Goal: Feedback & Contribution: Contribute content

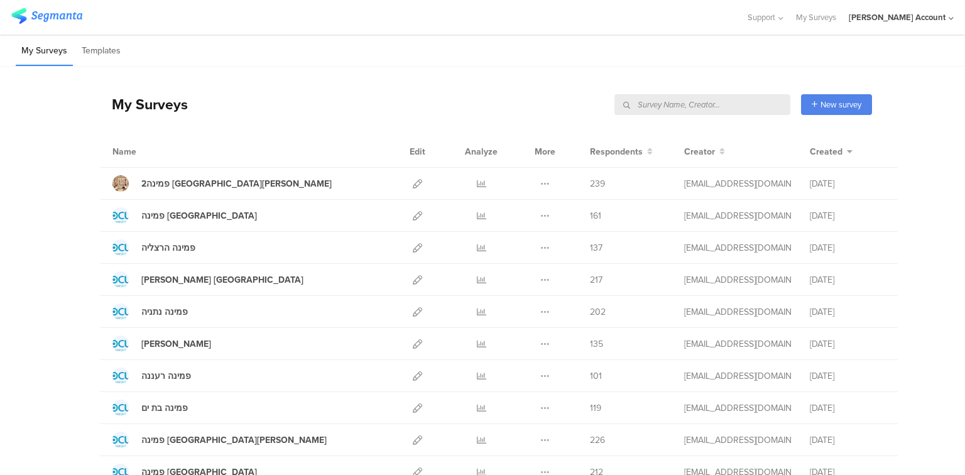
click at [727, 104] on input "text" at bounding box center [703, 104] width 176 height 21
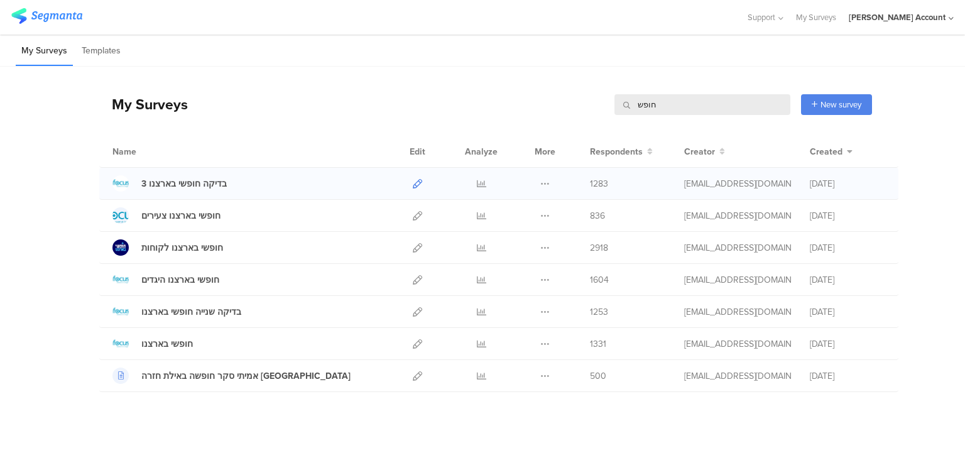
type input "חופש"
click at [417, 182] on icon at bounding box center [417, 183] width 9 height 9
click at [421, 280] on icon at bounding box center [417, 279] width 9 height 9
click at [543, 278] on icon at bounding box center [545, 279] width 9 height 9
click at [546, 311] on button "Duplicate" at bounding box center [520, 311] width 69 height 23
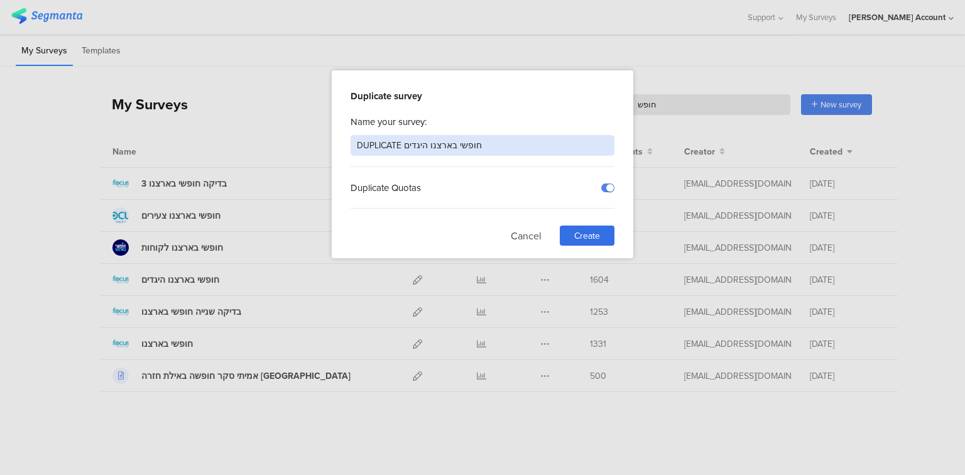
click at [373, 146] on input "DUPLICATE חופשי בארצנו היגדים" at bounding box center [483, 145] width 264 height 21
click at [370, 151] on input "חופשי בארצנו היגדים" at bounding box center [483, 145] width 264 height 21
type input "חופשי בארצנו לאחר החזרת החטופים"
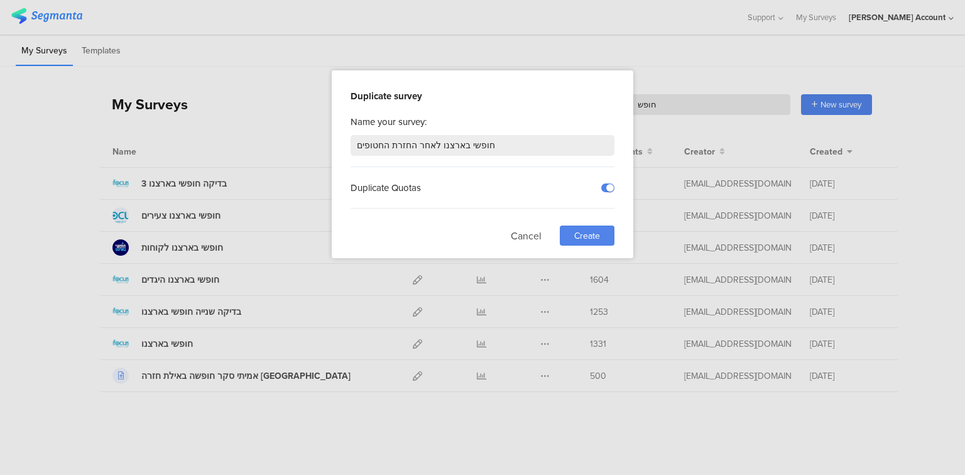
click at [601, 226] on div "Create" at bounding box center [587, 236] width 55 height 20
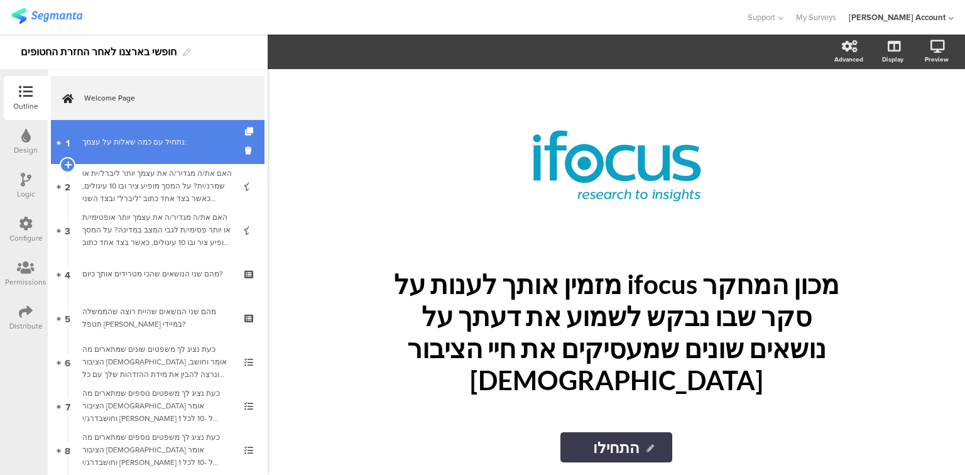
click at [145, 152] on link "1 נתחיל עם כמה שאלות על עצמך:" at bounding box center [158, 142] width 214 height 44
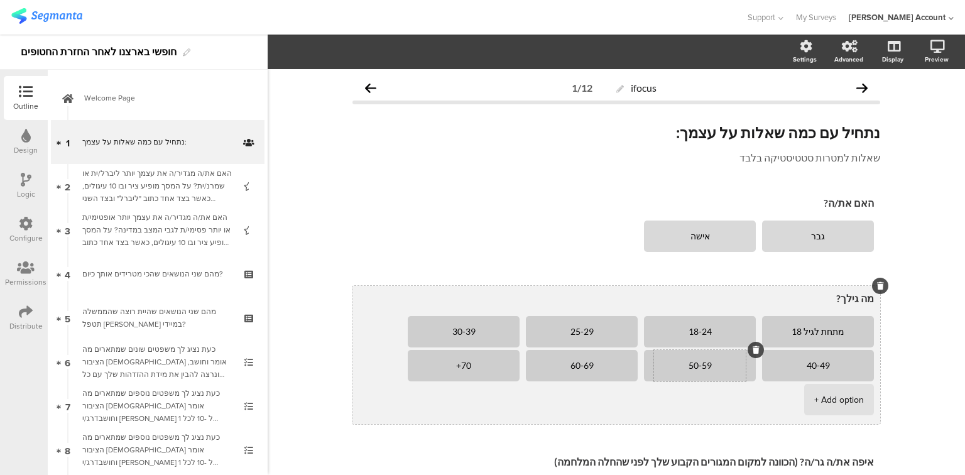
scroll to position [101, 0]
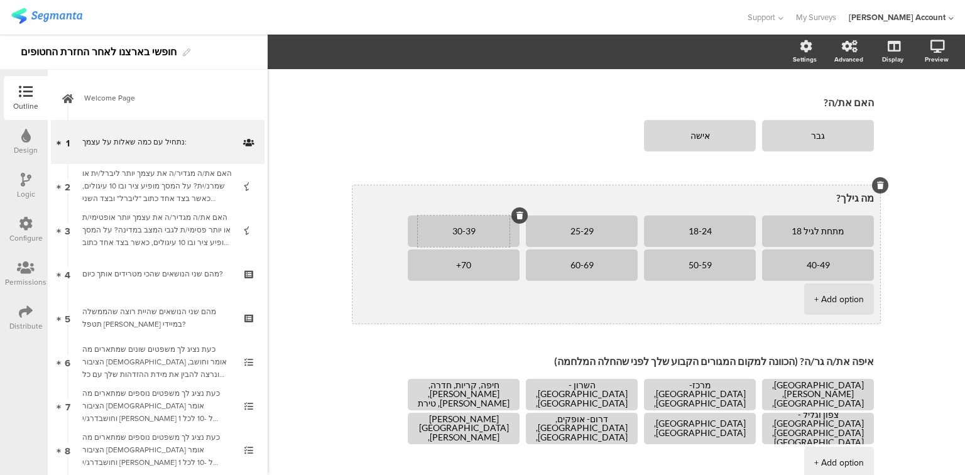
click at [471, 229] on textarea "30-39" at bounding box center [464, 231] width 92 height 9
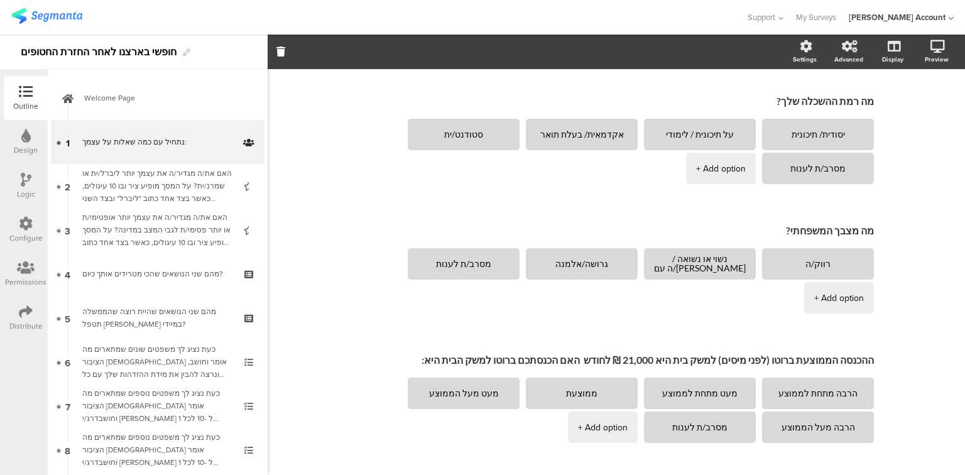
scroll to position [754, 0]
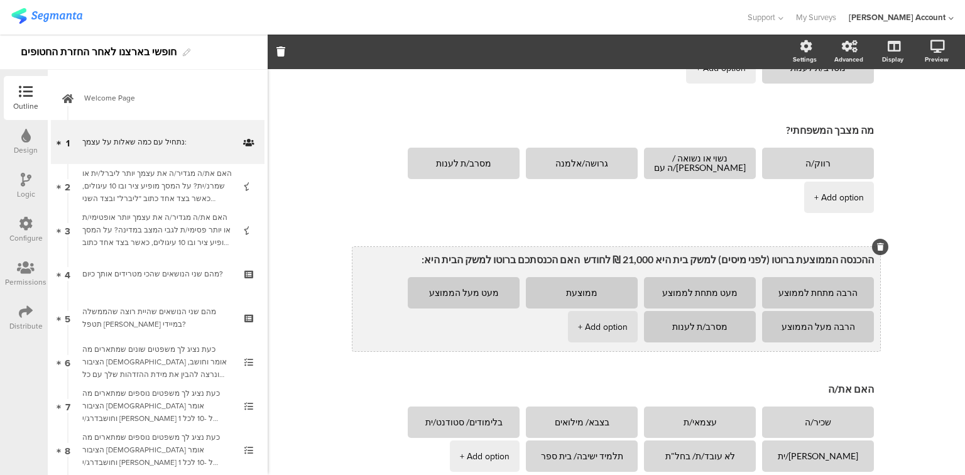
click at [654, 259] on textarea "ההכנסה הממוצעת ברוטו (לפני מיסים) למשק בית היא 21,000 ₪ לחודש האם הכנסתכם ברוטו…" at bounding box center [616, 259] width 515 height 13
click at [654, 259] on textarea "ההכנסה הממוצעת ברוטו (לפני מיסים) למשק בית היא 20,000₪ לחודש האם הכנסתכם ברוטו …" at bounding box center [616, 259] width 515 height 13
click at [673, 260] on textarea "ההכנסה הממוצעת ברוטו (לפני מיסים) למשק בית היא 20,000₪ לחודש האם הכנסתכם ברוטו …" at bounding box center [616, 259] width 515 height 13
type textarea "ההכנסה הממוצעת ברוטו (לפני מיסים) למשק בית היא 20,000 ₪ לחודש האם הכנסתכם ברוטו…"
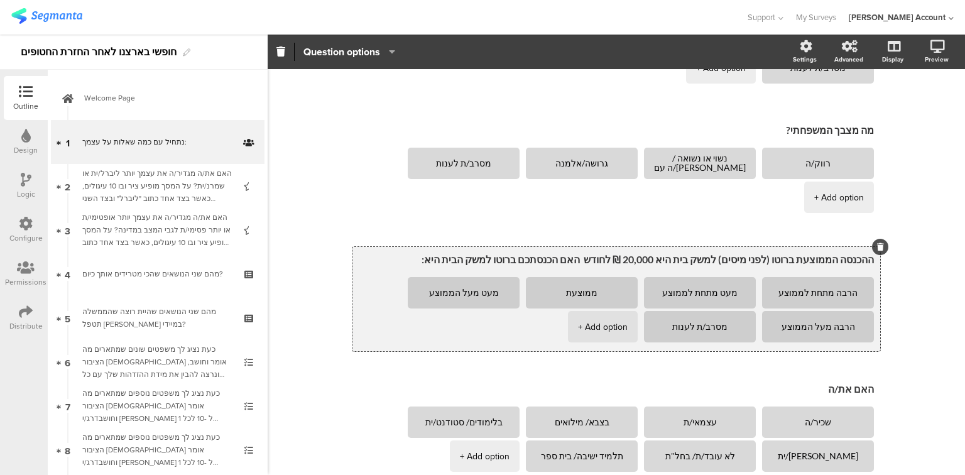
click at [552, 264] on textarea "ההכנסה הממוצעת ברוטו (לפני מיסים) למשק בית היא 20,000 ₪ לחודש האם הכנסתכם ברוטו…" at bounding box center [616, 259] width 515 height 13
click at [764, 264] on textarea "ההכנסה הממוצעת ברוטו (לפני מיסים) למשק בית היא 20,000 ₪ לחודש האם הכנסתכם ברוטו…" at bounding box center [616, 259] width 515 height 13
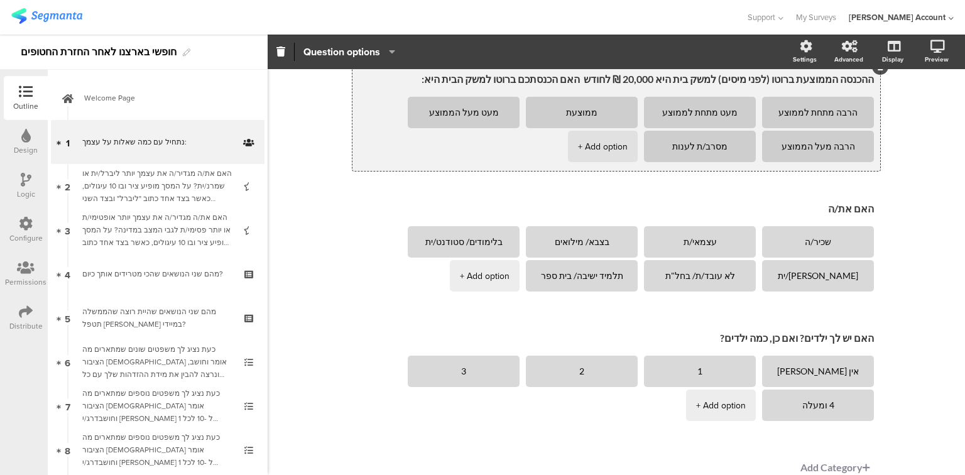
scroll to position [989, 0]
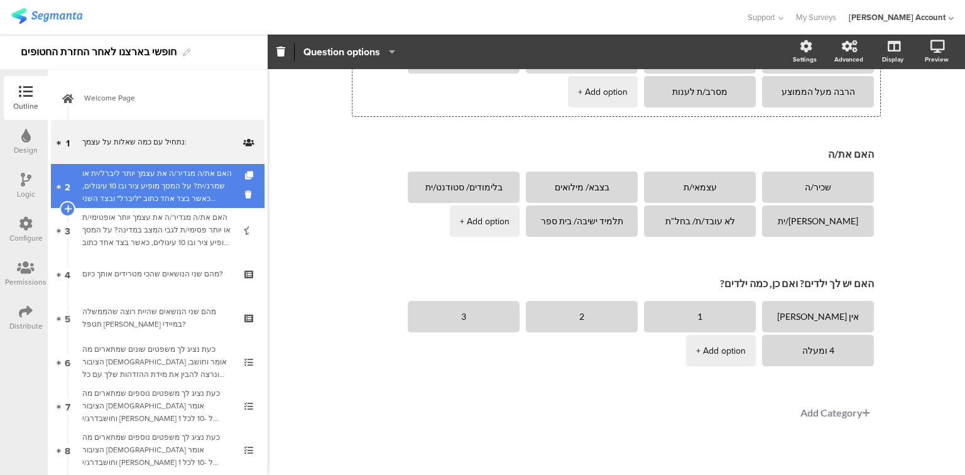
click at [91, 192] on div "האם את/ה מגדיר/ה את עצמך יותר ליברל/ית או שמרנ/ית? על המסך מופיע ציר ובו 10 עיג…" at bounding box center [157, 186] width 150 height 38
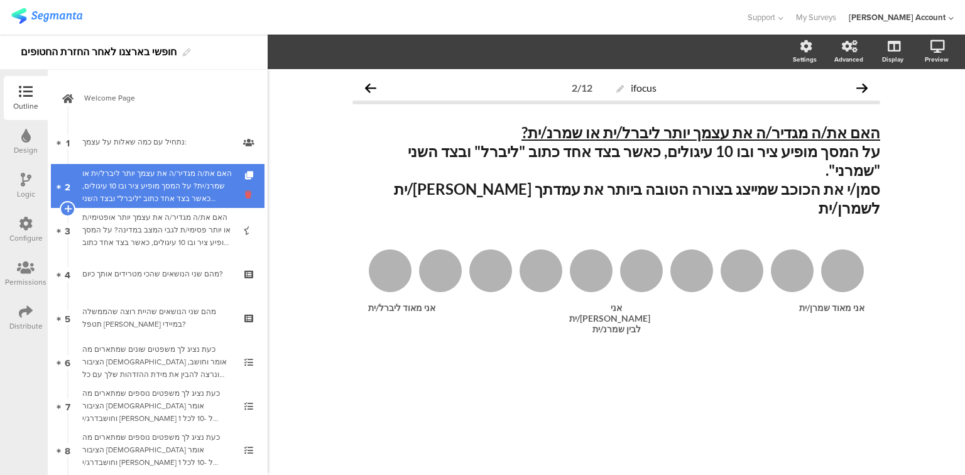
click at [245, 194] on icon at bounding box center [250, 195] width 11 height 12
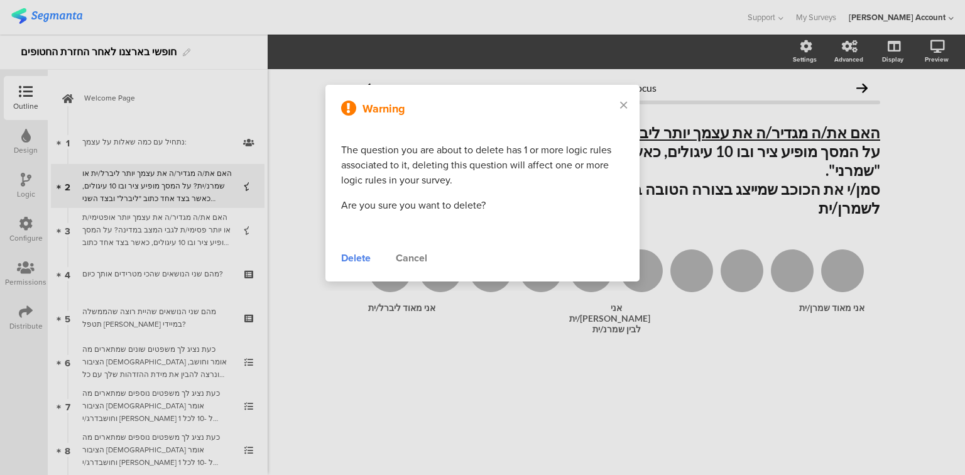
click at [358, 259] on div "Delete" at bounding box center [356, 258] width 30 height 15
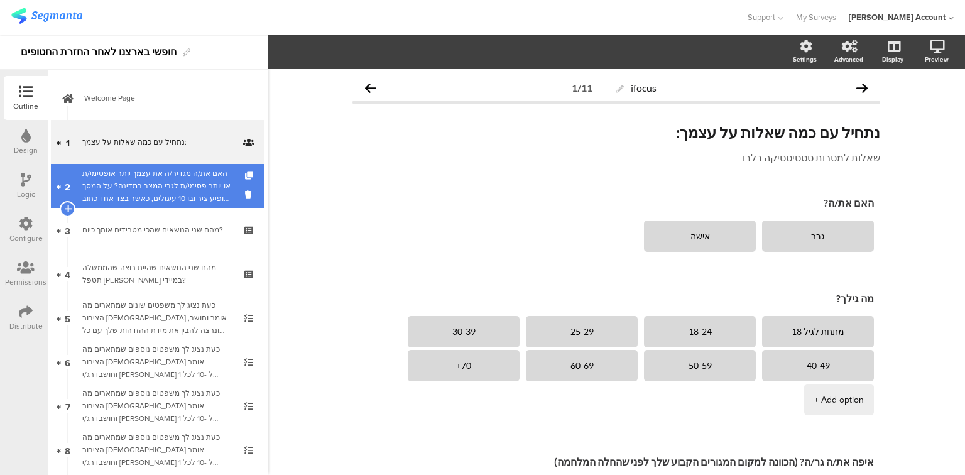
click at [155, 194] on div "האם את/ה מגדיר/ה את עצמך יותר אופטימי/ת או יותר פסימי/ת לגבי המצב במדינה? על המ…" at bounding box center [157, 186] width 150 height 38
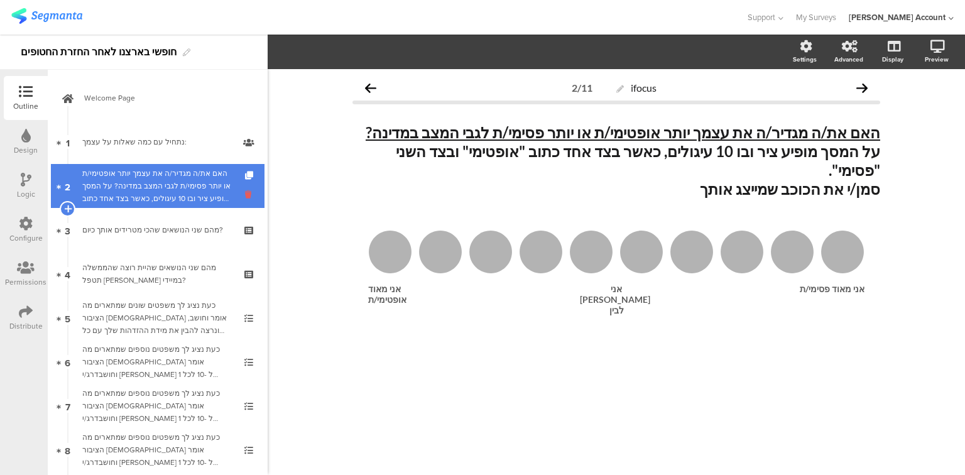
click at [245, 194] on icon at bounding box center [250, 195] width 11 height 12
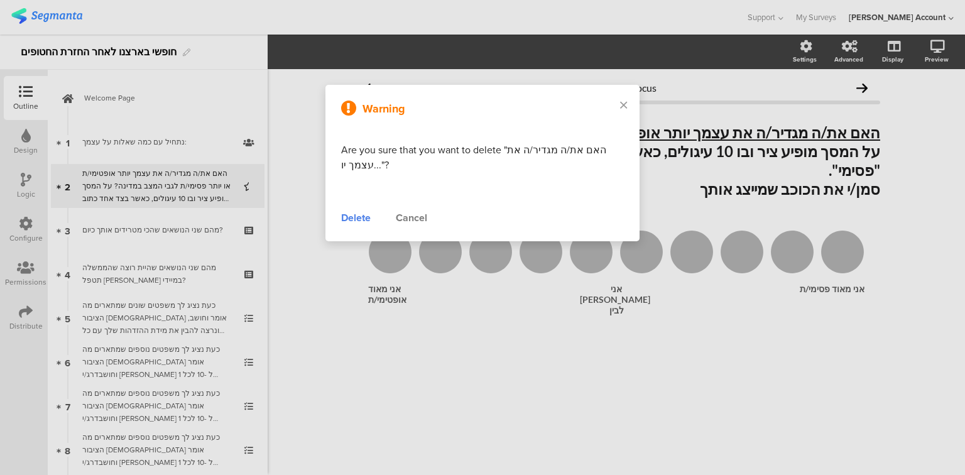
click at [357, 216] on div "Delete" at bounding box center [356, 218] width 30 height 15
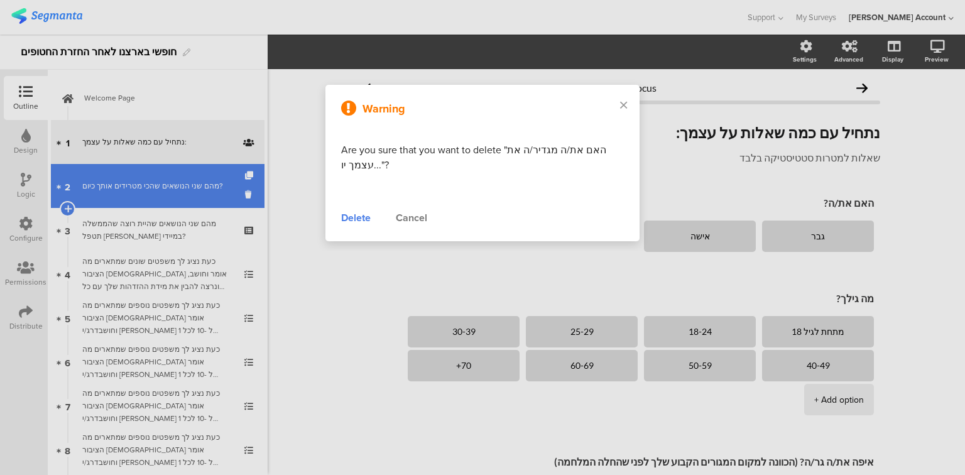
click at [168, 197] on link "2 מהם שני הנושאים שהכי מטרידים אותך כיום?" at bounding box center [158, 186] width 214 height 44
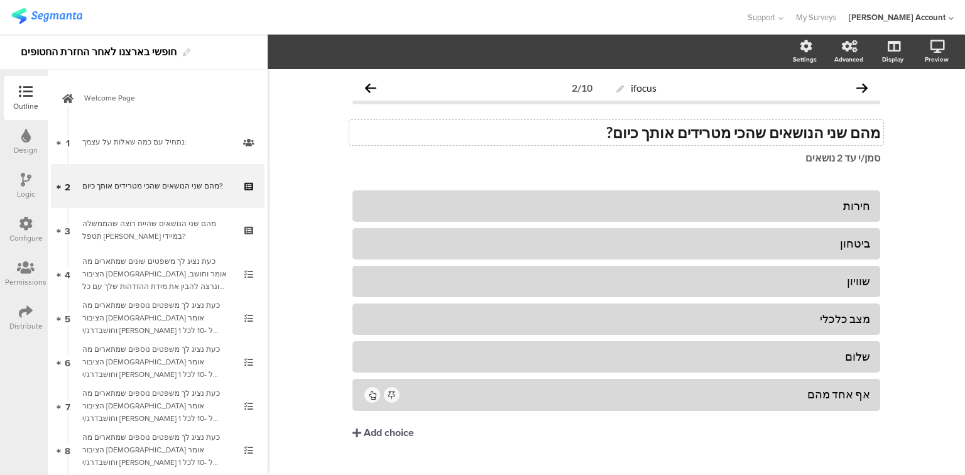
click at [838, 128] on strong "מהם שני הנושאים שהכי מטרידים אותך כיום?" at bounding box center [744, 132] width 274 height 18
drag, startPoint x: 721, startPoint y: 131, endPoint x: 736, endPoint y: 135, distance: 15.6
click at [721, 131] on strong "מהם שני 3 הנושאים שהכי מטרידים אותך כיום?" at bounding box center [738, 132] width 286 height 18
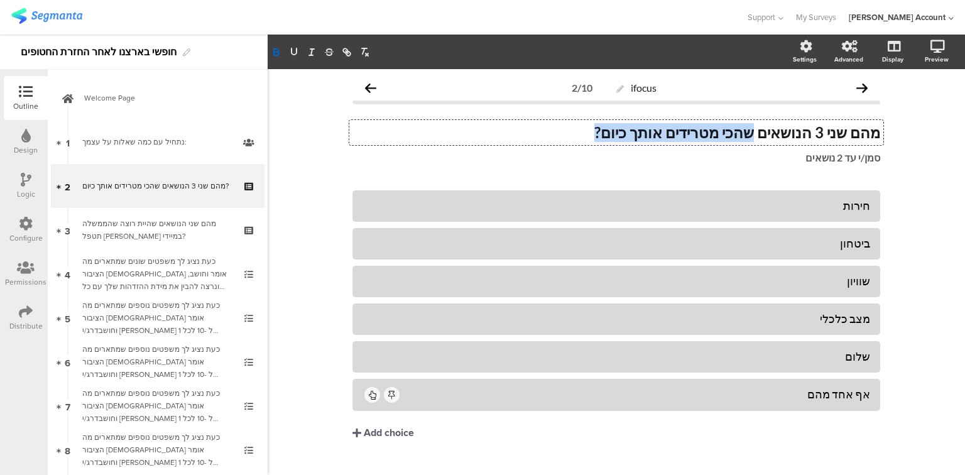
drag, startPoint x: 767, startPoint y: 134, endPoint x: 534, endPoint y: 124, distance: 233.4
click at [539, 128] on p "מהם שני 3 הנושאים שהכי מטרידים אותך כיום?" at bounding box center [617, 132] width 528 height 19
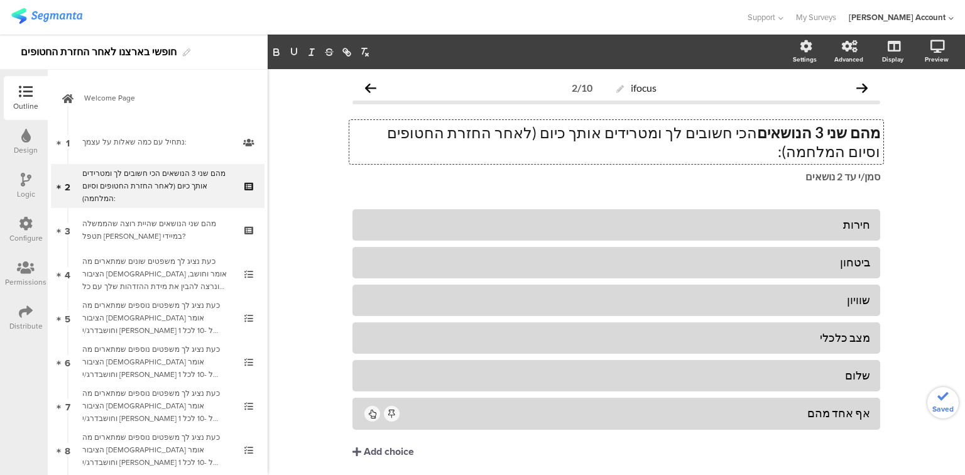
click at [764, 133] on p "מהם שני 3 הנושאים הכי חשובים לך ומטרידים אותך כיום (לאחר החזרת החטופים וסיום המ…" at bounding box center [617, 142] width 528 height 38
click at [686, 136] on p "מהם שני 3 הנושאים ש הכי חשובים לך ומטרידים אותך כיום (לאחר החזרת החטופים וסיום …" at bounding box center [617, 142] width 528 height 38
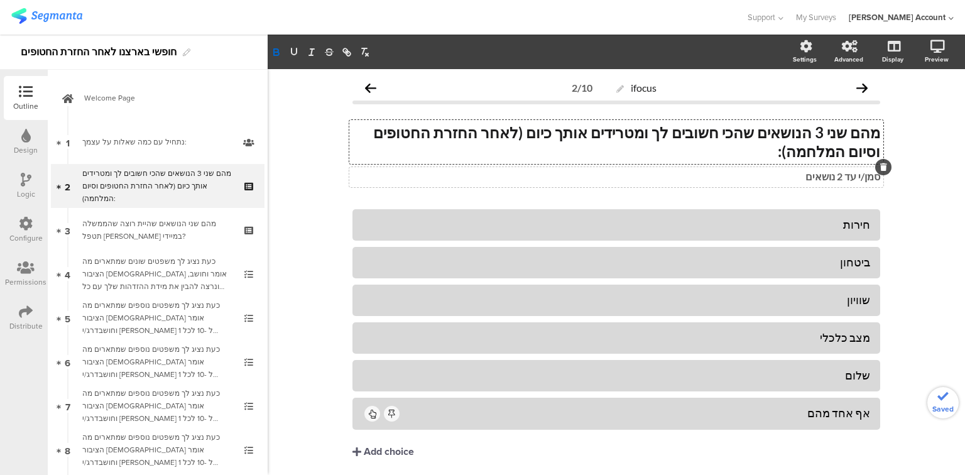
click at [837, 167] on div "סמן/י עד 2 נושאים סמן/י עד 2 נושאים" at bounding box center [616, 177] width 534 height 20
click at [857, 217] on div "חירות" at bounding box center [617, 224] width 508 height 14
click at [860, 239] on div at bounding box center [862, 247] width 16 height 16
click at [854, 255] on div "ביטחון" at bounding box center [617, 262] width 508 height 14
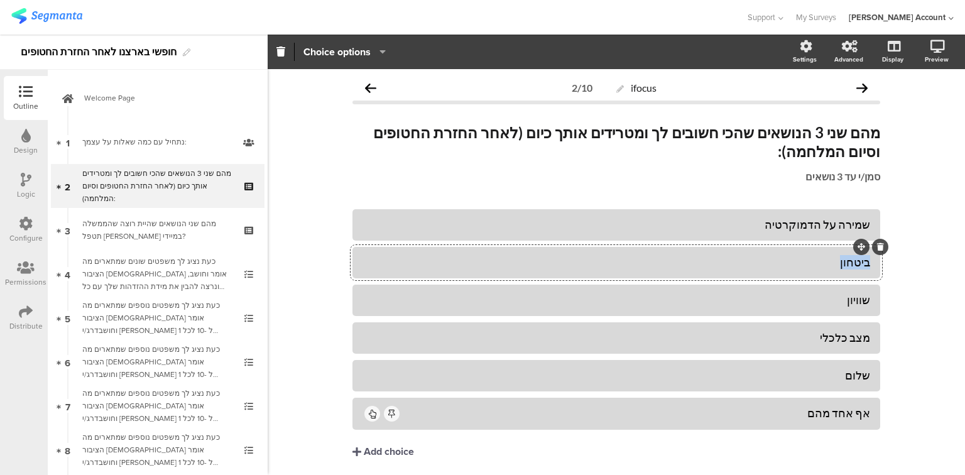
click at [854, 255] on div "ביטחון" at bounding box center [617, 262] width 508 height 14
click at [856, 293] on div "שוויון" at bounding box center [617, 300] width 508 height 14
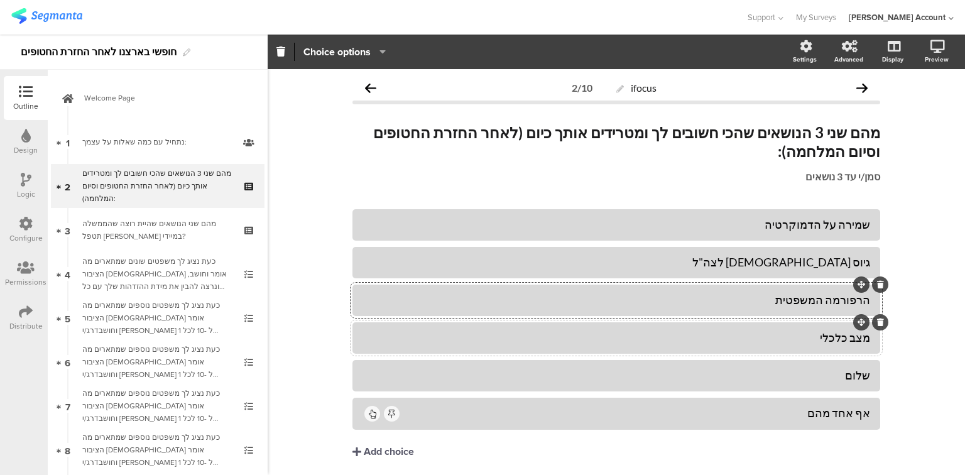
click at [860, 331] on div "מצב כלכלי" at bounding box center [617, 338] width 508 height 14
click at [856, 368] on div "שלום" at bounding box center [617, 375] width 508 height 14
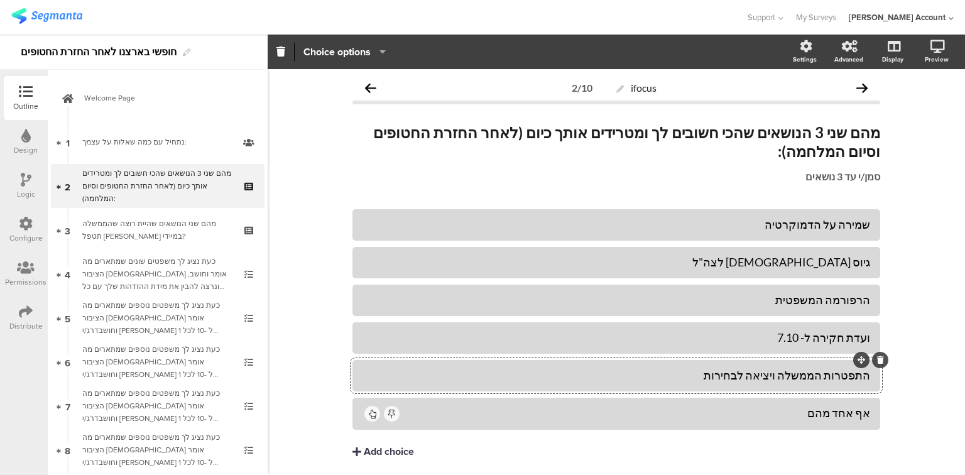
click at [382, 446] on div "Add choice" at bounding box center [389, 452] width 50 height 13
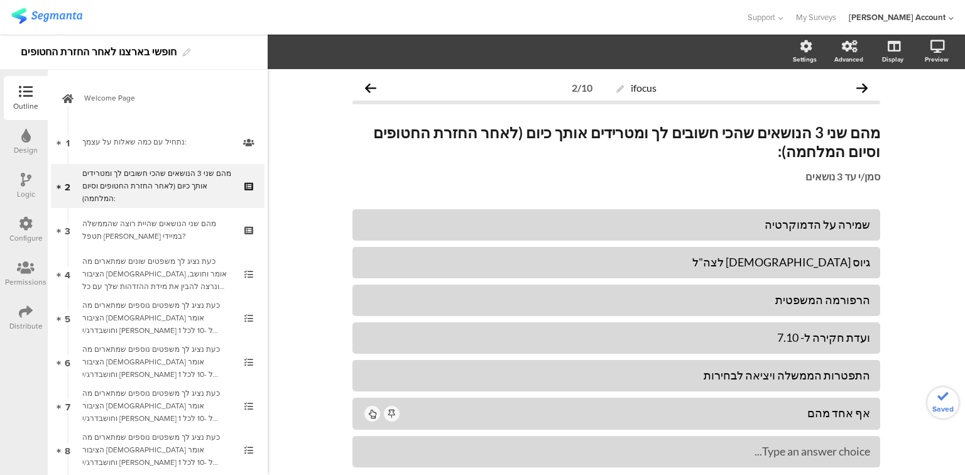
scroll to position [62, 0]
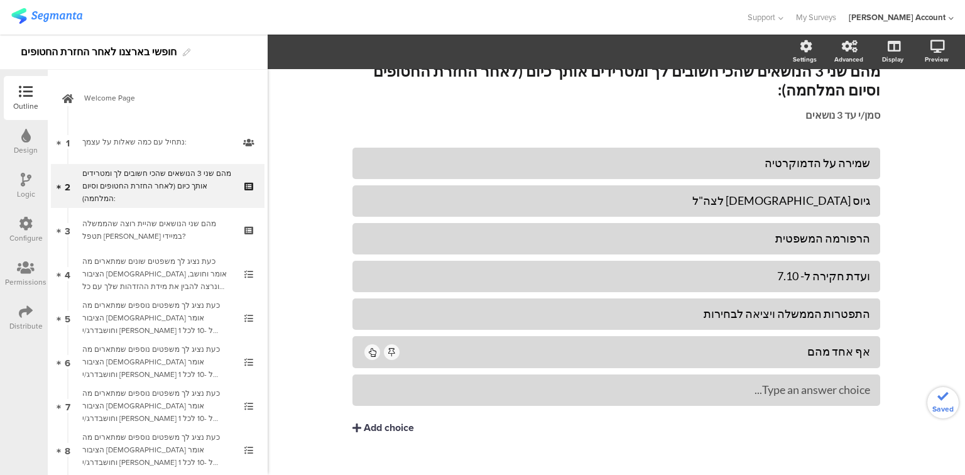
click at [383, 422] on div "Add choice" at bounding box center [389, 428] width 50 height 13
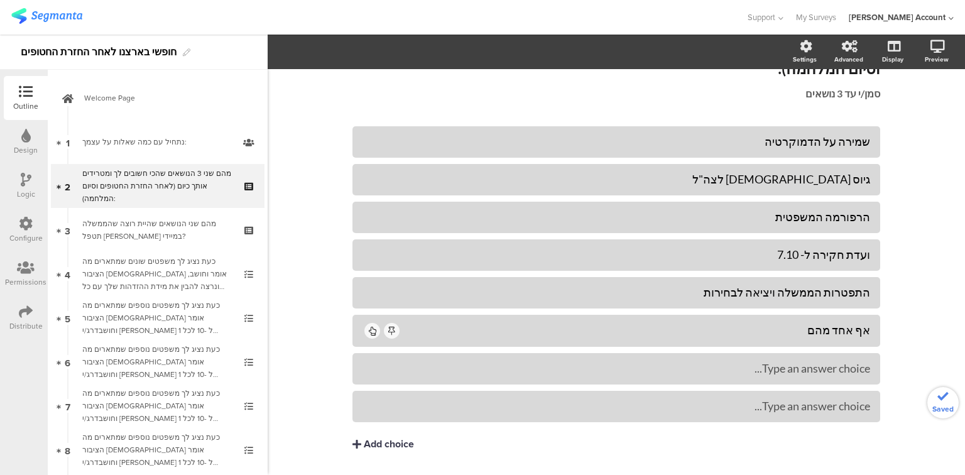
scroll to position [99, 0]
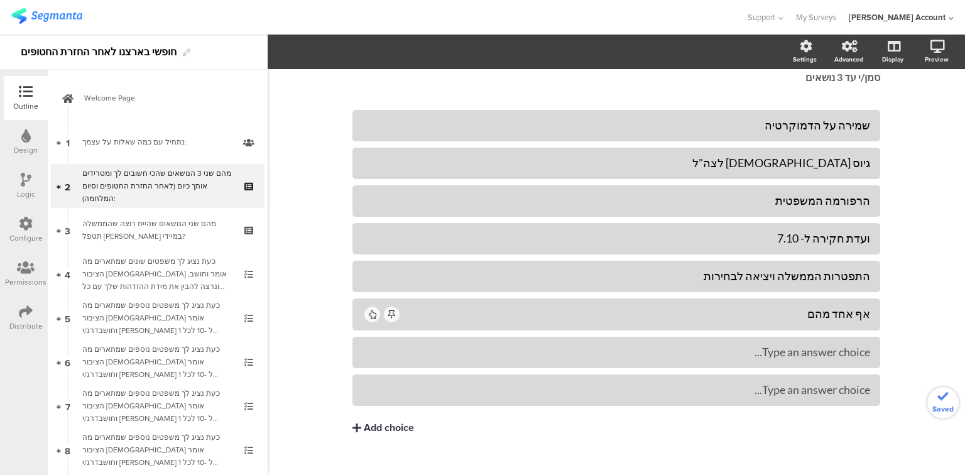
click at [390, 422] on div "Add choice" at bounding box center [389, 428] width 50 height 13
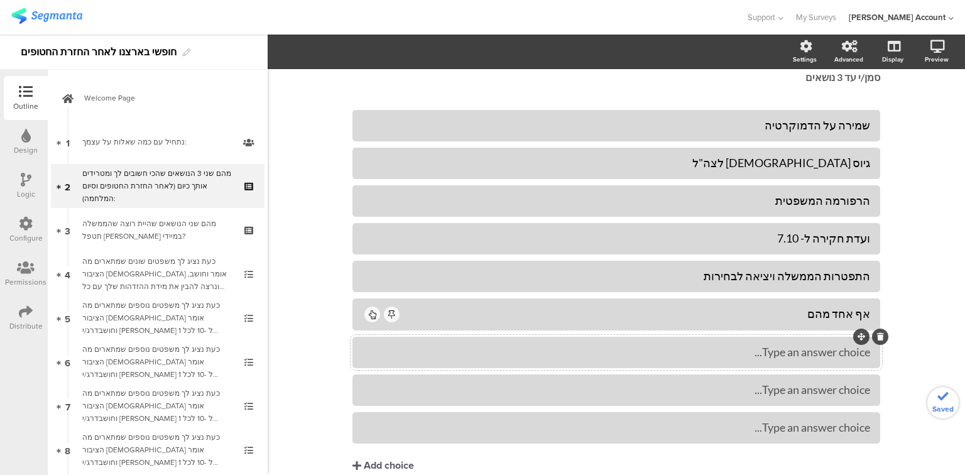
click at [591, 345] on div "Type an answer choice..." at bounding box center [617, 352] width 508 height 14
click at [659, 380] on div "Type an answer choice..." at bounding box center [617, 390] width 508 height 21
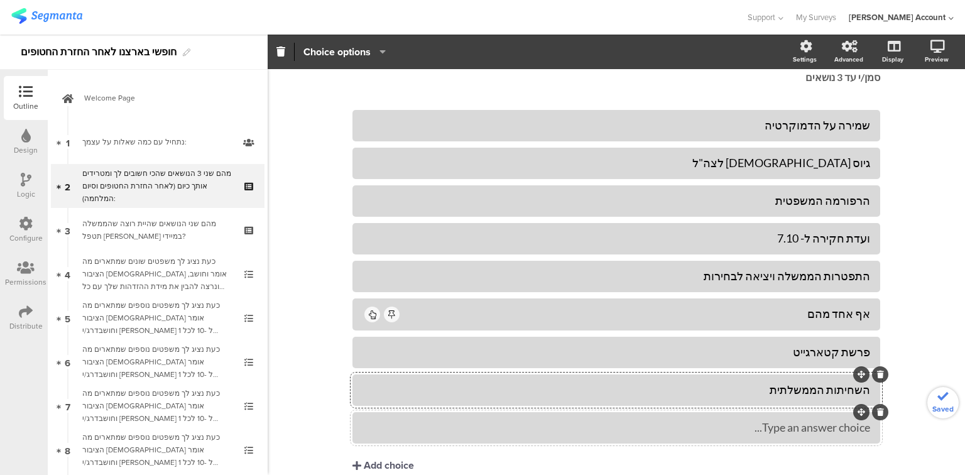
click at [720, 421] on div "Type an answer choice..." at bounding box center [617, 428] width 508 height 14
click at [385, 459] on div "Add choice" at bounding box center [389, 465] width 50 height 13
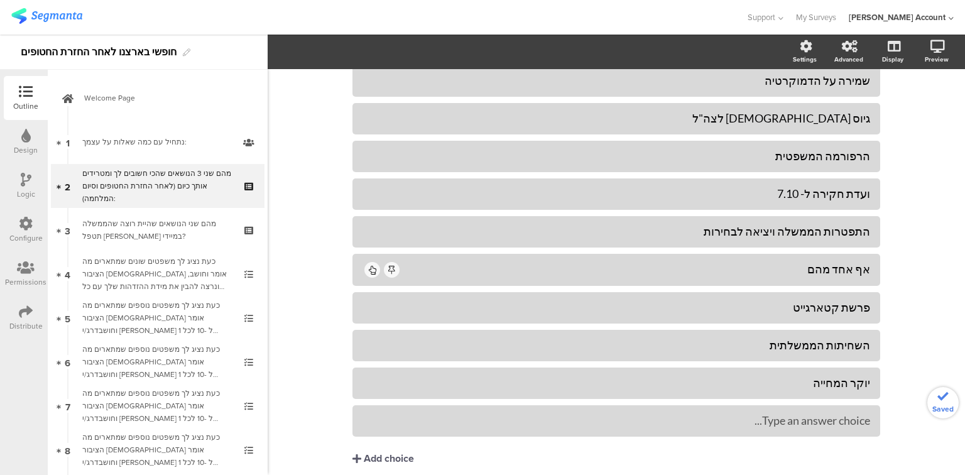
scroll to position [175, 0]
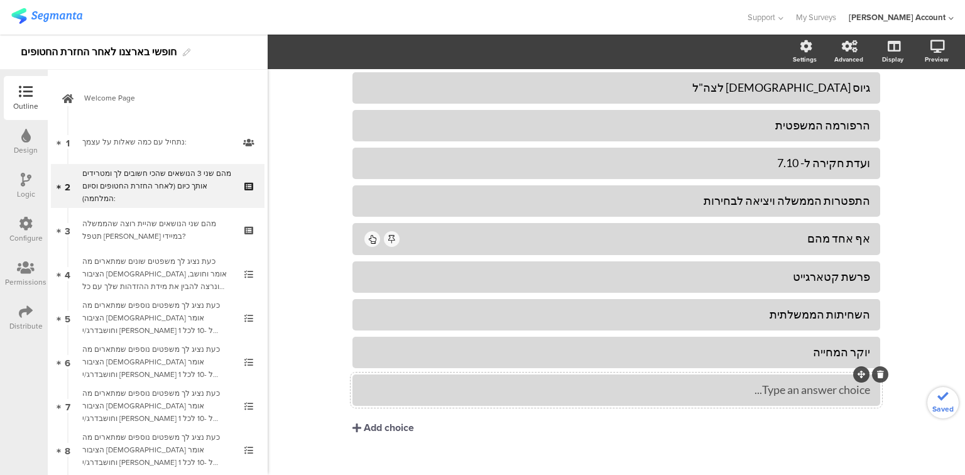
click at [424, 383] on div "Type an answer choice..." at bounding box center [617, 390] width 508 height 14
click at [364, 422] on div "Add choice" at bounding box center [389, 428] width 50 height 13
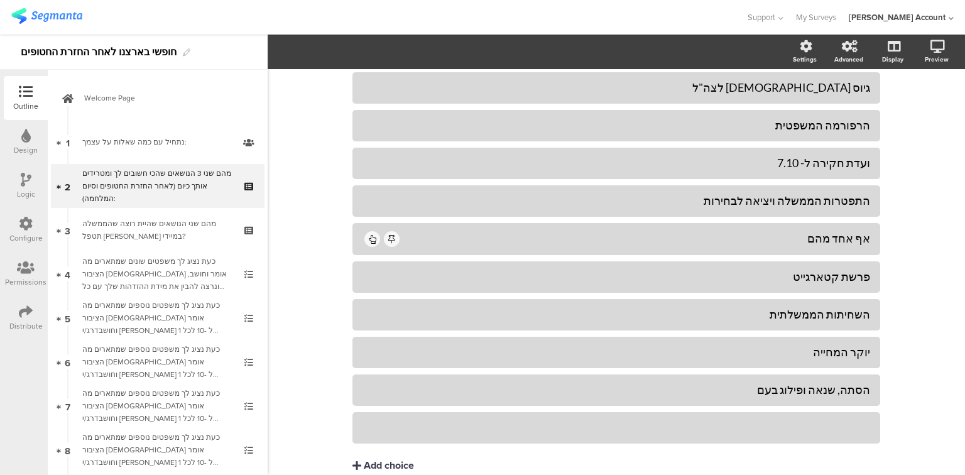
click at [365, 421] on div at bounding box center [617, 428] width 508 height 14
click at [382, 459] on div "Add choice" at bounding box center [389, 465] width 50 height 13
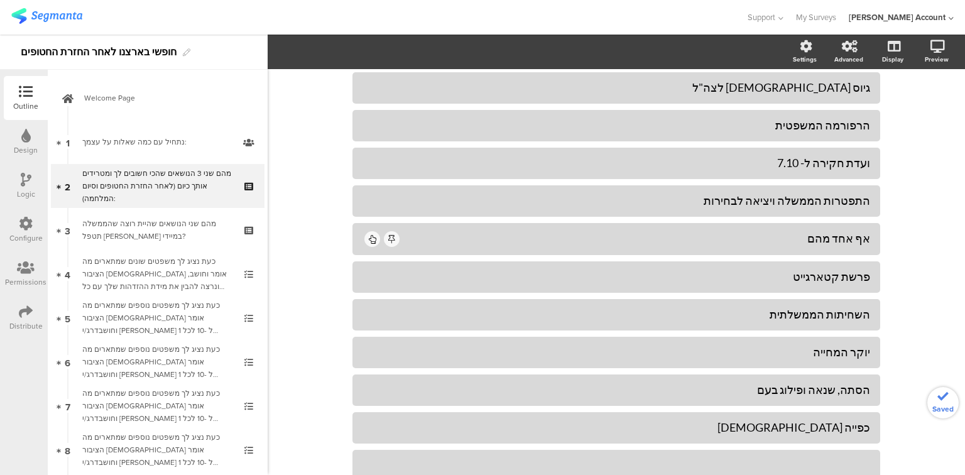
click at [407, 458] on div at bounding box center [617, 465] width 508 height 14
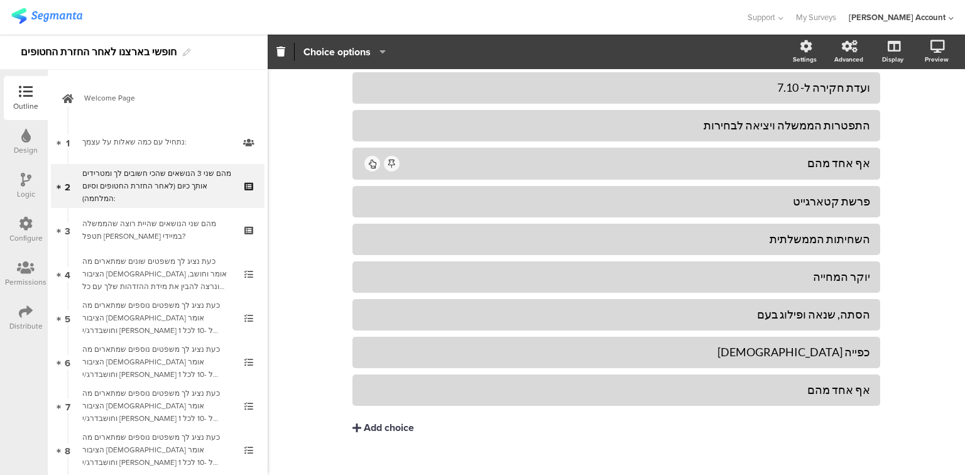
click at [378, 422] on div "Add choice" at bounding box center [389, 428] width 50 height 13
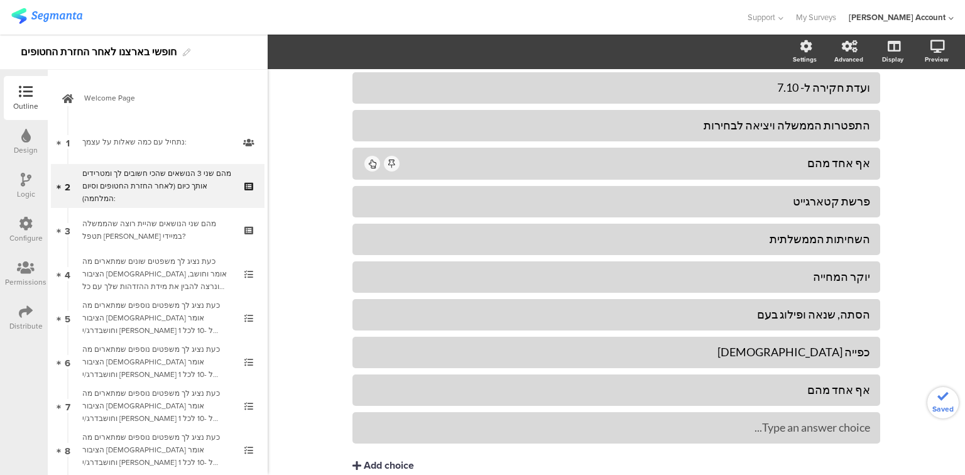
click at [385, 421] on div "Type an answer choice..." at bounding box center [617, 428] width 508 height 14
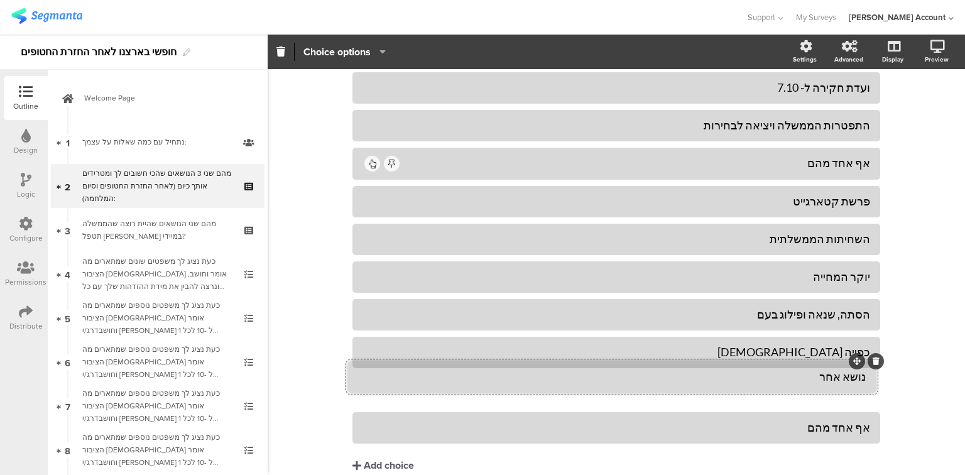
drag, startPoint x: 856, startPoint y: 392, endPoint x: 852, endPoint y: 360, distance: 32.4
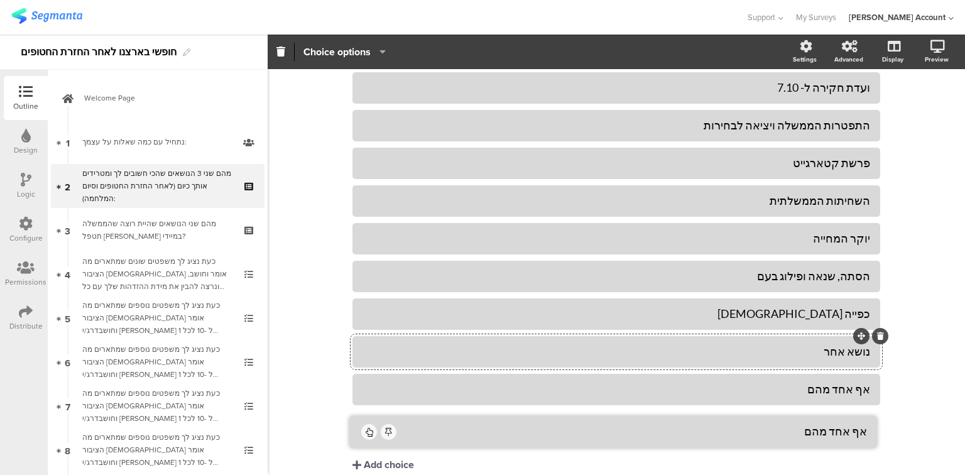
drag, startPoint x: 857, startPoint y: 128, endPoint x: 857, endPoint y: 398, distance: 270.3
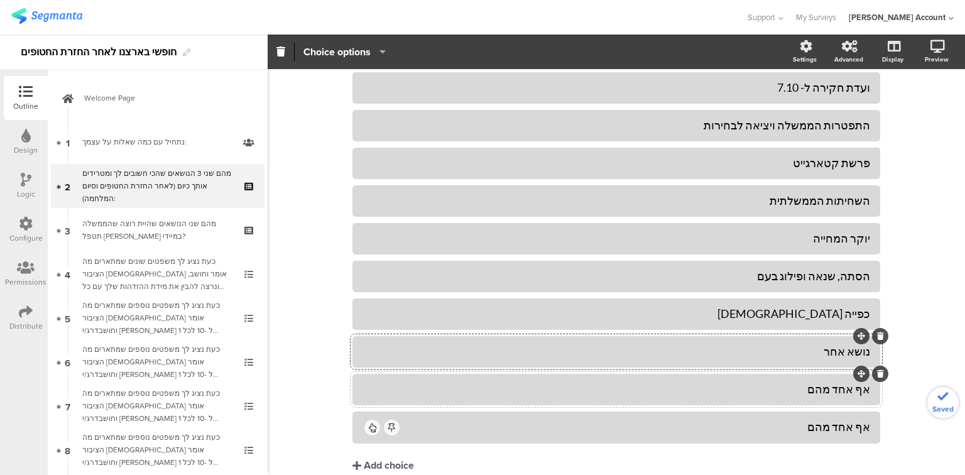
click at [877, 370] on icon at bounding box center [880, 374] width 7 height 8
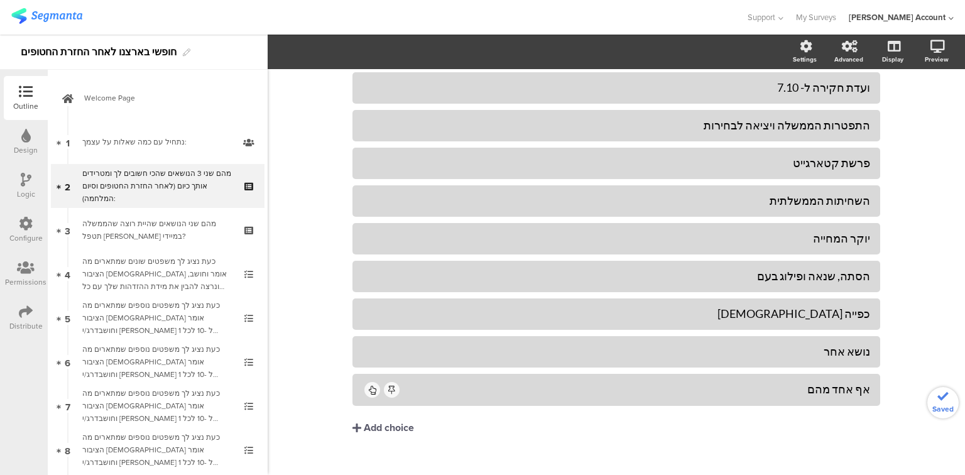
scroll to position [0, 0]
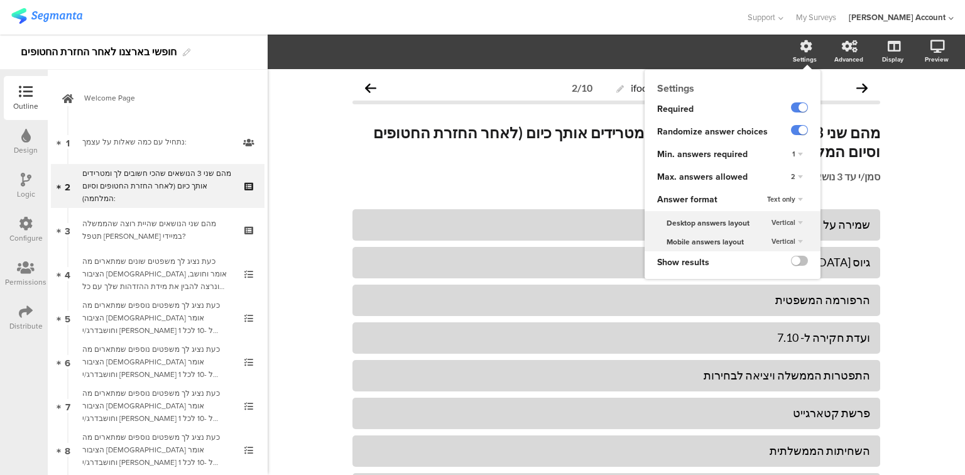
click at [791, 176] on span "2" at bounding box center [793, 177] width 4 height 10
click at [781, 226] on div "3" at bounding box center [780, 228] width 74 height 13
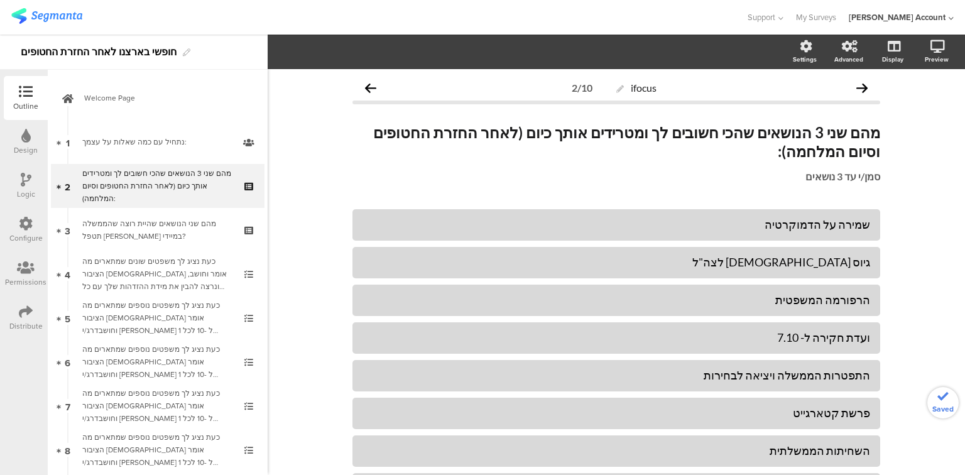
click at [571, 177] on div "מהם שני 3 הנושאים שהכי חשובים לך ומטרידים אותך כיום (לאחר החזרת החטופים וסיום ה…" at bounding box center [617, 154] width 528 height 86
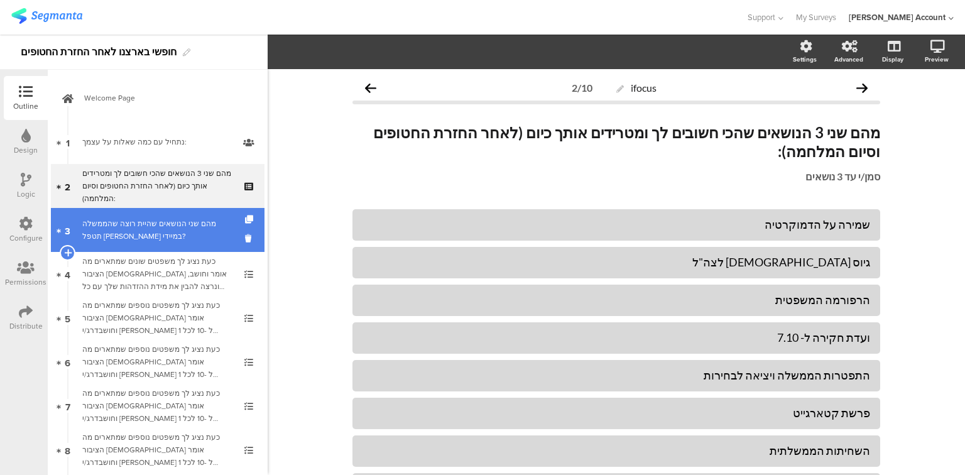
click at [142, 229] on div "מהם שני הנושאים שהיית רוצה שהממשלה תטפל בהם במיידי?" at bounding box center [157, 229] width 150 height 25
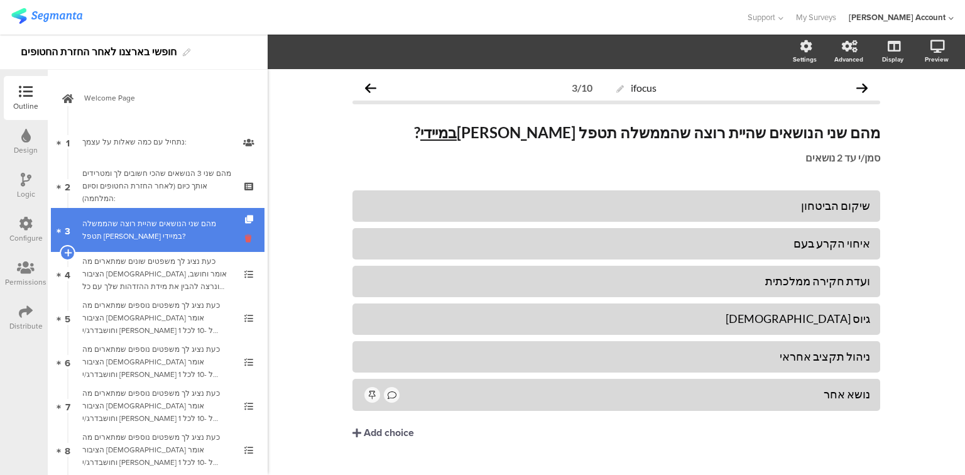
click at [245, 239] on icon at bounding box center [250, 239] width 11 height 12
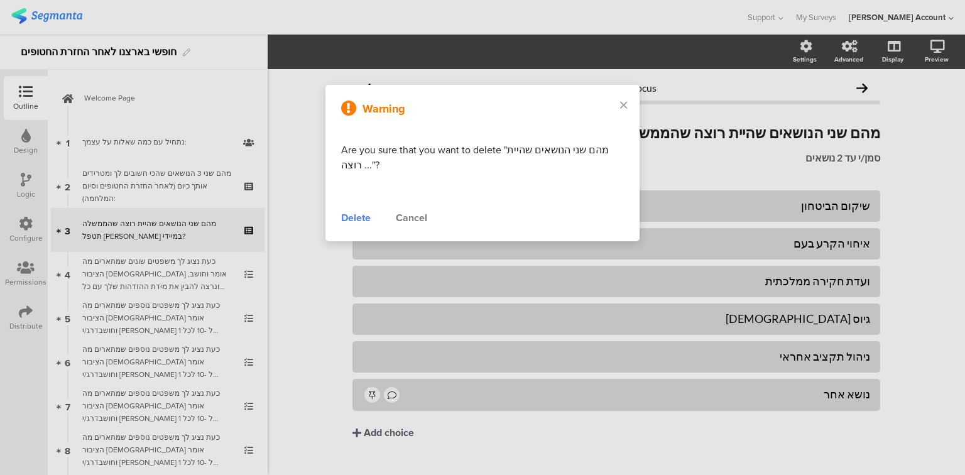
click at [351, 218] on div "Delete" at bounding box center [356, 218] width 30 height 15
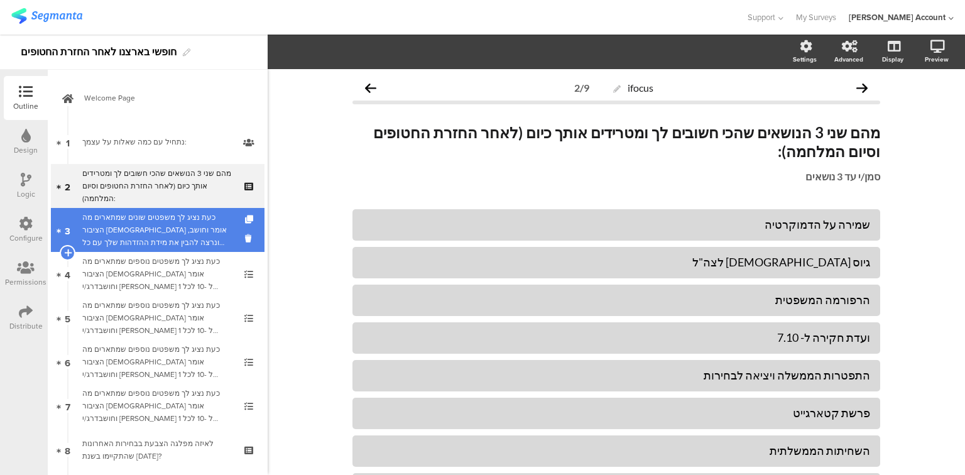
click at [158, 225] on div "כעת נציג לך משפטים שונים שמתארים מה הציבור הישראלי אומר וחושב, ונרצה להבין את מ…" at bounding box center [157, 230] width 150 height 38
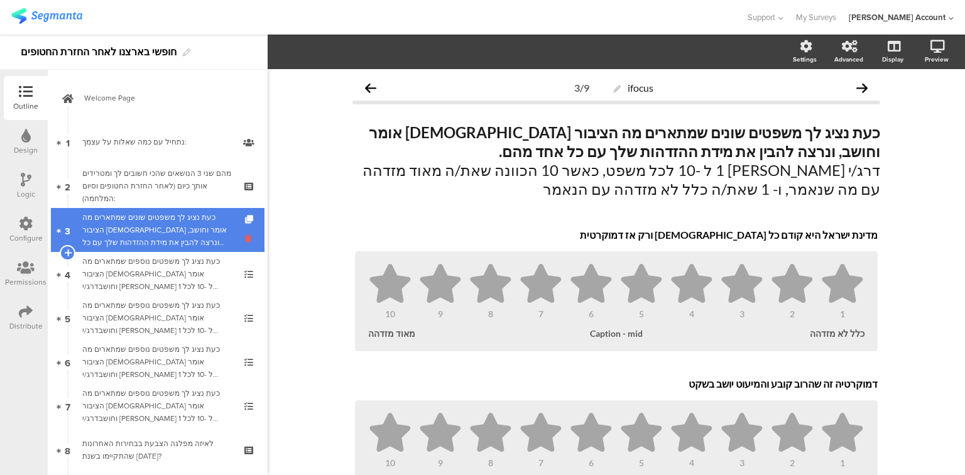
click at [245, 239] on icon at bounding box center [250, 239] width 11 height 12
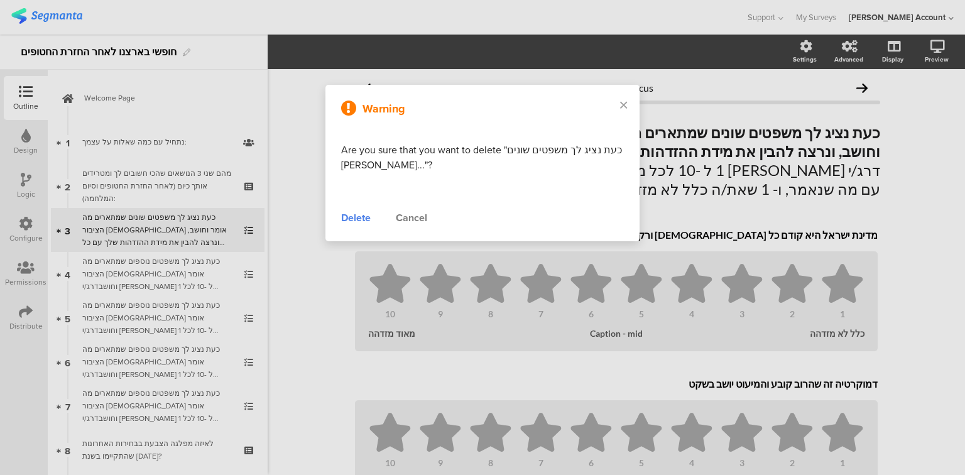
click at [343, 219] on div "Delete" at bounding box center [356, 218] width 30 height 15
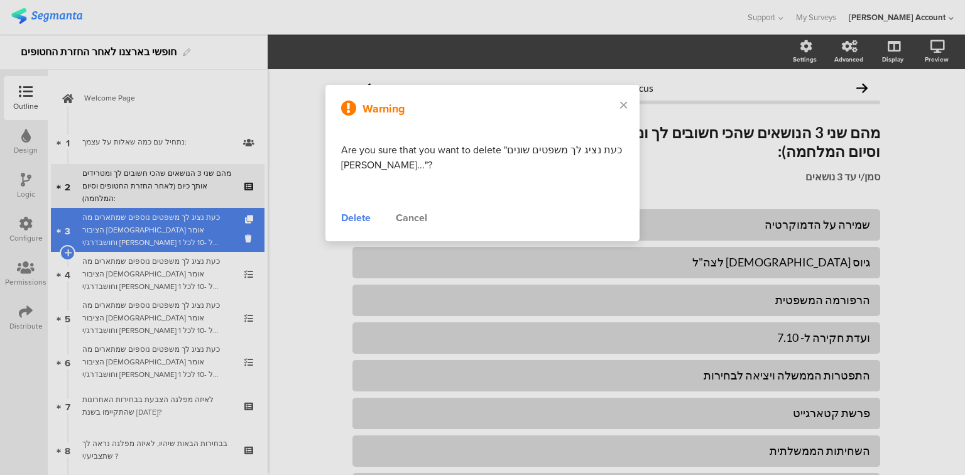
click at [169, 234] on div "כעת נציג לך משפטים נוספים שמתארים מה הציבור הישראלי אומר וחושבדרג/י ציון בין 1 …" at bounding box center [157, 230] width 150 height 38
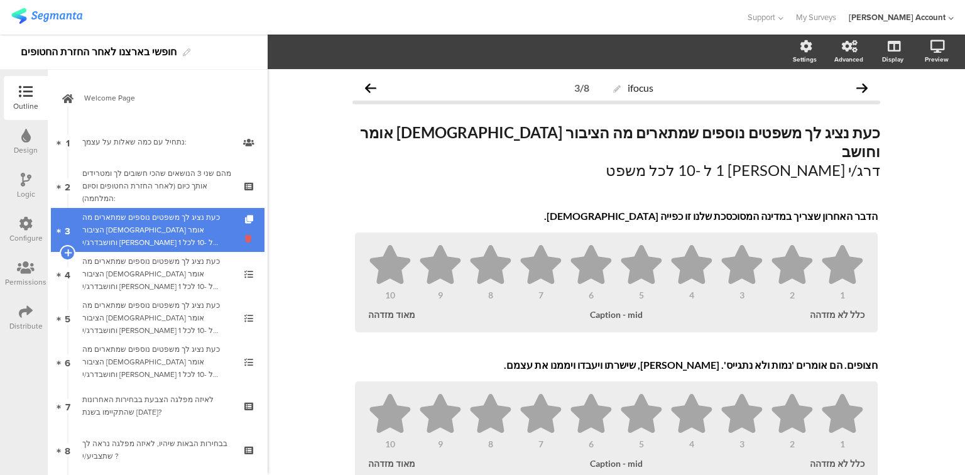
click at [245, 241] on icon at bounding box center [250, 239] width 11 height 12
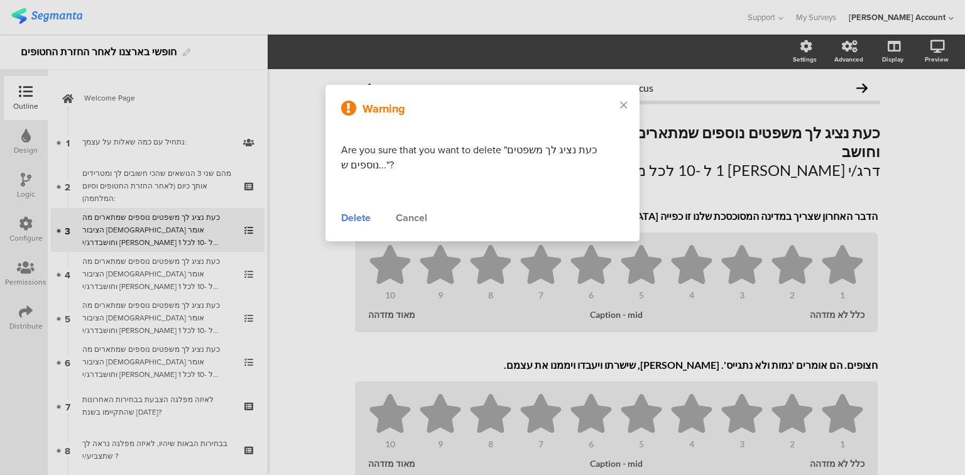
click at [349, 218] on div "Delete" at bounding box center [356, 218] width 30 height 15
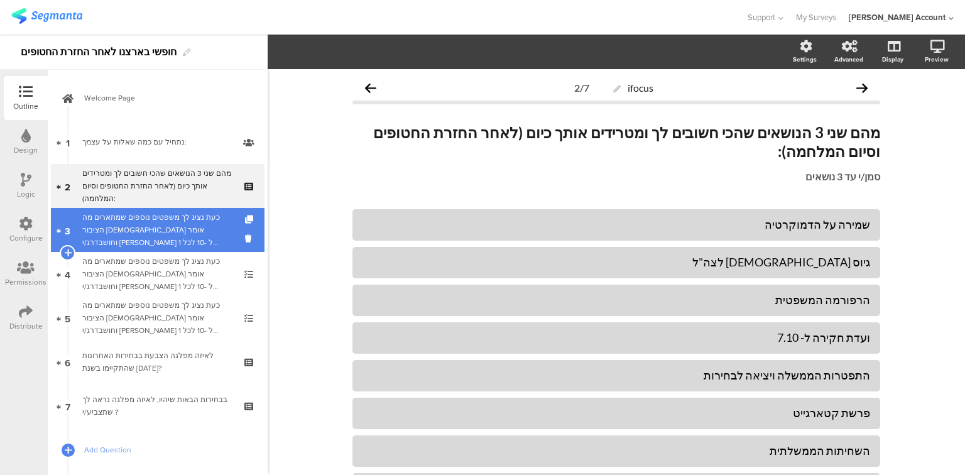
click at [151, 235] on div "כעת נציג לך משפטים נוספים שמתארים מה הציבור הישראלי אומר וחושבדרג/י ציון בין 1 …" at bounding box center [157, 230] width 150 height 38
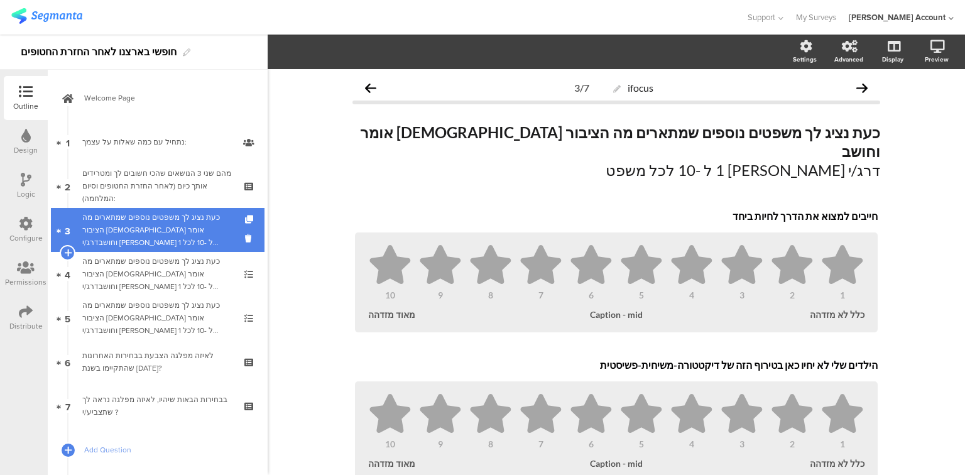
click at [229, 234] on link "3 כעת נציג לך משפטים נוספים שמתארים מה הציבור הישראלי אומר וחושבדרג/י ציון בין …" at bounding box center [158, 230] width 214 height 44
click at [245, 239] on icon at bounding box center [250, 239] width 11 height 12
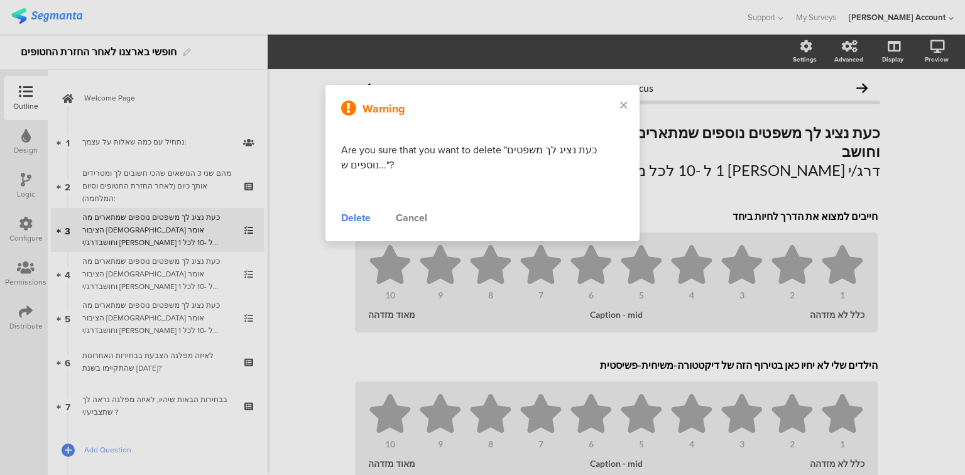
click at [346, 220] on div "Delete" at bounding box center [356, 218] width 30 height 15
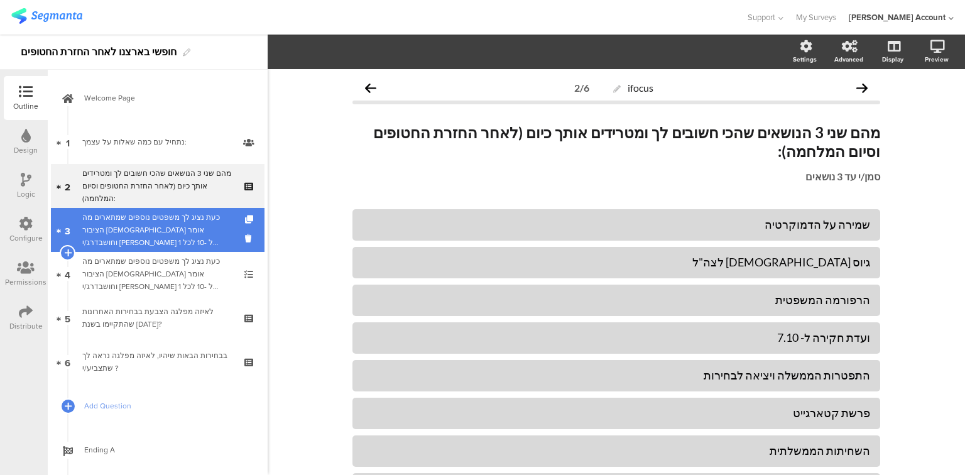
click at [164, 229] on div "כעת נציג לך משפטים נוספים שמתארים מה הציבור הישראלי אומר וחושבדרג/י ציון בין 1 …" at bounding box center [157, 230] width 150 height 38
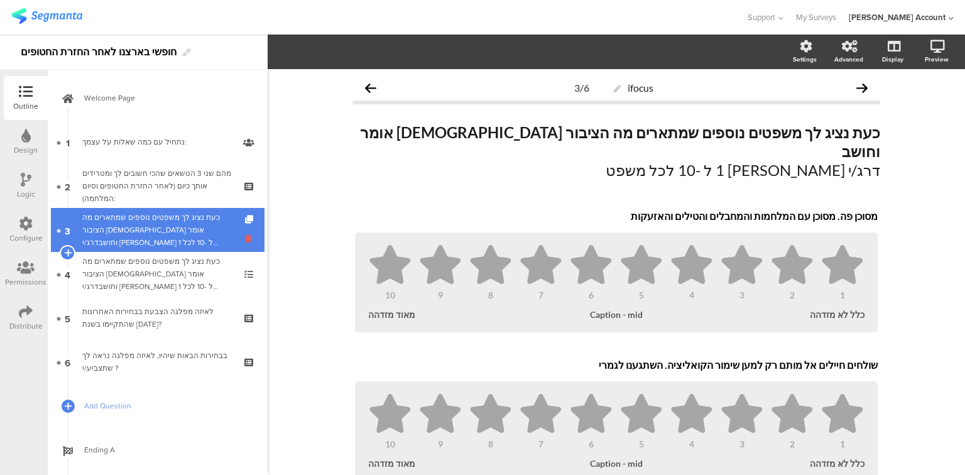
click at [245, 239] on icon at bounding box center [250, 239] width 11 height 12
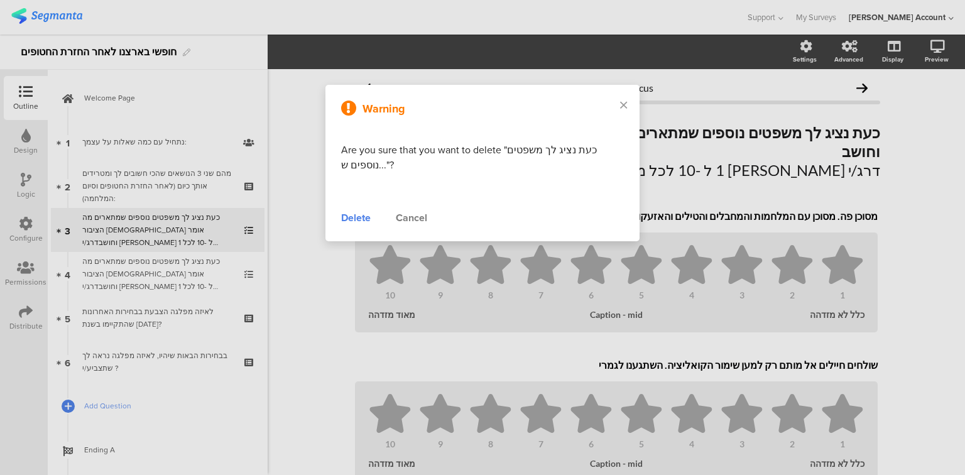
click at [347, 219] on div "Delete" at bounding box center [356, 218] width 30 height 15
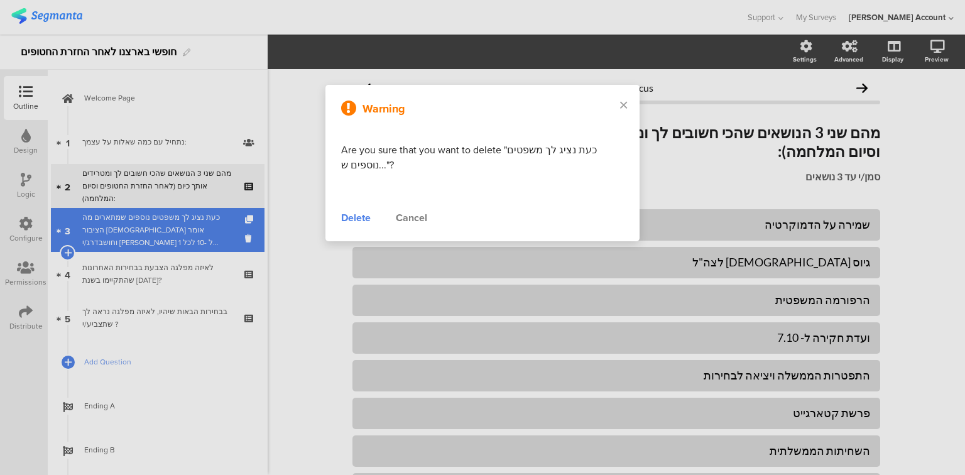
click at [189, 230] on div "כעת נציג לך משפטים נוספים שמתארים מה הציבור הישראלי אומר וחושבדרג/י ציון בין 1 …" at bounding box center [157, 230] width 150 height 38
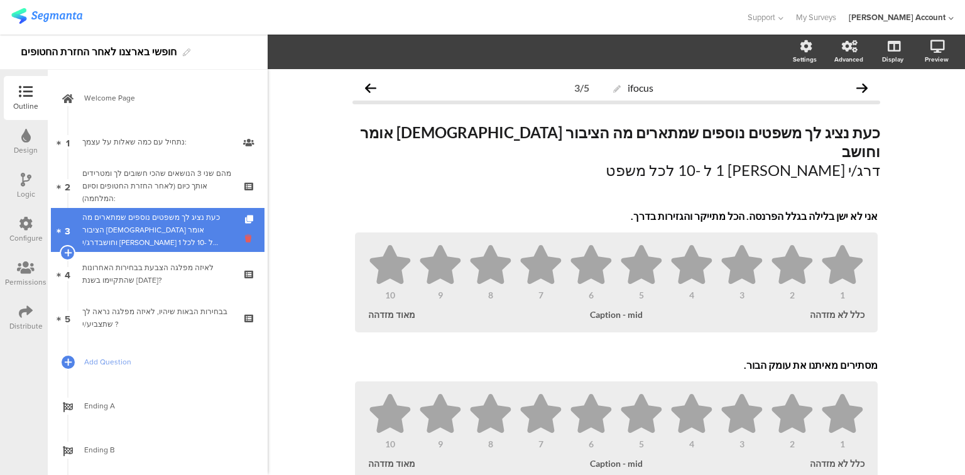
click at [245, 239] on icon at bounding box center [250, 239] width 11 height 12
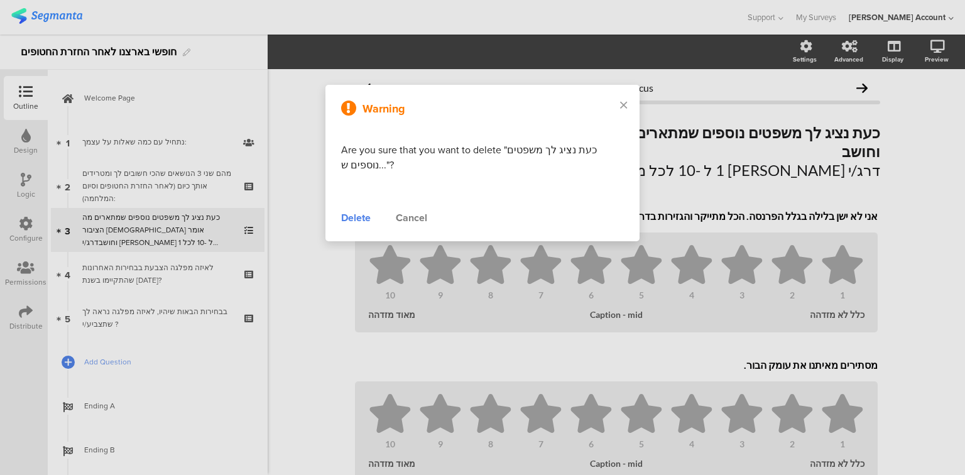
click at [351, 219] on div "Delete" at bounding box center [356, 218] width 30 height 15
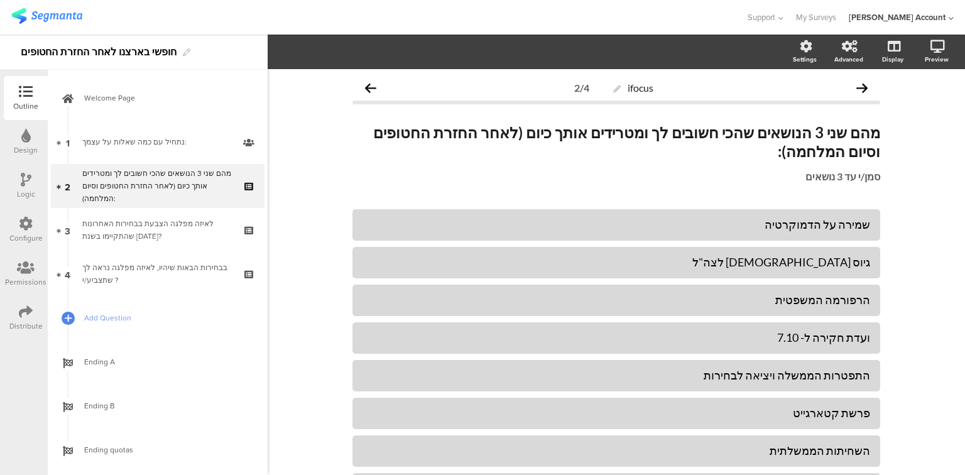
click at [133, 231] on div "לאיזה מפלגה הצבעת בבחירות האחרונות שהתקיימו בשנת 2022?" at bounding box center [157, 229] width 150 height 25
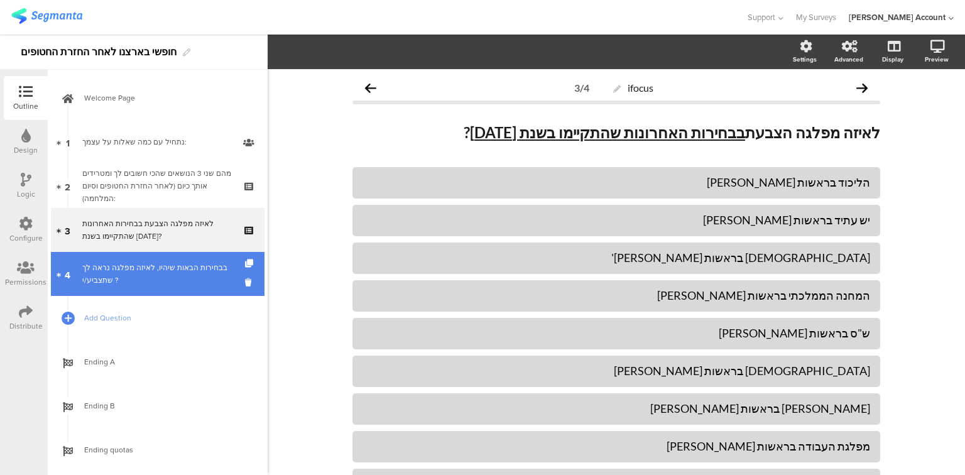
click at [157, 263] on div "בבחירות הבאות שיהיו, לאיזה מפלגה נראה לך שתצביע/י ?" at bounding box center [157, 273] width 150 height 25
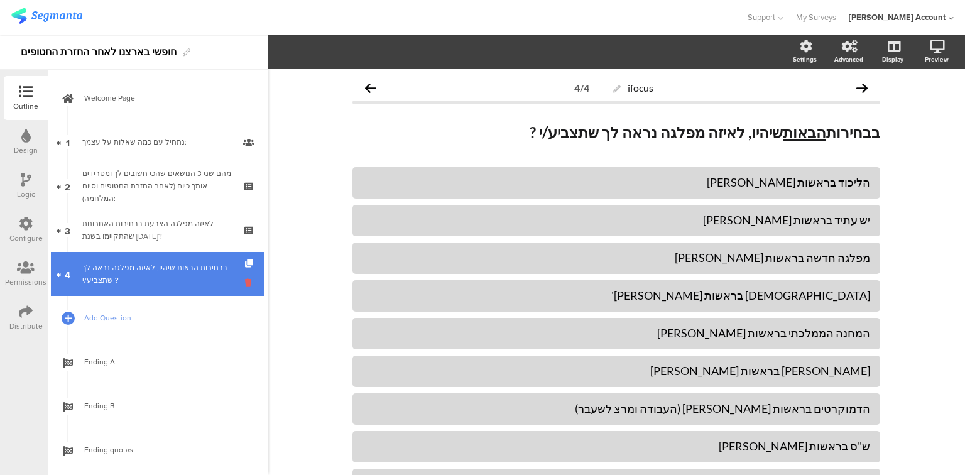
click at [245, 283] on icon at bounding box center [250, 283] width 11 height 12
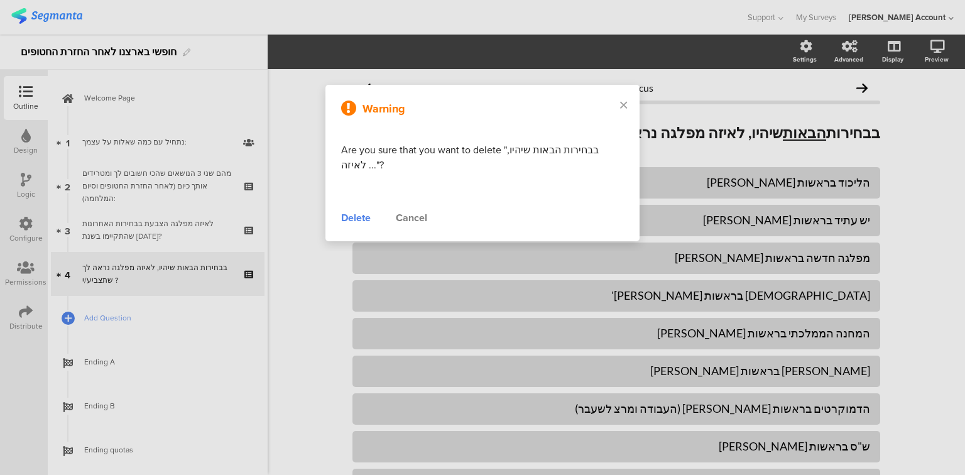
click at [352, 217] on div "Delete" at bounding box center [356, 218] width 30 height 15
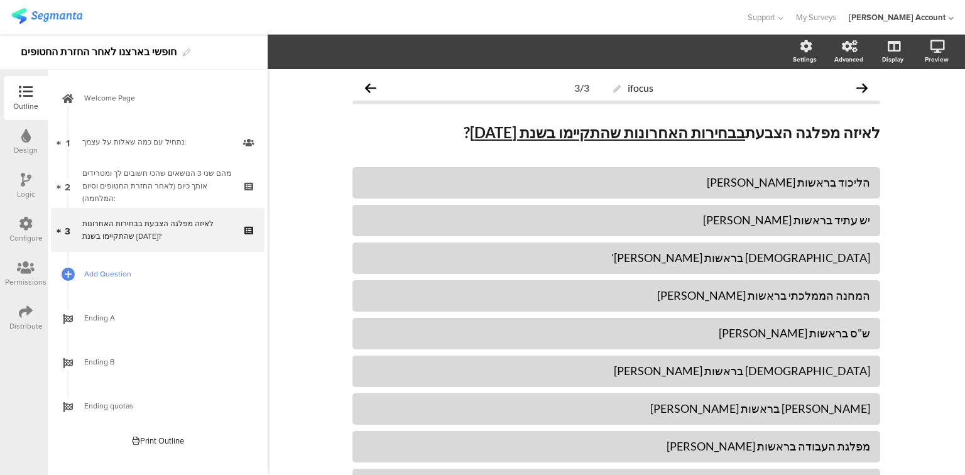
click at [108, 277] on span "Add Question" at bounding box center [164, 274] width 161 height 13
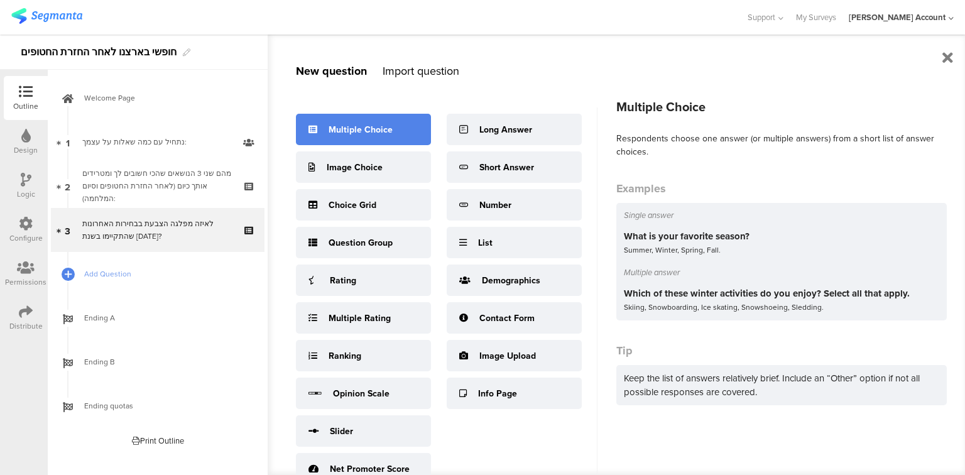
click at [378, 129] on div "Multiple Choice" at bounding box center [361, 129] width 64 height 13
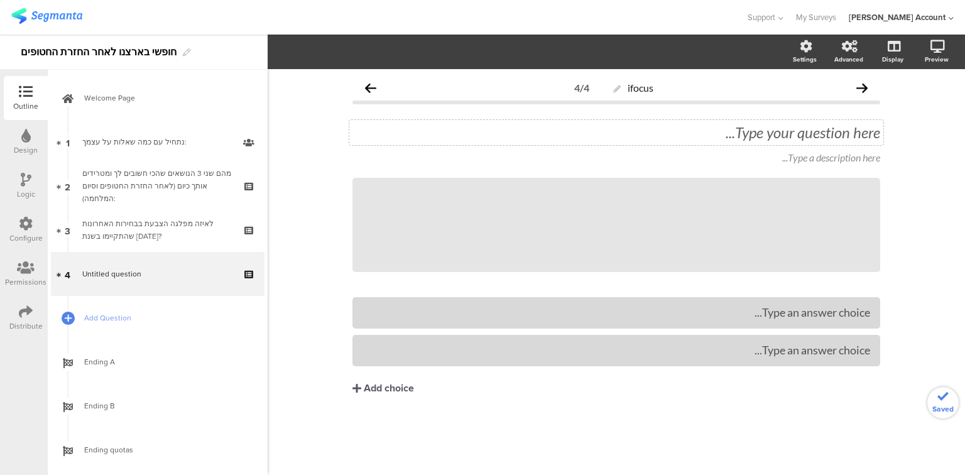
click at [691, 139] on div "Type your question here..." at bounding box center [616, 132] width 534 height 25
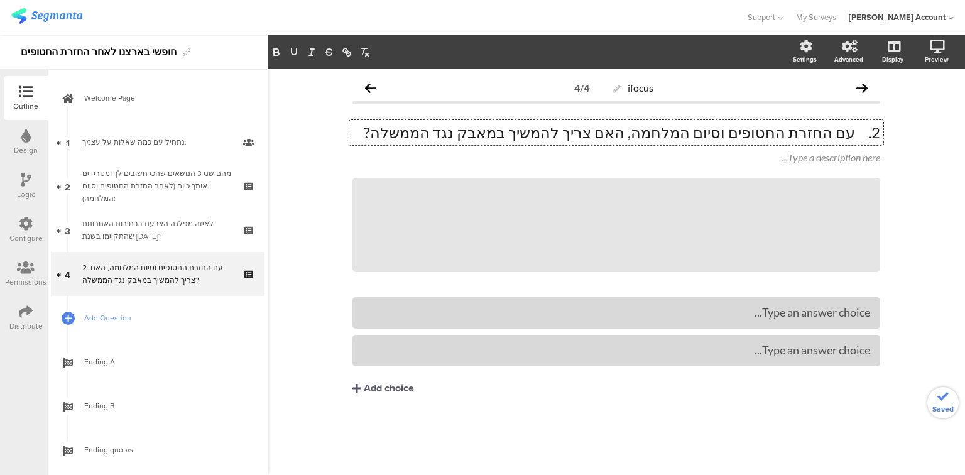
click at [856, 135] on p "2. עם החזרת החטופים וסיום המלחמה, האם צריך להמשיך במאבק נגד הממשלה?" at bounding box center [617, 132] width 528 height 19
click at [646, 133] on p "עם החזרת החטופים וסיום המלחמה, האם צריך להמשיך במאבק נגד הממשלה?" at bounding box center [617, 132] width 528 height 19
click at [883, 180] on icon at bounding box center [880, 178] width 7 height 8
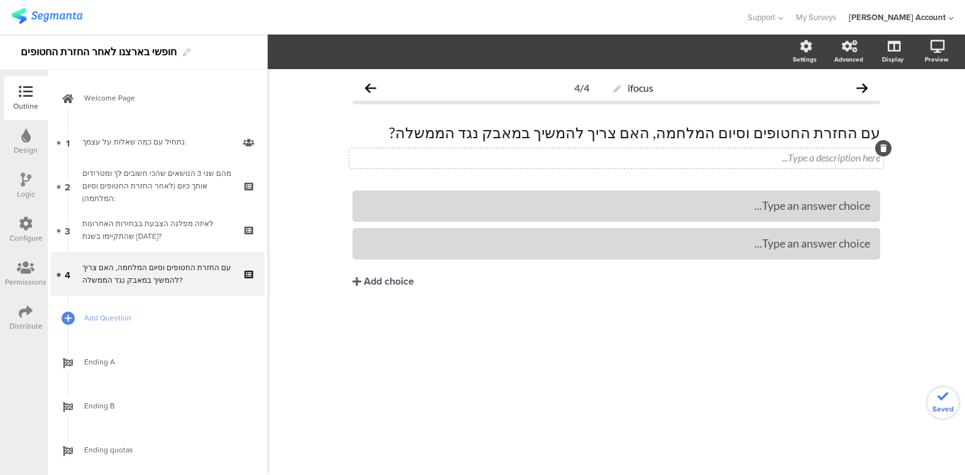
click at [883, 148] on icon at bounding box center [884, 149] width 7 height 8
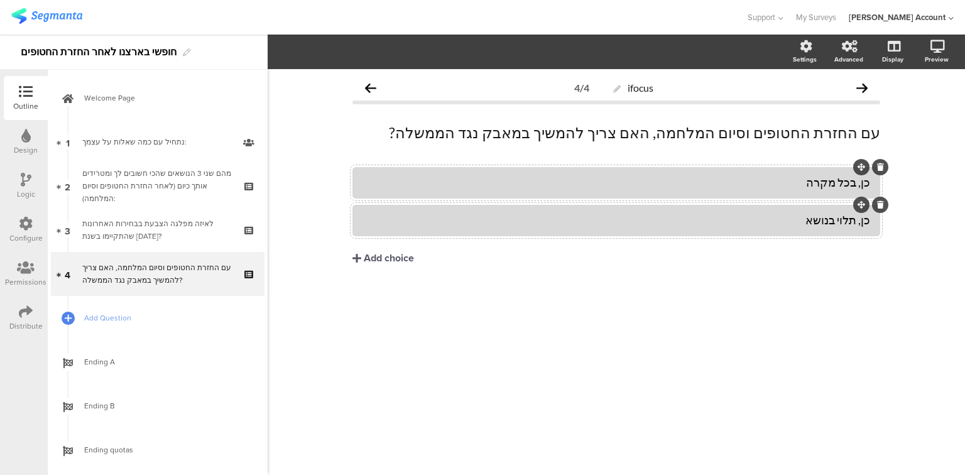
click at [858, 224] on div "כן, תלוי בנושא" at bounding box center [617, 220] width 508 height 14
click at [739, 214] on div "כן, אבל תלוי בנושא" at bounding box center [617, 220] width 508 height 14
click at [391, 258] on div "Add choice" at bounding box center [389, 258] width 50 height 13
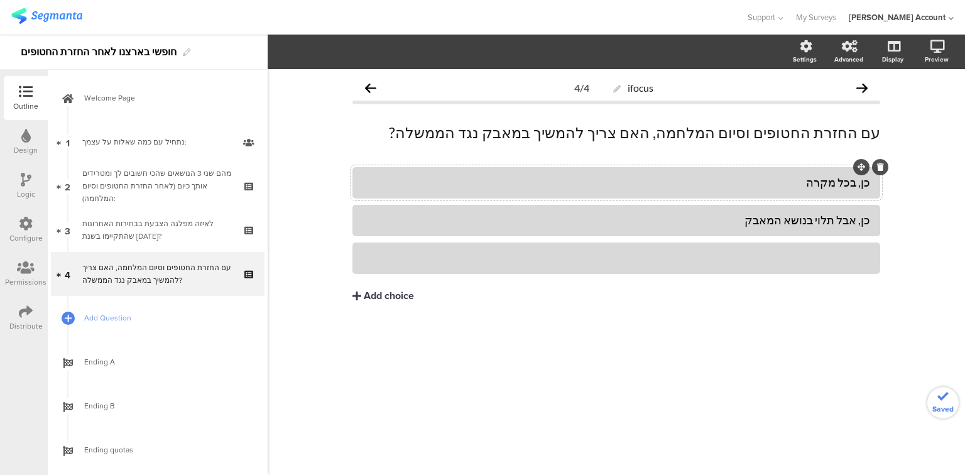
click at [417, 263] on div at bounding box center [617, 258] width 508 height 14
drag, startPoint x: 377, startPoint y: 297, endPoint x: 383, endPoint y: 301, distance: 7.7
click at [377, 297] on div "Add choice" at bounding box center [389, 296] width 50 height 13
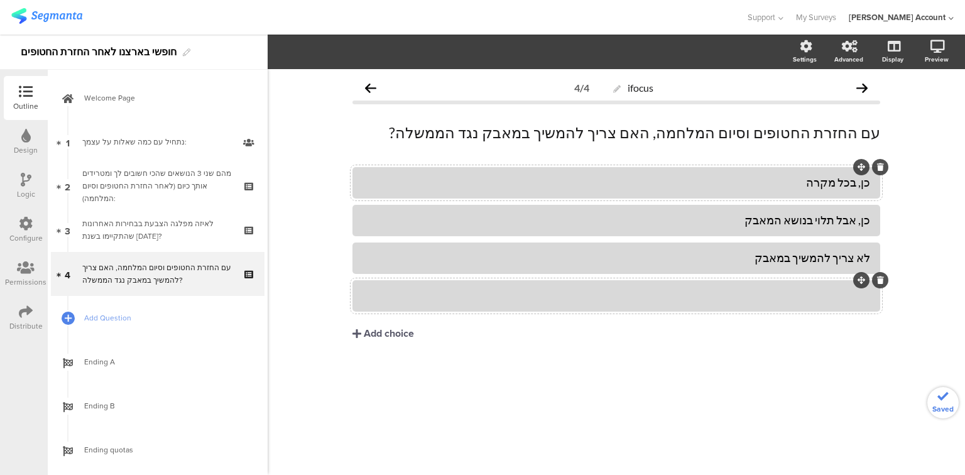
click at [407, 304] on div at bounding box center [617, 295] width 508 height 21
click at [573, 136] on p "עם החזרת החטופים וסיום המלחמה, האם צריך להמשיך במאבק נגד הממשלה?" at bounding box center [617, 132] width 528 height 19
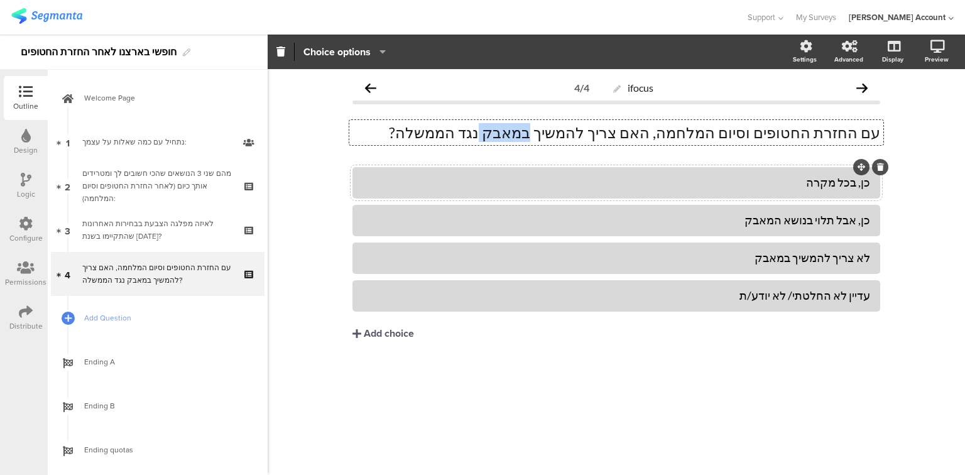
click at [573, 136] on p "עם החזרת החטופים וסיום המלחמה, האם צריך להמשיך במאבק נגד הממשלה?" at bounding box center [617, 132] width 528 height 19
click at [577, 136] on p "עם החזרת החטופים וסיום המלחמה, האם צריך להמשיך במאבק נגד הממשלה?" at bounding box center [617, 132] width 528 height 19
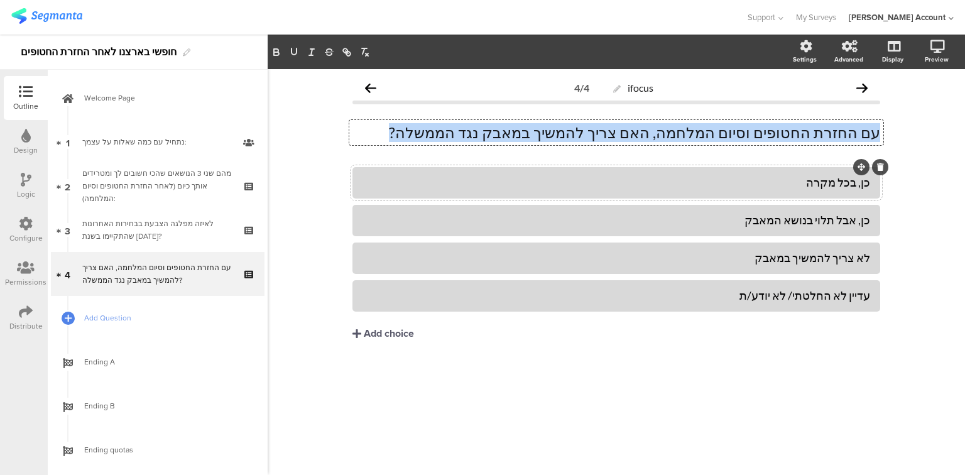
click at [577, 136] on p "עם החזרת החטופים וסיום המלחמה, האם צריך להמשיך במאבק נגד הממשלה?" at bounding box center [617, 132] width 528 height 19
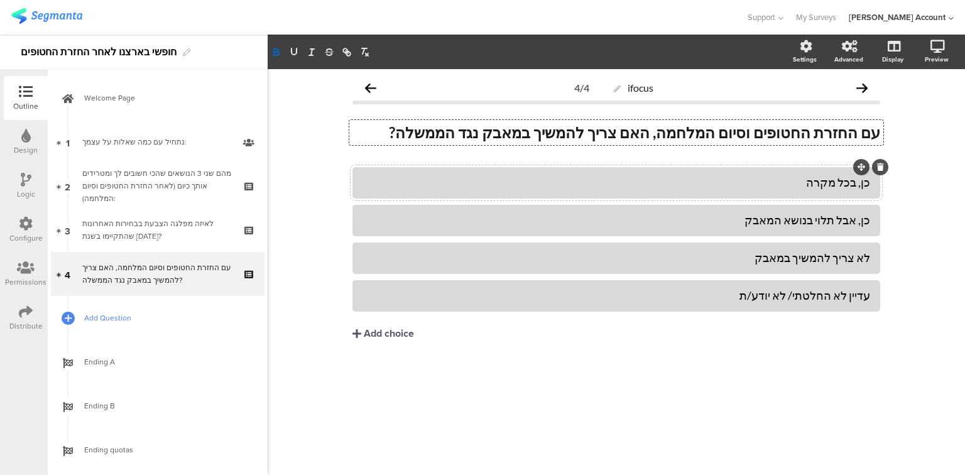
click at [112, 316] on span "Add Question" at bounding box center [164, 318] width 161 height 13
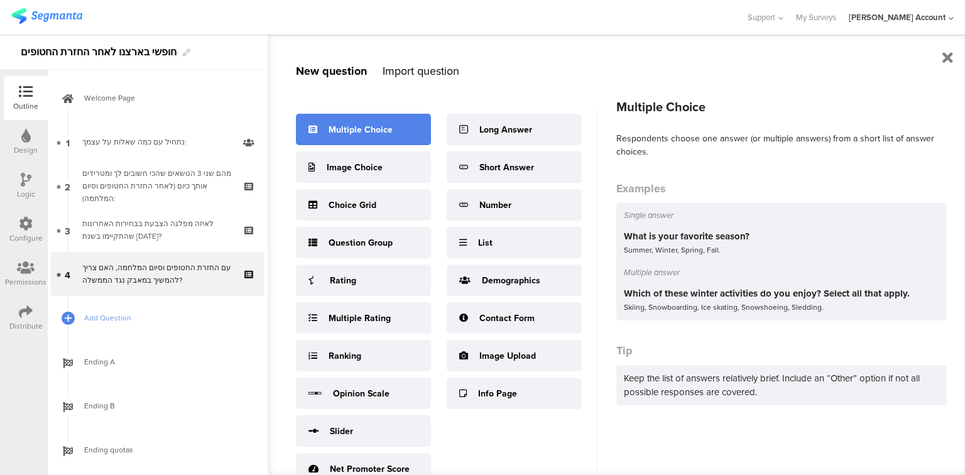
click at [412, 126] on div "Multiple Choice" at bounding box center [363, 129] width 135 height 31
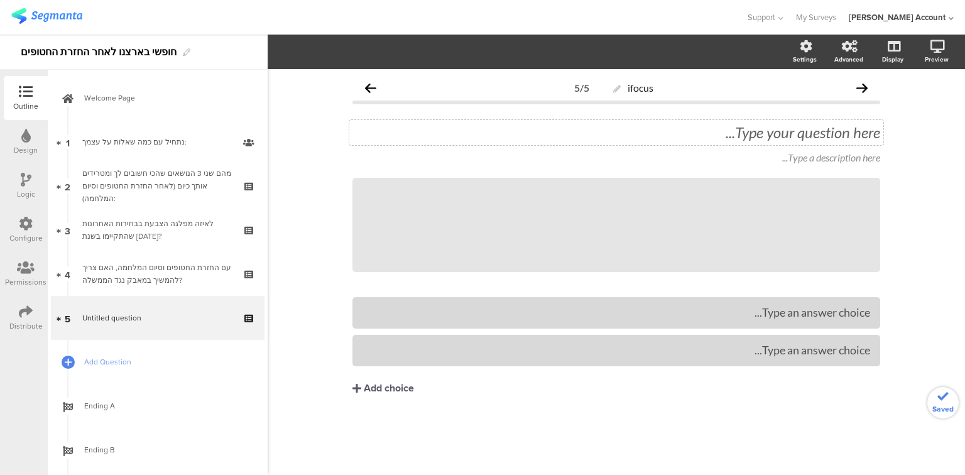
click at [728, 133] on div "Type your question here..." at bounding box center [616, 132] width 534 height 25
click at [671, 307] on div "Type an answer choice..." at bounding box center [617, 312] width 508 height 14
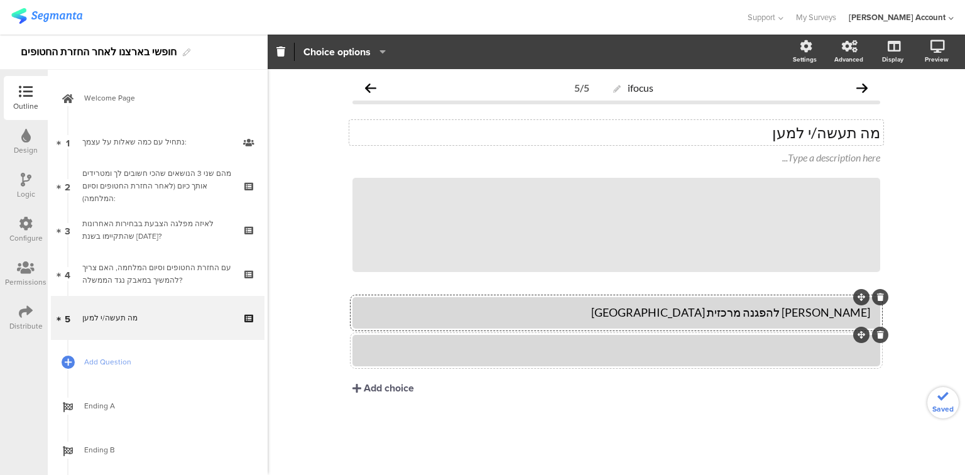
click at [608, 352] on div at bounding box center [617, 350] width 508 height 14
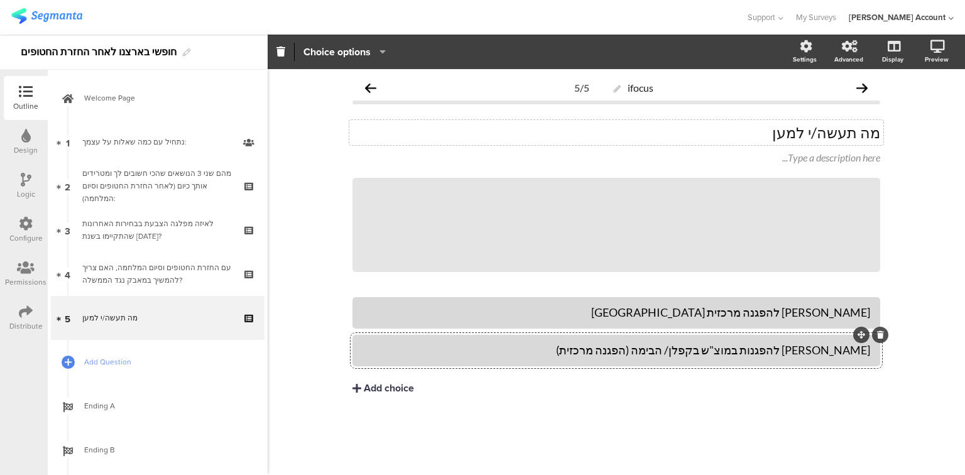
click at [385, 388] on div "Add choice" at bounding box center [389, 388] width 50 height 13
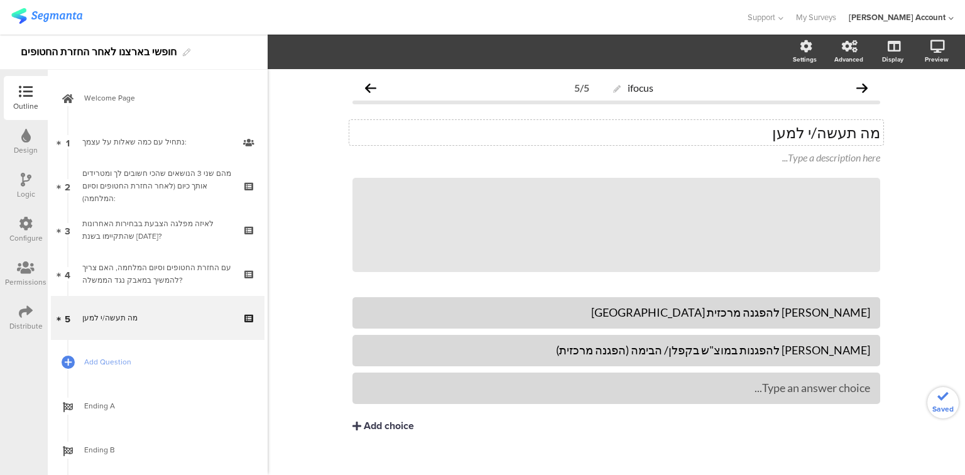
click at [397, 425] on div "Add choice" at bounding box center [389, 426] width 50 height 13
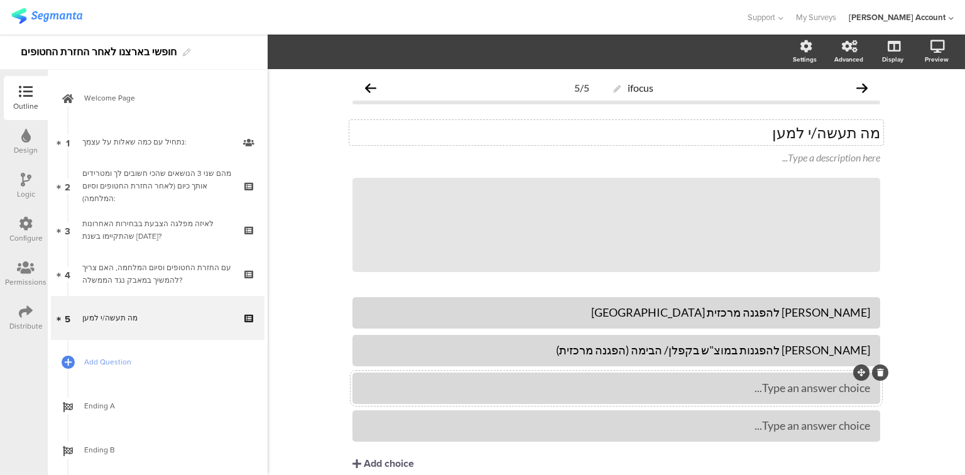
click at [470, 392] on div "Type an answer choice..." at bounding box center [617, 388] width 508 height 14
click at [877, 177] on icon at bounding box center [880, 178] width 7 height 8
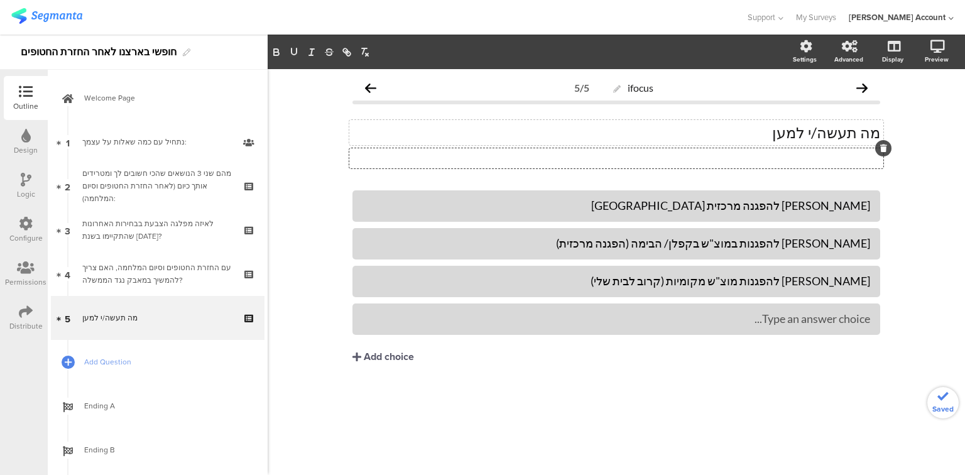
click at [865, 158] on div "Type a description here..." at bounding box center [616, 158] width 534 height 20
click at [390, 357] on div "Add choice" at bounding box center [389, 357] width 50 height 13
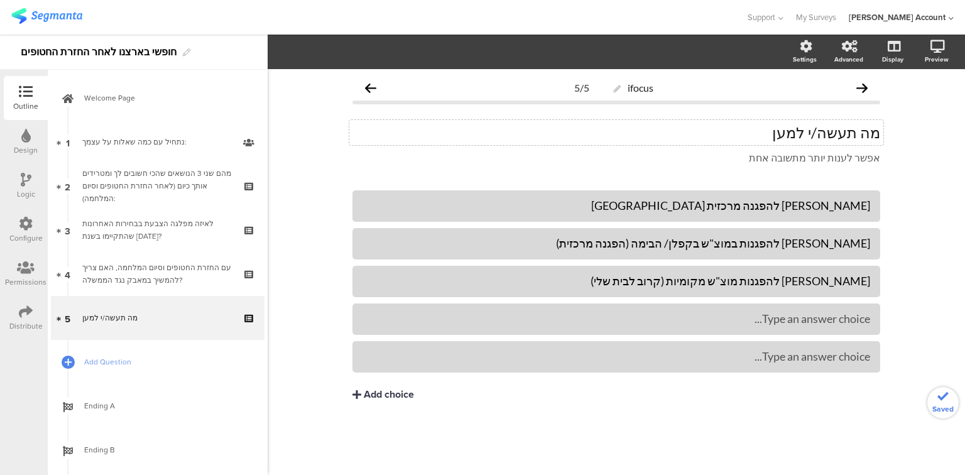
click at [390, 357] on div "Type an answer choice..." at bounding box center [617, 356] width 508 height 14
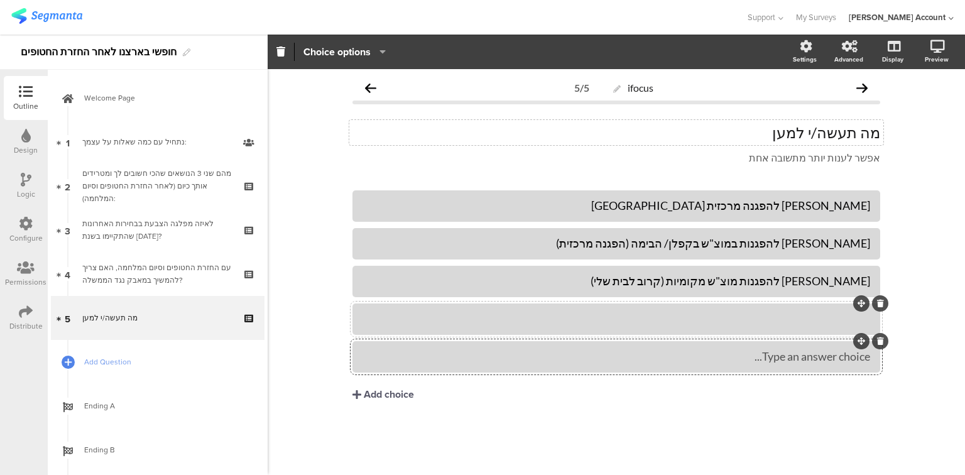
click at [410, 324] on div at bounding box center [617, 319] width 508 height 14
click at [788, 317] on div "השתתף בפעולות ושימובשים בצמתים" at bounding box center [617, 319] width 508 height 14
click at [783, 319] on div "השתתף בפעולות ושימובשים בצמתים" at bounding box center [617, 319] width 508 height 14
click at [865, 317] on div "השתתף בפעולות ושיבושים בצמתים" at bounding box center [617, 319] width 508 height 14
click at [515, 355] on div at bounding box center [617, 356] width 508 height 14
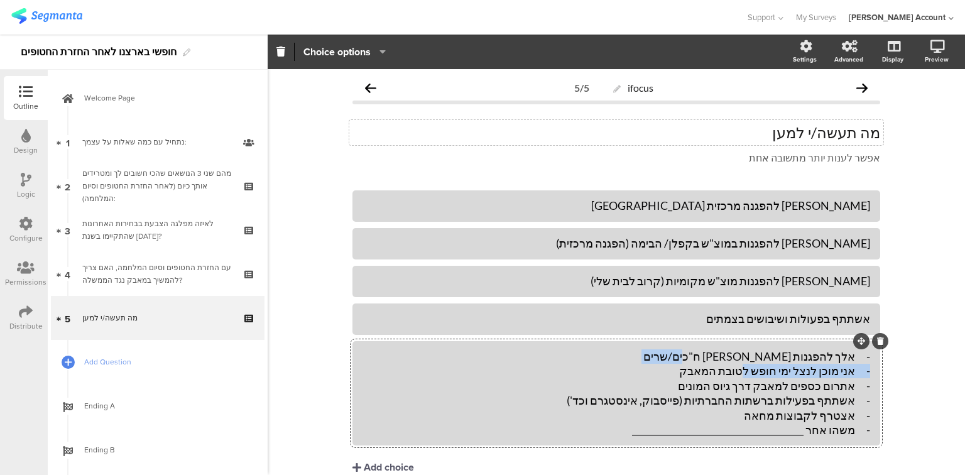
drag, startPoint x: 849, startPoint y: 372, endPoint x: 691, endPoint y: 365, distance: 158.6
click at [691, 365] on div "- אלך להפגנות מול ח"כים/שרים - אני מוכן לנצל ימי חופש לטובת המאבק - אתרום כספים…" at bounding box center [617, 393] width 508 height 88
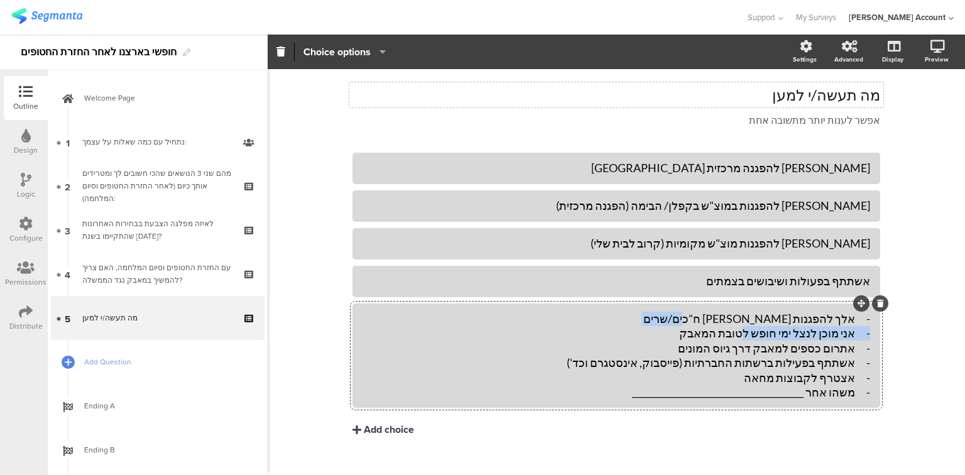
scroll to position [58, 0]
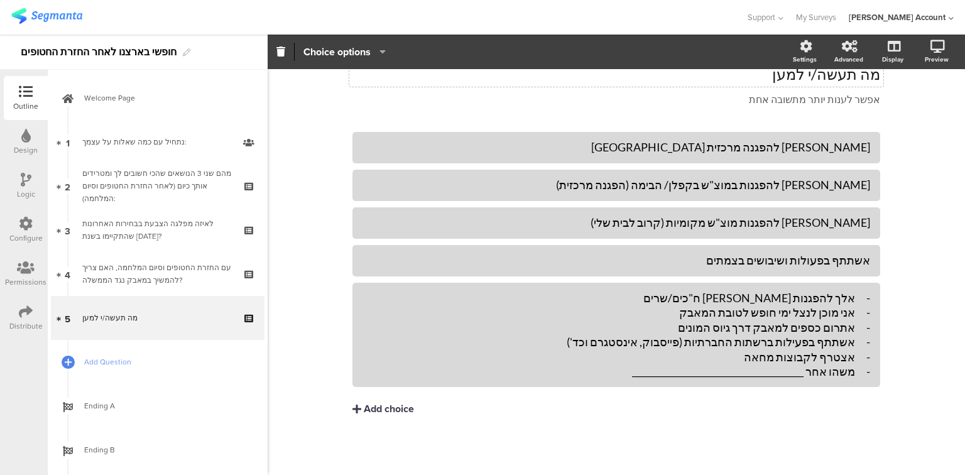
click at [405, 405] on div "Add choice" at bounding box center [389, 409] width 50 height 13
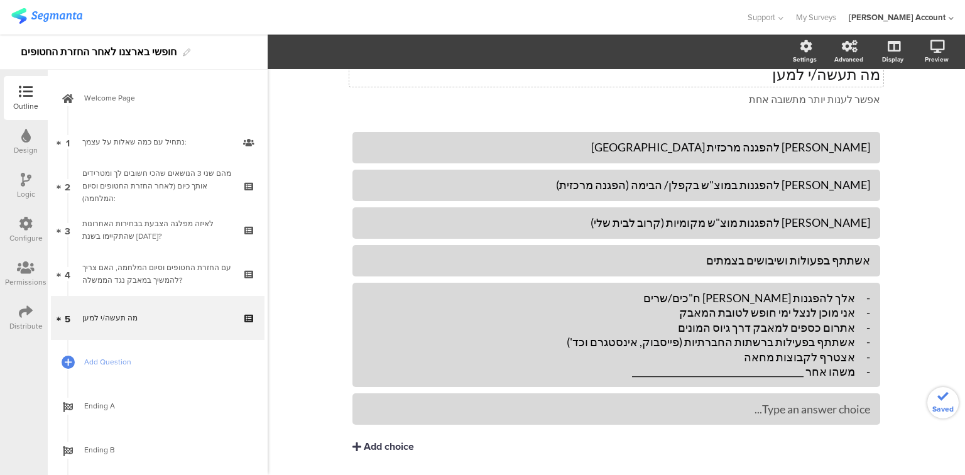
click at [403, 449] on div "Add choice" at bounding box center [389, 447] width 50 height 13
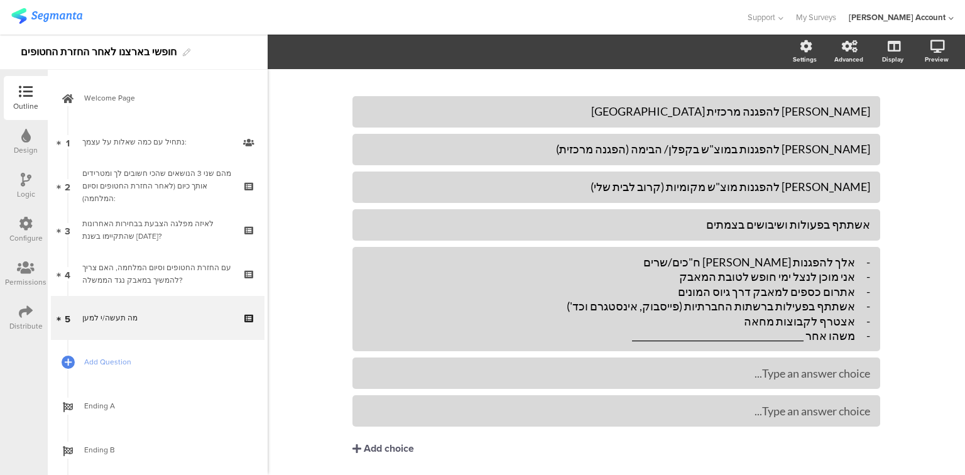
scroll to position [134, 0]
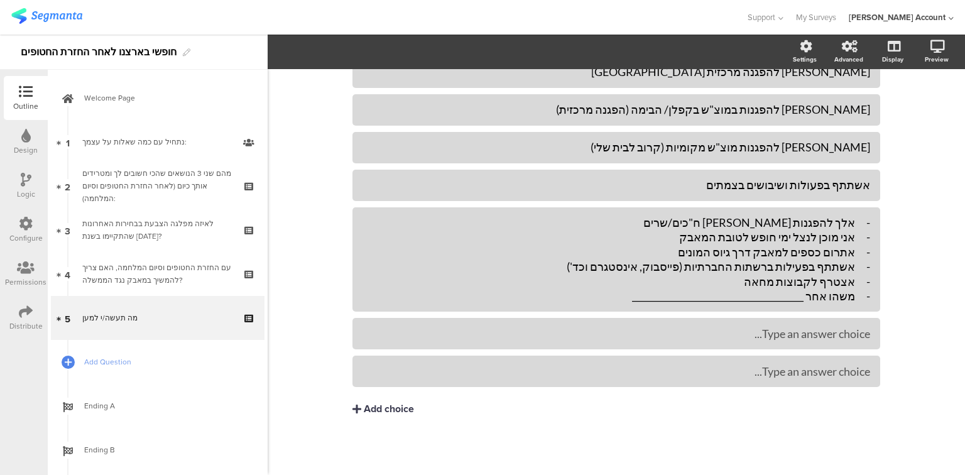
click at [395, 410] on div "Add choice" at bounding box center [389, 409] width 50 height 13
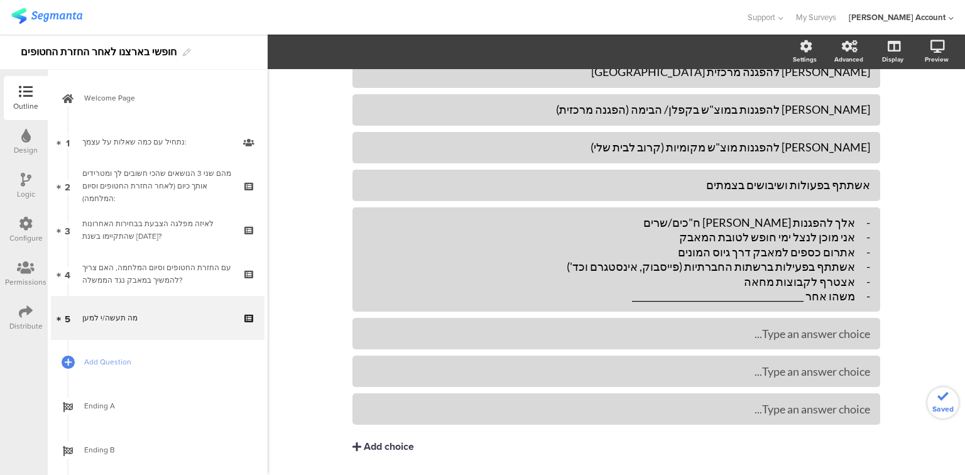
click at [406, 443] on div "Add choice" at bounding box center [389, 447] width 50 height 13
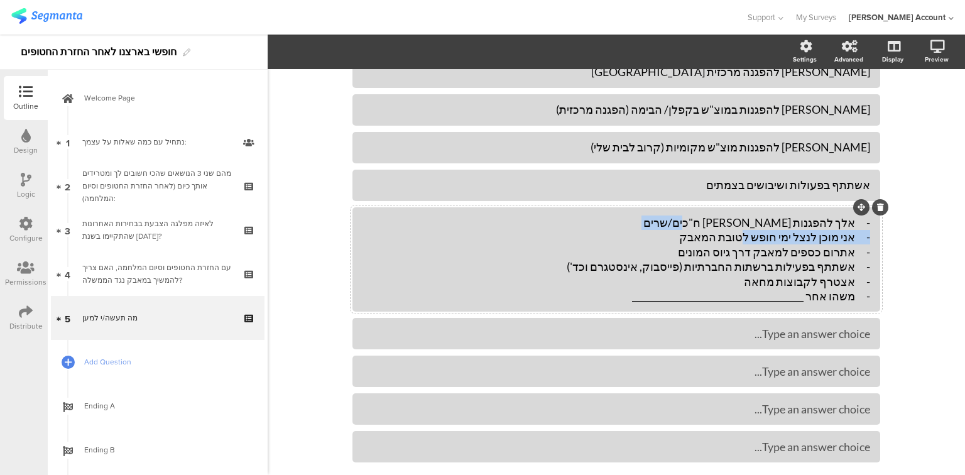
drag, startPoint x: 848, startPoint y: 236, endPoint x: 661, endPoint y: 244, distance: 186.9
click at [661, 244] on div "- אלך להפגנות מול ח"כים/שרים - אני מוכן לנצל ימי חופש לטובת המאבק - אתרום כספים…" at bounding box center [617, 260] width 508 height 88
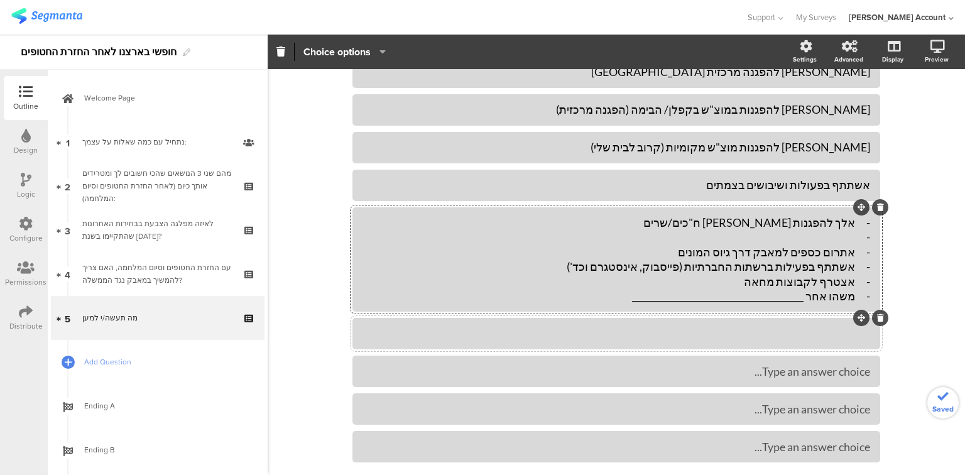
click at [690, 337] on div at bounding box center [617, 334] width 508 height 14
drag, startPoint x: 849, startPoint y: 255, endPoint x: 689, endPoint y: 244, distance: 160.6
click at [689, 244] on div "- אלך להפגנות מול ח"כים/שרים - - אתרום כספים למאבק דרך גיוס המונים - אשתתף בפעי…" at bounding box center [617, 260] width 508 height 88
click at [728, 249] on div "- אלך להפגנות מול ח"כים/שרים - - אתרום כספים למאבק דרך גיוס המונים - אשתתף בפעי…" at bounding box center [617, 260] width 508 height 88
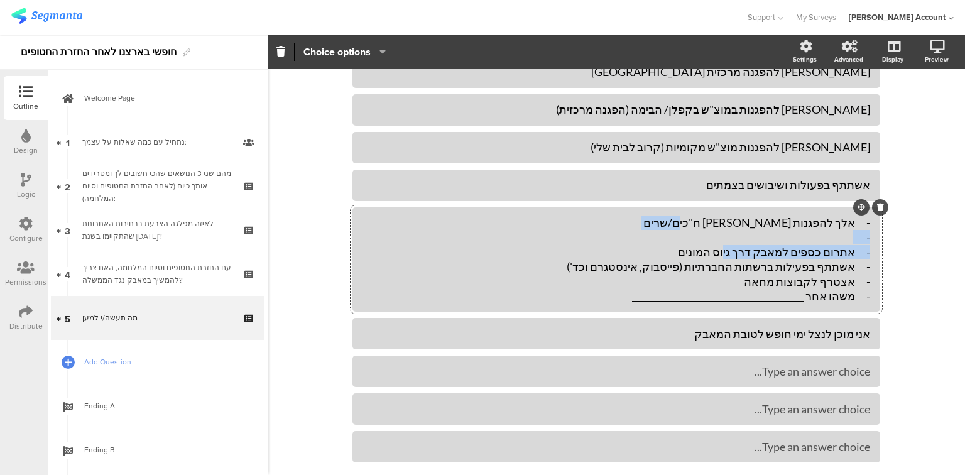
click at [728, 249] on div "- אלך להפגנות מול ח"כים/שרים - - אתרום כספים למאבק דרך גיוס המונים - אשתתף בפעי…" at bounding box center [617, 260] width 508 height 88
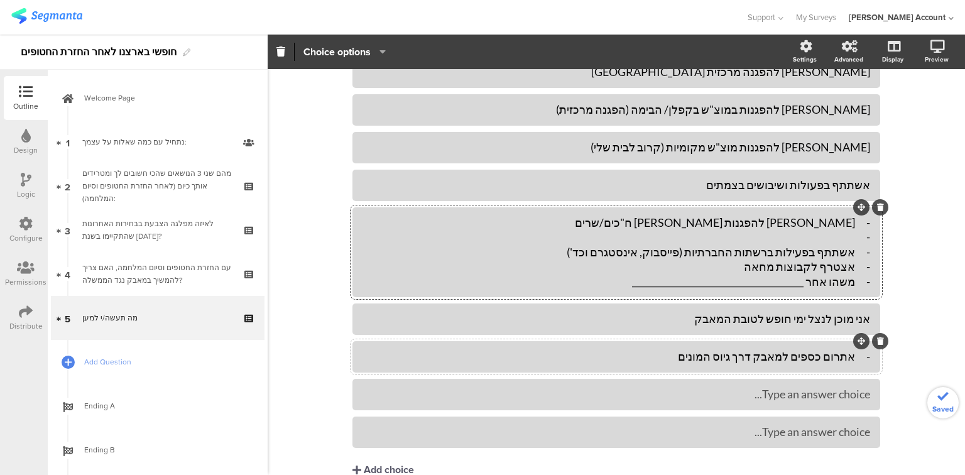
click at [796, 250] on div "- אלך להפגנות מול ח"כים/שרים - - אשתתף בפעילות ברשתות החברתיות (פייסבוק, אינסטג…" at bounding box center [617, 253] width 508 height 74
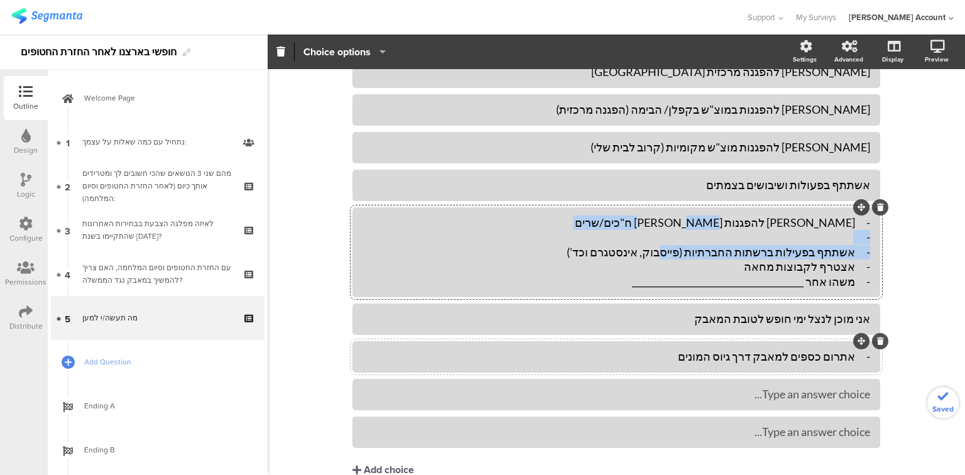
click at [796, 250] on div "- אלך להפגנות מול ח"כים/שרים - - אשתתף בפעילות ברשתות החברתיות (פייסבוק, אינסטג…" at bounding box center [617, 253] width 508 height 74
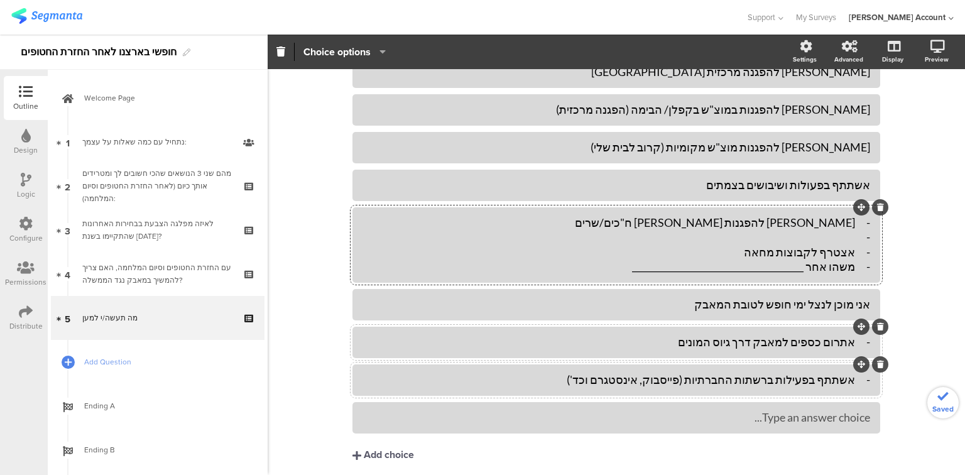
click at [811, 251] on div "- אלך להפגנות מול ח"כים/שרים - - אצטרף לקבוצות מחאה - משהו אחר ________________…" at bounding box center [617, 245] width 508 height 59
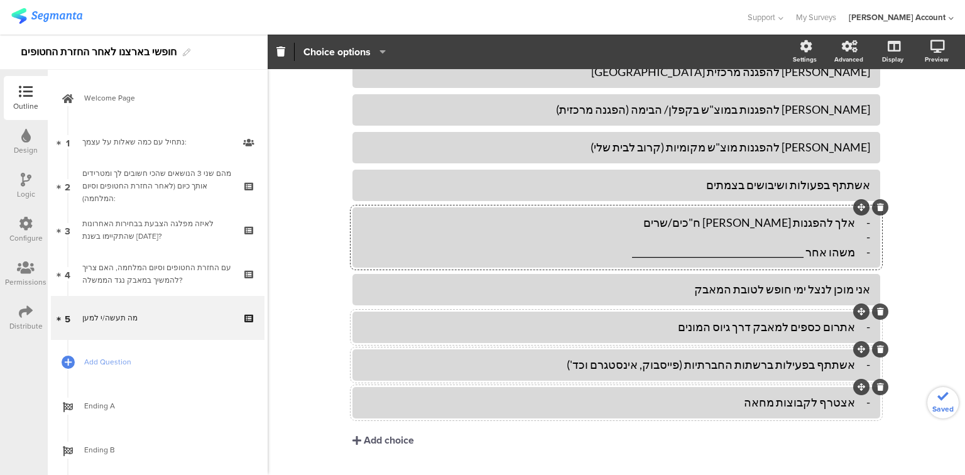
click at [829, 249] on div "- אלך להפגנות מול ח"כים/שרים - - משהו אחר _____________________________________…" at bounding box center [617, 238] width 508 height 44
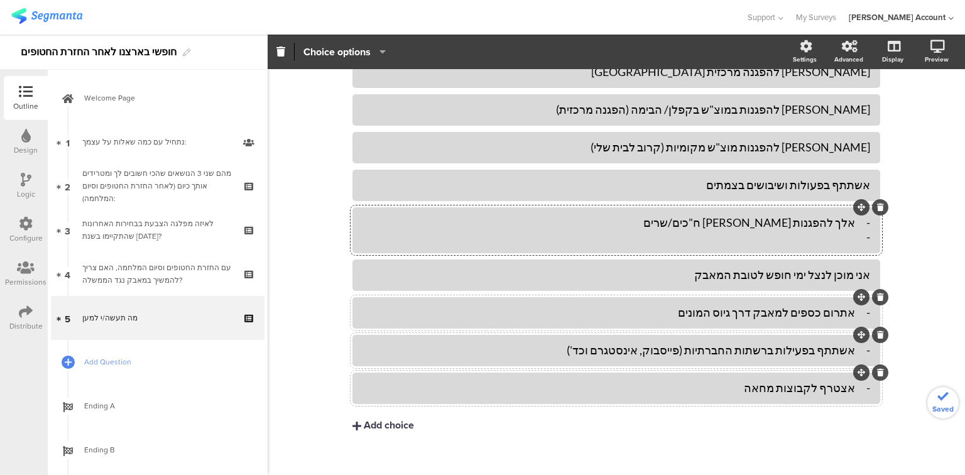
click at [390, 437] on button "Add choice" at bounding box center [617, 425] width 528 height 31
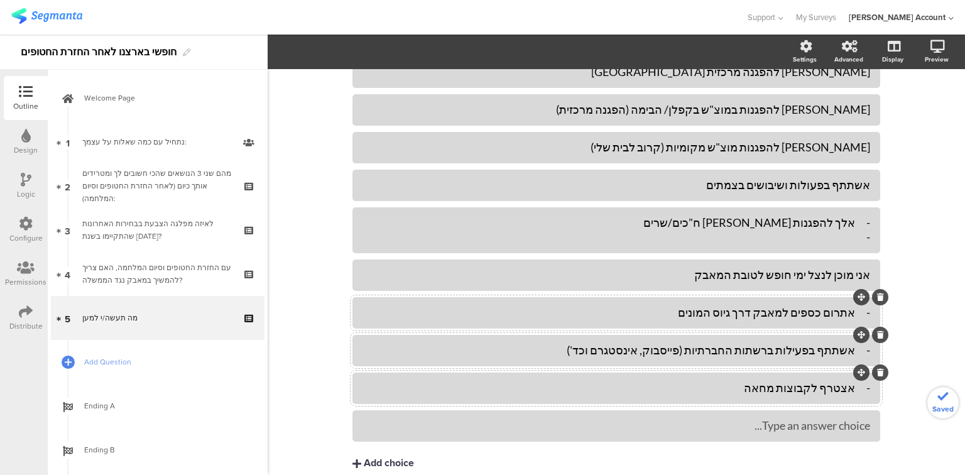
click at [461, 434] on div "Type an answer choice..." at bounding box center [617, 425] width 508 height 21
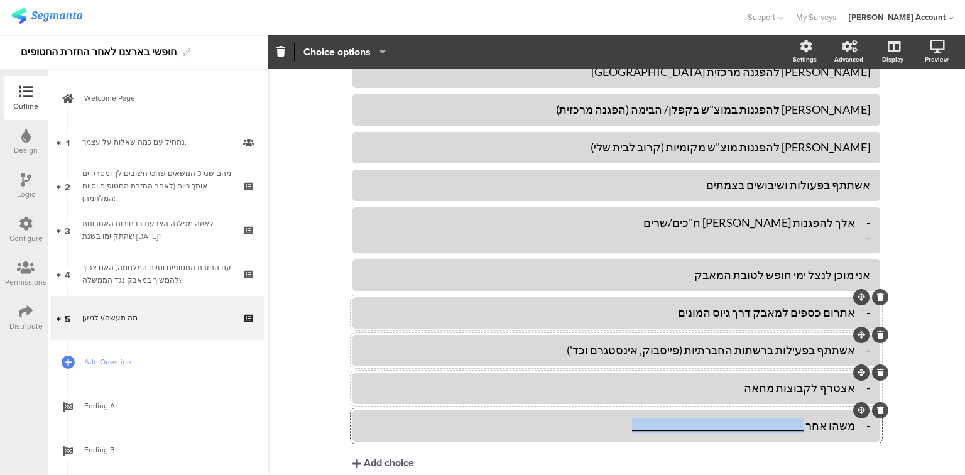
drag, startPoint x: 808, startPoint y: 424, endPoint x: 595, endPoint y: 424, distance: 213.1
click at [595, 424] on div "- משהו אחר _______________________________________" at bounding box center [617, 426] width 508 height 14
click at [849, 245] on div "- אלך להפגנות מול ח"כים/שרים -" at bounding box center [617, 230] width 508 height 36
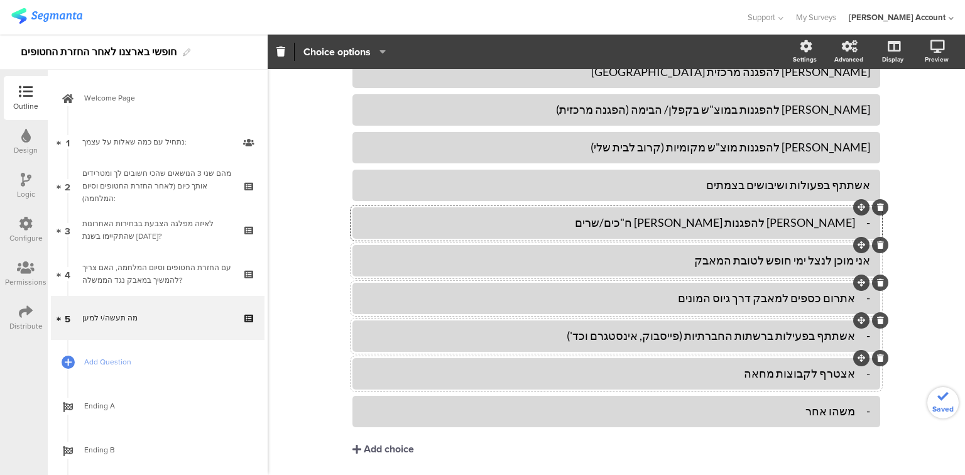
scroll to position [135, 0]
click at [848, 222] on div "- אלך להפגנות מול ח"כים/שרים" at bounding box center [617, 222] width 508 height 14
click at [857, 299] on div "- אתרום כספים למאבק דרך גיוס המונים" at bounding box center [617, 297] width 508 height 14
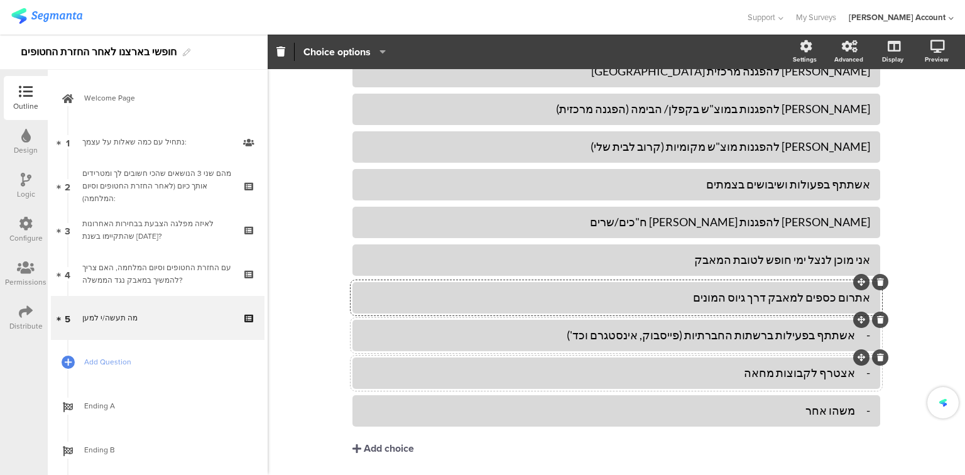
click at [850, 334] on div "- אשתתף בפעילות ברשתות החברתיות (פייסבוק, אינסטגרם וכד')" at bounding box center [617, 335] width 508 height 14
click at [850, 373] on div "- אצטרף לקבוצות מחאה" at bounding box center [617, 373] width 508 height 14
click at [852, 410] on div "- משהו אחר" at bounding box center [617, 411] width 508 height 14
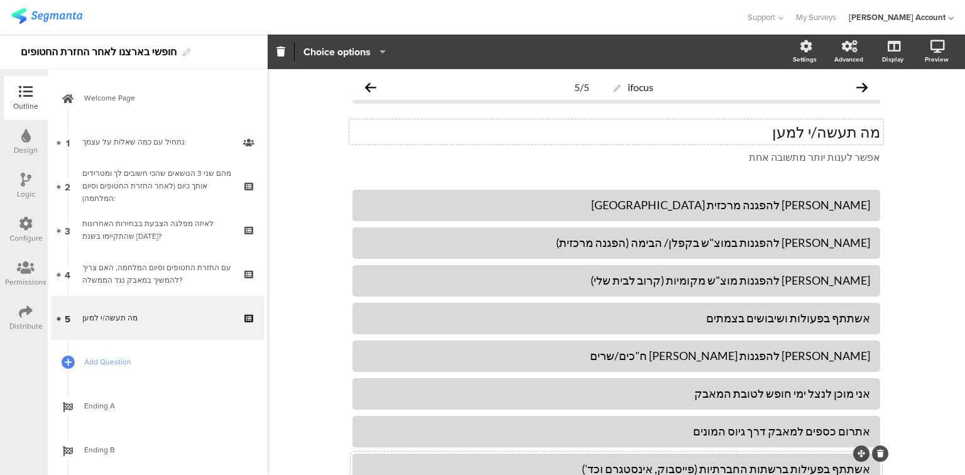
scroll to position [0, 0]
click at [821, 244] on div "אלך להפגנות במוצ"ש בקפלן/ הבימה (הפגנה מרכזית)" at bounding box center [617, 243] width 508 height 14
click at [818, 282] on div "אלך להפגנות מוצ"ש מקומיות (קרוב לבית שלי)" at bounding box center [617, 281] width 508 height 14
click at [820, 282] on div "אלך להפגנה במוצ"ש מקומיות (קרוב לבית שלי)" at bounding box center [617, 281] width 508 height 14
click at [742, 279] on div "אלך להפגנה מקומית במוצ"ש מקומיות (קרוב לבית שלי)" at bounding box center [617, 281] width 508 height 14
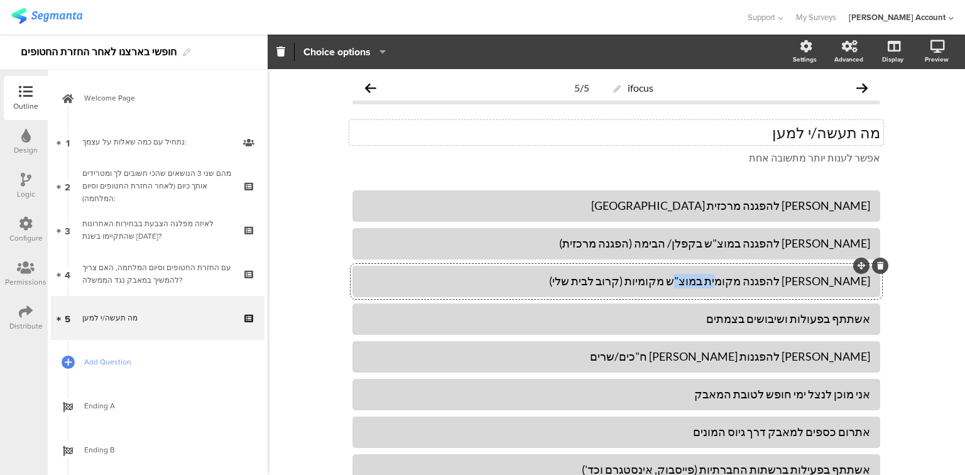
click at [742, 279] on div "אלך להפגנה מקומית במוצ"ש מקומיות (קרוב לבית שלי)" at bounding box center [617, 281] width 508 height 14
click at [789, 282] on div "אלך להפגנה מקומית במוצ"ש (קרוב לבית שלי)" at bounding box center [617, 281] width 508 height 14
click at [698, 280] on div "אלך להפגנה מקומית במוצ"ש (קרוב לבית שלי)" at bounding box center [617, 281] width 508 height 14
click at [779, 319] on div "אשתתף בפעולות ושיבושים בצמתים" at bounding box center [617, 319] width 508 height 14
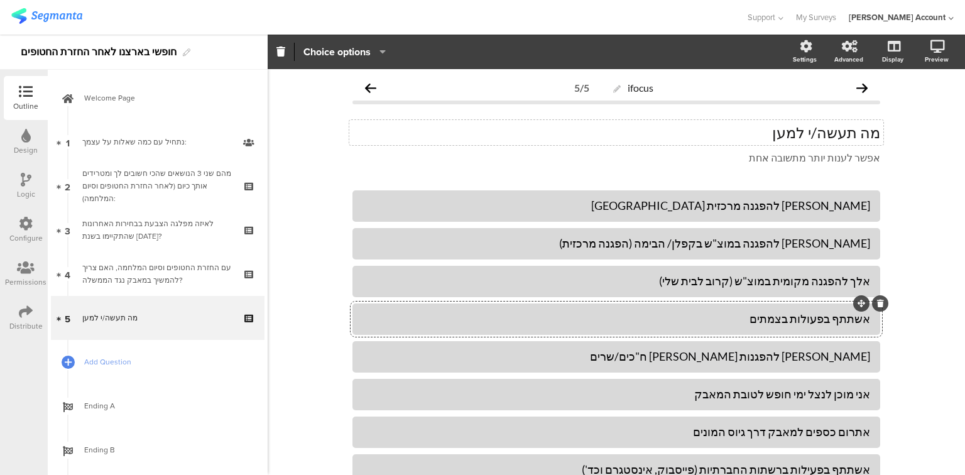
click at [755, 317] on div "אשתתף בפעולות בצמתים" at bounding box center [617, 319] width 508 height 14
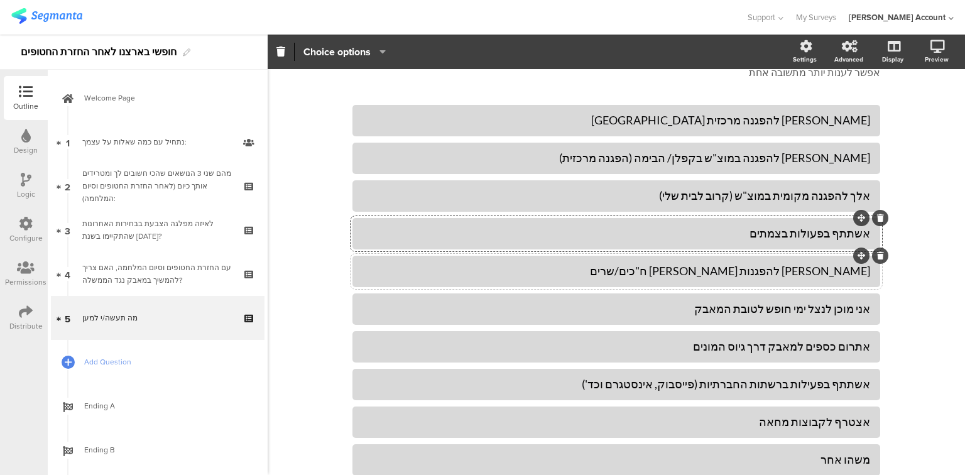
scroll to position [101, 0]
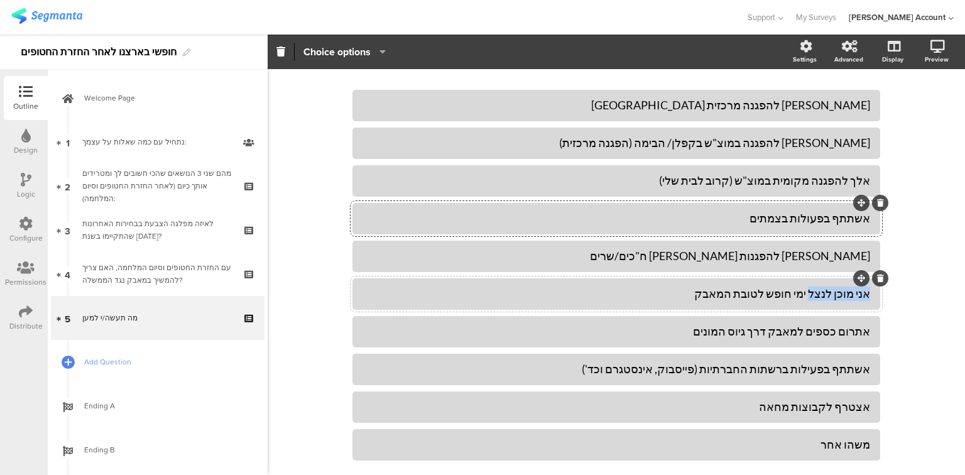
drag, startPoint x: 864, startPoint y: 295, endPoint x: 815, endPoint y: 289, distance: 49.4
click at [815, 289] on div "אני מוכן לנצל ימי חופש לטובת המאבק" at bounding box center [617, 294] width 508 height 14
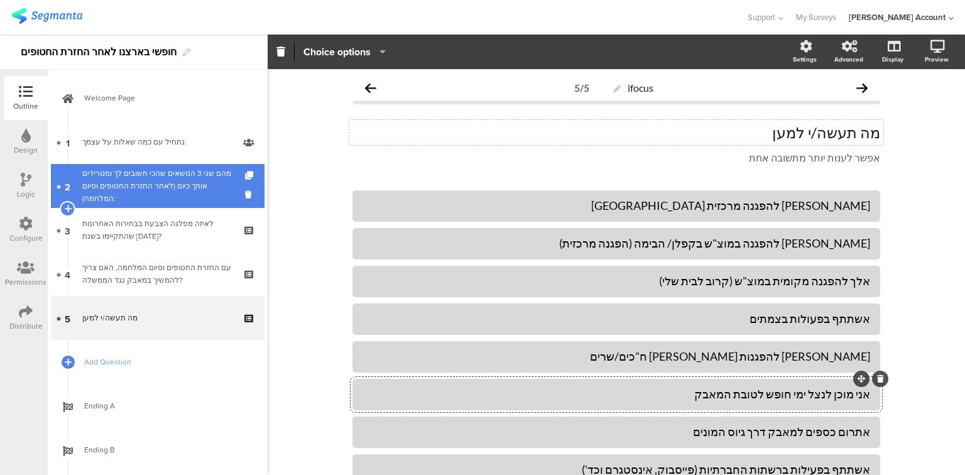
click at [174, 184] on div "מהם שני 3 הנושאים שהכי חשובים לך ומטרידים אותך כיום (לאחר החזרת החטופים וסיום ה…" at bounding box center [157, 186] width 150 height 38
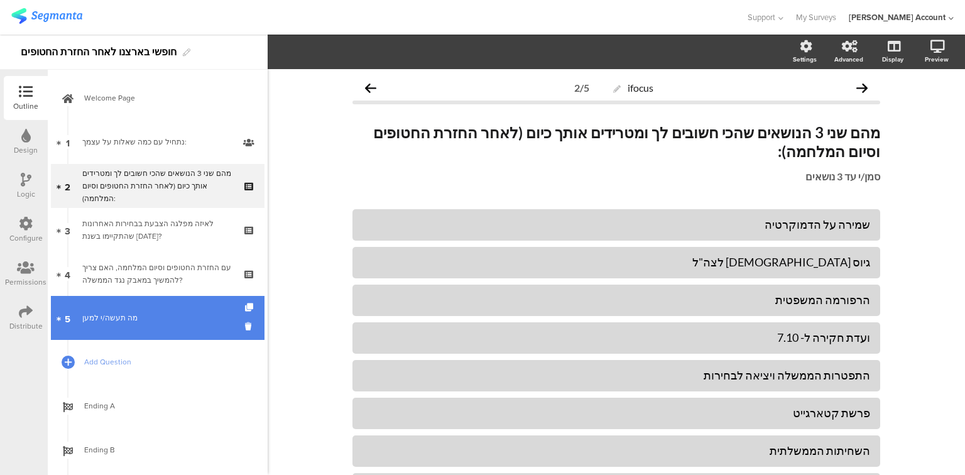
click at [133, 322] on div "מה תעשה/י למען" at bounding box center [157, 318] width 150 height 13
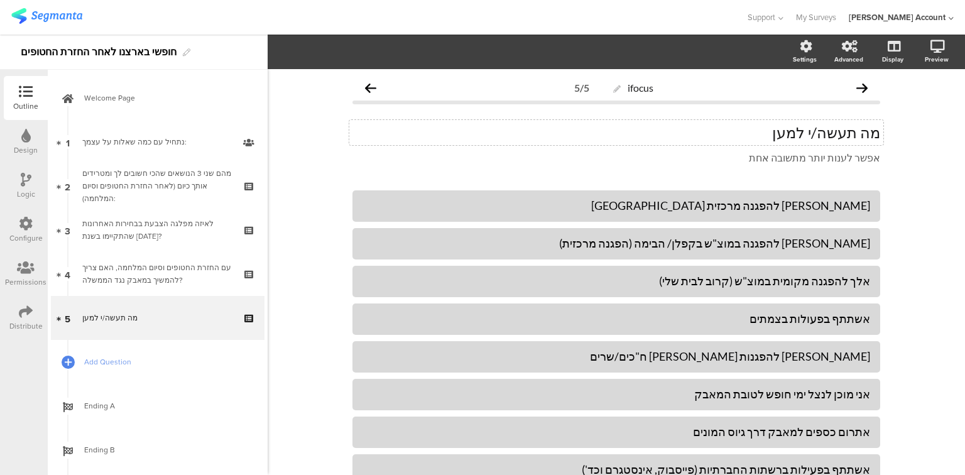
click at [612, 136] on div "מה תעשה/י למען מה תעשה/י למען" at bounding box center [616, 132] width 534 height 25
click at [820, 136] on p "מה תעשה/י למען השמירה על הדמוקרטיה?" at bounding box center [617, 132] width 528 height 19
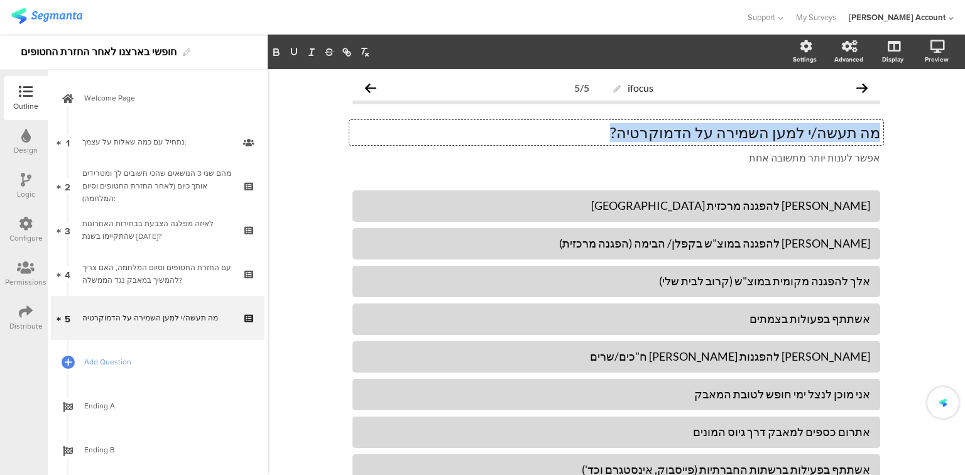
click at [820, 136] on p "מה תעשה/י למען השמירה על הדמוקרטיה?" at bounding box center [617, 132] width 528 height 19
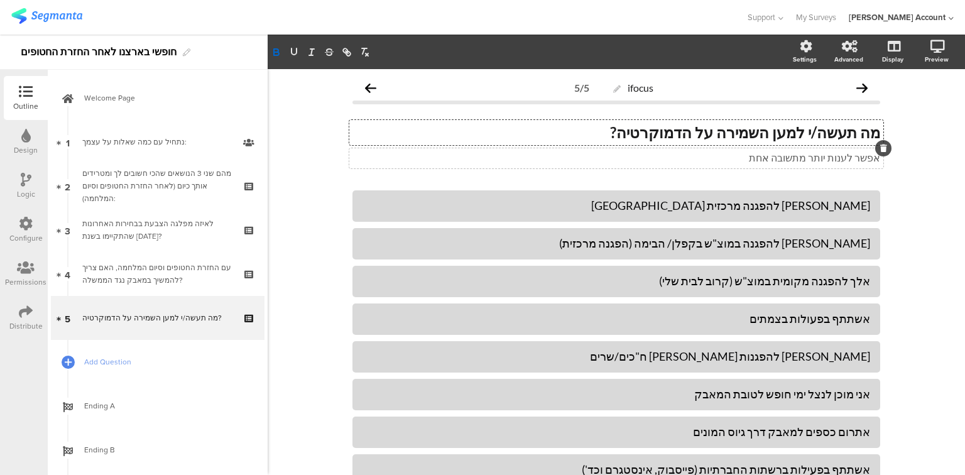
click at [789, 156] on div "אפשר לענות יותר מתשובה אחת אפשר לענות יותר מתשובה אחת" at bounding box center [616, 158] width 534 height 20
click at [789, 156] on p "אפשר לענות יותר מתשובה אחת" at bounding box center [617, 157] width 528 height 13
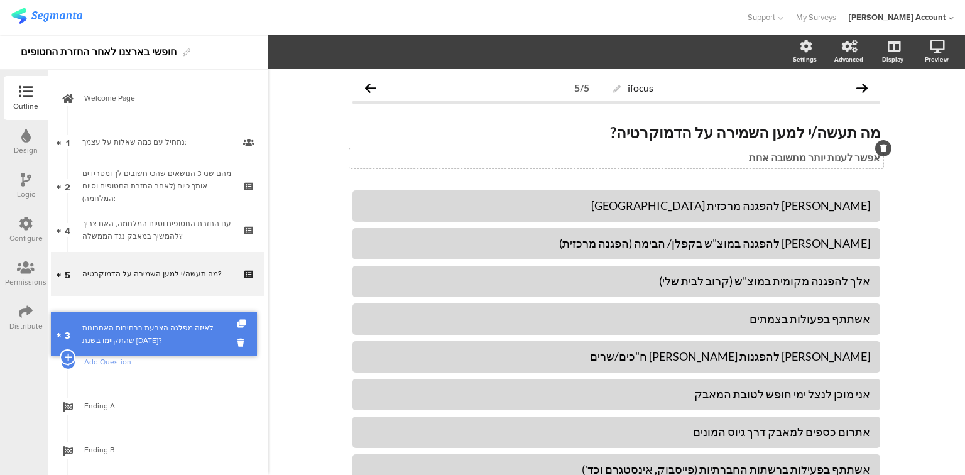
drag, startPoint x: 157, startPoint y: 225, endPoint x: 151, endPoint y: 329, distance: 104.5
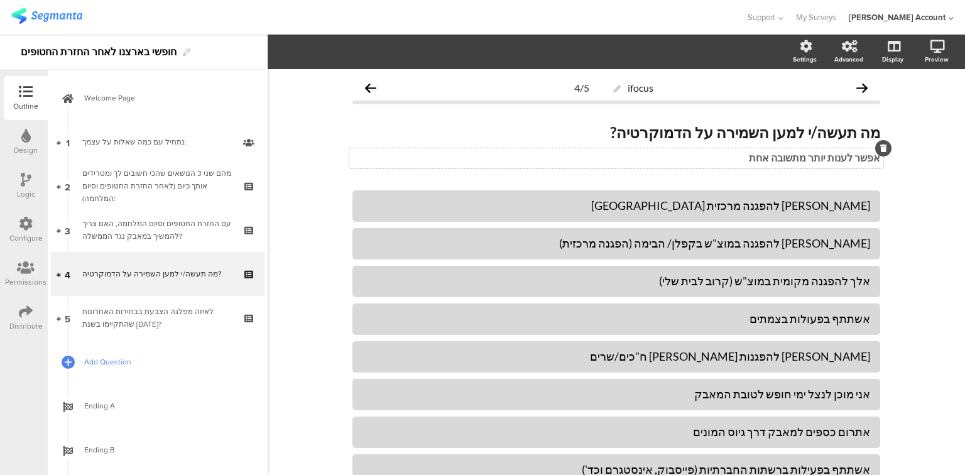
click at [99, 368] on span "Add Question" at bounding box center [164, 362] width 161 height 13
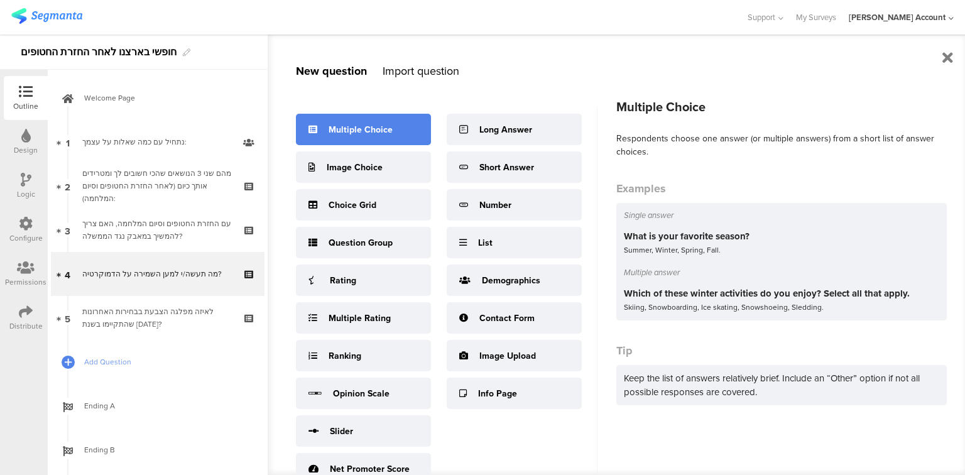
click at [399, 133] on div "Multiple Choice" at bounding box center [363, 129] width 135 height 31
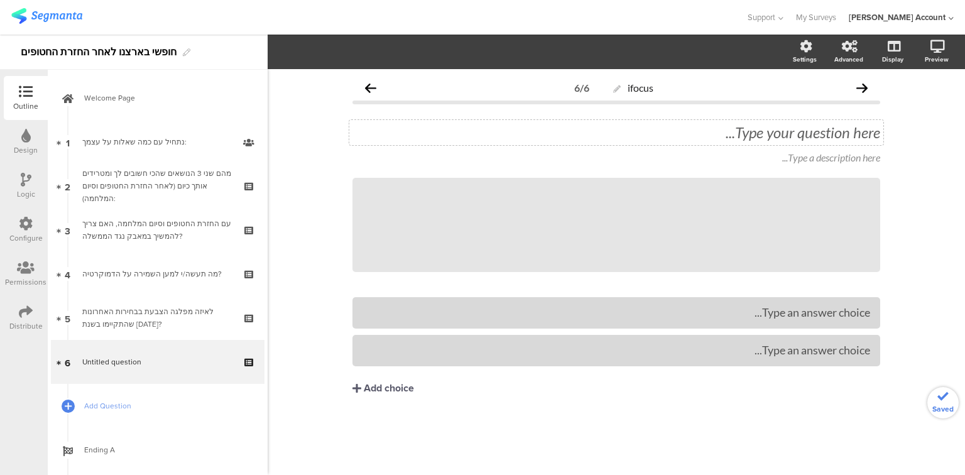
click at [686, 143] on div "Type your question here..." at bounding box center [616, 132] width 534 height 25
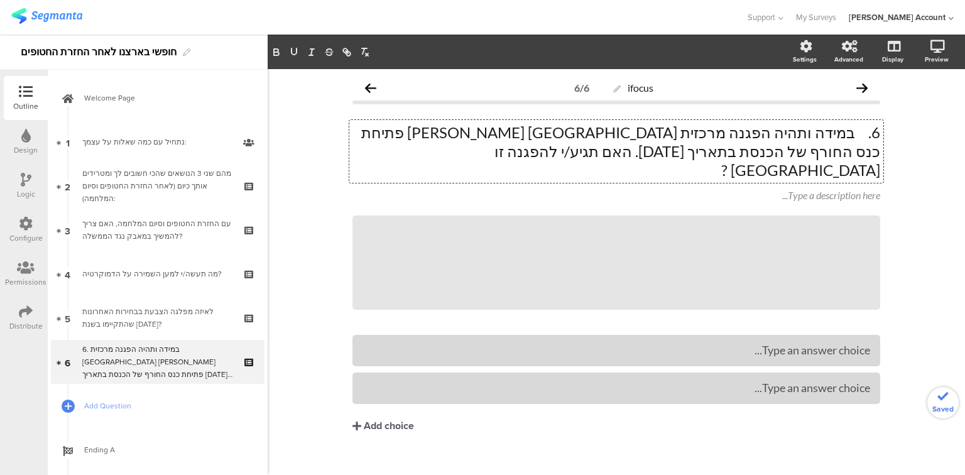
click at [861, 131] on p "6. במידה ותהיה הפגנה מרכזית בירושלים מול פתיחת כנס החורף של הכנסת בתאריך 20.10.…" at bounding box center [617, 151] width 528 height 57
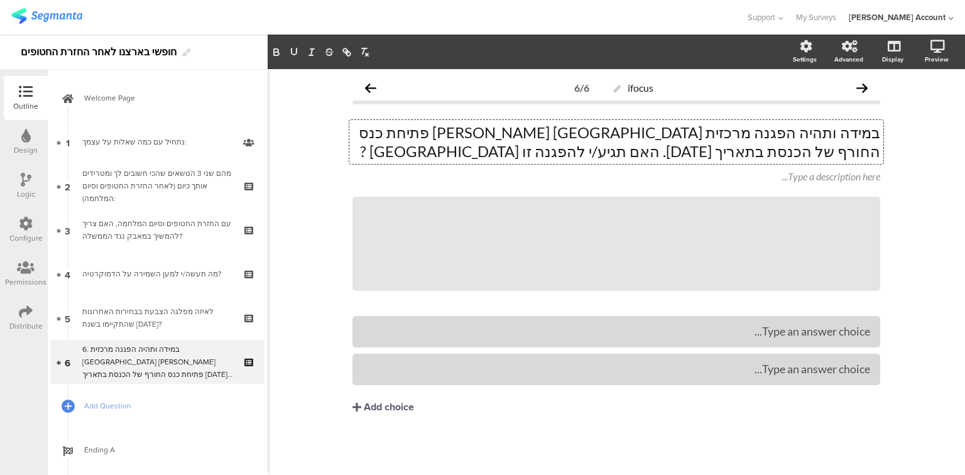
click at [725, 135] on p "במידה ותהיה הפגנה מרכזית [GEOGRAPHIC_DATA] [PERSON_NAME] פתיחת כנס החורף של הכנ…" at bounding box center [617, 142] width 528 height 38
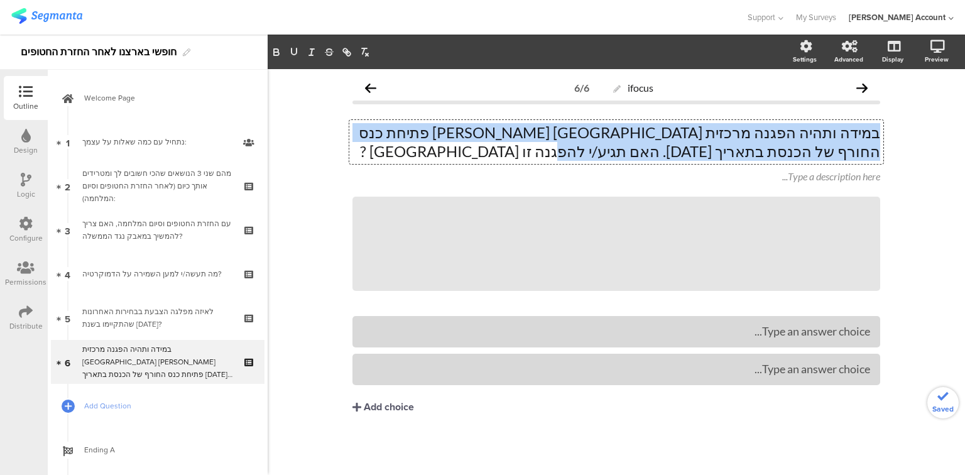
click at [725, 135] on p "במידה ותהיה הפגנה מרכזית [GEOGRAPHIC_DATA] [PERSON_NAME] פתיחת כנס החורף של הכנ…" at bounding box center [617, 142] width 528 height 38
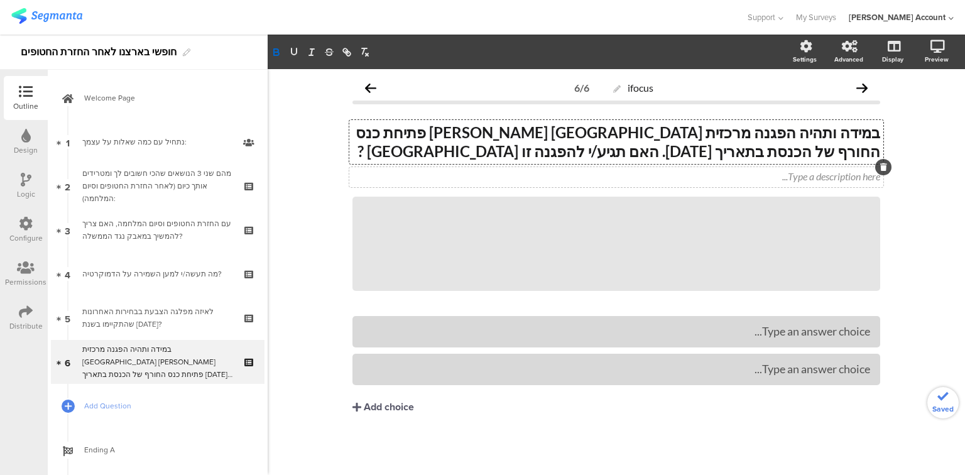
click at [767, 180] on div "Type a description here..." at bounding box center [617, 176] width 528 height 12
click at [885, 163] on icon at bounding box center [884, 167] width 7 height 8
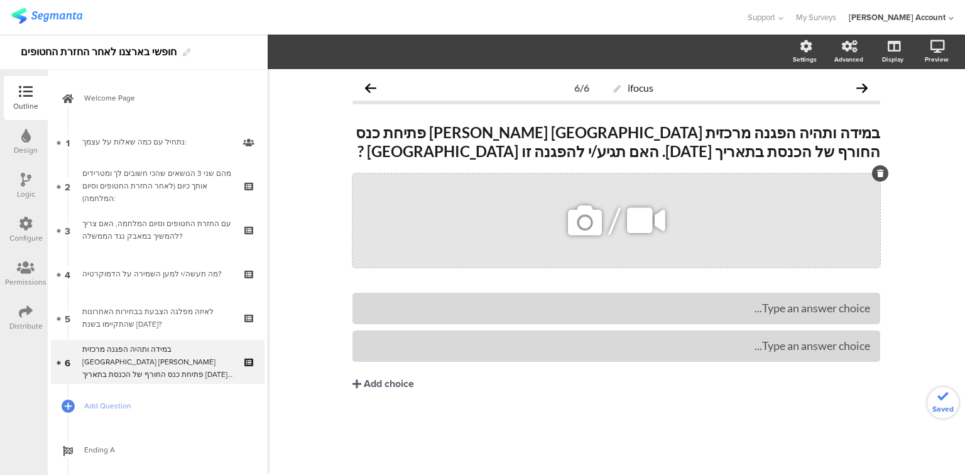
click at [880, 174] on icon at bounding box center [880, 174] width 7 height 8
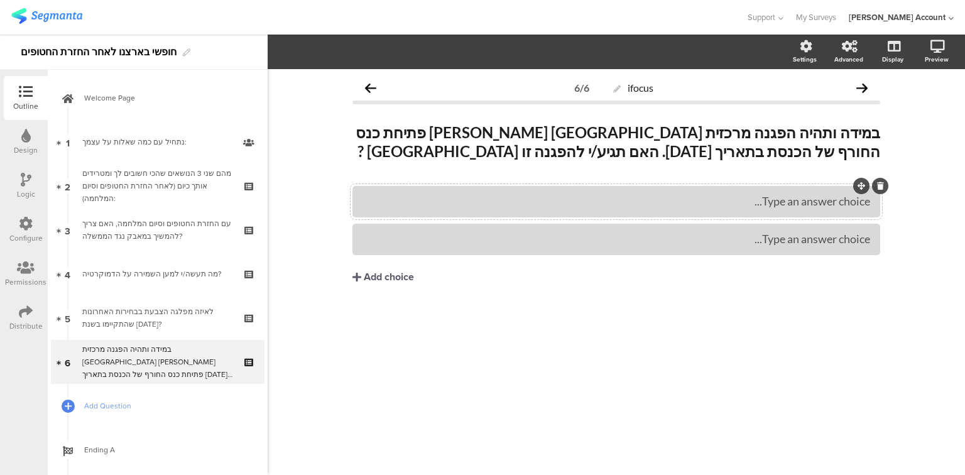
click at [812, 212] on div "Type an answer choice..." at bounding box center [617, 201] width 508 height 21
drag, startPoint x: 861, startPoint y: 204, endPoint x: 790, endPoint y: 206, distance: 71.1
click at [790, 206] on div "כן, בטוח אגיע" at bounding box center [617, 201] width 508 height 14
click at [846, 242] on div "לא אגיע" at bounding box center [617, 239] width 508 height 14
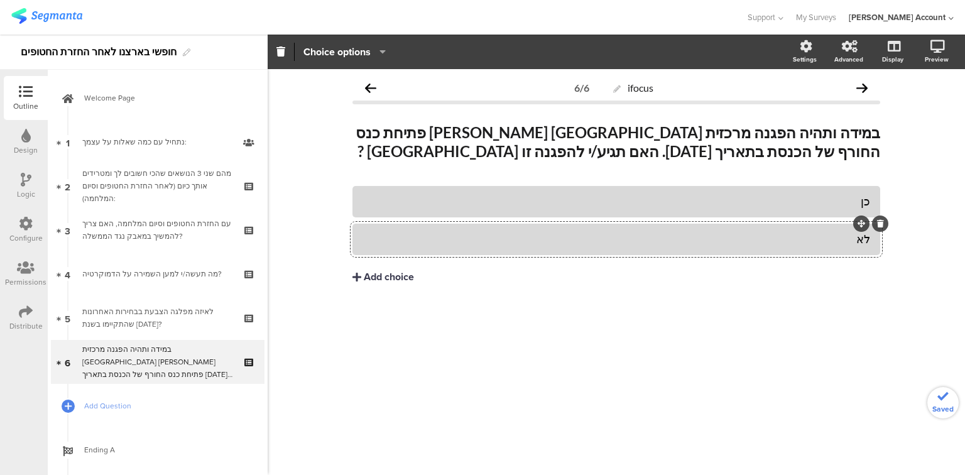
click at [400, 277] on div "Add choice" at bounding box center [389, 277] width 50 height 13
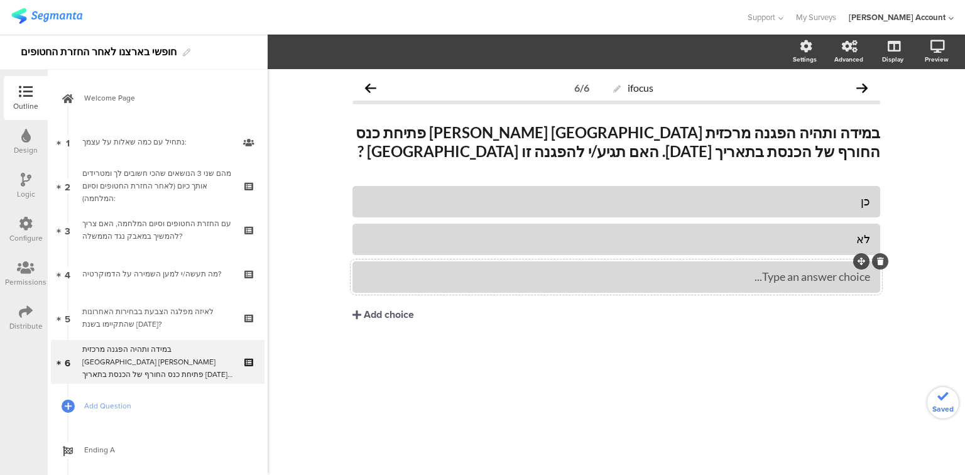
click at [457, 283] on div "Type an answer choice..." at bounding box center [617, 277] width 508 height 14
click at [390, 133] on div "במידה ותהיה הפגנה מרכזית בירושלים מול פתיחת כנס החורף של הכנסת בתאריך 20.10.25.…" at bounding box center [616, 142] width 534 height 44
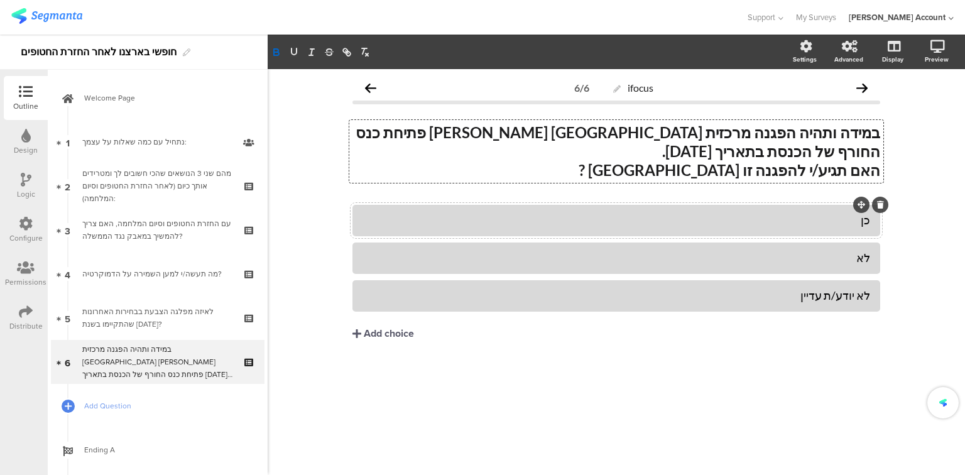
click at [815, 213] on div "כן" at bounding box center [617, 220] width 508 height 14
click at [810, 251] on div "לא" at bounding box center [617, 258] width 508 height 14
click at [383, 327] on div "Add choice" at bounding box center [389, 333] width 50 height 13
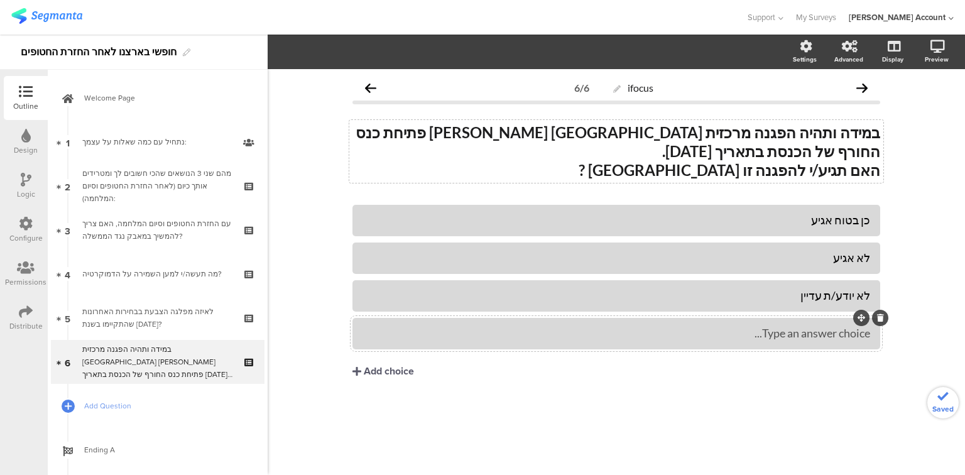
click at [426, 324] on div "Type an answer choice..." at bounding box center [617, 333] width 508 height 21
click at [880, 314] on icon at bounding box center [880, 318] width 7 height 8
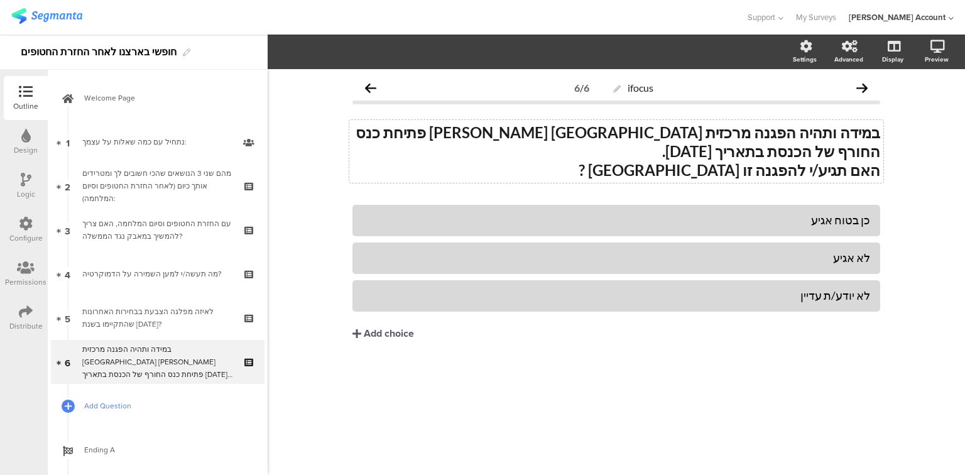
click at [106, 404] on span "Add Question" at bounding box center [164, 406] width 161 height 13
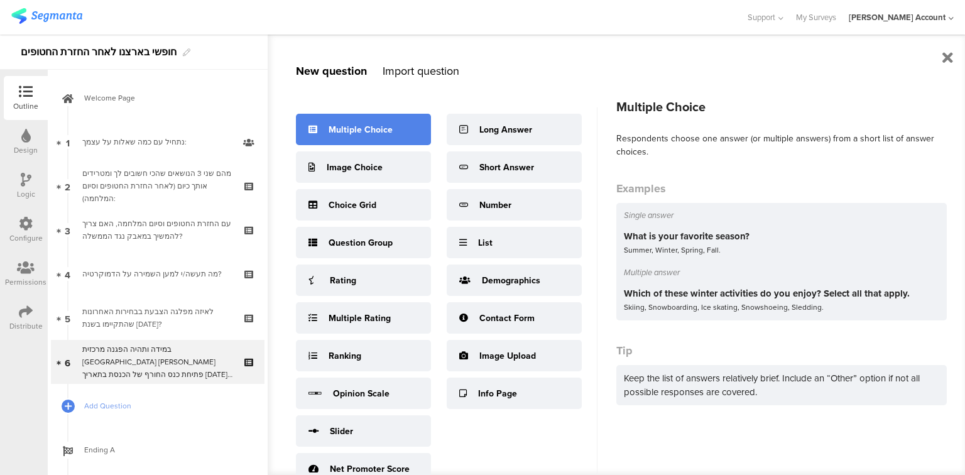
click at [331, 127] on div "Multiple Choice" at bounding box center [361, 129] width 64 height 13
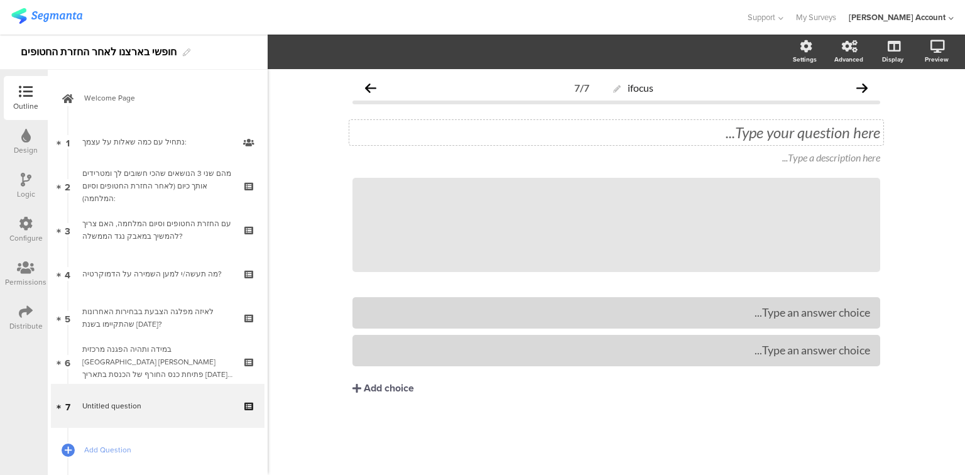
click at [565, 131] on div "Type your question here..." at bounding box center [616, 132] width 534 height 25
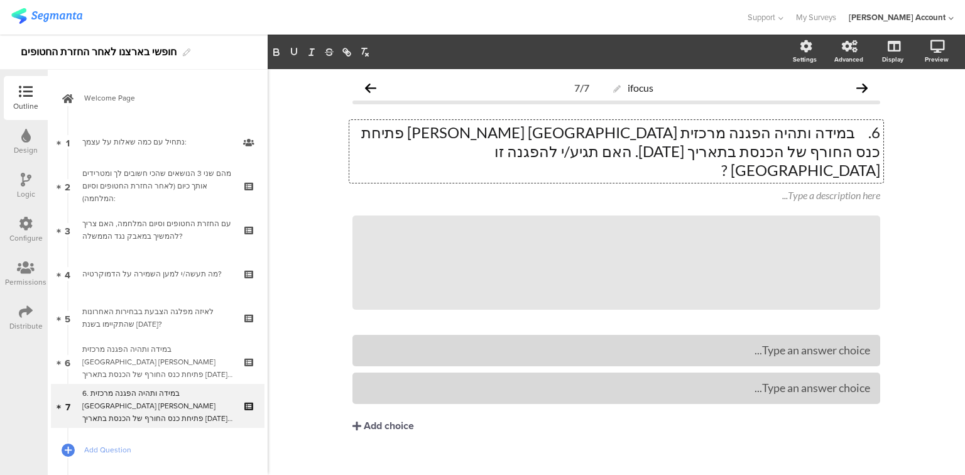
click at [681, 131] on p "6. במידה ותהיה הפגנה מרכזית בירושלים מול פתיחת כנס החורף של הכנסת בתאריך 20.10.…" at bounding box center [617, 151] width 528 height 57
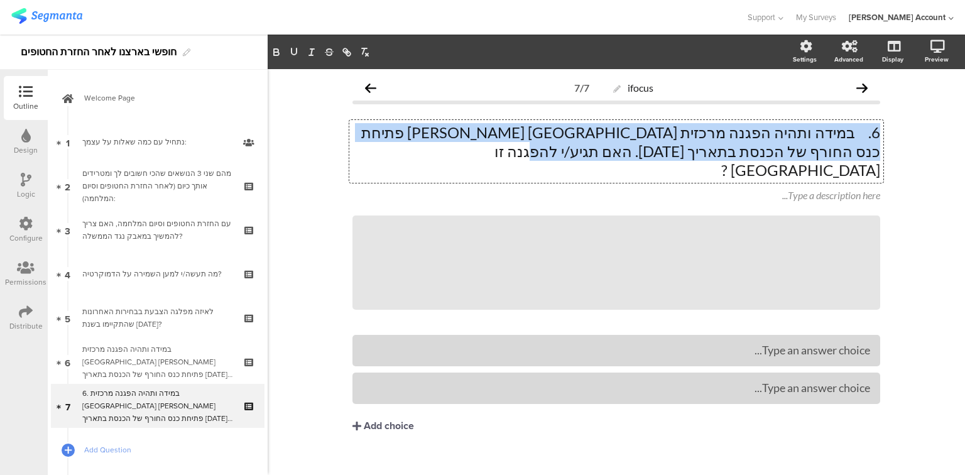
click at [681, 131] on p "6. במידה ותהיה הפגנה מרכזית בירושלים מול פתיחת כנס החורף של הכנסת בתאריך 20.10.…" at bounding box center [617, 151] width 528 height 57
paste div
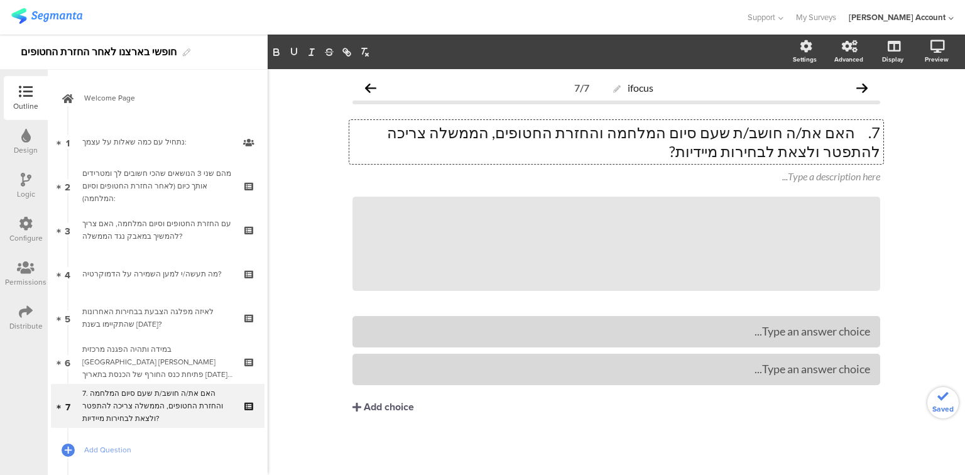
click at [854, 136] on p "7. האם את/ה חושב/ת שעם סיום המלחמה והחזרת החטופים, הממשלה צריכה להתפטר ולצאת לב…" at bounding box center [617, 142] width 528 height 38
click at [643, 133] on p "האם את/ה חושב/ת שעם סיום המלחמה והחזרת החטופים, הממשלה צריכה להתפטר ולצאת לבחיר…" at bounding box center [617, 142] width 528 height 38
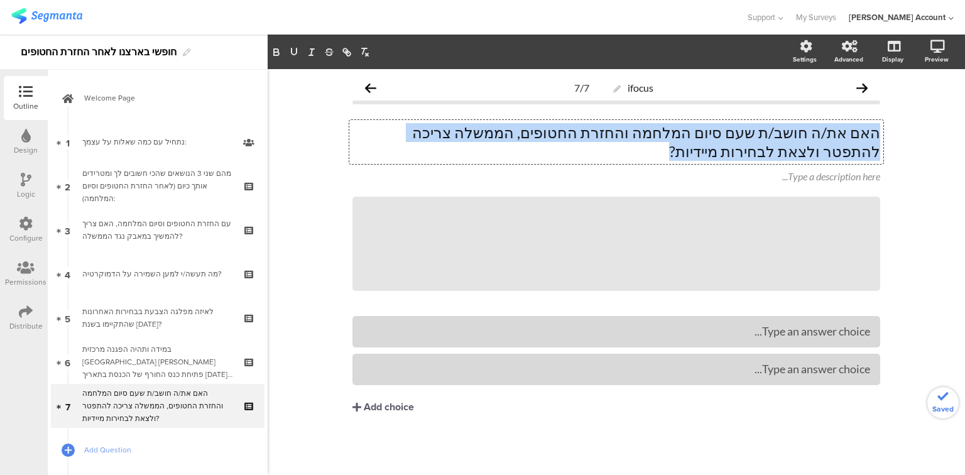
click at [643, 133] on p "האם את/ה חושב/ת שעם סיום המלחמה והחזרת החטופים, הממשלה צריכה להתפטר ולצאת לבחיר…" at bounding box center [617, 142] width 528 height 38
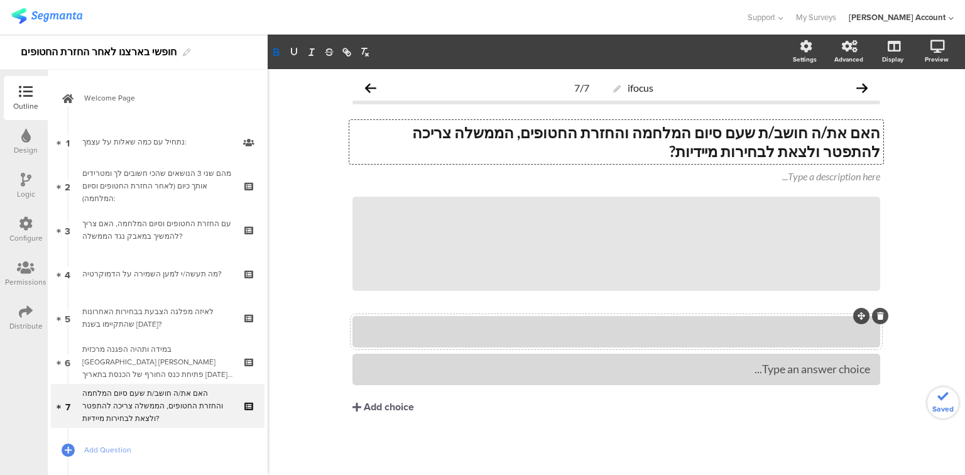
click at [812, 324] on div at bounding box center [617, 331] width 508 height 14
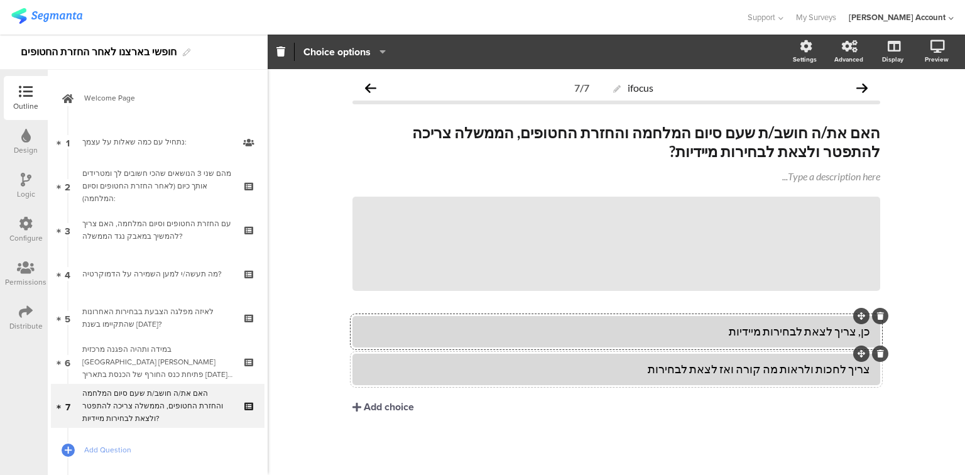
click at [824, 370] on div "צריך לחכות ולראות מה קורה ואז לצאת לבחירות" at bounding box center [617, 369] width 508 height 14
click at [386, 410] on div "Add choice" at bounding box center [389, 407] width 50 height 13
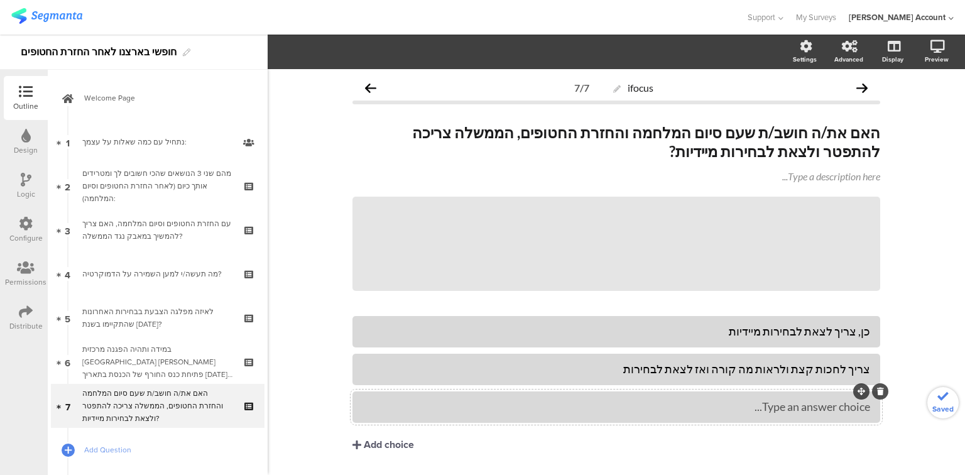
click at [393, 413] on div "Type an answer choice..." at bounding box center [617, 407] width 508 height 14
click at [371, 448] on div "Add choice" at bounding box center [389, 445] width 50 height 13
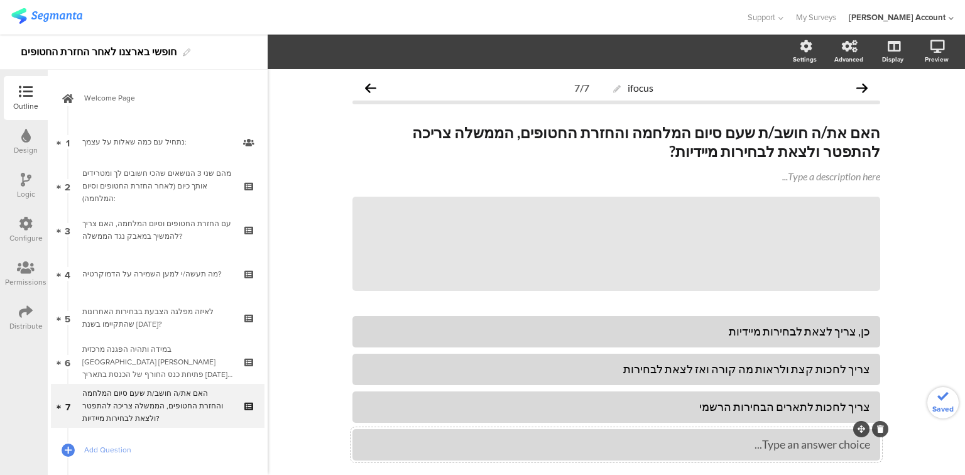
click at [376, 444] on div "Type an answer choice..." at bounding box center [617, 444] width 508 height 14
click at [877, 197] on icon at bounding box center [880, 197] width 7 height 8
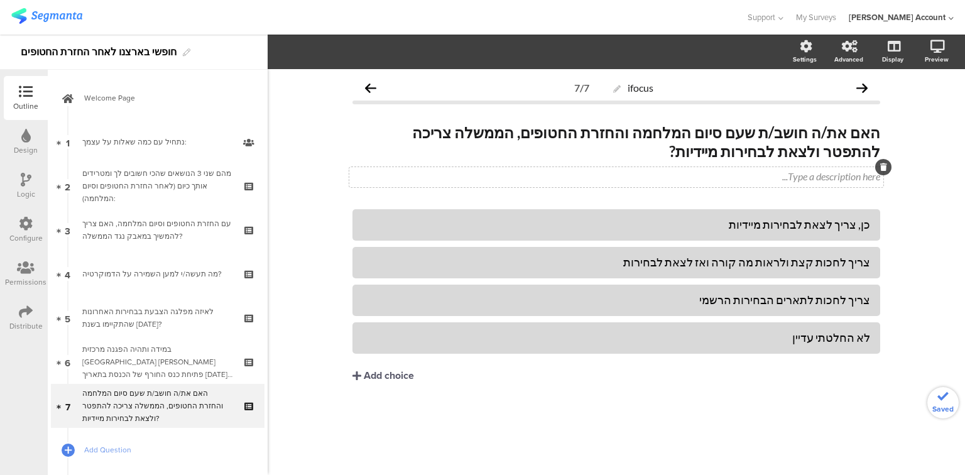
click at [882, 168] on icon at bounding box center [884, 167] width 7 height 8
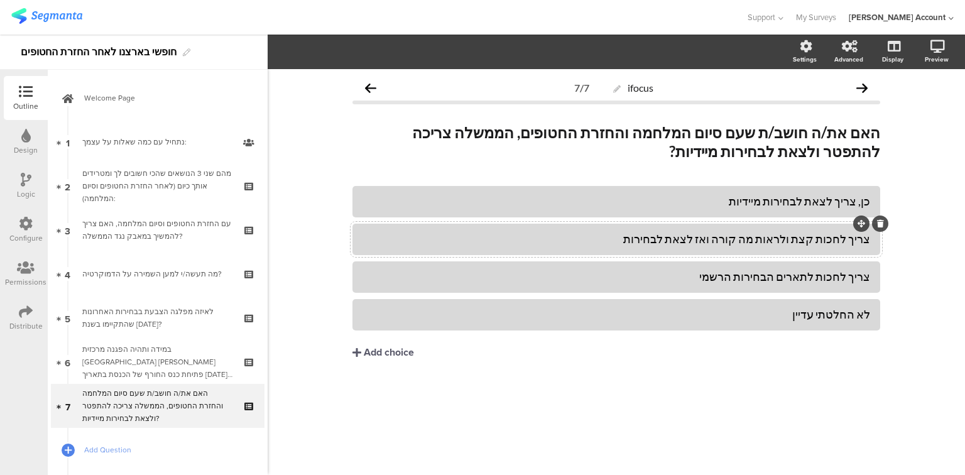
click at [744, 239] on div "צריך לחכות קצת ולראות מה קורה ואז לצאת לבחירות" at bounding box center [617, 239] width 508 height 14
click at [805, 278] on div "צריך לחכות לתארים הבחירות הרשמי" at bounding box center [617, 277] width 508 height 14
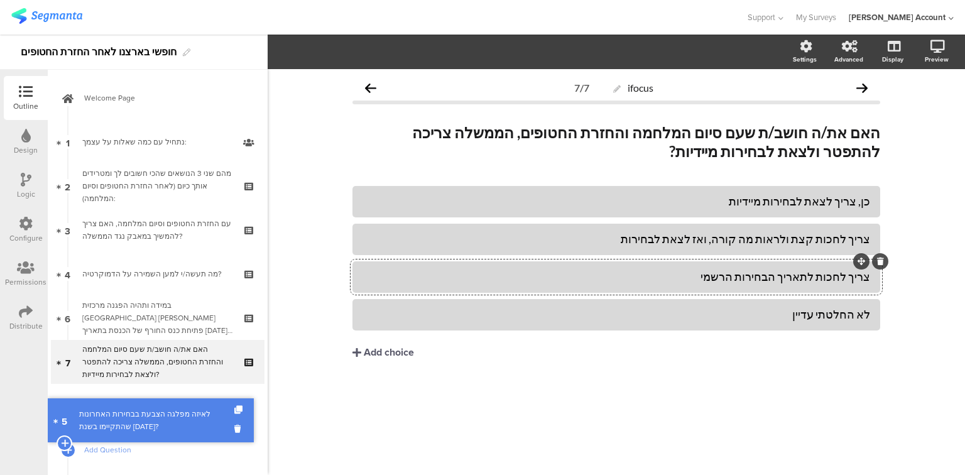
drag, startPoint x: 161, startPoint y: 316, endPoint x: 153, endPoint y: 418, distance: 102.8
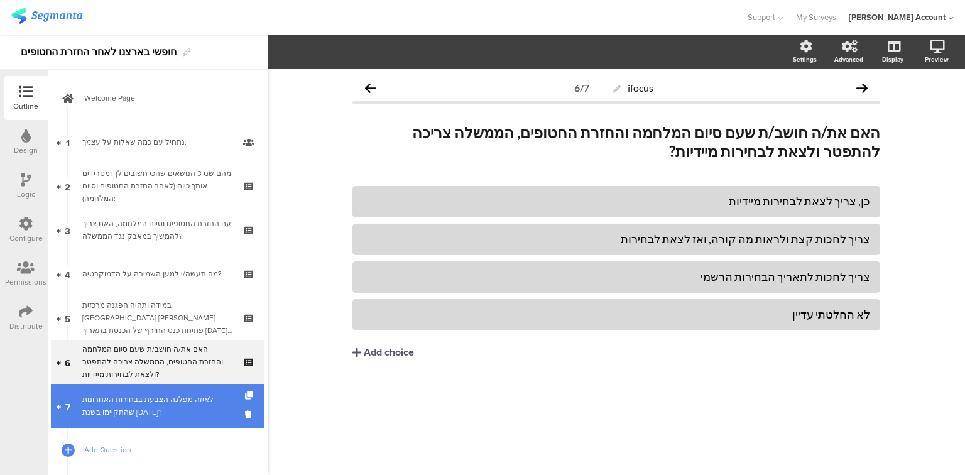
click at [177, 409] on div "לאיזה מפלגה הצבעת בבחירות האחרונות שהתקיימו בשנת 2022?" at bounding box center [157, 405] width 150 height 25
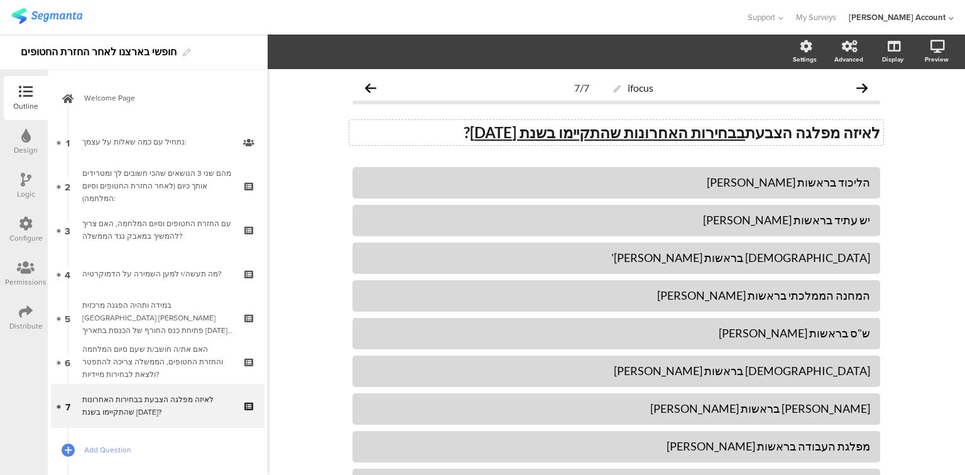
click at [679, 134] on div "לאיזה מפלגה הצבעת בבחירות האחרונות שהתקיימו בשנת 2022 ? לאיזה מפלגה הצבעת בבחיר…" at bounding box center [616, 132] width 534 height 25
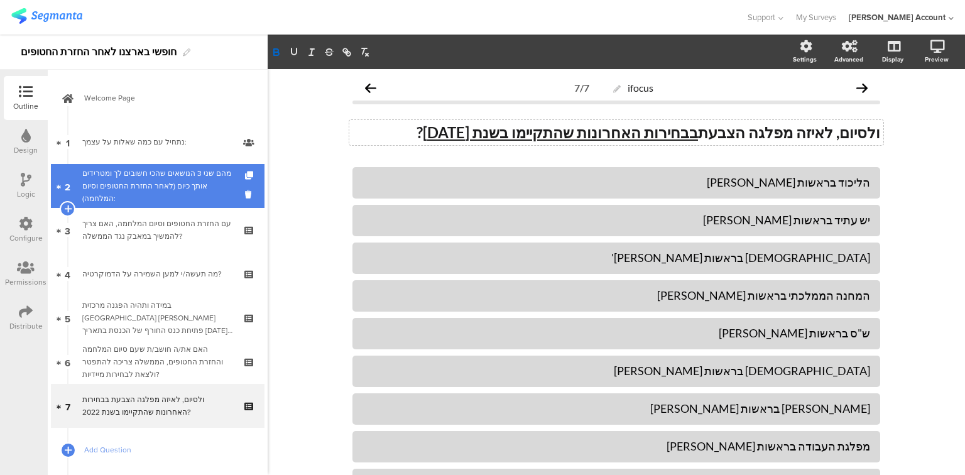
click at [146, 177] on div "מהם שני 3 הנושאים שהכי חשובים לך ומטרידים אותך כיום (לאחר החזרת החטופים וסיום ה…" at bounding box center [157, 186] width 150 height 38
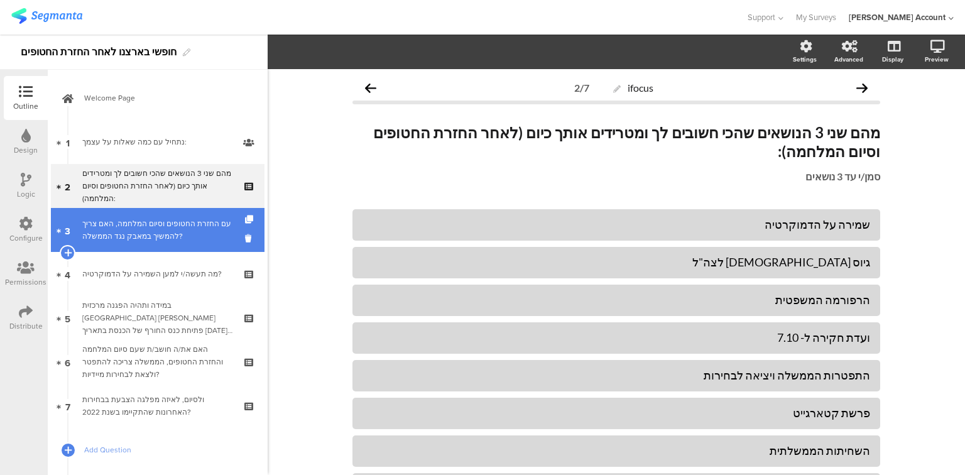
click at [151, 231] on div "עם החזרת החטופים וסיום המלחמה, האם צריך להמשיך במאבק נגד הממשלה?" at bounding box center [157, 229] width 150 height 25
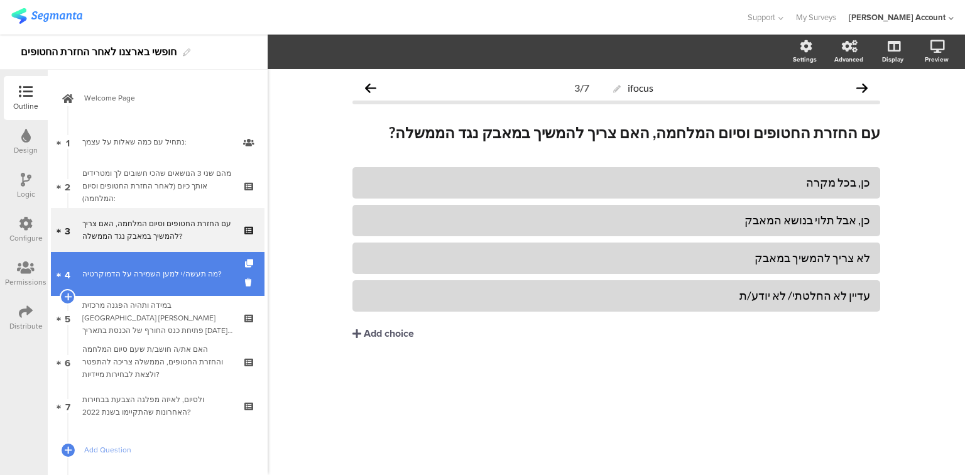
click at [150, 269] on div "מה תעשה/י למען השמירה על הדמוקרטיה?" at bounding box center [157, 274] width 150 height 13
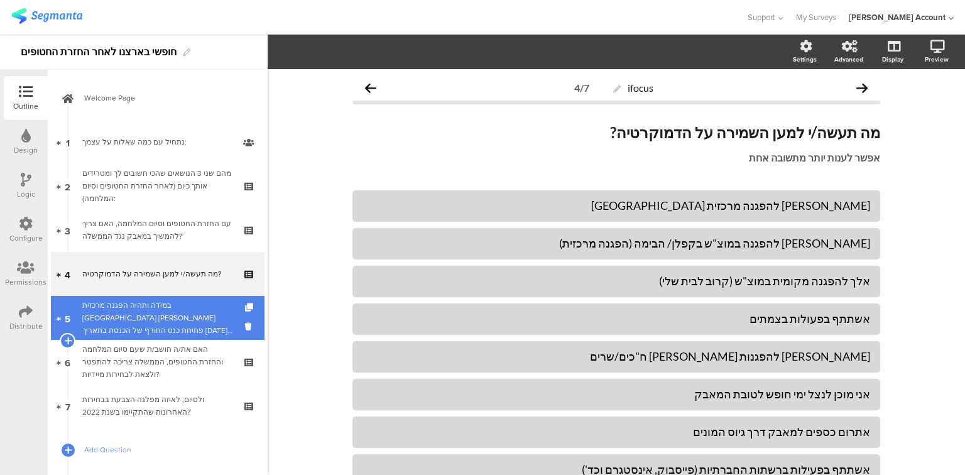
click at [153, 316] on div "במידה ותהיה הפגנה מרכזית [GEOGRAPHIC_DATA] [PERSON_NAME] פתיחת כנס החורף של הכנ…" at bounding box center [157, 318] width 150 height 38
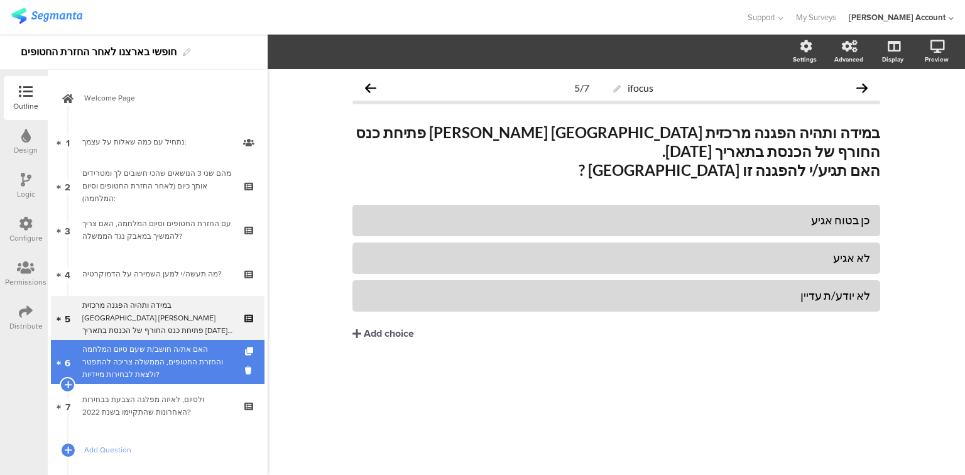
click at [161, 360] on div "האם את/ה חושב/ת שעם סיום המלחמה והחזרת החטופים, הממשלה צריכה להתפטר ולצאת לבחיר…" at bounding box center [157, 362] width 150 height 38
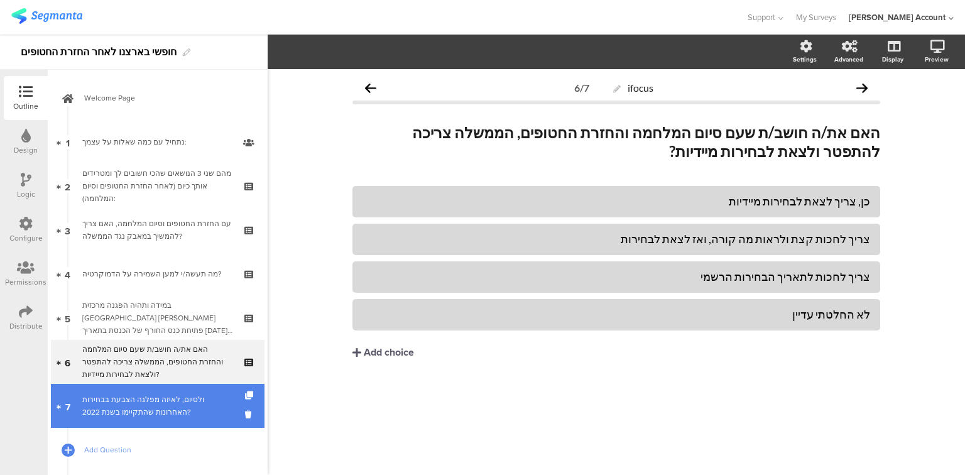
click at [173, 409] on div "ולסיום, לאיזה מפלגה הצבעת בבחירות האחרונות שהתקיימו בשנת 2022?" at bounding box center [157, 405] width 150 height 25
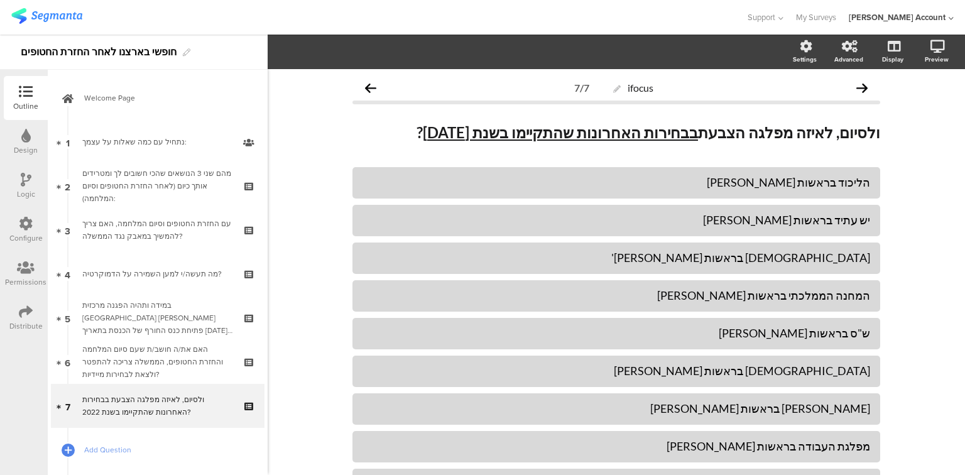
click at [20, 324] on div "Distribute" at bounding box center [25, 326] width 33 height 11
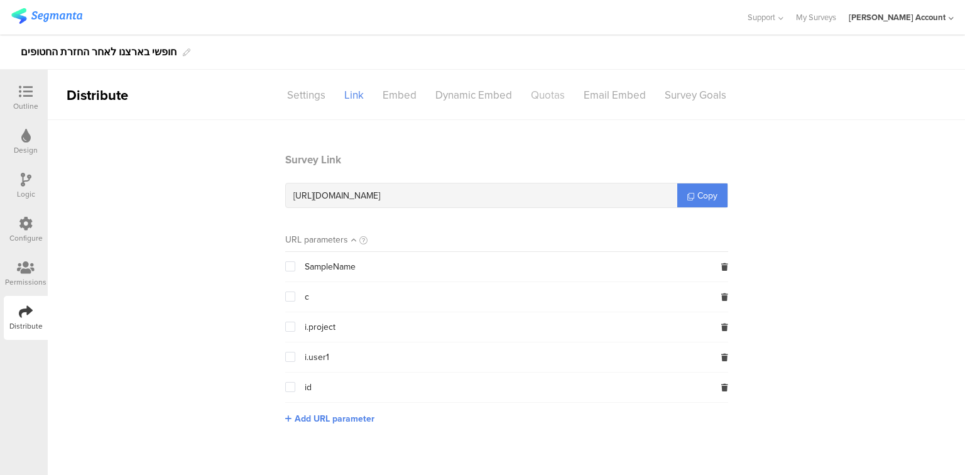
click at [541, 92] on div "Quotas" at bounding box center [548, 95] width 53 height 22
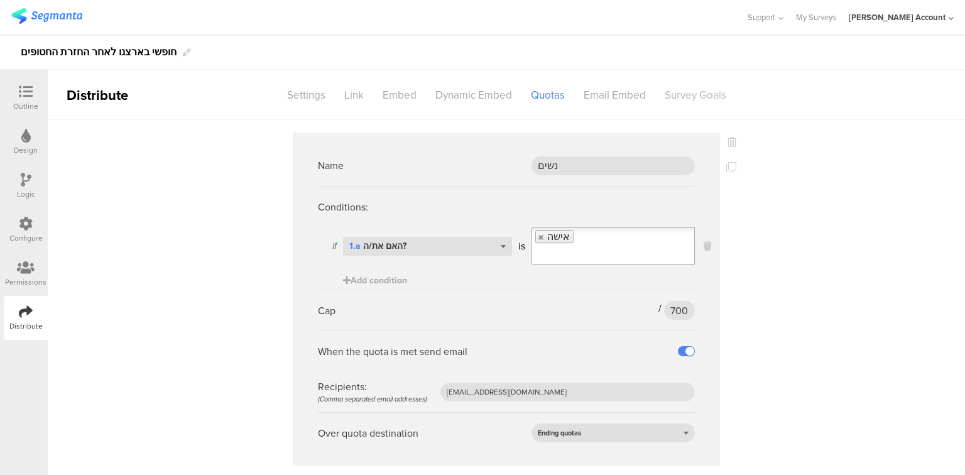
click at [671, 89] on div "Survey Goals" at bounding box center [696, 95] width 80 height 22
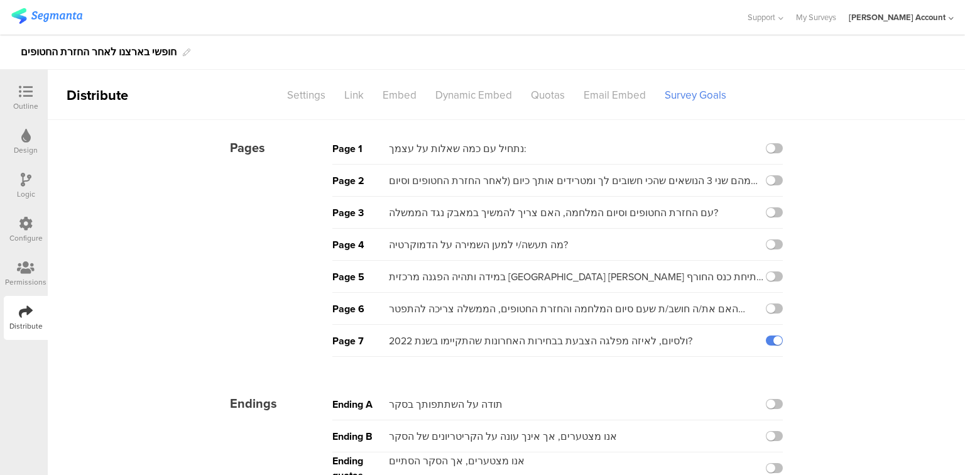
scroll to position [20, 0]
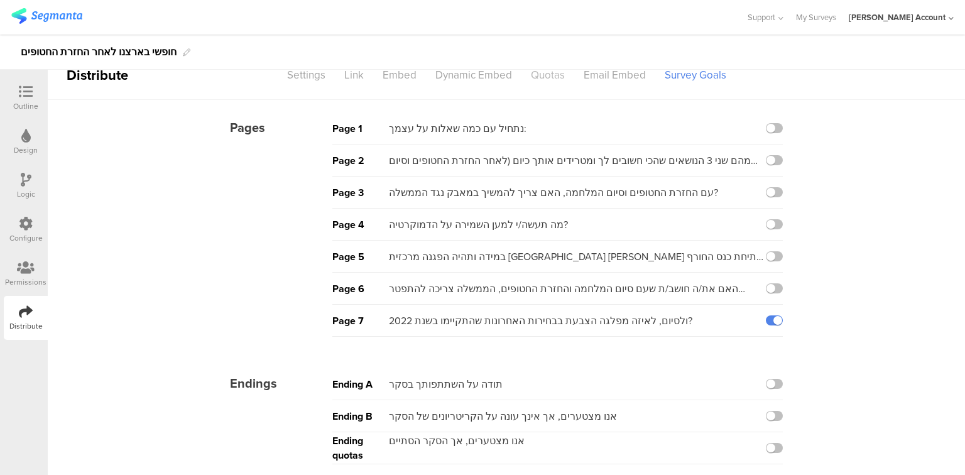
click at [546, 70] on div "Quotas" at bounding box center [548, 75] width 53 height 22
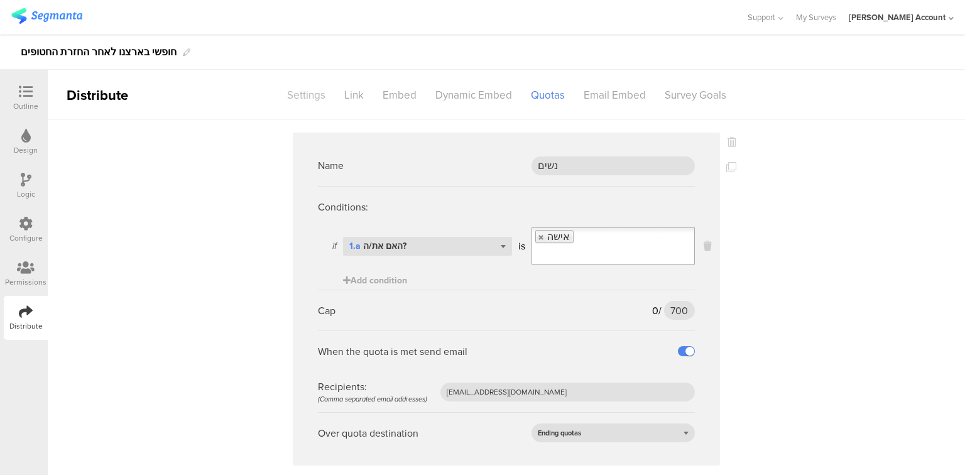
click at [313, 99] on div "Settings" at bounding box center [306, 95] width 57 height 22
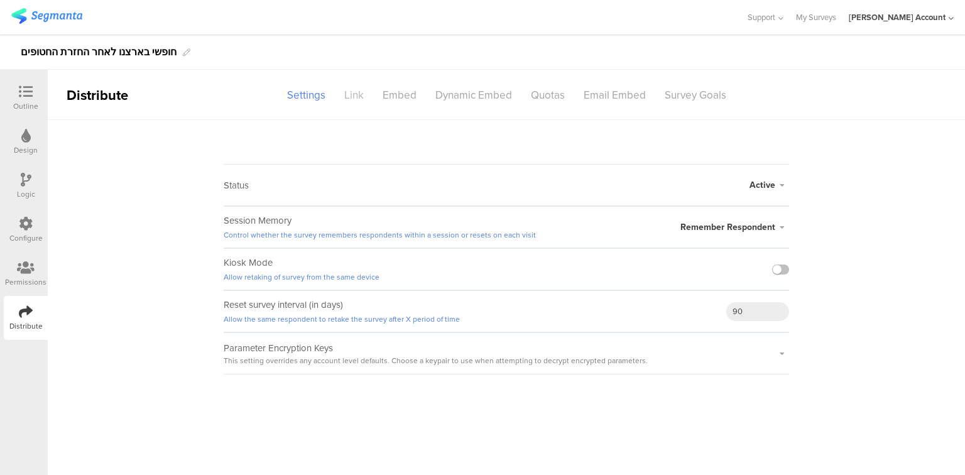
click at [361, 93] on div "Link" at bounding box center [354, 95] width 38 height 22
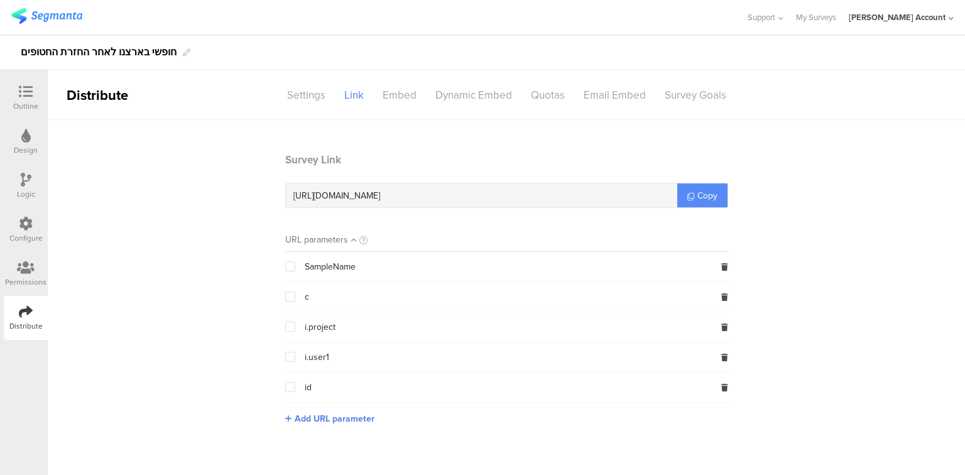
click at [699, 195] on span "Copy" at bounding box center [708, 195] width 20 height 13
click at [723, 264] on icon at bounding box center [725, 267] width 7 height 8
click at [724, 267] on icon at bounding box center [725, 267] width 7 height 8
click at [21, 88] on icon at bounding box center [26, 92] width 14 height 14
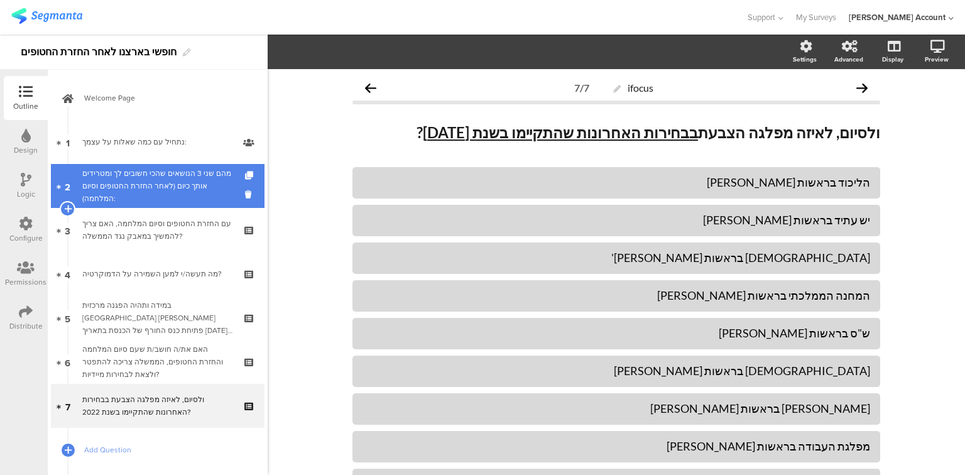
click at [172, 185] on div "מהם שני 3 הנושאים שהכי חשובים לך ומטרידים אותך כיום (לאחר החזרת החטופים וסיום ה…" at bounding box center [157, 186] width 150 height 38
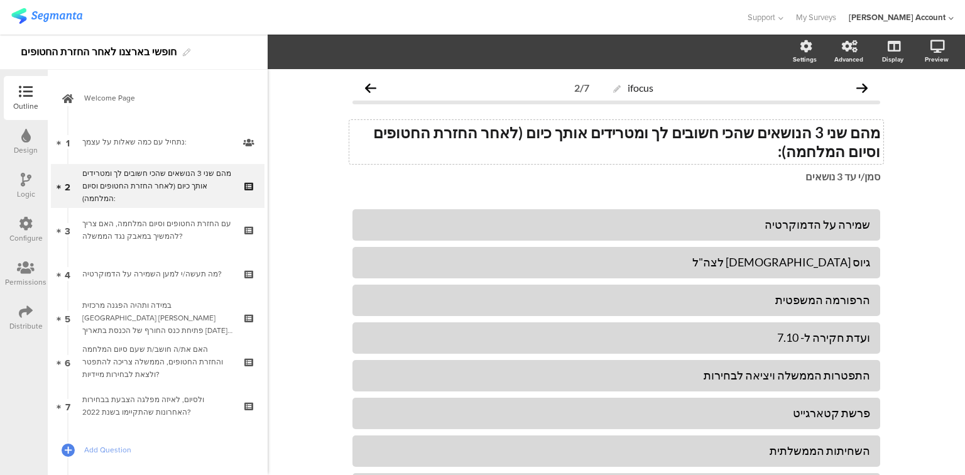
click at [837, 133] on div "מהם שני 3 הנושאים שהכי חשובים לך ומטרידים אותך כיום (לאחר החזרת החטופים וסיום ה…" at bounding box center [616, 142] width 534 height 44
click at [837, 133] on strong "מהם שני 3 הנושאים שהכי חשובים לך ומטרידים אותך כיום (לאחר החזרת החטופים וסיום ה…" at bounding box center [625, 141] width 510 height 37
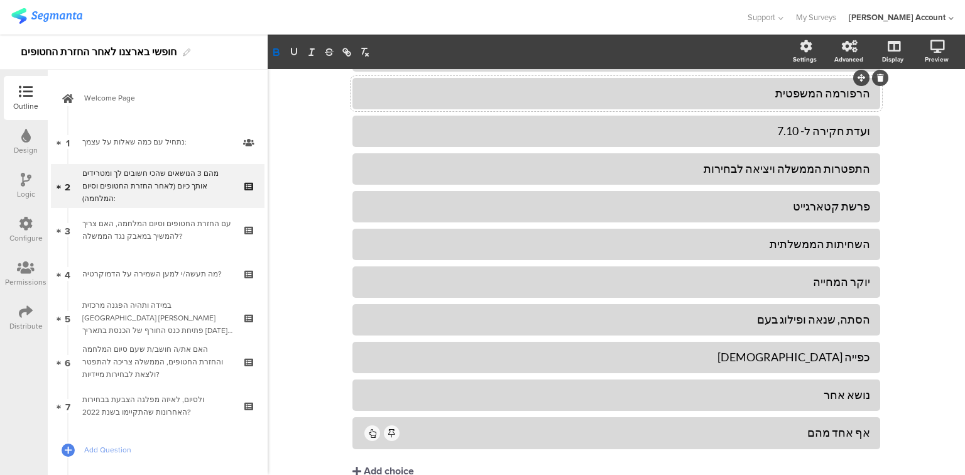
scroll to position [250, 0]
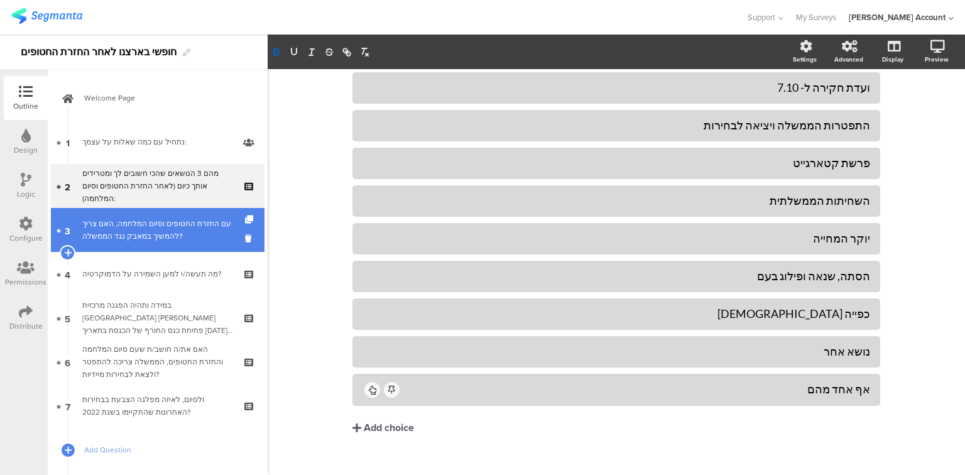
click at [157, 229] on div "עם החזרת החטופים וסיום המלחמה, האם צריך להמשיך במאבק נגד הממשלה?" at bounding box center [157, 229] width 150 height 25
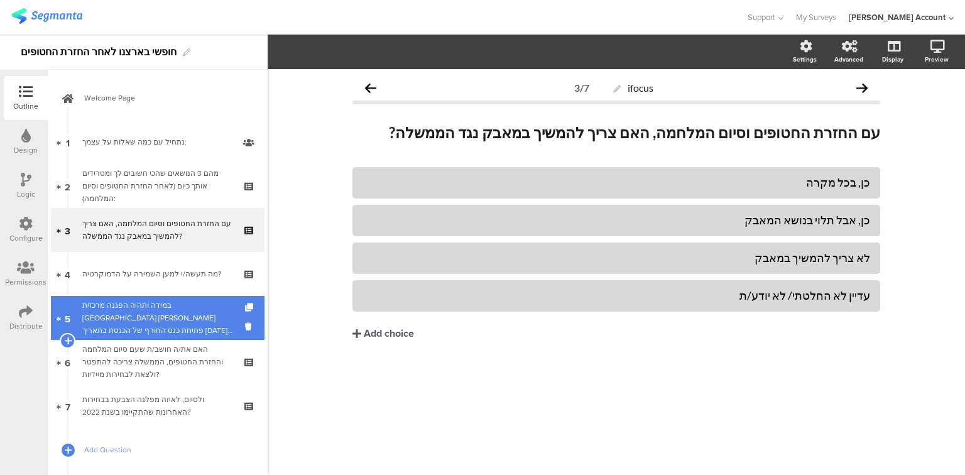
click at [133, 315] on div "במידה ותהיה הפגנה מרכזית [GEOGRAPHIC_DATA] [PERSON_NAME] פתיחת כנס החורף של הכנ…" at bounding box center [157, 318] width 150 height 38
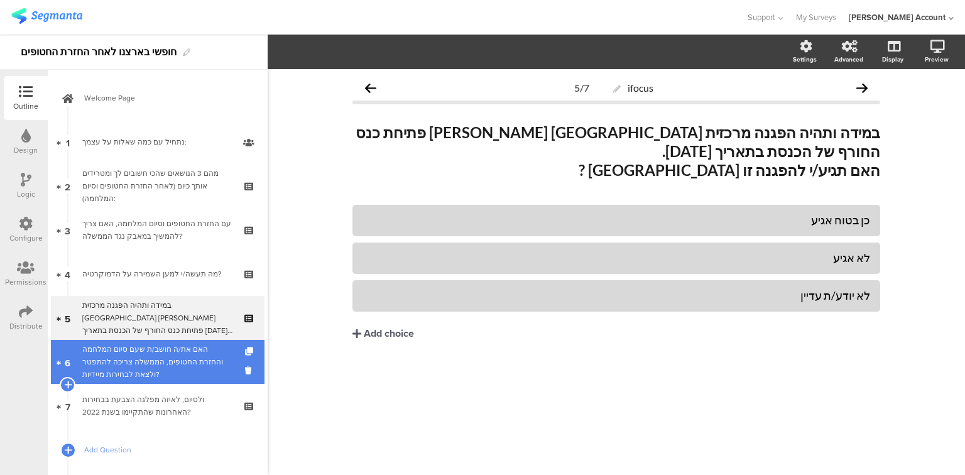
click at [150, 370] on div "האם את/ה חושב/ת שעם סיום המלחמה והחזרת החטופים, הממשלה צריכה להתפטר ולצאת לבחיר…" at bounding box center [157, 362] width 150 height 38
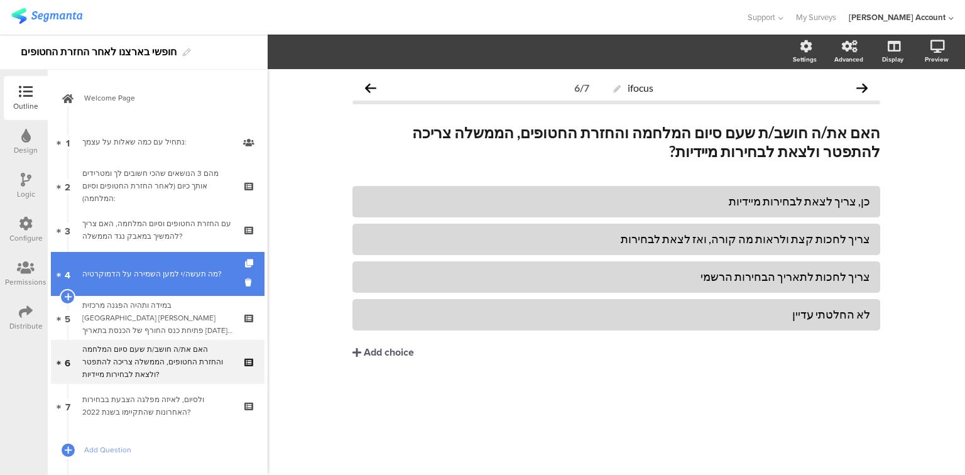
click at [161, 280] on link "4 מה תעשה/י למען השמירה על הדמוקרטיה?" at bounding box center [158, 274] width 214 height 44
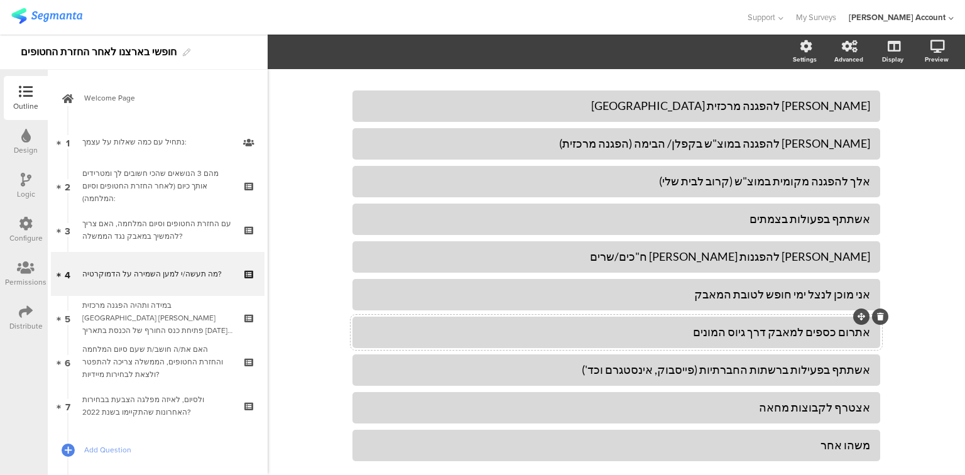
scroll to position [101, 0]
click at [742, 410] on div "אצטרף לקבוצות מחאה" at bounding box center [617, 407] width 508 height 14
click at [802, 219] on div "אשתתף בפעולות בצמתים" at bounding box center [617, 218] width 508 height 14
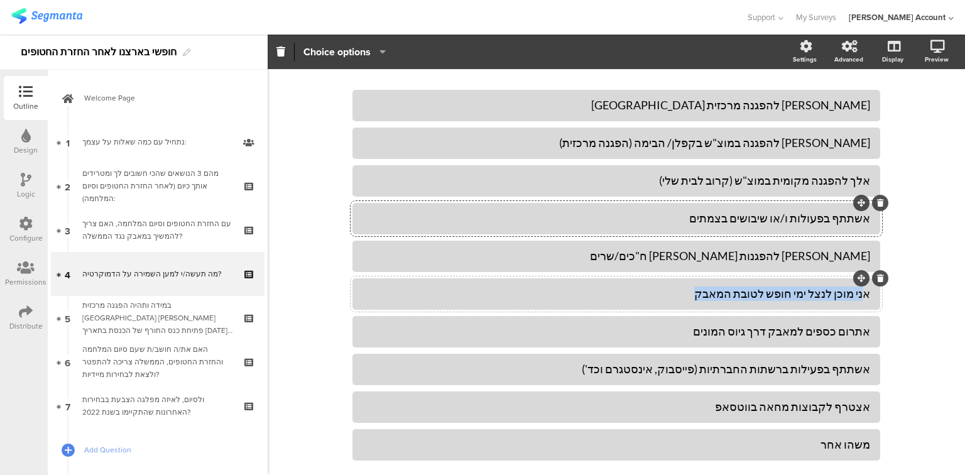
drag, startPoint x: 860, startPoint y: 292, endPoint x: 700, endPoint y: 288, distance: 160.3
click at [700, 288] on div "אני מוכן לנצל ימי חופש לטובת המאבק" at bounding box center [617, 294] width 508 height 14
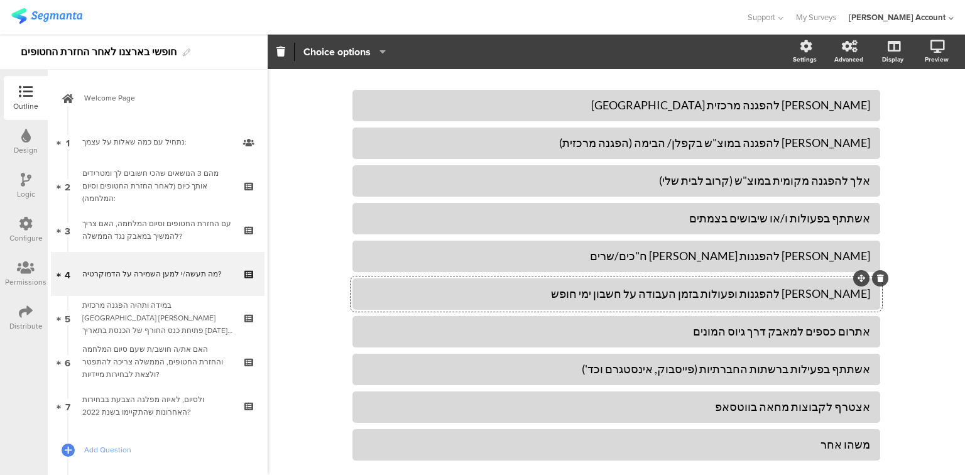
click at [752, 289] on div "אלך להפגנות ופעולות בזמן העבודה על חשבון ימי חופש" at bounding box center [617, 294] width 508 height 14
copy div "אלך להפגנות ופעולות בזמן העבודה על חשבון ימי חופש"
click at [761, 304] on div "אלך להפגנות ופעולות בזמן העבודה על חשבון ימי חופש" at bounding box center [617, 293] width 508 height 21
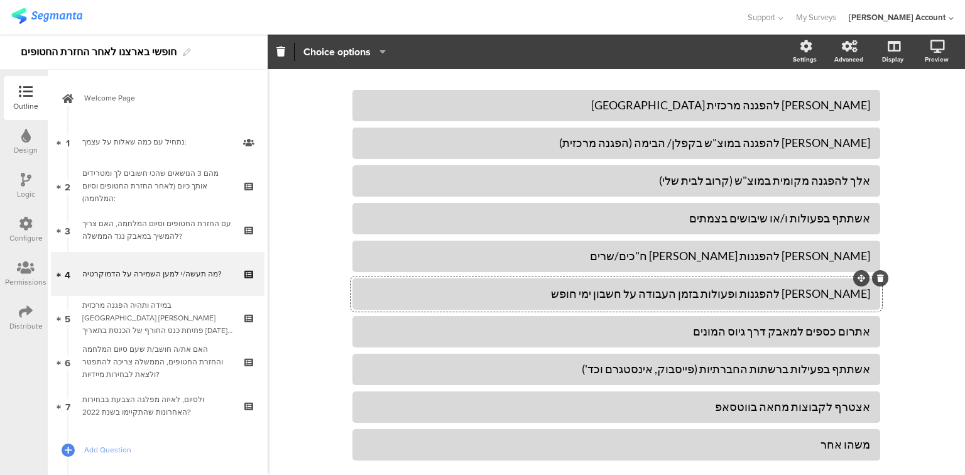
click at [735, 294] on div "אלך להפגנות ופעולות בזמן העבודה על חשבון ימי חופש" at bounding box center [617, 294] width 508 height 14
click at [860, 292] on div "אלך להפגנות ופעולות בזמן העבודה (על חשבון ימי חופש)" at bounding box center [617, 294] width 508 height 14
click at [866, 295] on div "אלך להפגנות ופעולות בזמן העבודה (על חשבון ימי חופש)" at bounding box center [617, 294] width 508 height 14
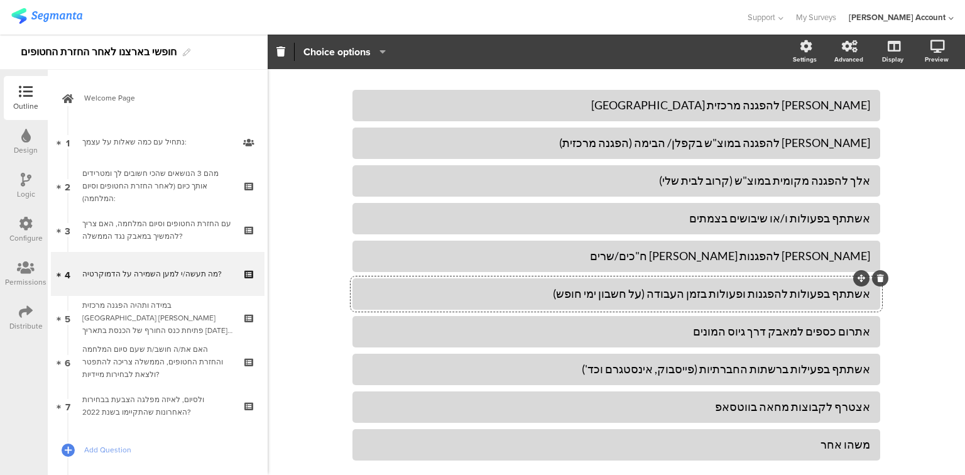
click at [797, 293] on div "אשתתף בפעולות להפגנות ופעולות בזמן העבודה (על חשבון ימי חופש)" at bounding box center [617, 294] width 508 height 14
click at [805, 292] on div "אשתתף בפעולות והפגנות ופעולות בזמן העבודה (על חשבון ימי חופש)" at bounding box center [617, 294] width 508 height 14
click at [810, 294] on div "אשתתף בפעולות והפגנות ופעולות בזמן העבודה (על חשבון ימי חופש)" at bounding box center [617, 294] width 508 height 14
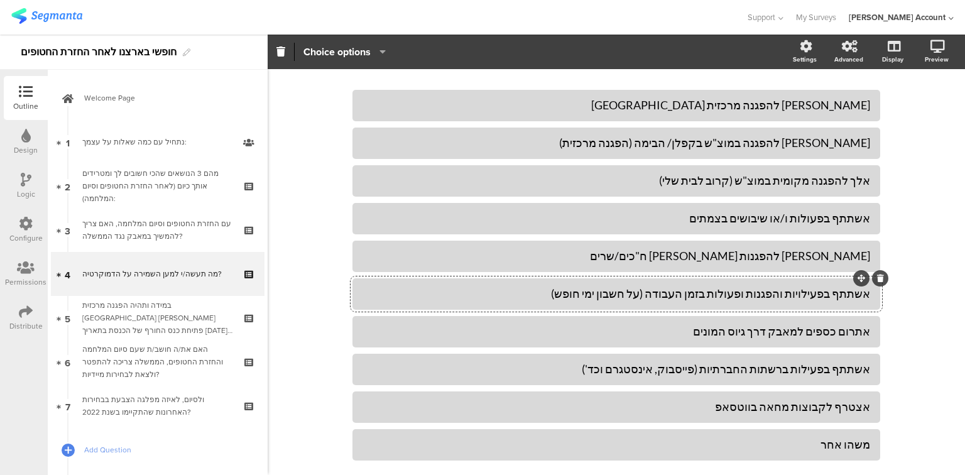
click at [749, 296] on div "אשתתף בפעילויות והפגנות ופעולות בזמן העבודה (על חשבון ימי חופש)" at bounding box center [617, 294] width 508 height 14
click at [621, 297] on div "אשתתף בפעילויות והפגנות בזמן העבודה (על חשבון ימי חופש)" at bounding box center [617, 294] width 508 height 14
click at [660, 336] on div "אתרום כספים למאבק דרך גיוס המונים" at bounding box center [617, 331] width 508 height 14
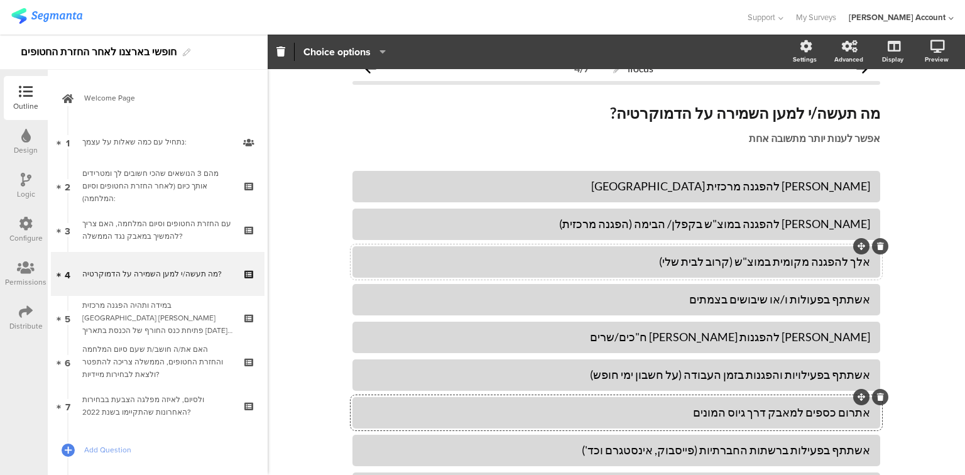
scroll to position [0, 0]
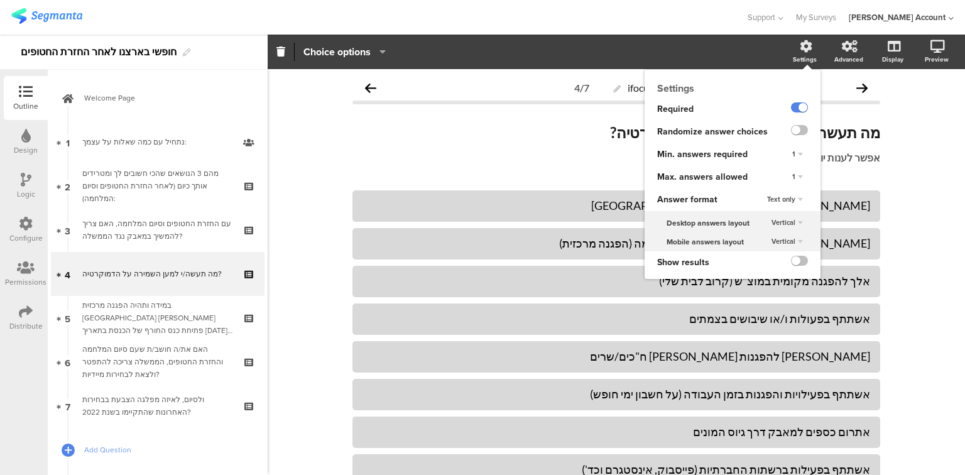
click at [791, 175] on div "1" at bounding box center [798, 177] width 21 height 15
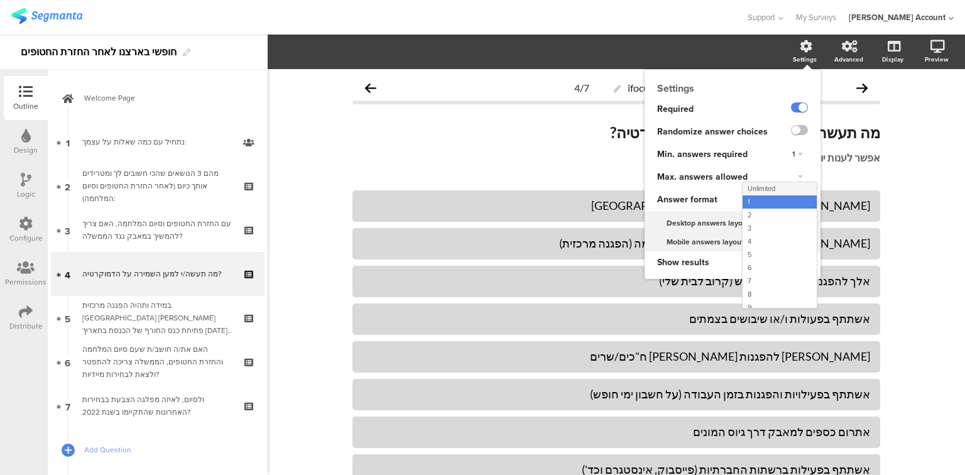
click at [774, 192] on div "Unlimited" at bounding box center [780, 188] width 74 height 13
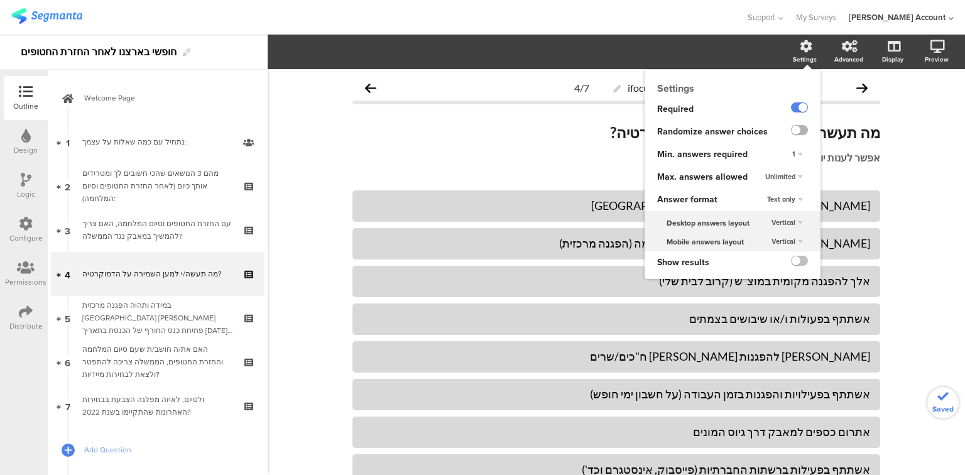
click at [798, 132] on label at bounding box center [799, 130] width 17 height 10
click at [0, 0] on input "checkbox" at bounding box center [0, 0] width 0 height 0
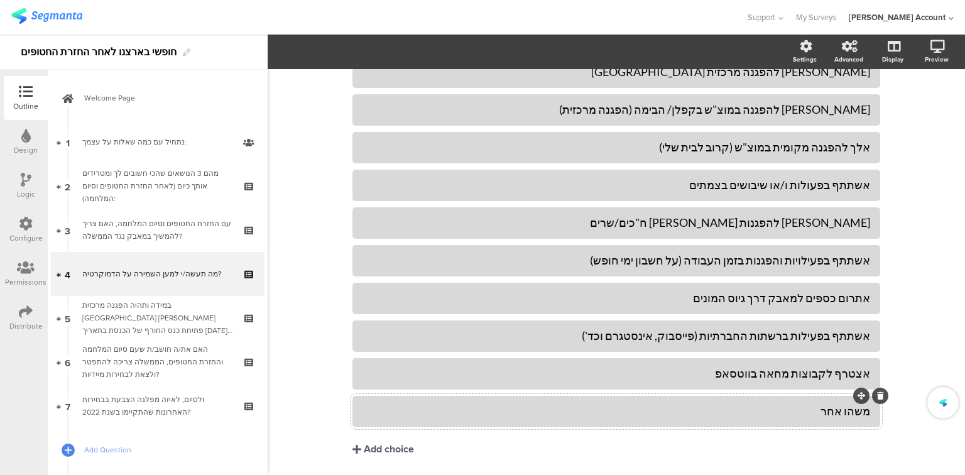
scroll to position [173, 0]
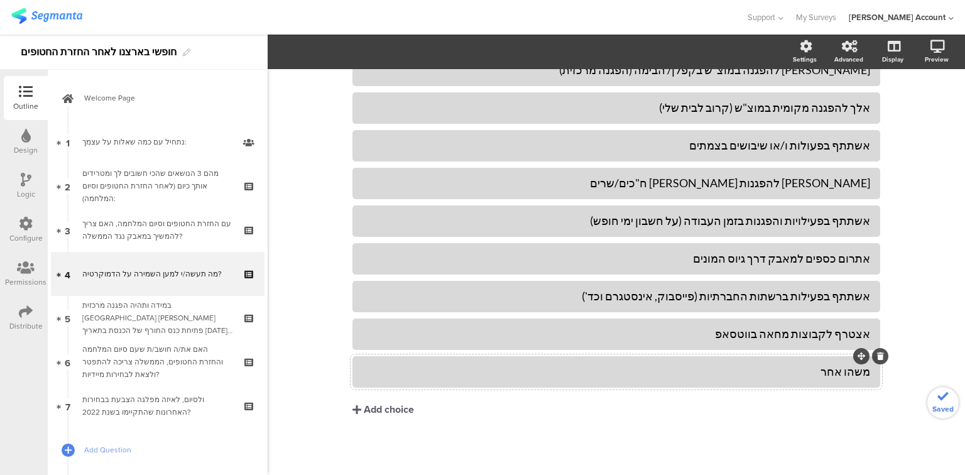
click at [714, 380] on div "משהו אחר" at bounding box center [617, 371] width 508 height 21
click at [340, 57] on span "Choice options" at bounding box center [337, 52] width 67 height 14
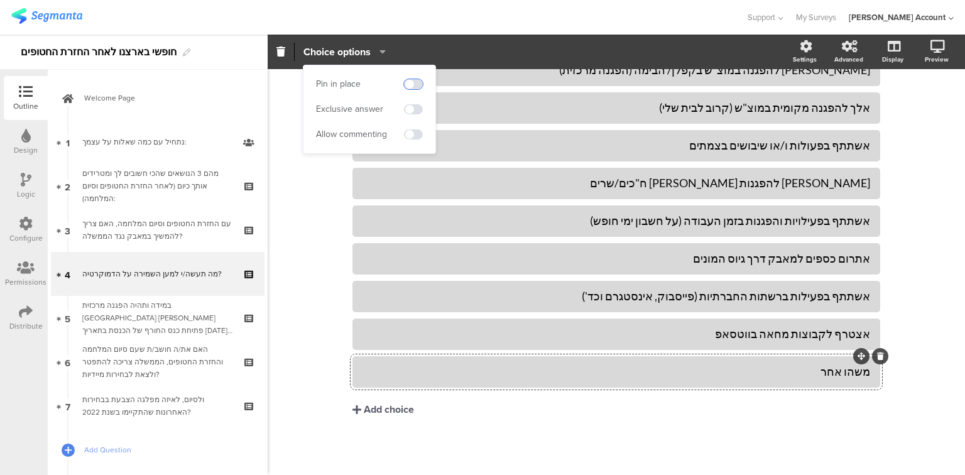
click at [415, 82] on span at bounding box center [413, 84] width 19 height 10
click at [417, 134] on span at bounding box center [413, 134] width 19 height 10
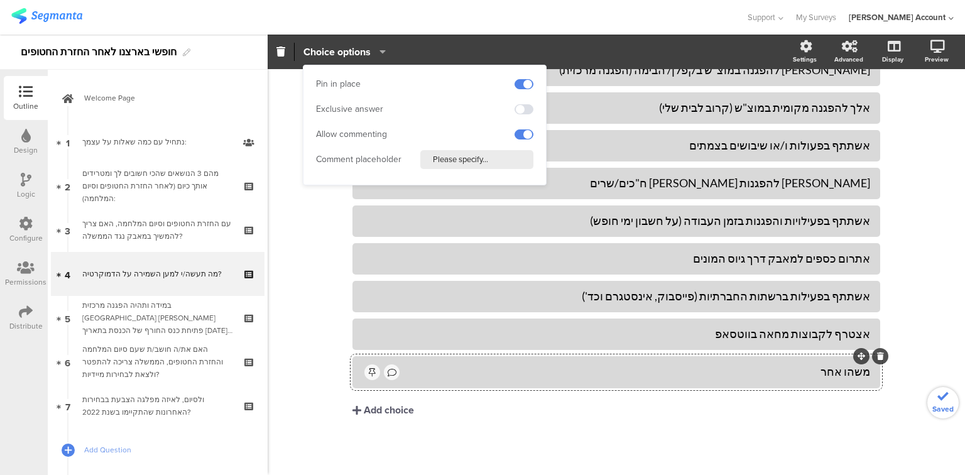
click at [464, 155] on input "Please specify..." at bounding box center [477, 159] width 113 height 19
type input "פרט/י"
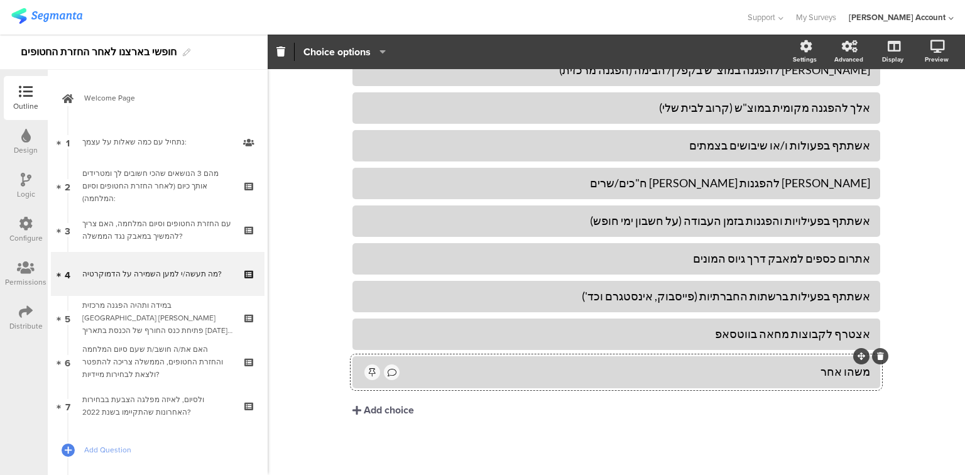
click at [302, 279] on div "ifocus 4/7 מה תעשה/י למען השמירה על הדמוקרטיה? מה תעשה/י למען השמירה על הדמוקרט…" at bounding box center [617, 186] width 698 height 581
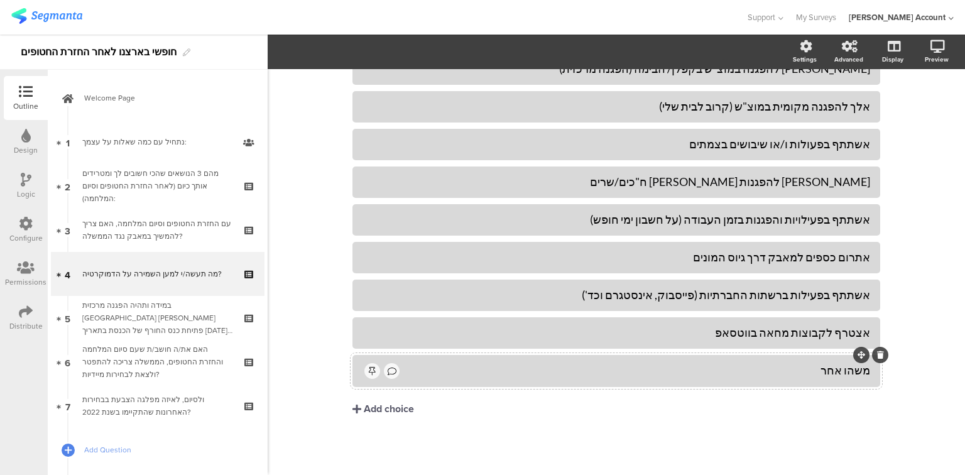
click at [686, 373] on div "משהו אחר" at bounding box center [636, 370] width 469 height 14
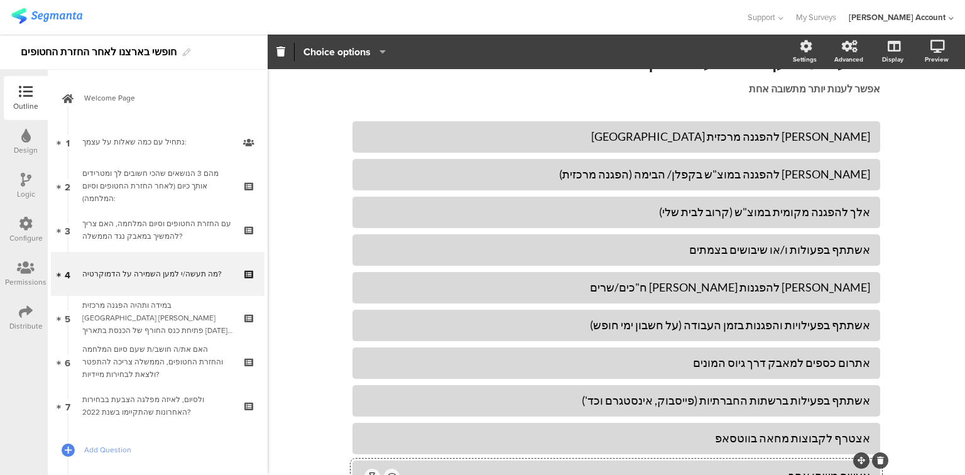
scroll to position [0, 0]
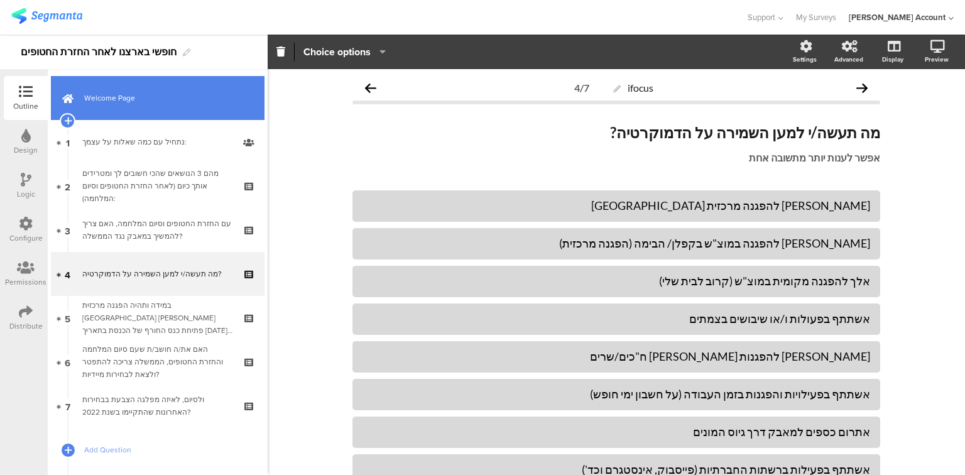
click at [158, 110] on link "Welcome Page" at bounding box center [158, 98] width 214 height 44
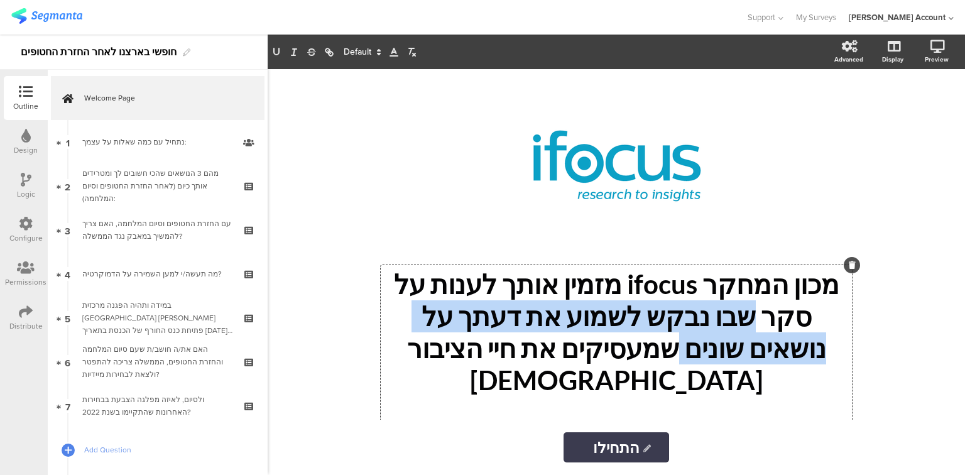
drag, startPoint x: 827, startPoint y: 319, endPoint x: 400, endPoint y: 319, distance: 426.8
click at [400, 319] on div "מכון המחקר ifocus מזמין אותך לענות על סקר שבו נבקש לשמוע את דעתך על נושאים שוני…" at bounding box center [616, 347] width 471 height 165
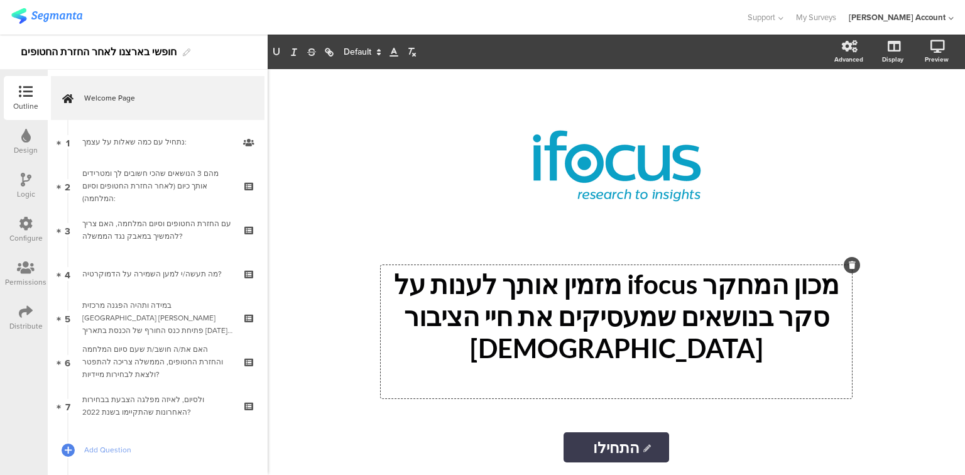
click at [475, 365] on p at bounding box center [616, 379] width 465 height 31
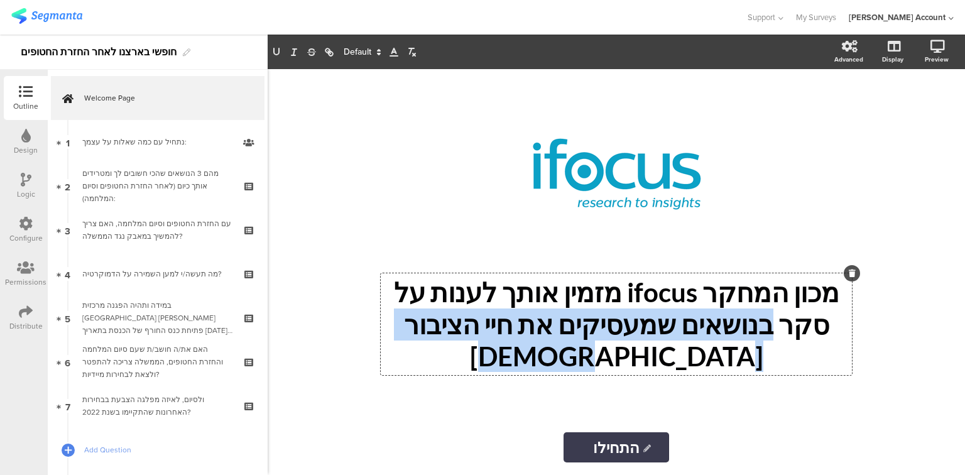
drag, startPoint x: 832, startPoint y: 343, endPoint x: 317, endPoint y: 324, distance: 515.2
click at [317, 324] on div "/ מכון המחקר ifocus מזמין אותך לענות על סקר בנושאים שמעסיקים את חיי הציבור הישר…" at bounding box center [617, 272] width 698 height 406
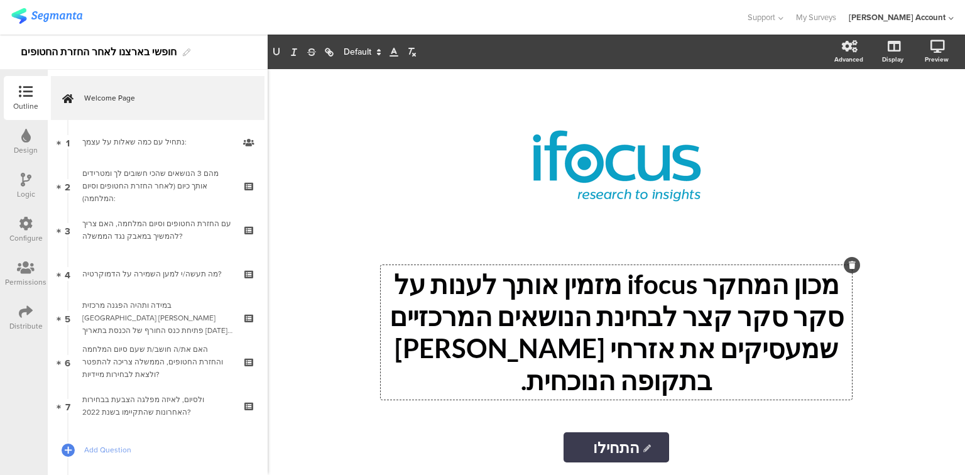
click at [423, 291] on p "מכון המחקר ifocus מזמין אותך לענות על סקר סקר קצר לבחינת הנושאים המרכזיים שמעסי…" at bounding box center [616, 332] width 465 height 128
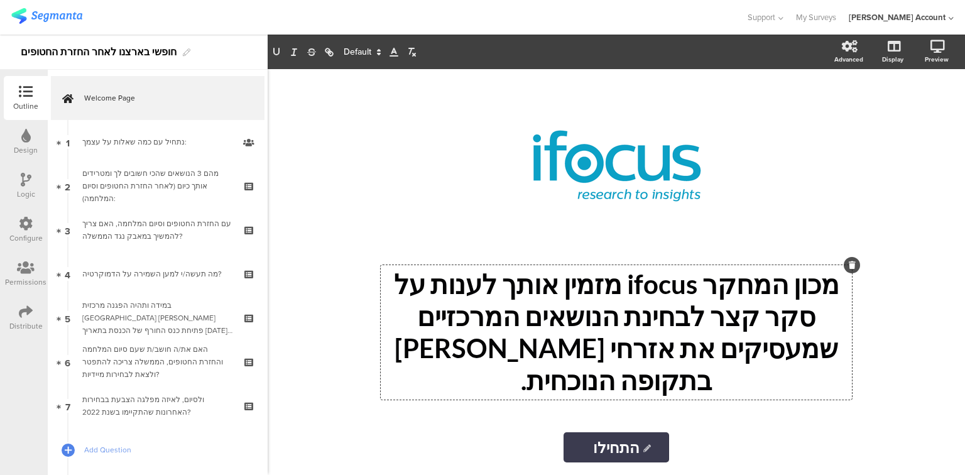
click at [453, 358] on p "מכון המחקר ifocus מזמין אותך לענות על סקר קצר לבחינת הנושאים המרכזיים שמעסיקים …" at bounding box center [616, 332] width 465 height 128
click at [758, 324] on p "מכון המחקר ifocus מזמין אותך לענות על סקר קצר לבחינת הנושאים המרכזיים שמעסיקים …" at bounding box center [616, 332] width 465 height 128
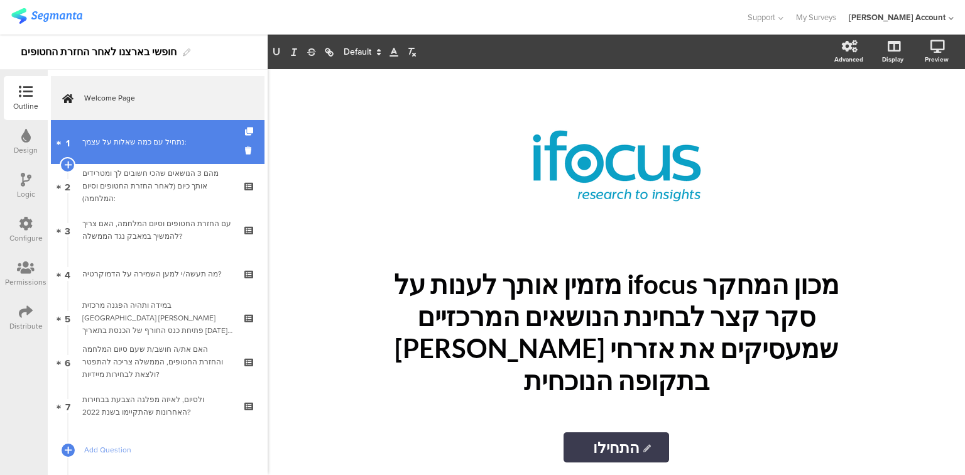
click at [126, 145] on div "נתחיל עם כמה שאלות על עצמך:" at bounding box center [157, 142] width 150 height 13
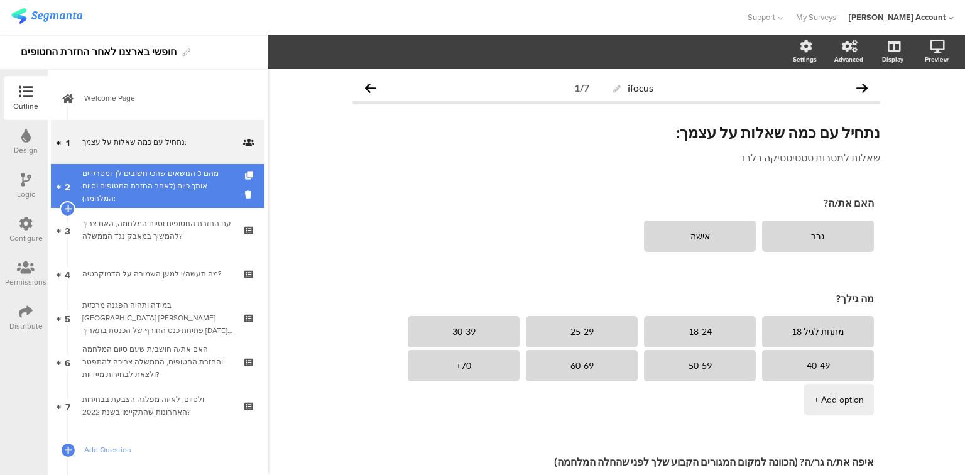
click at [129, 183] on div "מהם 3 הנושאים שהכי חשובים לך ומטרידים אותך כיום (לאחר החזרת החטופים וסיום המלחמ…" at bounding box center [157, 186] width 150 height 38
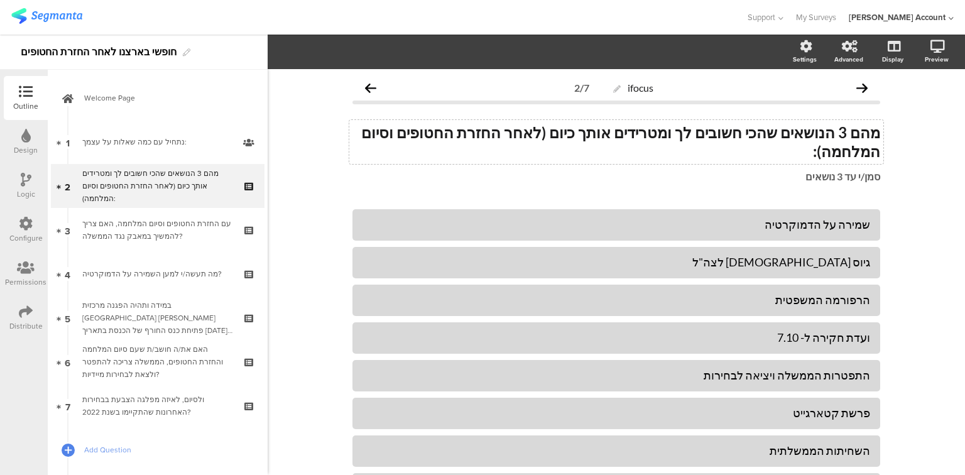
click at [701, 136] on div "מהם 3 הנושאים שהכי חשובים לך ומטרידים אותך כיום (לאחר החזרת החטופים וסיום המלחמ…" at bounding box center [616, 142] width 534 height 44
click at [701, 136] on strong "מהם 3 הנושאים שהכי חשובים לך ומטרידים אותך כיום (לאחר החזרת החטופים וסיום המלחמ…" at bounding box center [619, 141] width 522 height 37
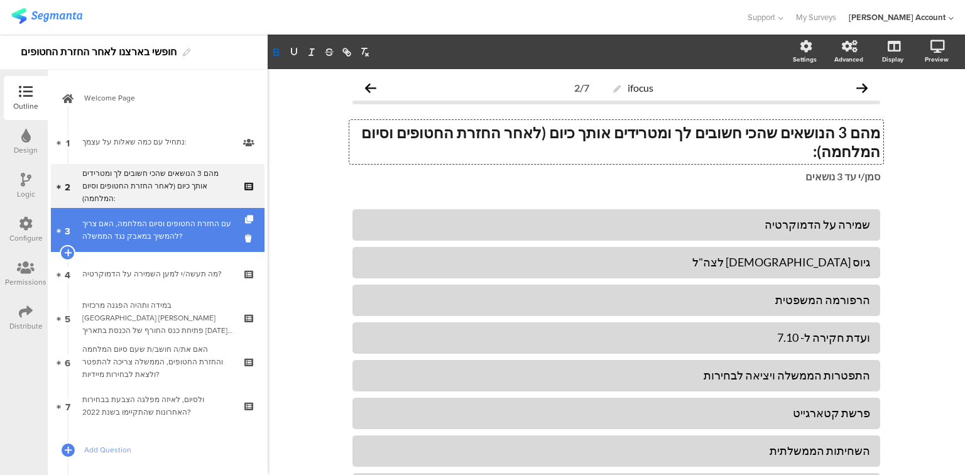
click at [180, 236] on div "עם החזרת החטופים וסיום המלחמה, האם צריך להמשיך במאבק נגד הממשלה?" at bounding box center [157, 229] width 150 height 25
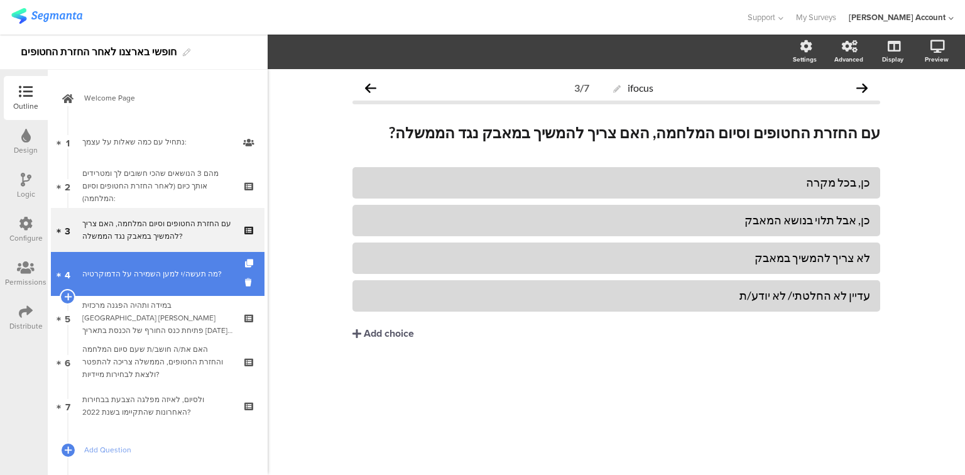
click at [171, 285] on link "4 מה תעשה/י למען השמירה על הדמוקרטיה?" at bounding box center [158, 274] width 214 height 44
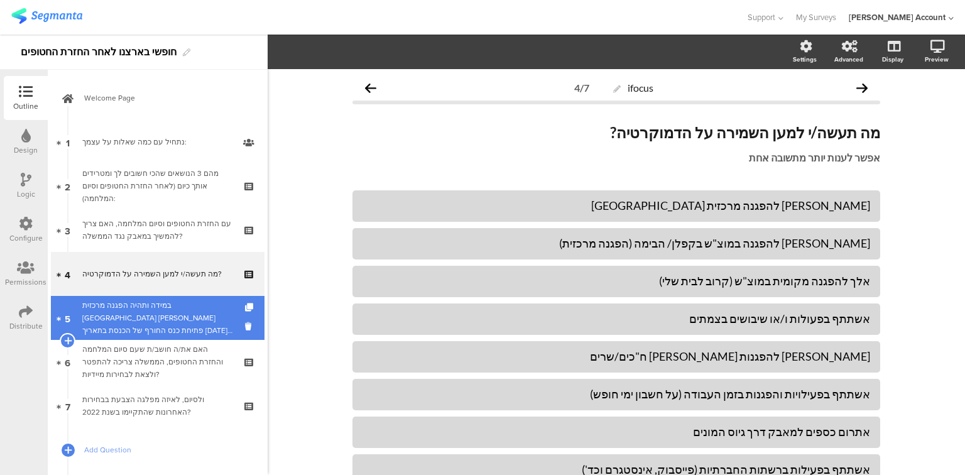
click at [163, 305] on div "במידה ותהיה הפגנה מרכזית [GEOGRAPHIC_DATA] [PERSON_NAME] פתיחת כנס החורף של הכנ…" at bounding box center [157, 318] width 150 height 38
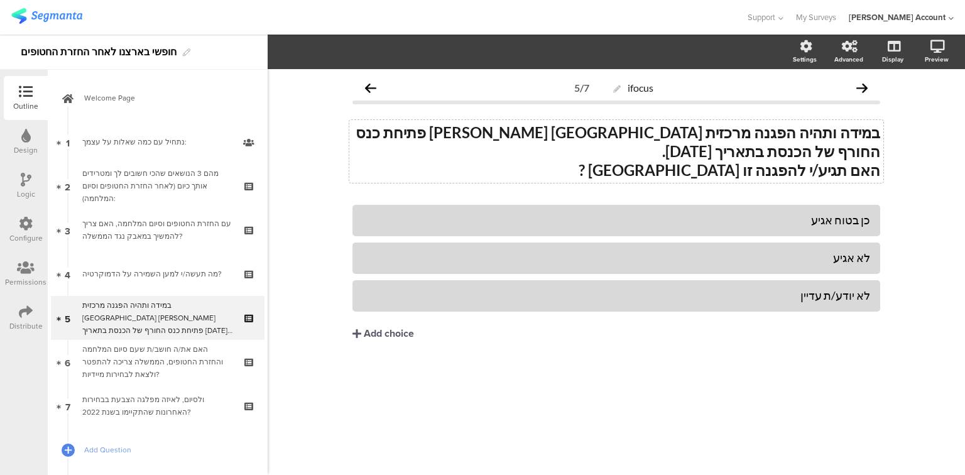
click at [708, 133] on div "במידה ותהיה הפגנה מרכזית בירושלים מול פתיחת כנס החורף של הכנסת בתאריך 20.10.25.…" at bounding box center [616, 151] width 534 height 63
click at [708, 133] on strong "במידה ותהיה הפגנה מרכזית בירושלים מול פתיחת כנס החורף של הכנסת בתאריך 20.10.25." at bounding box center [617, 141] width 528 height 37
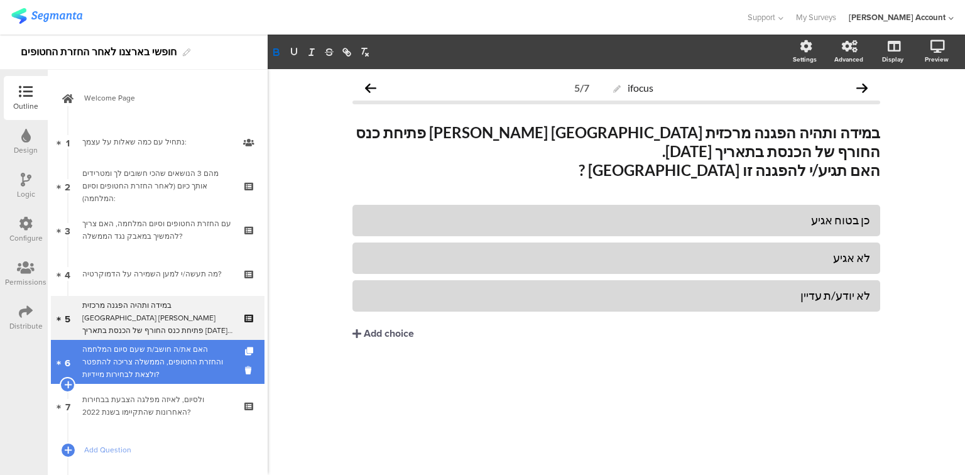
click at [157, 372] on div "האם את/ה חושב/ת שעם סיום המלחמה והחזרת החטופים, הממשלה צריכה להתפטר ולצאת לבחיר…" at bounding box center [157, 362] width 150 height 38
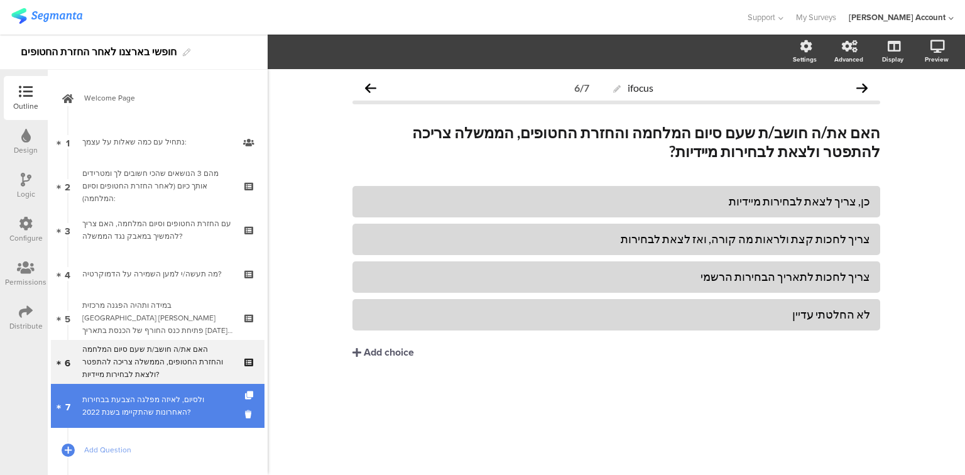
click at [143, 405] on div "ולסיום, לאיזה מפלגה הצבעת בבחירות האחרונות שהתקיימו בשנת 2022?" at bounding box center [157, 405] width 150 height 25
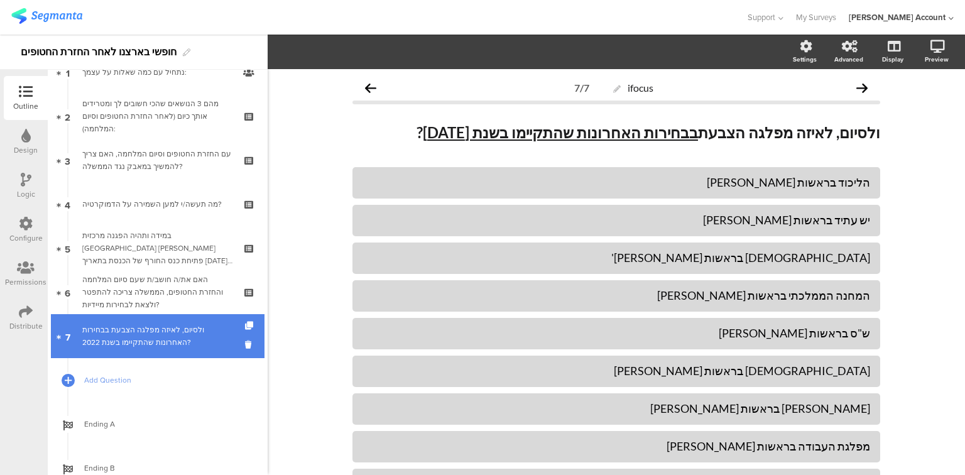
scroll to position [151, 0]
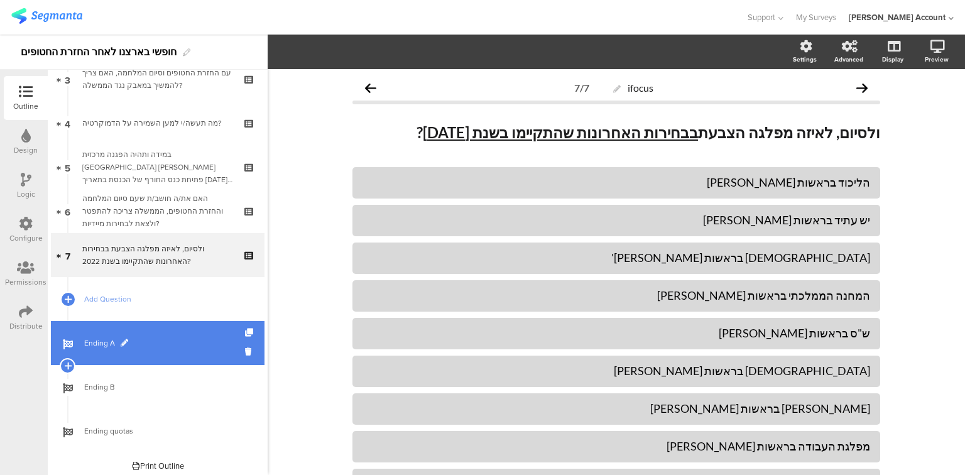
click at [89, 347] on span "Ending A" at bounding box center [164, 343] width 161 height 13
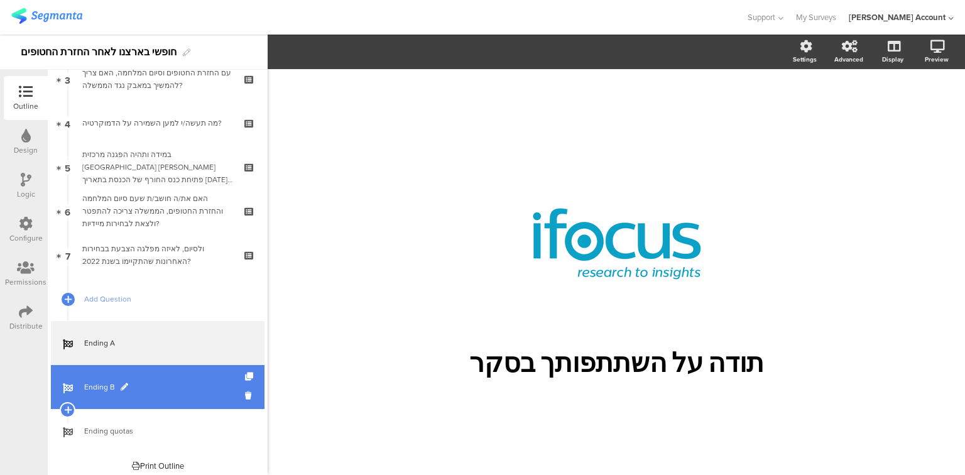
click at [83, 390] on link "Ending B" at bounding box center [158, 387] width 214 height 44
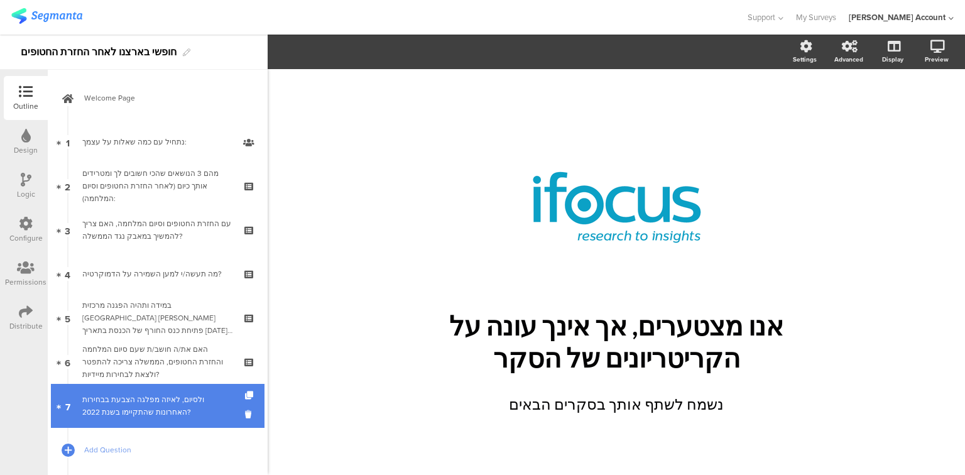
click at [136, 407] on div "ולסיום, לאיזה מפלגה הצבעת בבחירות האחרונות שהתקיימו בשנת 2022?" at bounding box center [157, 405] width 150 height 25
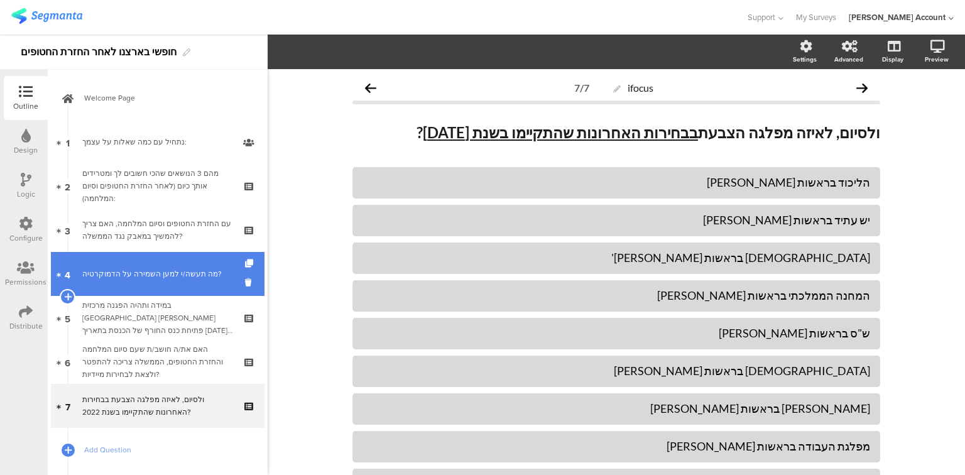
click at [148, 283] on link "4 מה תעשה/י למען השמירה על הדמוקרטיה?" at bounding box center [158, 274] width 214 height 44
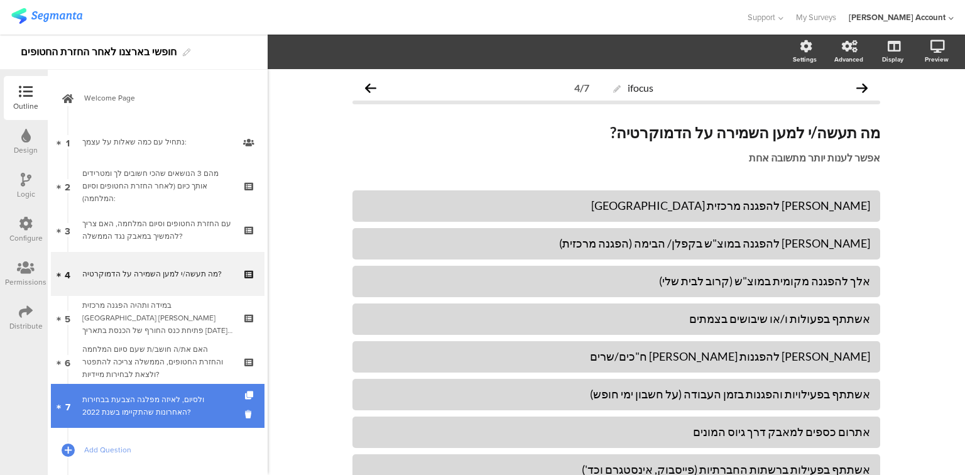
click at [158, 415] on div "ולסיום, לאיזה מפלגה הצבעת בבחירות האחרונות שהתקיימו בשנת 2022?" at bounding box center [157, 405] width 150 height 25
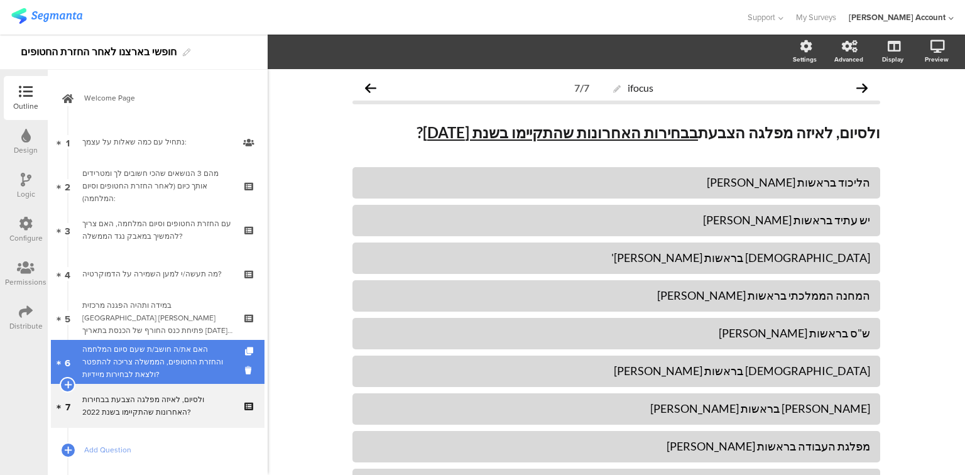
click at [157, 367] on div "האם את/ה חושב/ת שעם סיום המלחמה והחזרת החטופים, הממשלה צריכה להתפטר ולצאת לבחיר…" at bounding box center [157, 362] width 150 height 38
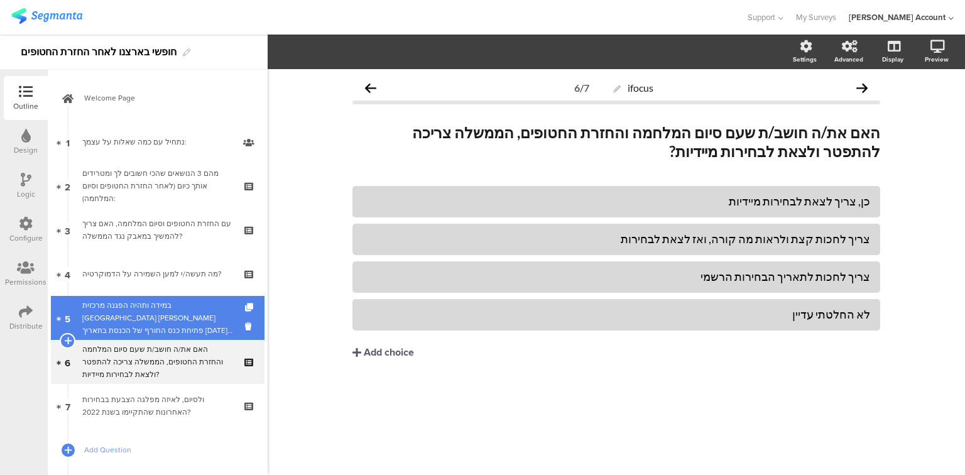
click at [158, 319] on div "במידה ותהיה הפגנה מרכזית [GEOGRAPHIC_DATA] [PERSON_NAME] פתיחת כנס החורף של הכנ…" at bounding box center [157, 318] width 150 height 38
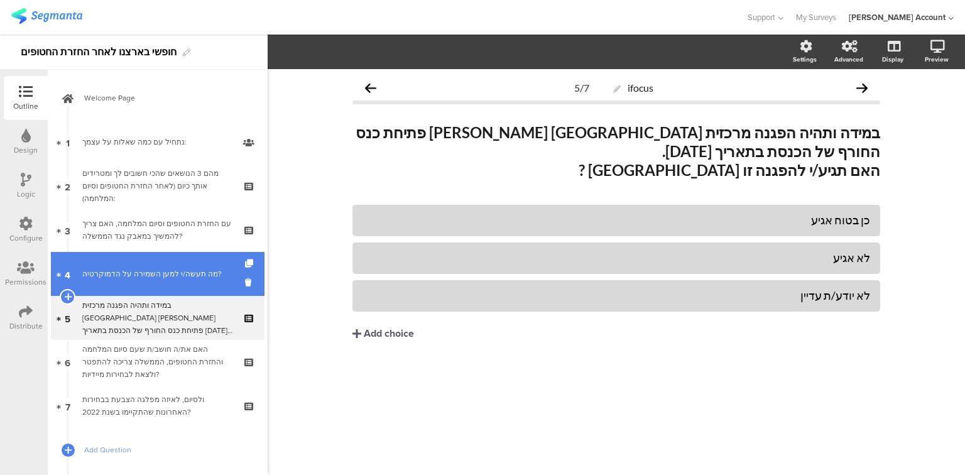
click at [151, 270] on div "מה תעשה/י למען השמירה על הדמוקרטיה?" at bounding box center [157, 274] width 150 height 13
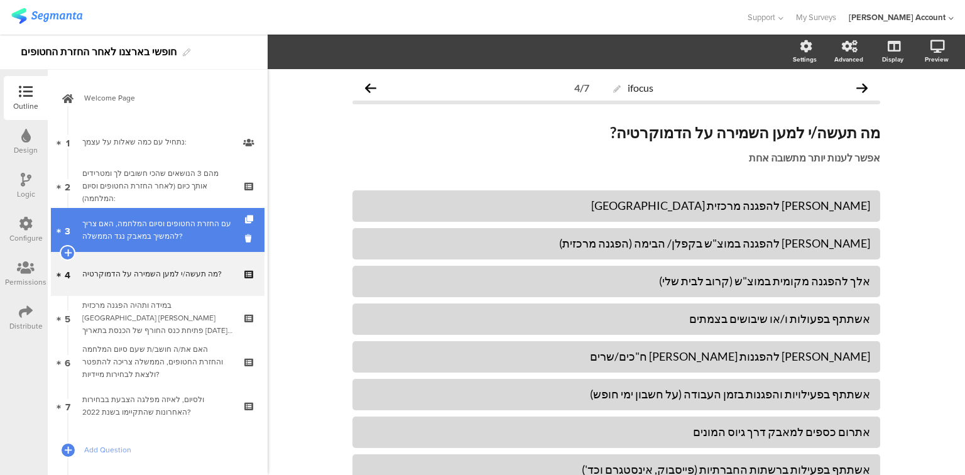
click at [159, 231] on div "עם החזרת החטופים וסיום המלחמה, האם צריך להמשיך במאבק נגד הממשלה?" at bounding box center [157, 229] width 150 height 25
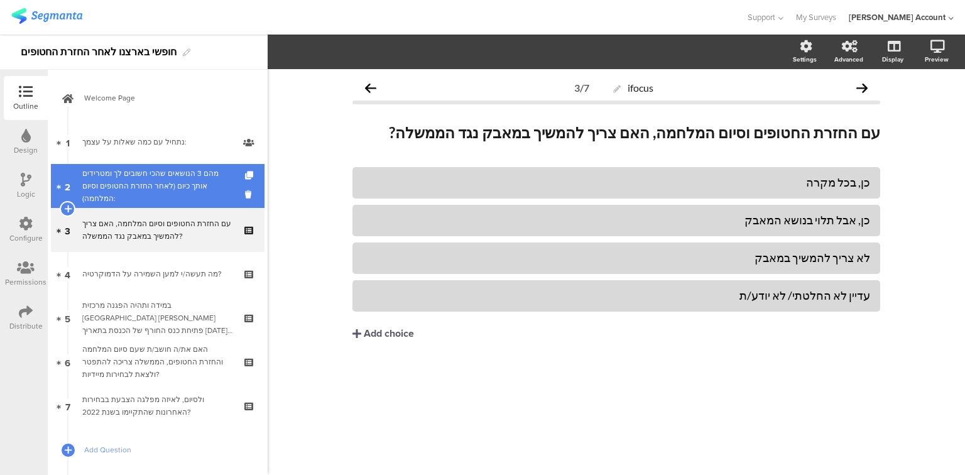
click at [161, 189] on div "מהם 3 הנושאים שהכי חשובים לך ומטרידים אותך כיום (לאחר החזרת החטופים וסיום המלחמ…" at bounding box center [157, 186] width 150 height 38
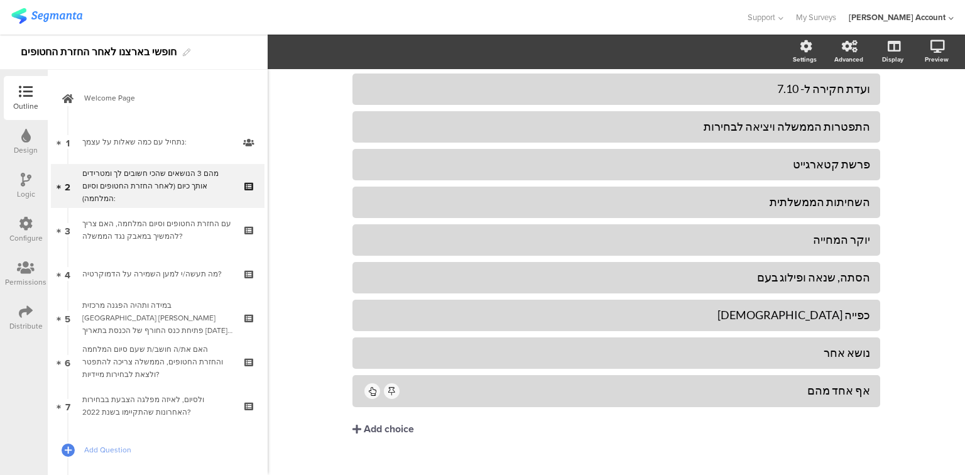
scroll to position [250, 0]
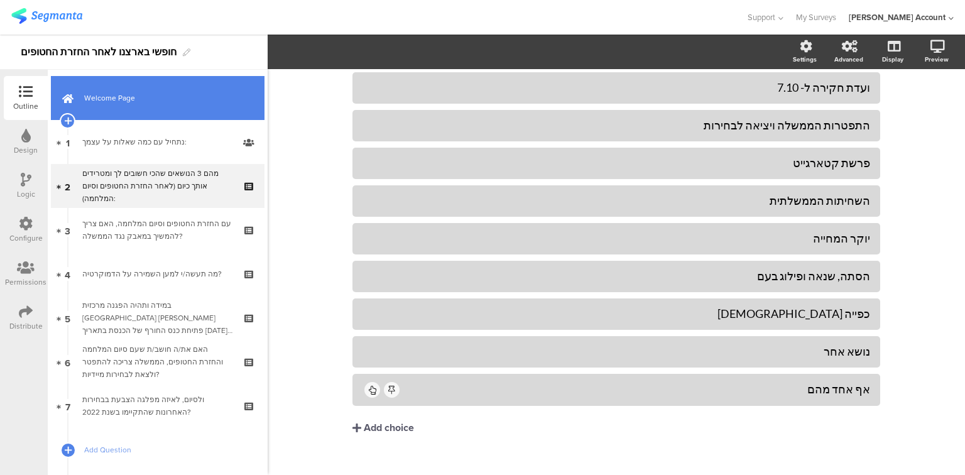
click at [101, 93] on span "Welcome Page" at bounding box center [164, 98] width 161 height 13
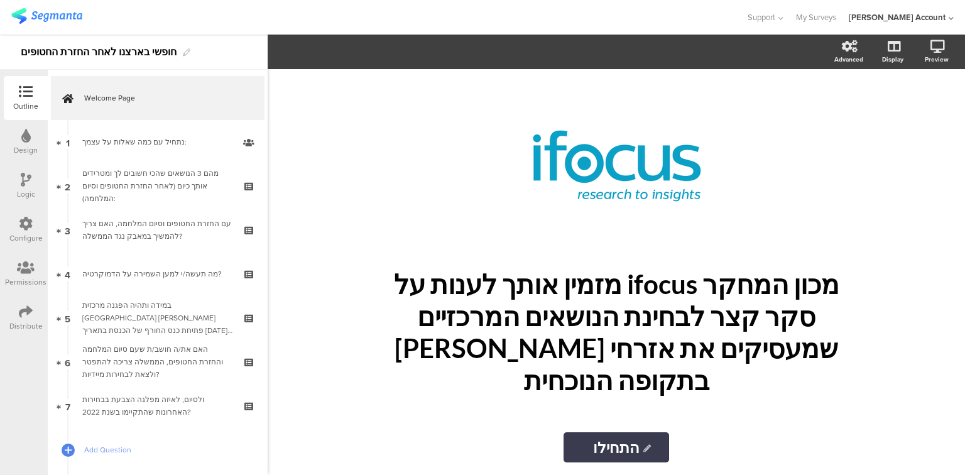
click at [19, 312] on icon at bounding box center [26, 312] width 14 height 14
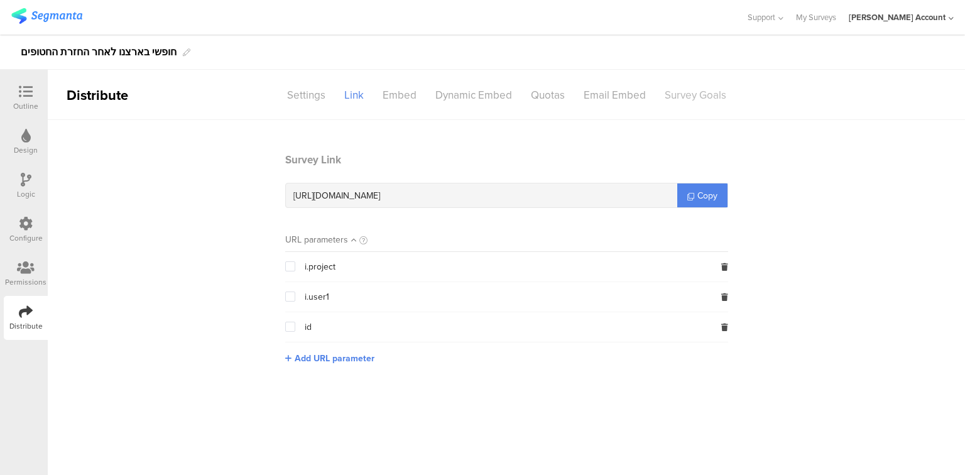
click at [681, 92] on div "Survey Goals" at bounding box center [696, 95] width 80 height 22
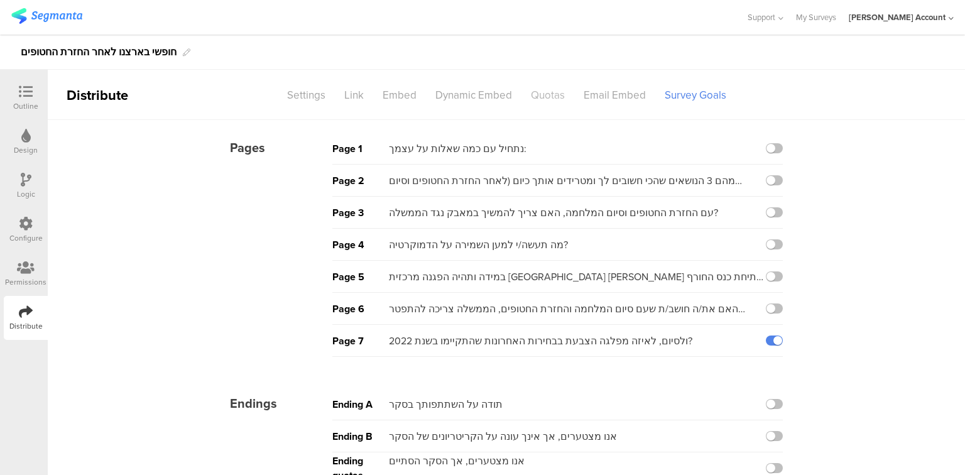
click at [538, 90] on div "Quotas" at bounding box center [548, 95] width 53 height 22
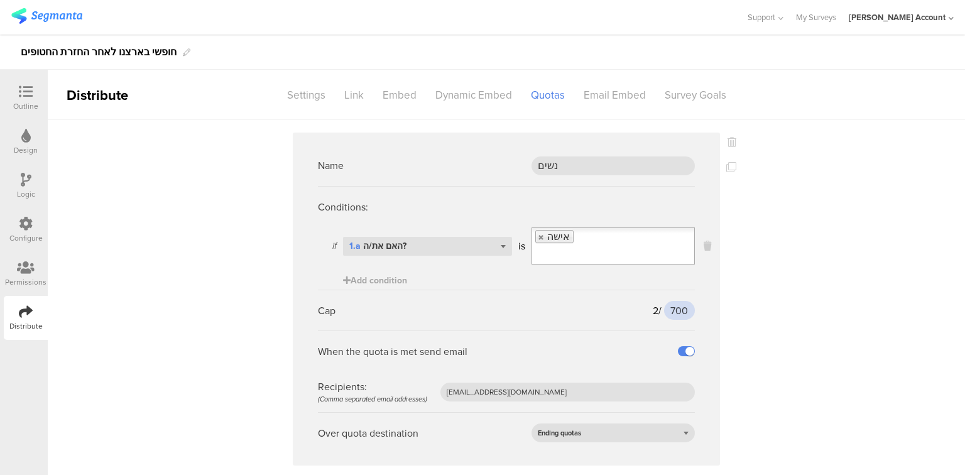
click at [674, 301] on input "700" at bounding box center [679, 310] width 31 height 19
type input "5"
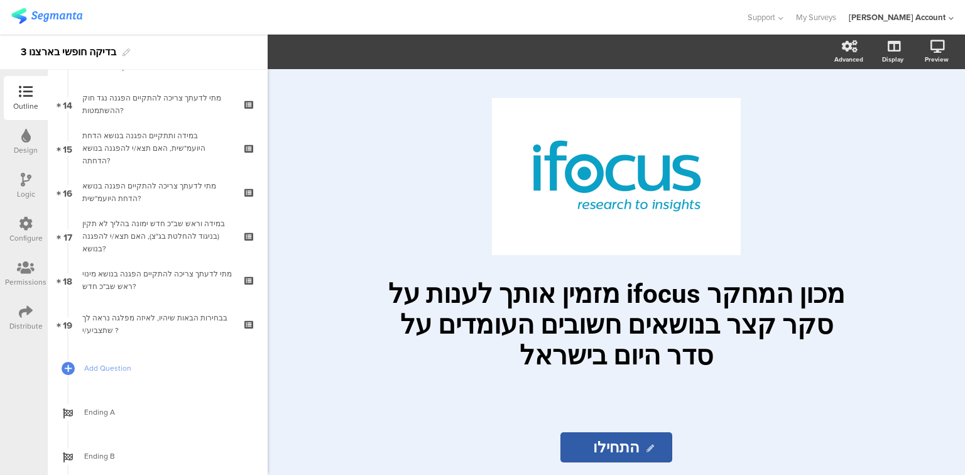
scroll to position [654, 0]
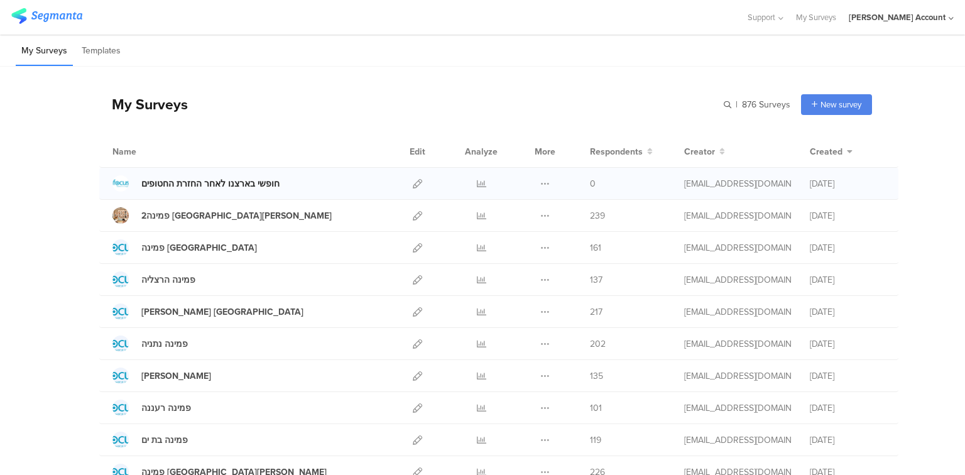
click at [185, 185] on div "חופשי בארצנו לאחר החזרת החטופים" at bounding box center [210, 183] width 138 height 13
click at [413, 184] on icon at bounding box center [417, 183] width 9 height 9
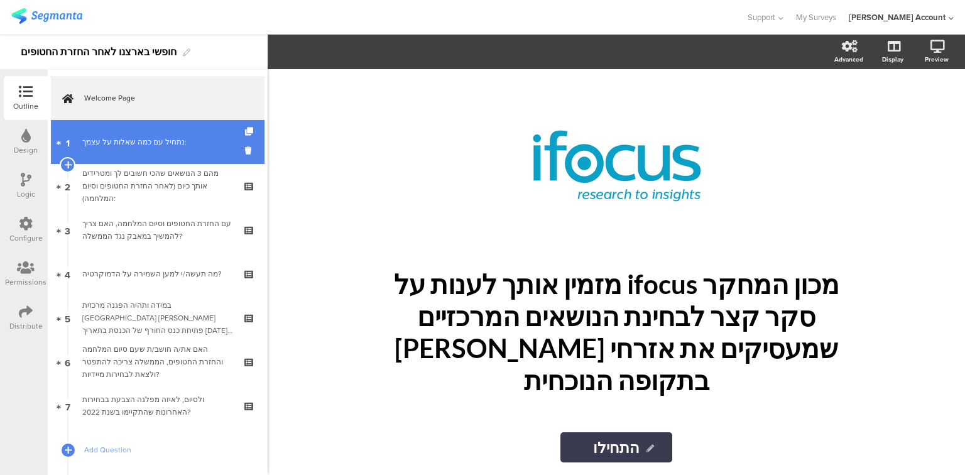
click at [99, 153] on link "1 נתחיל עם כמה שאלות על עצמך:" at bounding box center [158, 142] width 214 height 44
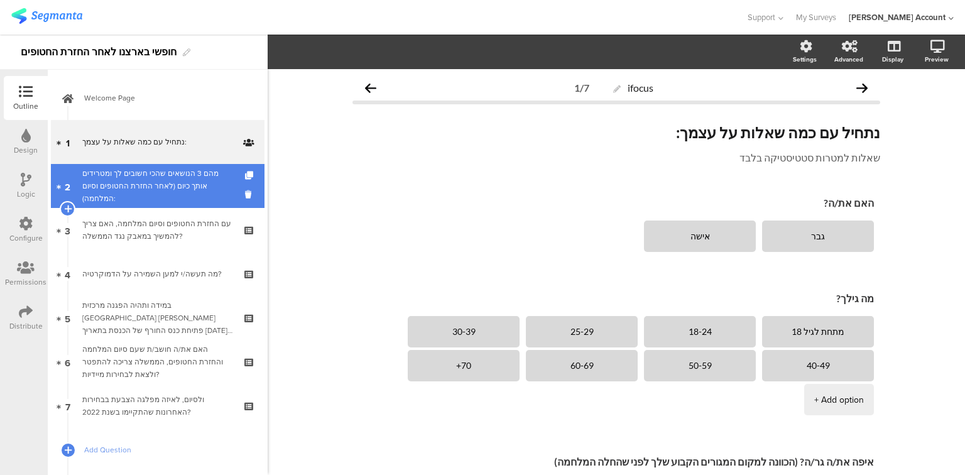
click at [104, 184] on div "מהם 3 הנושאים שהכי חשובים לך ומטרידים אותך כיום (לאחר החזרת החטופים וסיום המלחמ…" at bounding box center [157, 186] width 150 height 38
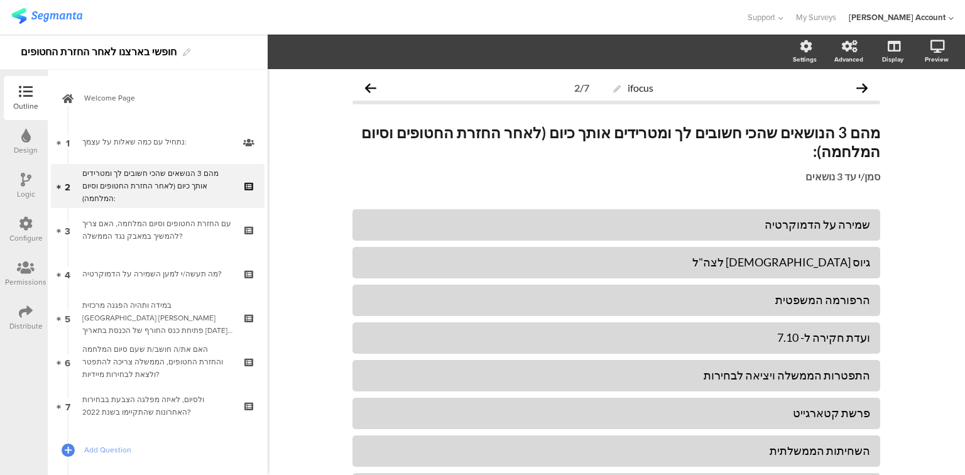
scroll to position [250, 0]
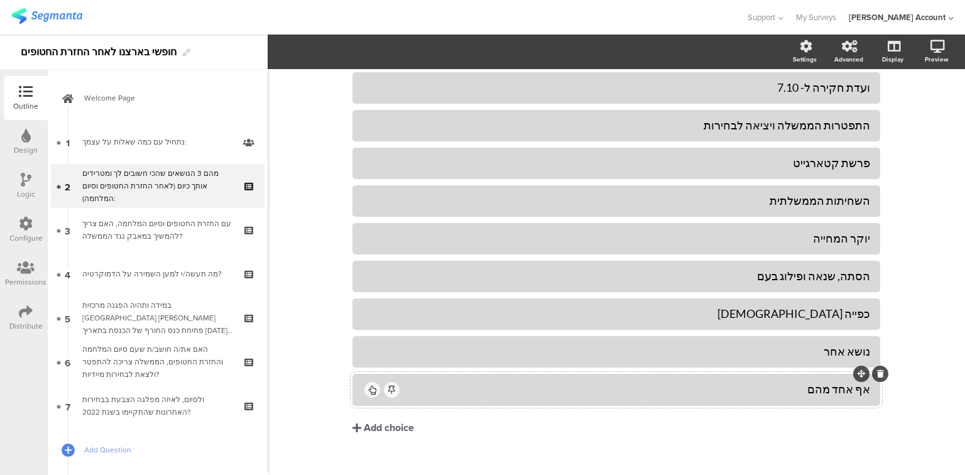
click at [684, 382] on div "אף אחד מהם" at bounding box center [636, 389] width 469 height 14
click at [679, 344] on div "נושא אחר" at bounding box center [617, 351] width 508 height 14
click at [342, 50] on span "Choice options" at bounding box center [337, 52] width 67 height 14
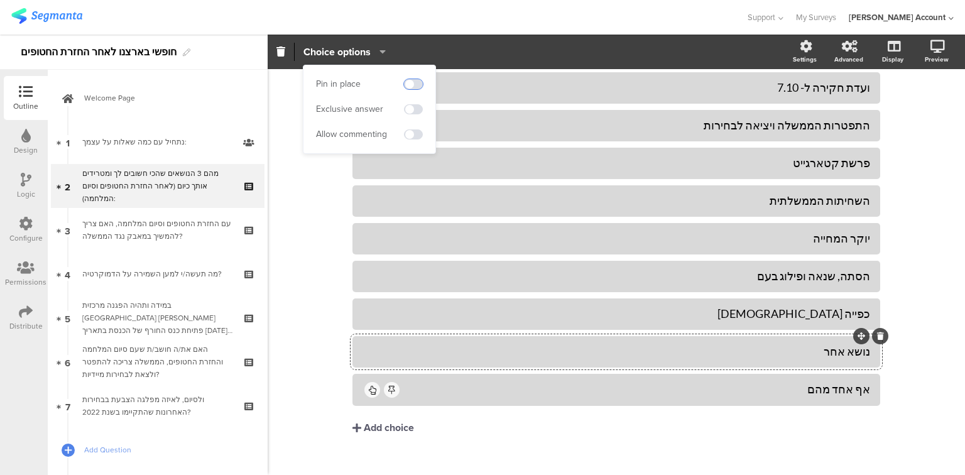
drag, startPoint x: 414, startPoint y: 81, endPoint x: 417, endPoint y: 100, distance: 19.2
click at [414, 82] on span at bounding box center [413, 84] width 19 height 10
click at [417, 131] on span at bounding box center [413, 134] width 19 height 10
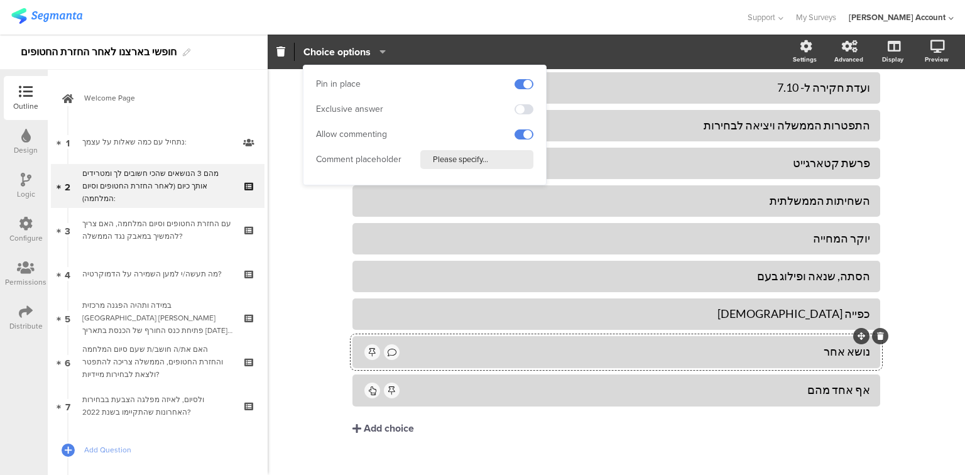
drag, startPoint x: 498, startPoint y: 163, endPoint x: 340, endPoint y: 151, distance: 158.2
click at [340, 151] on div "Comment placeholder Please specify..." at bounding box center [424, 159] width 217 height 19
type input "פרט/י איזה נושא"
click at [299, 260] on div "ifocus 2/7 מהם 3 הנושאים שהכי חשובים לך ומטרידים אותך כיום (לאחר החזרת החטופים …" at bounding box center [617, 157] width 698 height 676
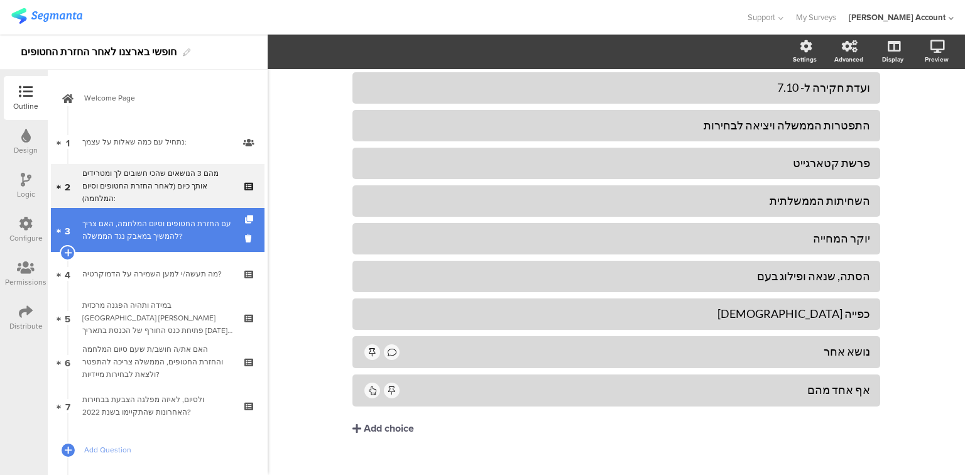
click at [163, 238] on div "עם החזרת החטופים וסיום המלחמה, האם צריך להמשיך במאבק נגד הממשלה?" at bounding box center [157, 229] width 150 height 25
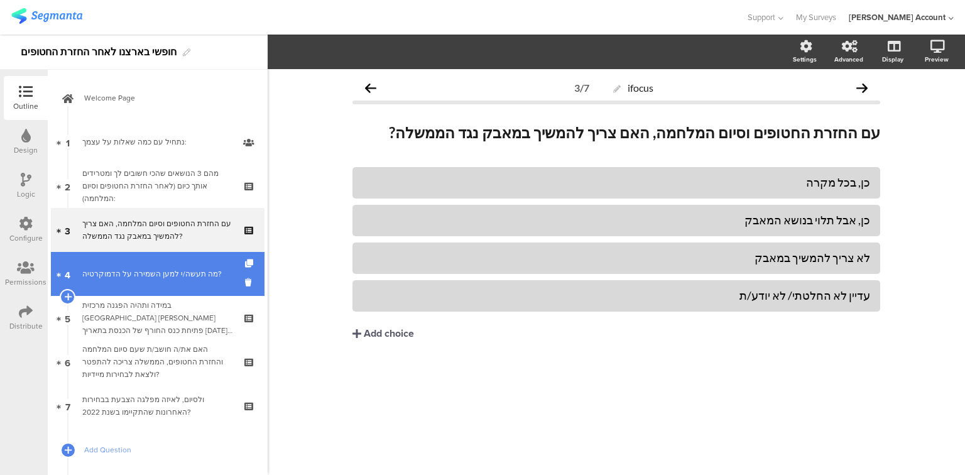
click at [165, 281] on link "4 מה תעשה/י למען השמירה על הדמוקרטיה?" at bounding box center [158, 274] width 214 height 44
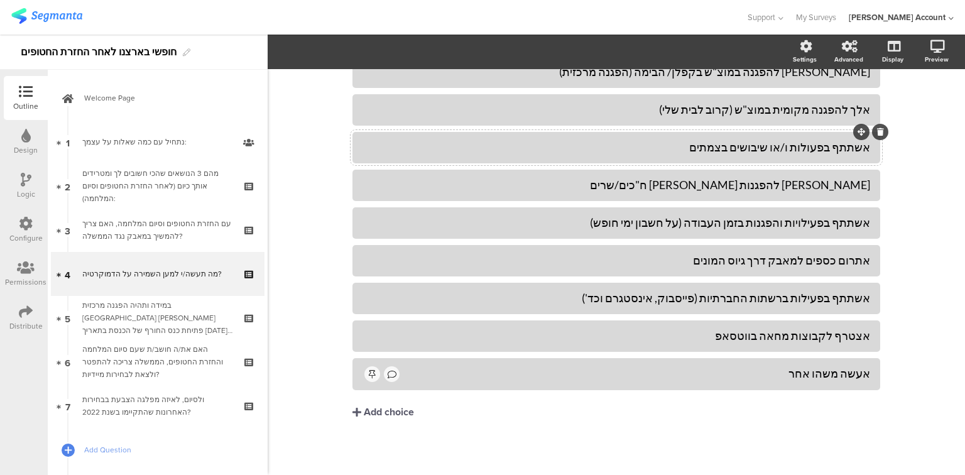
scroll to position [175, 0]
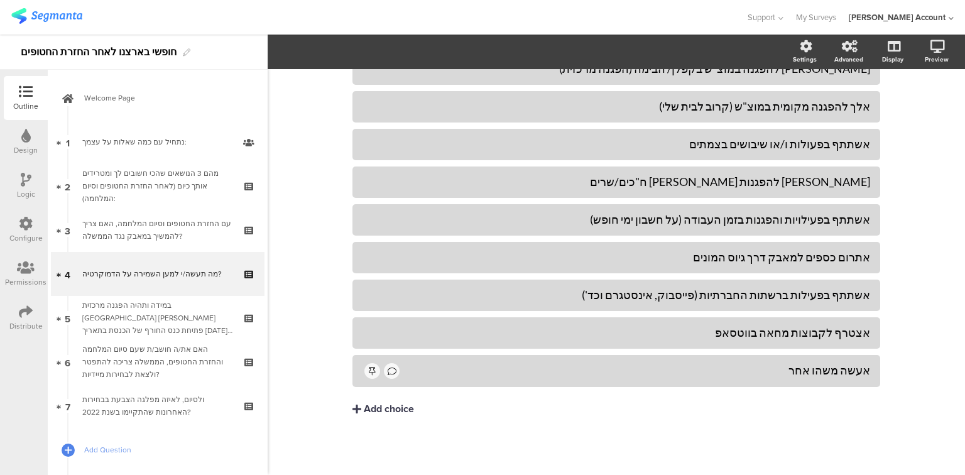
click at [387, 408] on div "Add choice" at bounding box center [389, 409] width 50 height 13
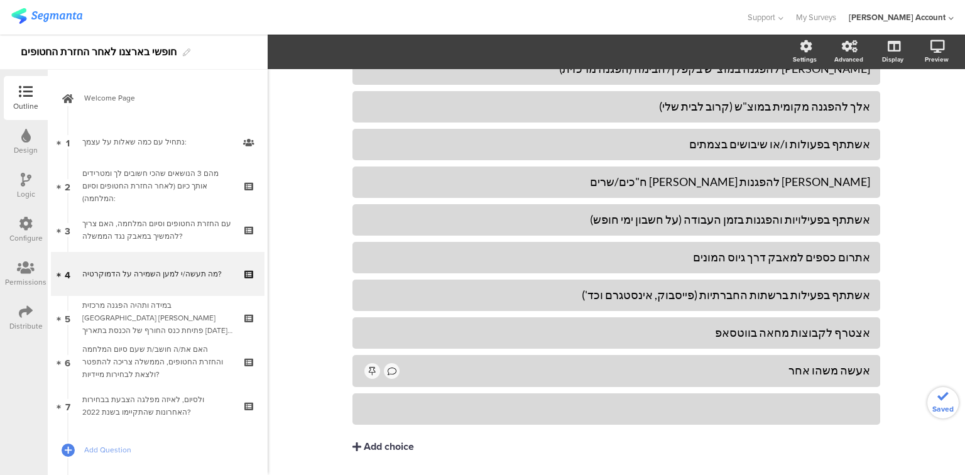
click at [387, 408] on div at bounding box center [617, 409] width 508 height 14
click at [387, 405] on div "אף אחד מהם" at bounding box center [617, 409] width 508 height 14
click at [339, 58] on span "Choice options" at bounding box center [337, 52] width 67 height 14
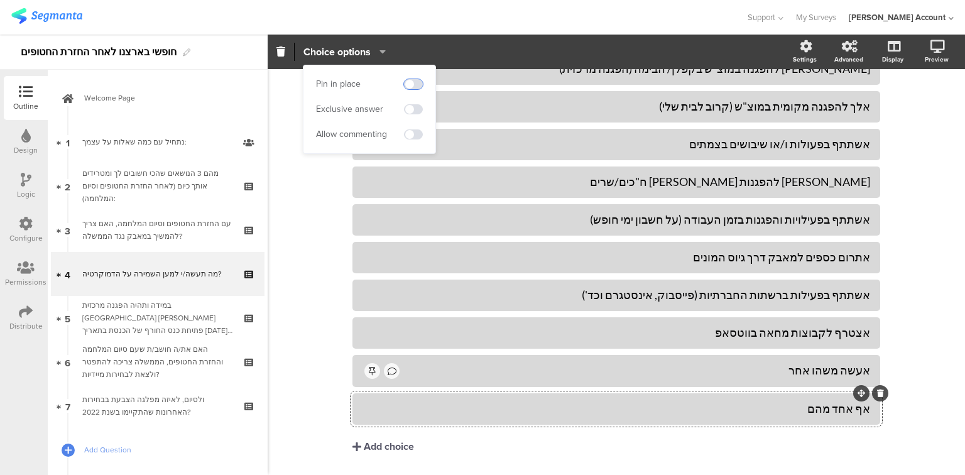
click at [415, 85] on span at bounding box center [413, 84] width 19 height 10
click at [417, 111] on span at bounding box center [413, 109] width 19 height 10
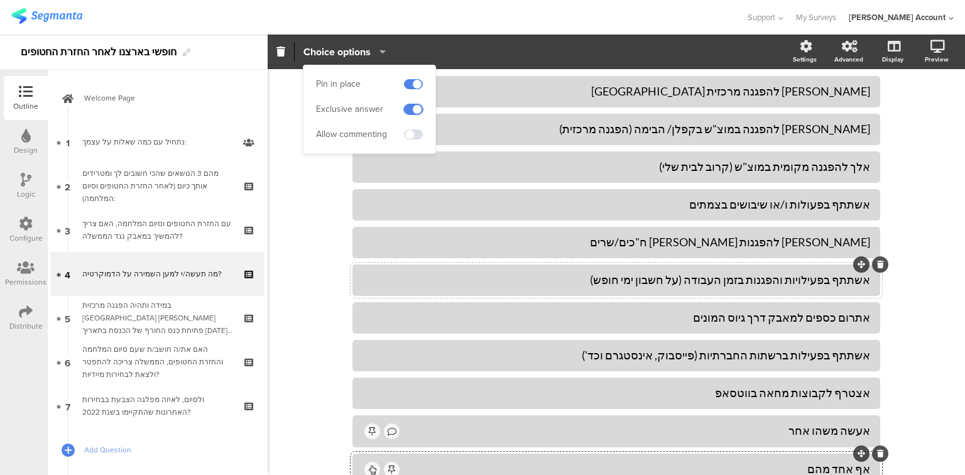
scroll to position [201, 0]
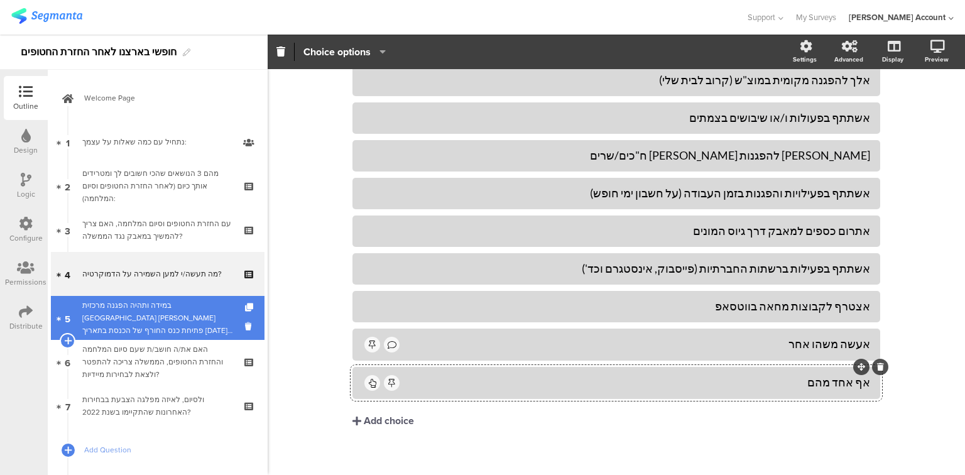
click at [150, 324] on div "במידה ותהיה הפגנה מרכזית בירושלים מול פתיחת כנס החורף של הכנסת בתאריך 20.10.25.…" at bounding box center [157, 318] width 150 height 38
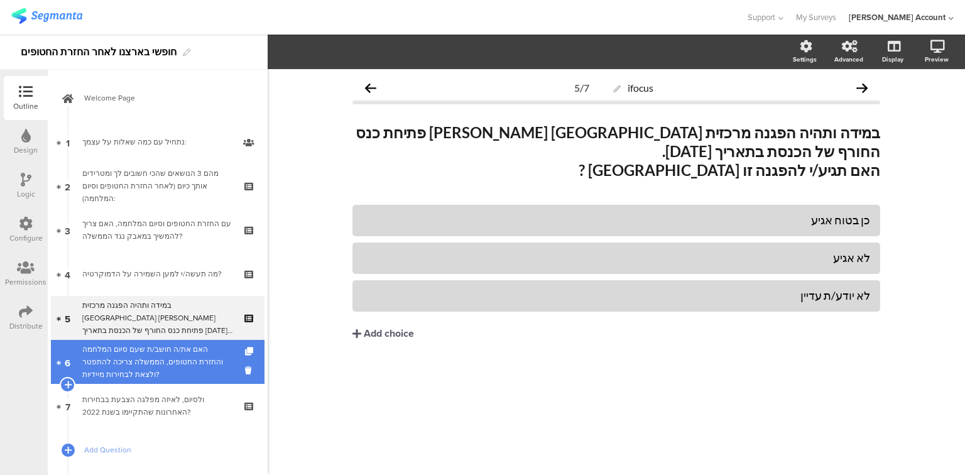
click at [148, 357] on div "האם את/ה חושב/ת שעם סיום המלחמה והחזרת החטופים, הממשלה צריכה להתפטר ולצאת לבחיר…" at bounding box center [157, 362] width 150 height 38
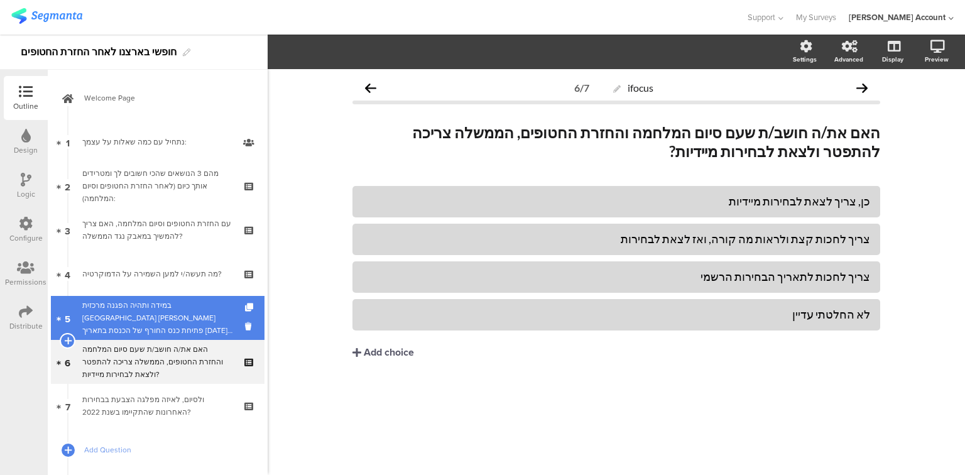
click at [179, 321] on div "במידה ותהיה הפגנה מרכזית בירושלים מול פתיחת כנס החורף של הכנסת בתאריך 20.10.25.…" at bounding box center [157, 318] width 150 height 38
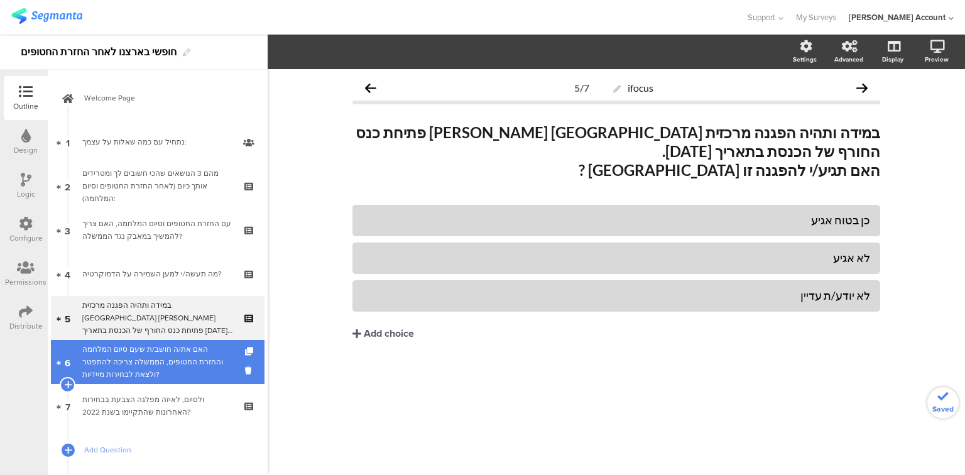
click at [188, 360] on div "האם את/ה חושב/ת שעם סיום המלחמה והחזרת החטופים, הממשלה צריכה להתפטר ולצאת לבחיר…" at bounding box center [157, 362] width 150 height 38
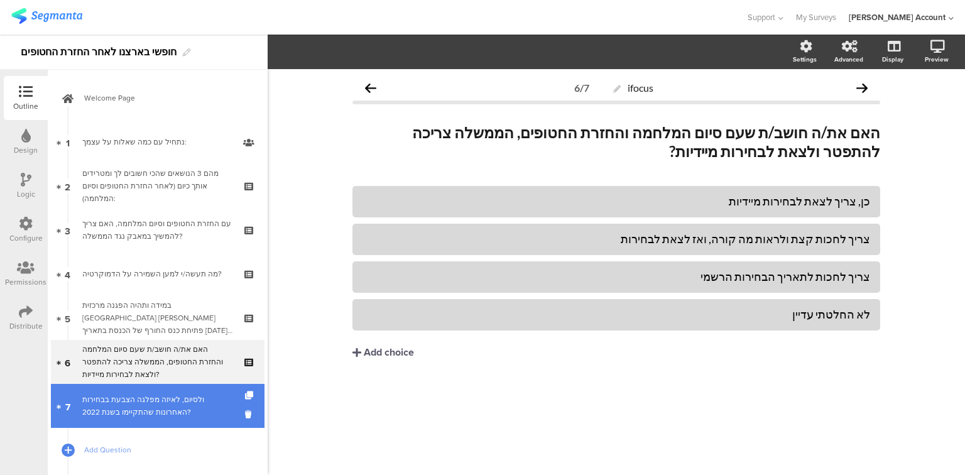
click at [148, 412] on div "ולסיום, לאיזה מפלגה הצבעת בבחירות האחרונות שהתקיימו בשנת 2022?" at bounding box center [157, 405] width 150 height 25
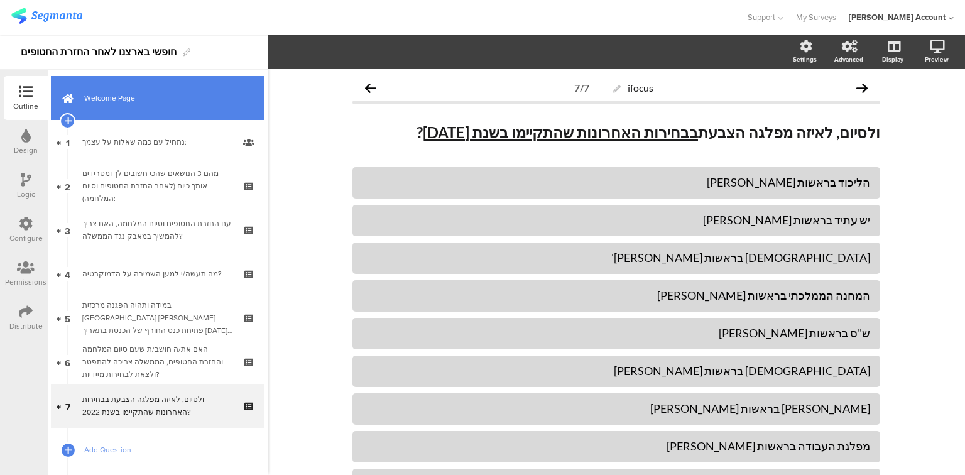
click at [119, 104] on link "Welcome Page" at bounding box center [158, 98] width 214 height 44
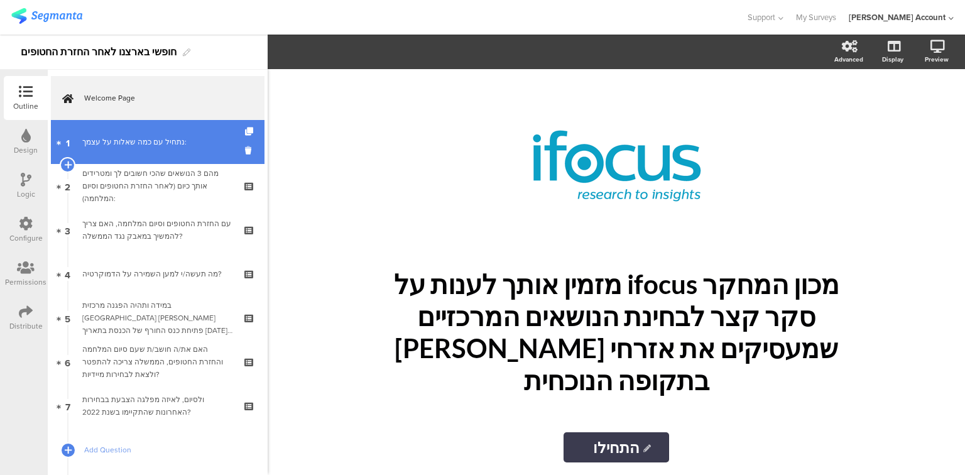
click at [126, 136] on div "נתחיל עם כמה שאלות על עצמך:" at bounding box center [157, 142] width 150 height 13
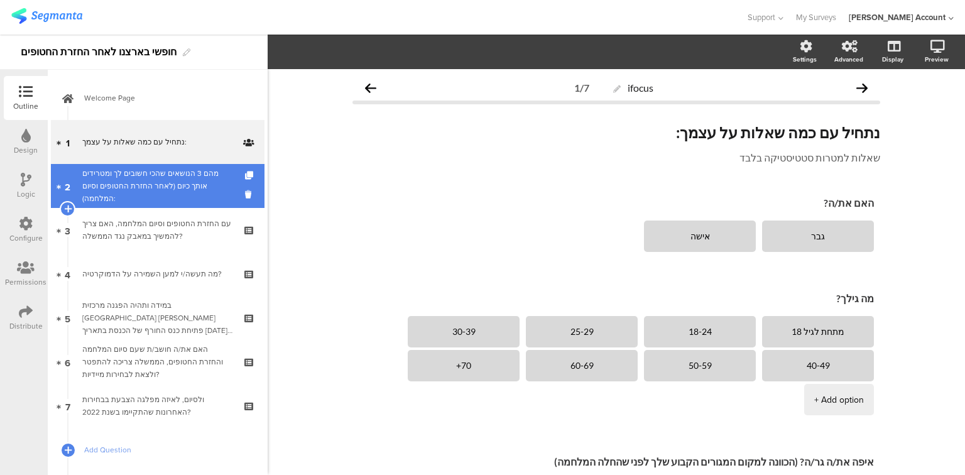
click at [134, 182] on div "מהם 3 הנושאים שהכי חשובים לך ומטרידים אותך כיום (לאחר החזרת החטופים וסיום המלחמ…" at bounding box center [157, 186] width 150 height 38
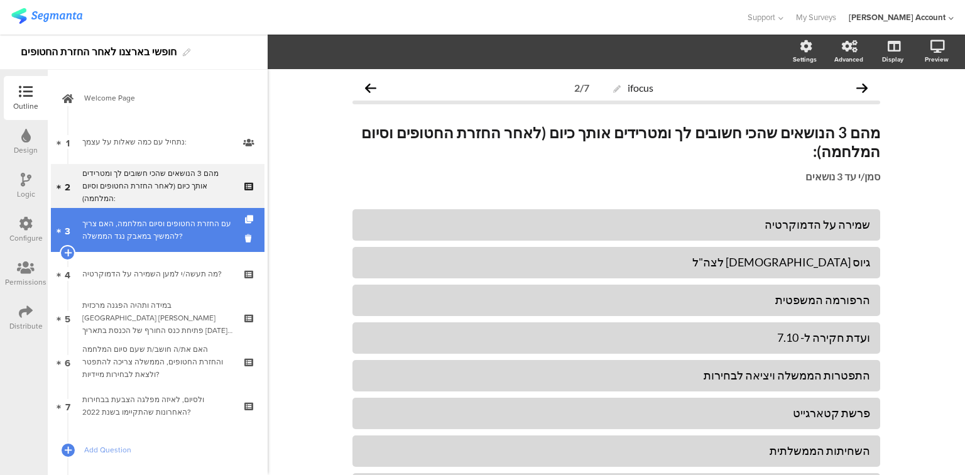
click at [145, 221] on div "עם החזרת החטופים וסיום המלחמה, האם צריך להמשיך במאבק נגד הממשלה?" at bounding box center [157, 229] width 150 height 25
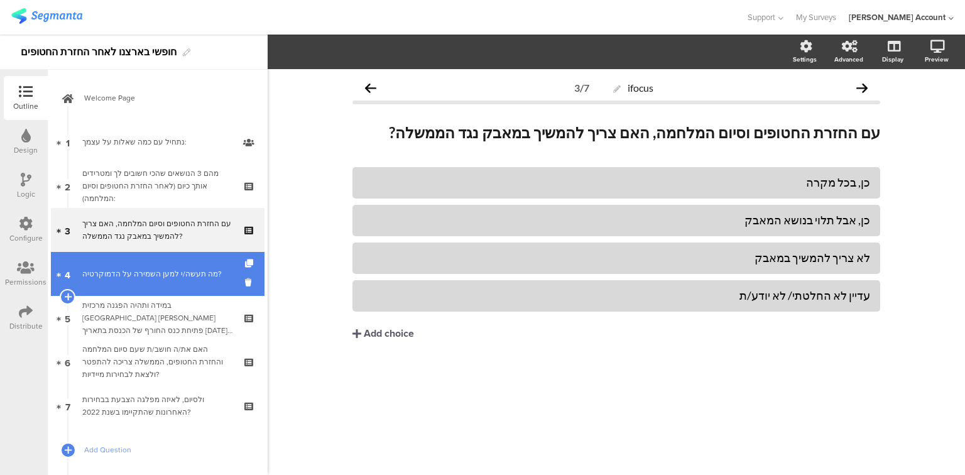
click at [145, 274] on div "מה תעשה/י למען השמירה על הדמוקרטיה?" at bounding box center [157, 274] width 150 height 13
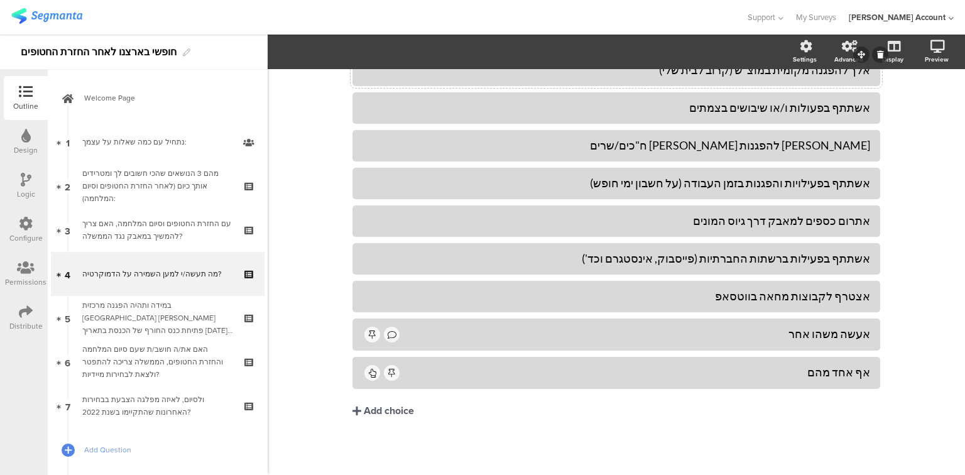
scroll to position [213, 0]
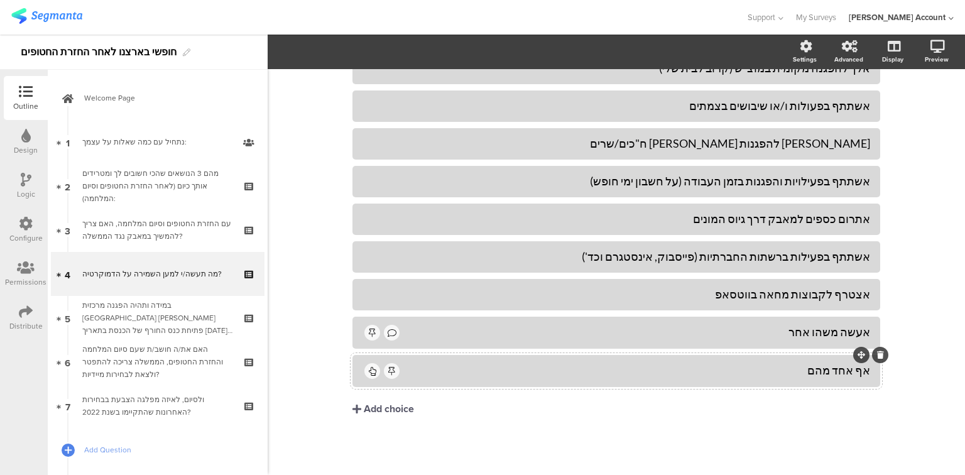
click at [766, 375] on div "אף אחד מהם" at bounding box center [636, 370] width 469 height 14
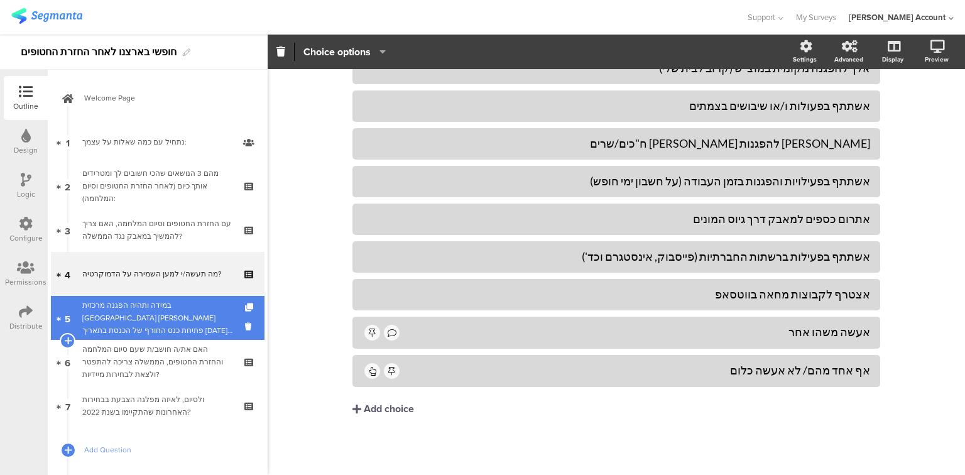
click at [155, 317] on div "במידה ותהיה הפגנה מרכזית [GEOGRAPHIC_DATA] [PERSON_NAME] פתיחת כנס החורף של הכנ…" at bounding box center [157, 318] width 150 height 38
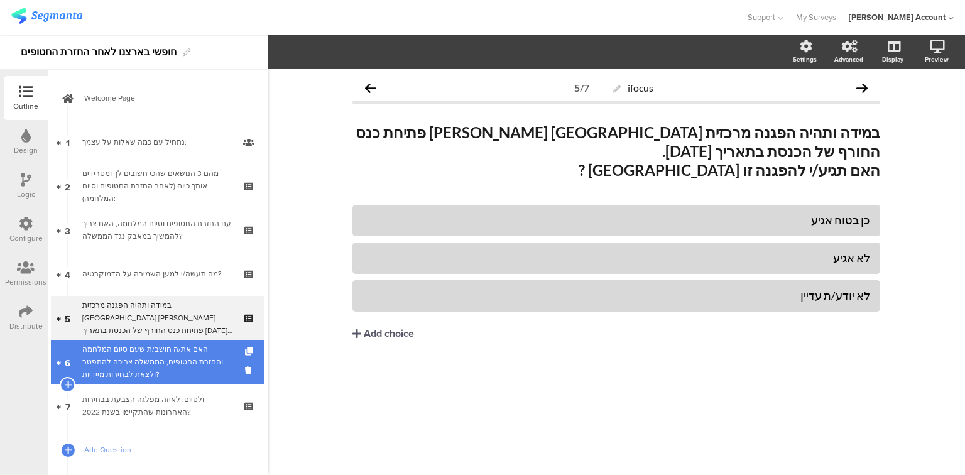
click at [157, 357] on div "האם את/ה חושב/ת שעם סיום המלחמה והחזרת החטופים, הממשלה צריכה להתפטר ולצאת לבחיר…" at bounding box center [157, 362] width 150 height 38
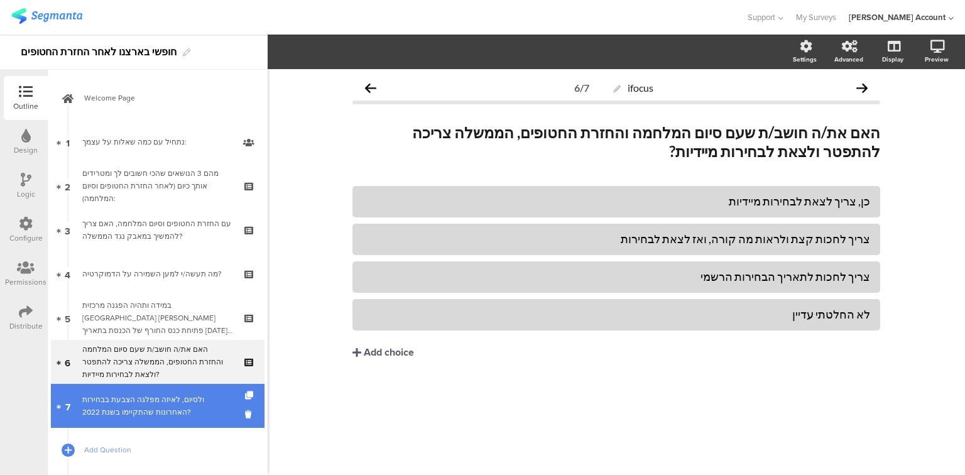
click at [171, 409] on div "ולסיום, לאיזה מפלגה הצבעת בבחירות האחרונות שהתקיימו בשנת 2022?" at bounding box center [157, 405] width 150 height 25
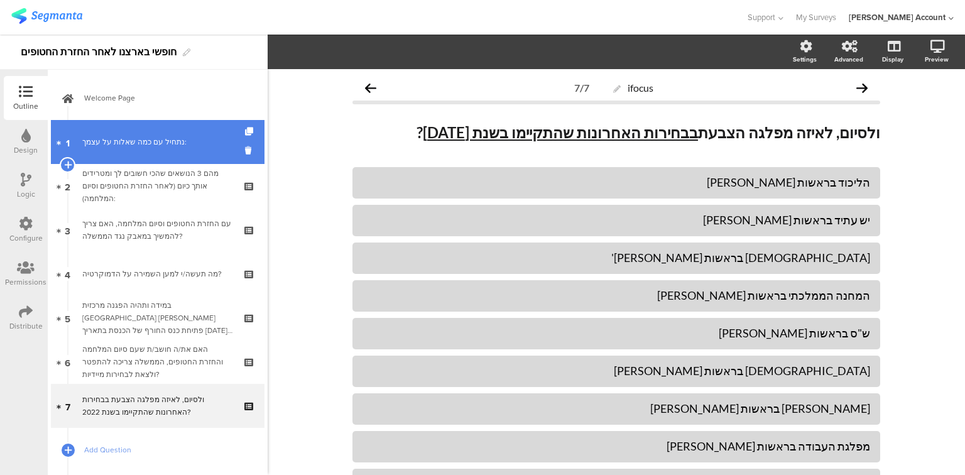
click at [124, 141] on div "נתחיל עם כמה שאלות על עצמך:" at bounding box center [157, 142] width 150 height 13
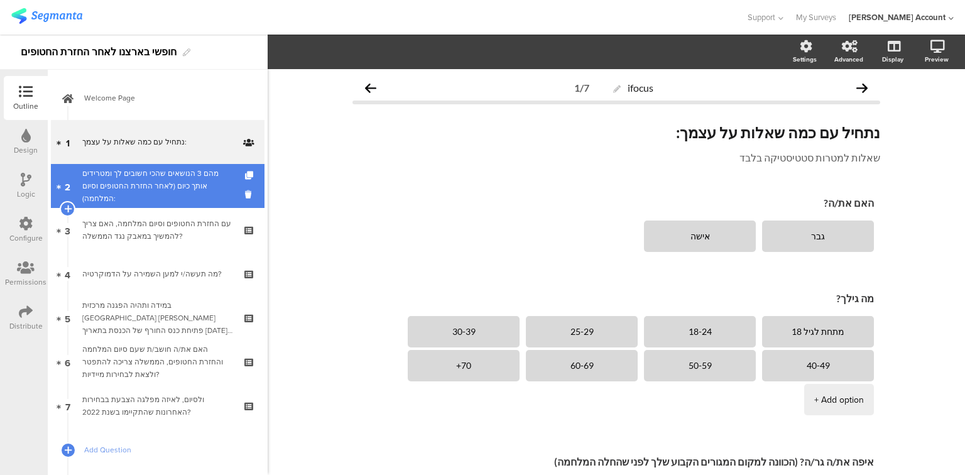
click at [126, 190] on div "מהם 3 הנושאים שהכי חשובים לך ומטרידים אותך כיום (לאחר החזרת החטופים וסיום המלחמ…" at bounding box center [157, 186] width 150 height 38
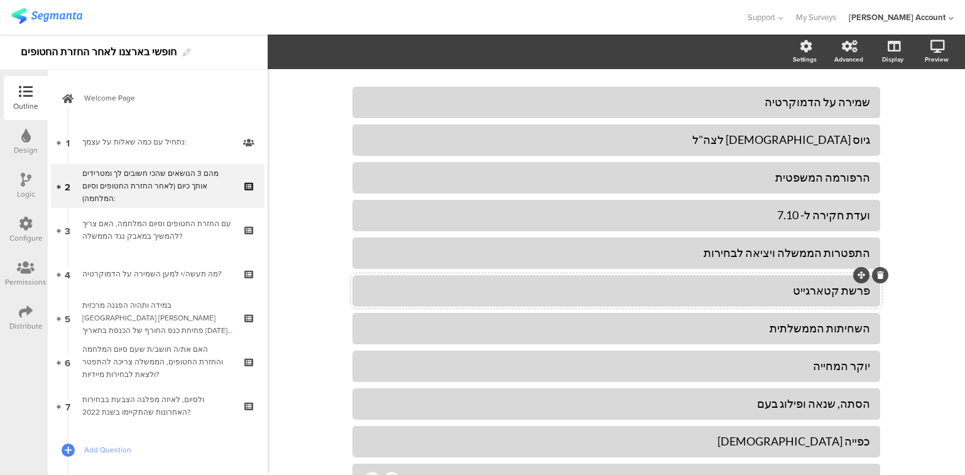
scroll to position [151, 0]
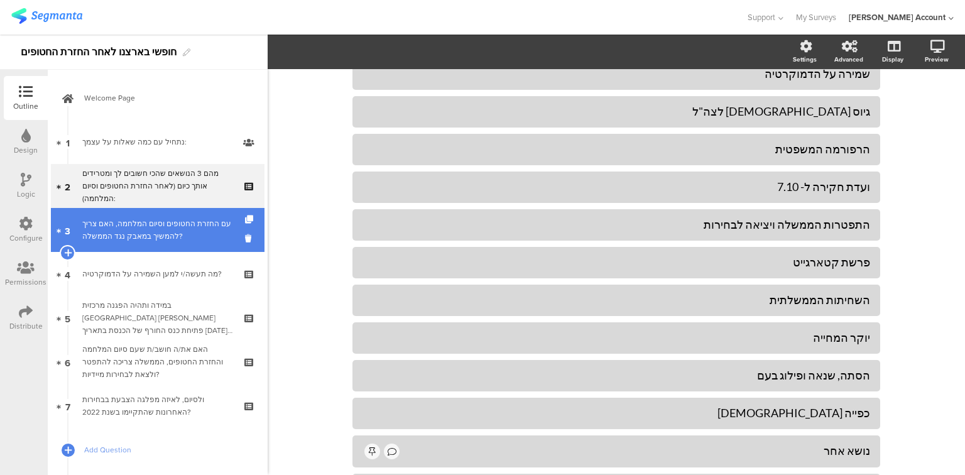
click at [192, 237] on div "עם החזרת החטופים וסיום המלחמה, האם צריך להמשיך במאבק נגד הממשלה?" at bounding box center [157, 229] width 150 height 25
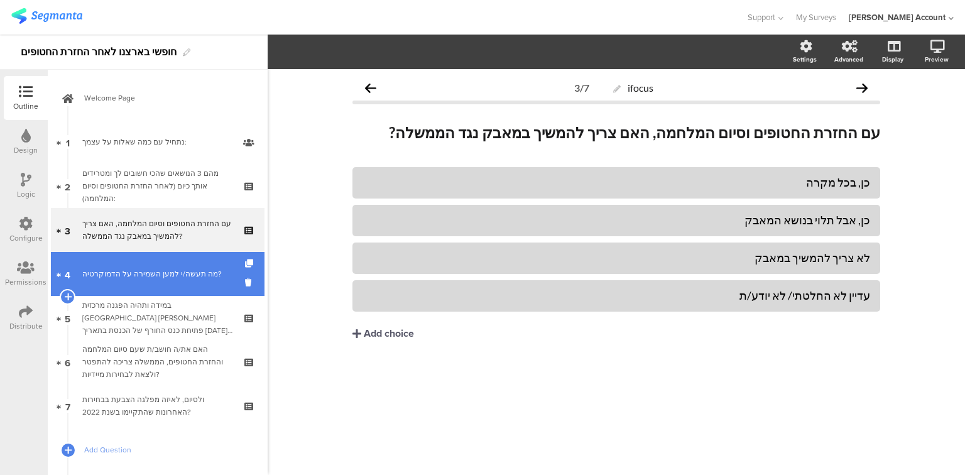
click at [193, 287] on link "4 מה תעשה/י למען השמירה על הדמוקרטיה?" at bounding box center [158, 274] width 214 height 44
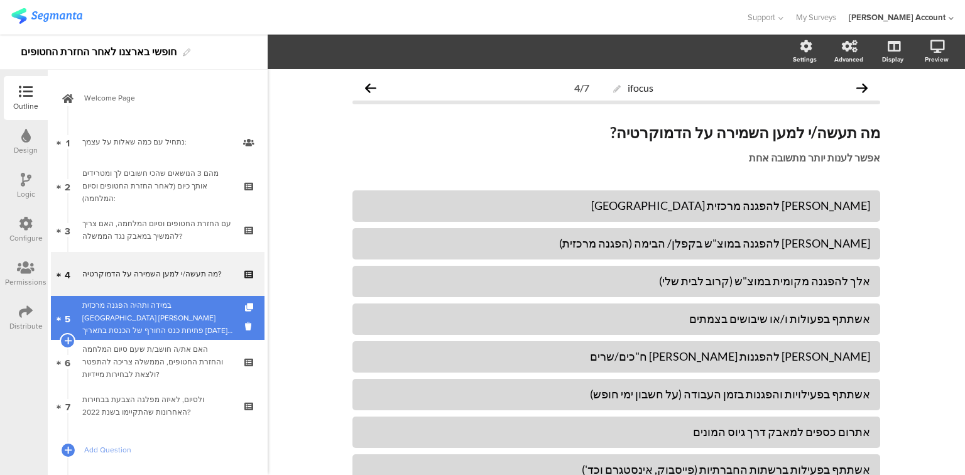
click at [196, 317] on div "במידה ותהיה הפגנה מרכזית [GEOGRAPHIC_DATA] [PERSON_NAME] פתיחת כנס החורף של הכנ…" at bounding box center [157, 318] width 150 height 38
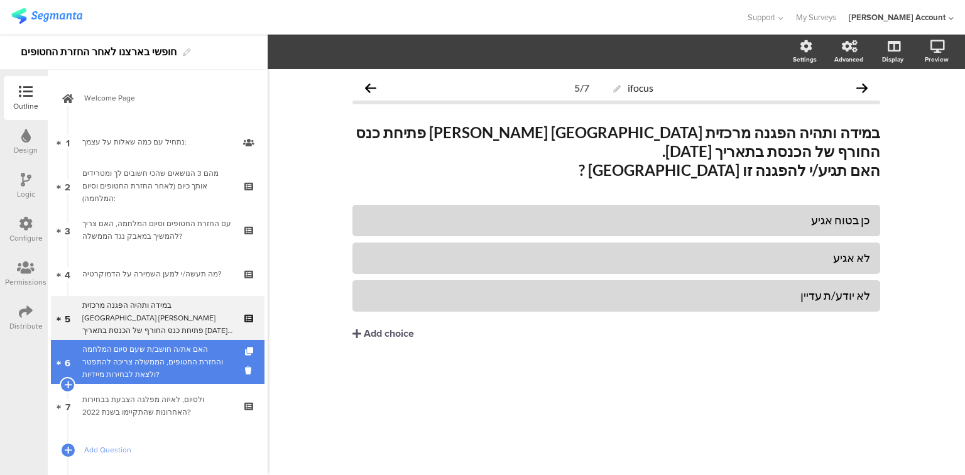
click at [196, 365] on div "האם את/ה חושב/ת שעם סיום המלחמה והחזרת החטופים, הממשלה צריכה להתפטר ולצאת לבחיר…" at bounding box center [157, 362] width 150 height 38
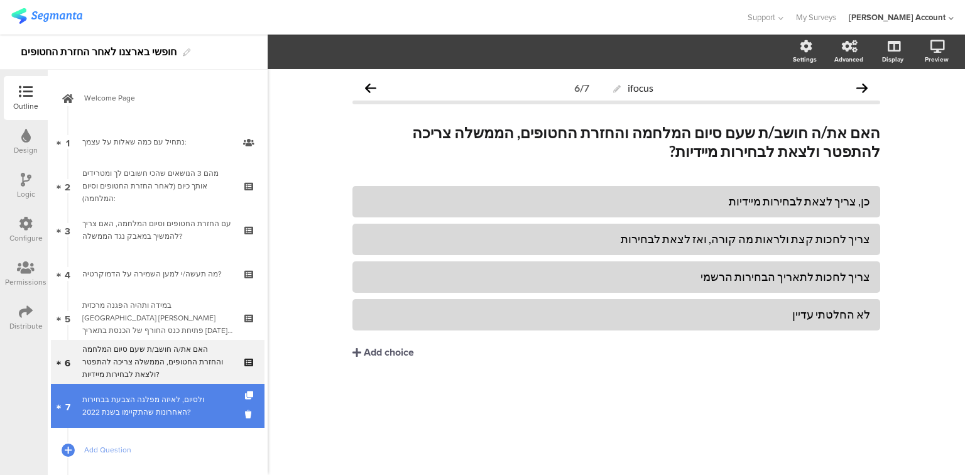
click at [195, 407] on div "ולסיום, לאיזה מפלגה הצבעת בבחירות האחרונות שהתקיימו בשנת 2022?" at bounding box center [157, 405] width 150 height 25
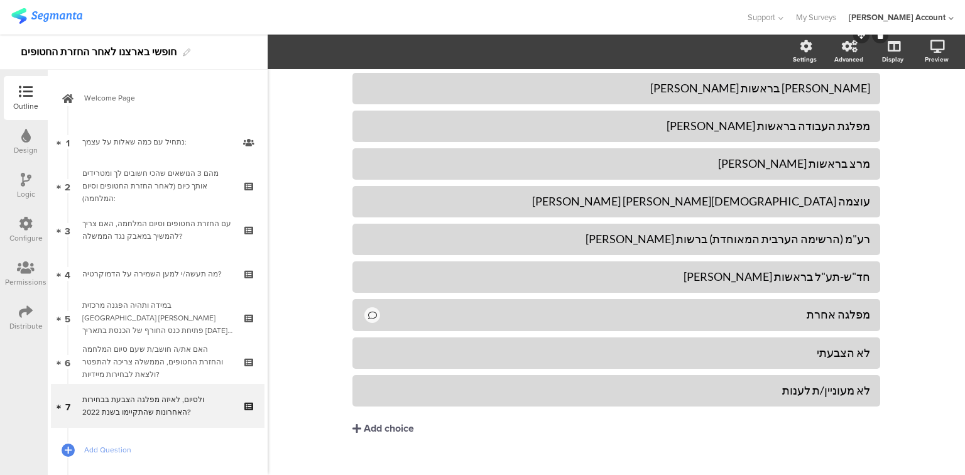
scroll to position [339, 0]
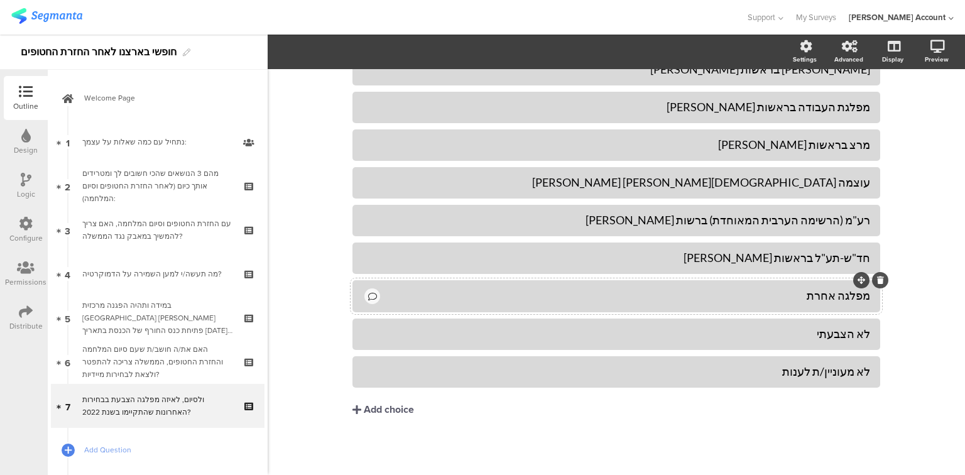
click at [490, 300] on div "מפלגה אחרת" at bounding box center [626, 296] width 488 height 14
click at [334, 48] on span "Choice options" at bounding box center [337, 52] width 67 height 14
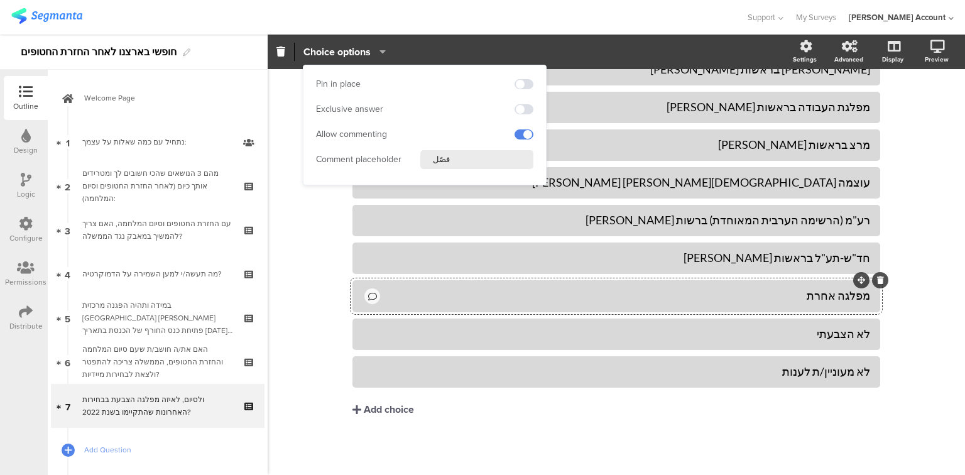
drag, startPoint x: 441, startPoint y: 158, endPoint x: 365, endPoint y: 161, distance: 76.1
click at [365, 161] on div "Comment placeholder فصّل" at bounding box center [424, 159] width 217 height 19
type input "איזה מפלגה"
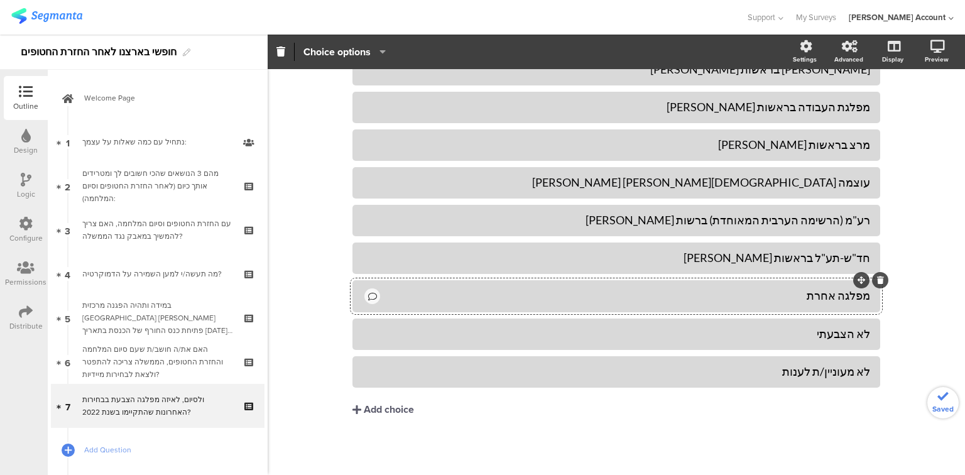
click at [316, 262] on div "ifocus 7/7 ולסיום, לאיזה מפלגה הצבעת בבחירות האחרונות שהתקיימו בשנת 2022 ? ולסי…" at bounding box center [617, 103] width 698 height 746
click at [404, 294] on div "מפלגה אחרת" at bounding box center [626, 296] width 488 height 14
click at [345, 53] on span "Choice options" at bounding box center [337, 52] width 67 height 14
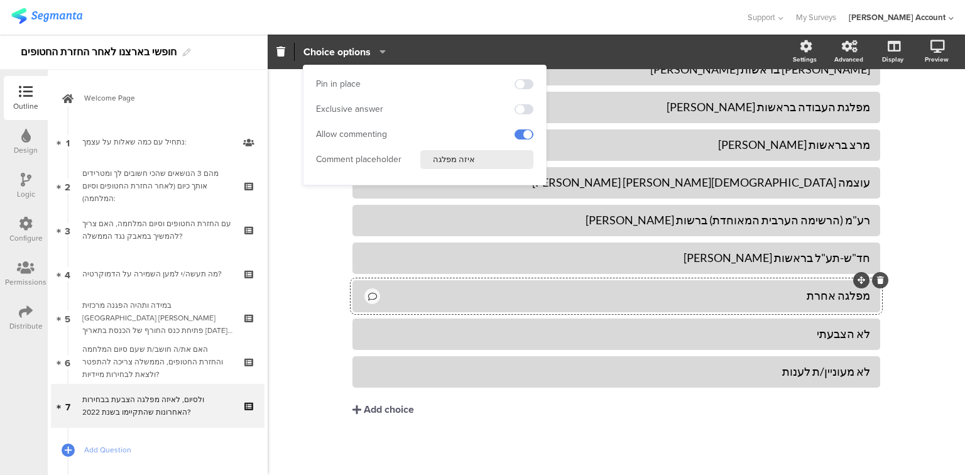
click at [314, 265] on div "ifocus 7/7 ולסיום, לאיזה מפלגה הצבעת בבחירות האחרונות שהתקיימו בשנת 2022 ? ולסי…" at bounding box center [617, 103] width 698 height 746
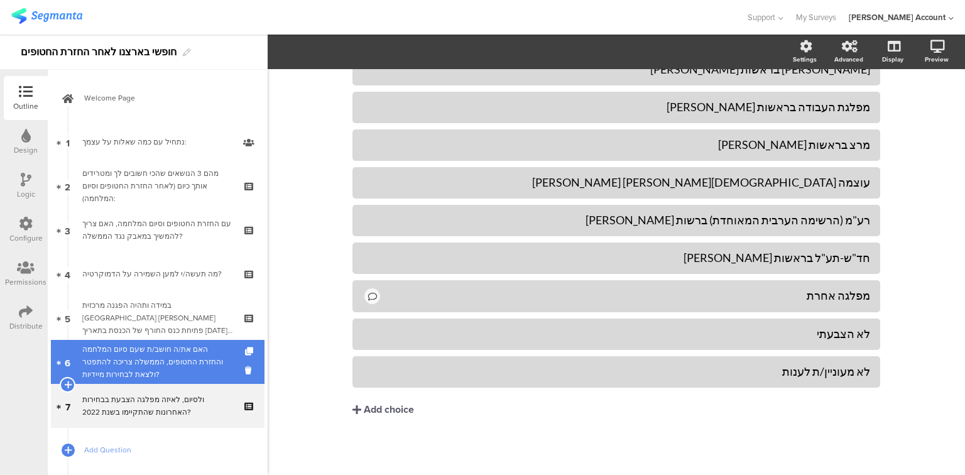
click at [202, 345] on div "האם את/ה חושב/ת שעם סיום המלחמה והחזרת החטופים, הממשלה צריכה להתפטר ולצאת לבחיר…" at bounding box center [157, 362] width 150 height 38
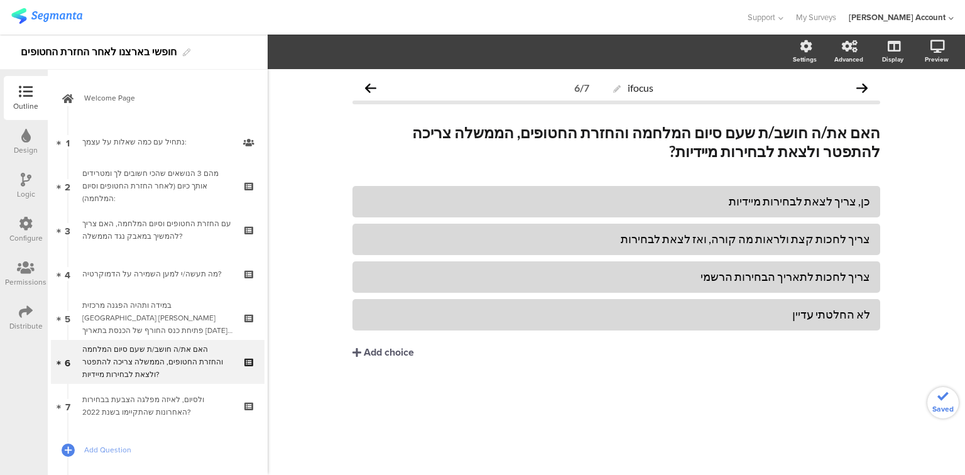
click at [168, 310] on div "במידה ותהיה הפגנה מרכזית [GEOGRAPHIC_DATA] [PERSON_NAME] פתיחת כנס החורף של הכנ…" at bounding box center [157, 318] width 150 height 38
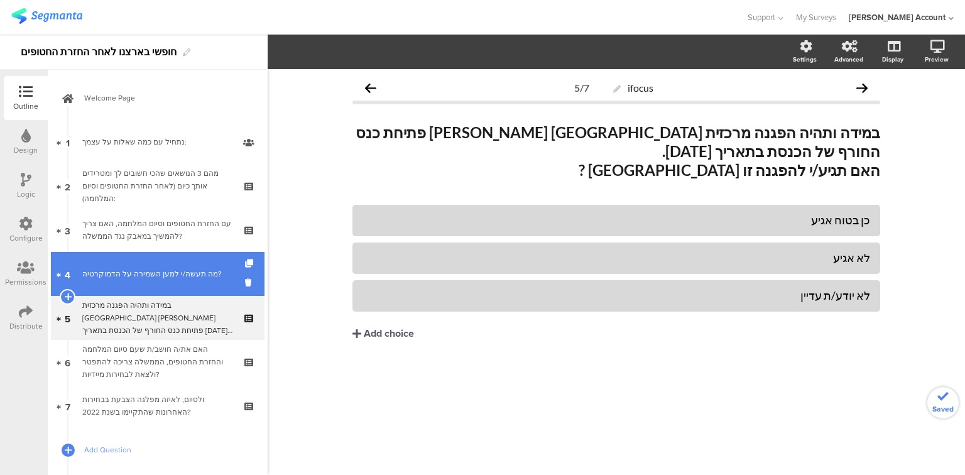
click at [158, 269] on div "מה תעשה/י למען השמירה על הדמוקרטיה?" at bounding box center [157, 274] width 150 height 13
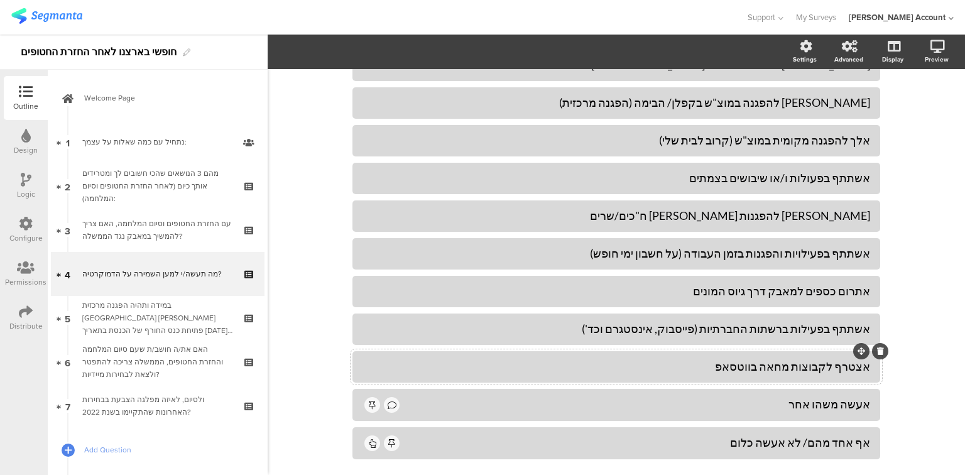
scroll to position [213, 0]
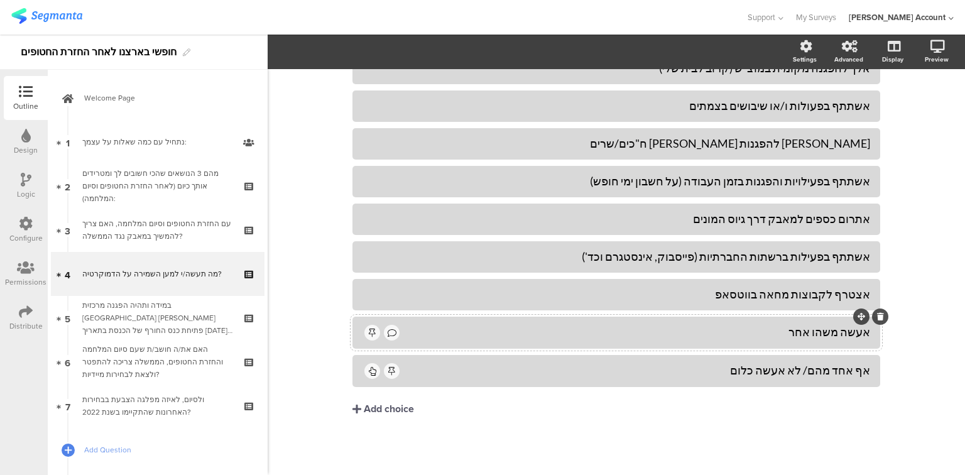
click at [413, 336] on div "אעשה משהו אחר" at bounding box center [636, 332] width 469 height 14
click at [313, 50] on span "Choice options" at bounding box center [337, 52] width 67 height 14
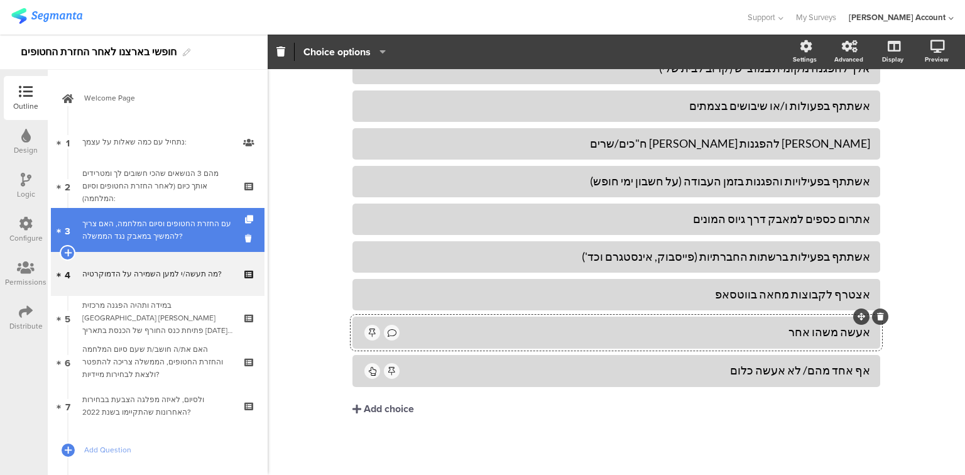
click at [165, 226] on div "עם החזרת החטופים וסיום המלחמה, האם צריך להמשיך במאבק נגד הממשלה?" at bounding box center [157, 229] width 150 height 25
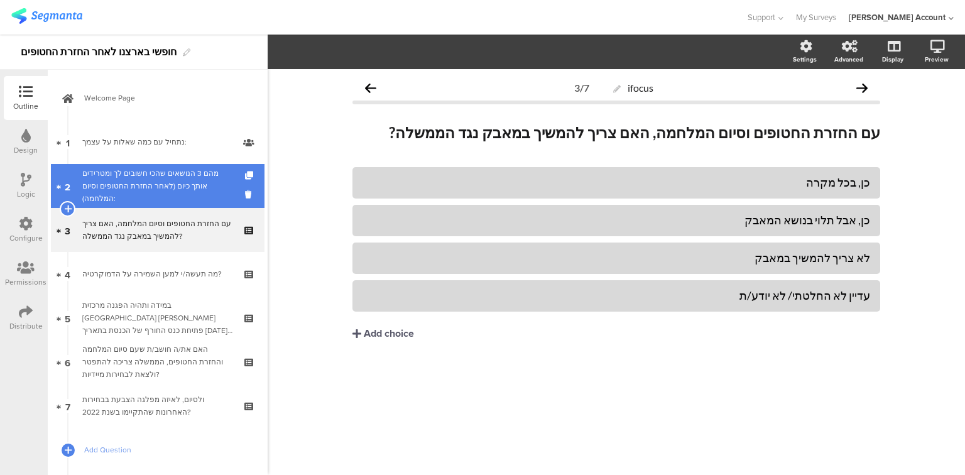
click at [156, 189] on div "מהם 3 הנושאים שהכי חשובים לך ומטרידים אותך כיום (לאחר החזרת החטופים וסיום המלחמ…" at bounding box center [157, 186] width 150 height 38
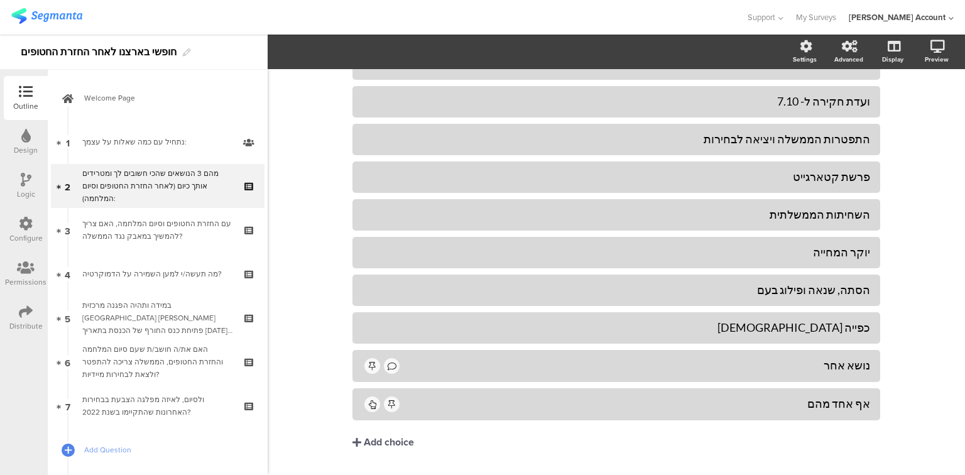
scroll to position [251, 0]
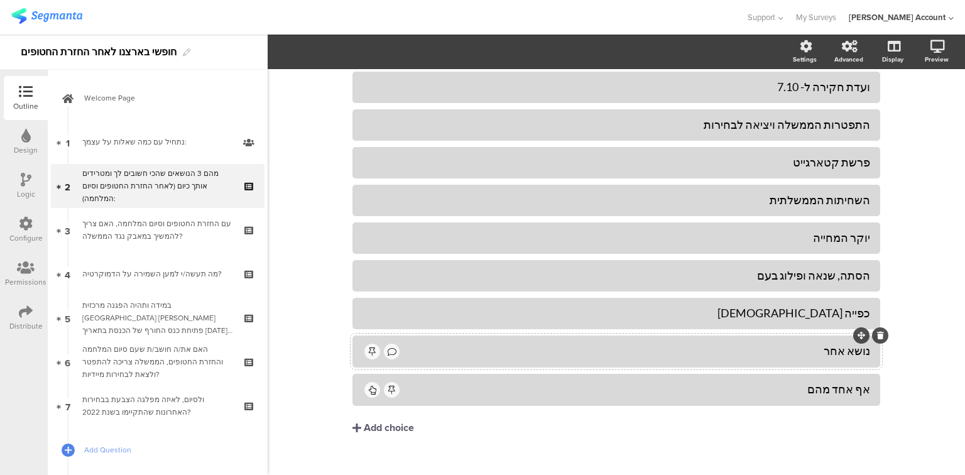
click at [436, 344] on div "נושא אחר" at bounding box center [636, 351] width 469 height 14
click at [338, 51] on span "Choice options" at bounding box center [337, 52] width 67 height 14
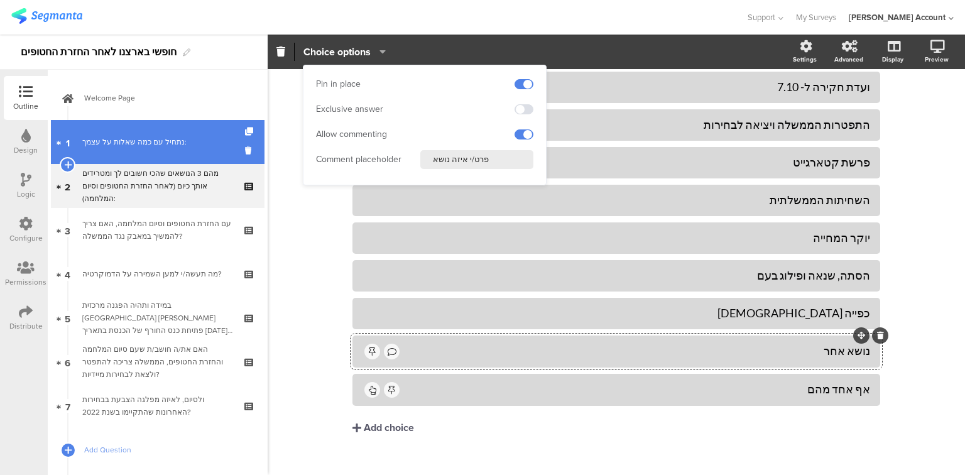
click at [156, 150] on link "1 נתחיל עם כמה שאלות על עצמך:" at bounding box center [158, 142] width 214 height 44
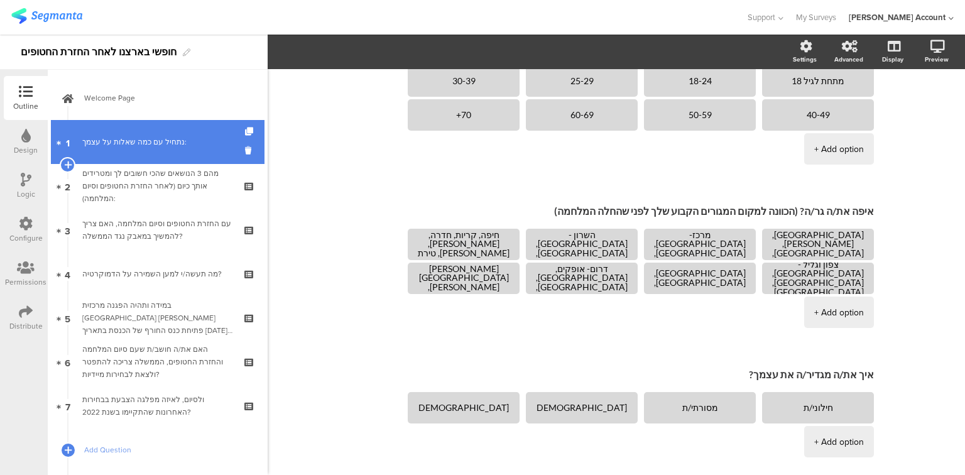
scroll to position [270, 0]
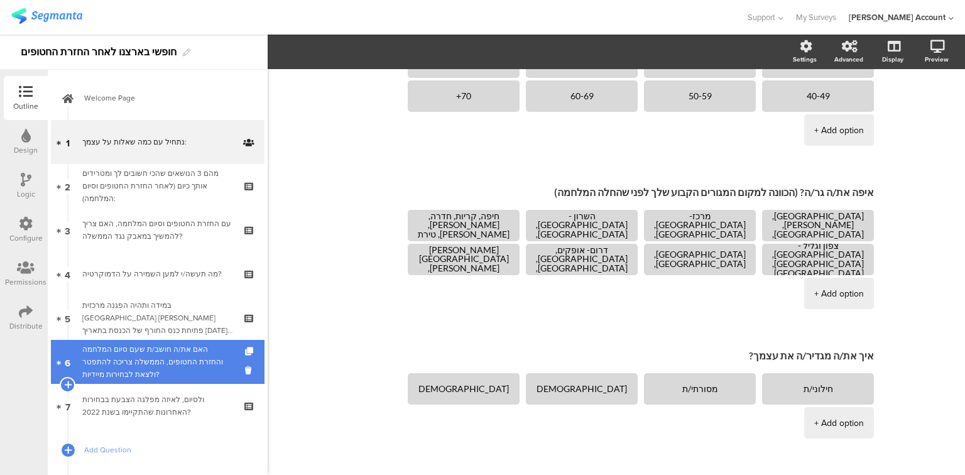
click at [155, 362] on div "האם את/ה חושב/ת שעם סיום המלחמה והחזרת החטופים, הממשלה צריכה להתפטר ולצאת לבחיר…" at bounding box center [157, 362] width 150 height 38
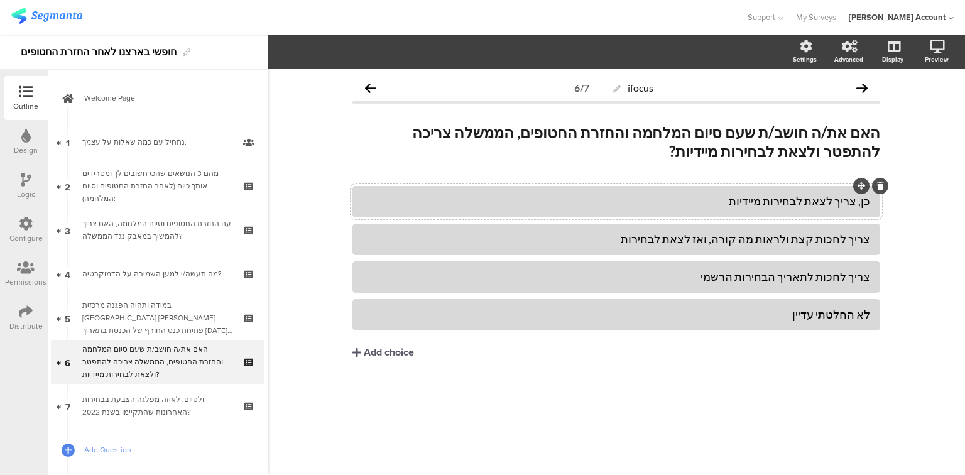
click at [727, 207] on div "כן, צריך לצאת לבחירות מיידיות" at bounding box center [617, 201] width 508 height 14
click at [719, 280] on div "צריך לחכות לתאריך הבחירות הרשמי" at bounding box center [617, 277] width 508 height 14
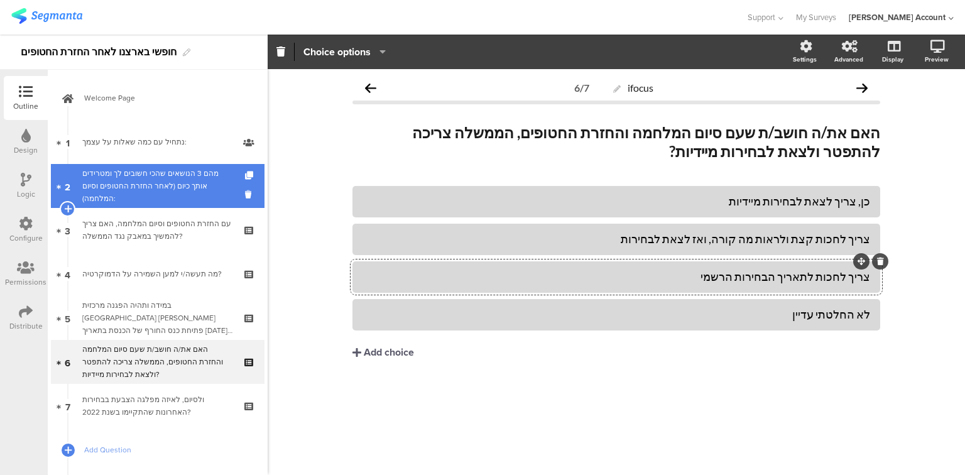
click at [120, 179] on div "מהם 3 הנושאים שהכי חשובים לך ומטרידים אותך כיום (לאחר החזרת החטופים וסיום המלחמ…" at bounding box center [157, 186] width 150 height 38
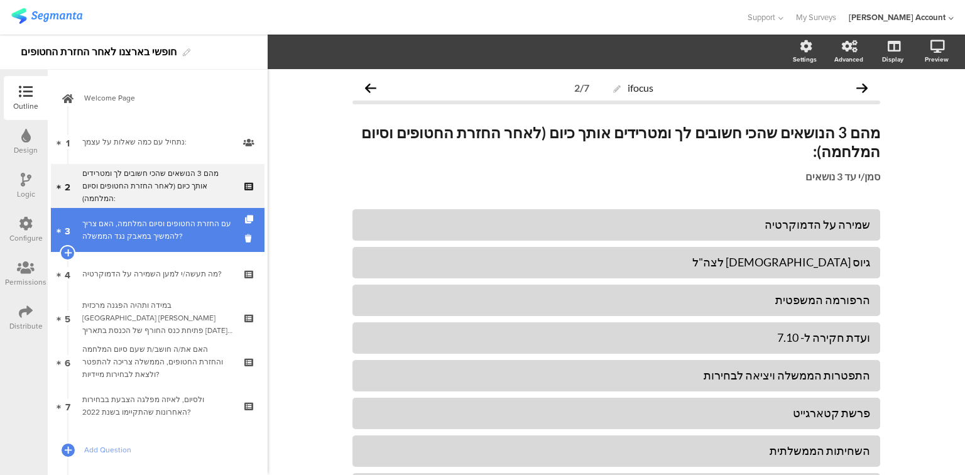
click at [121, 227] on div "עם החזרת החטופים וסיום המלחמה, האם צריך להמשיך במאבק נגד הממשלה?" at bounding box center [157, 229] width 150 height 25
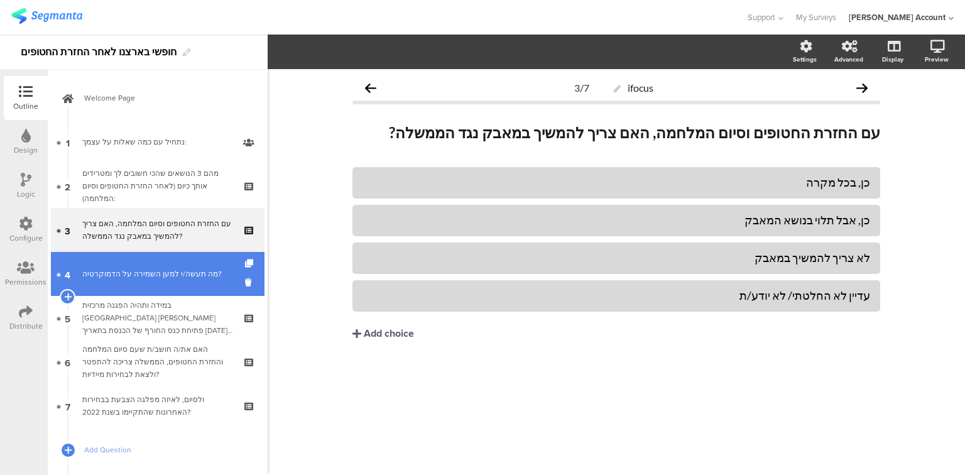
click at [162, 277] on div "מה תעשה/י למען השמירה על הדמוקרטיה?" at bounding box center [157, 274] width 150 height 13
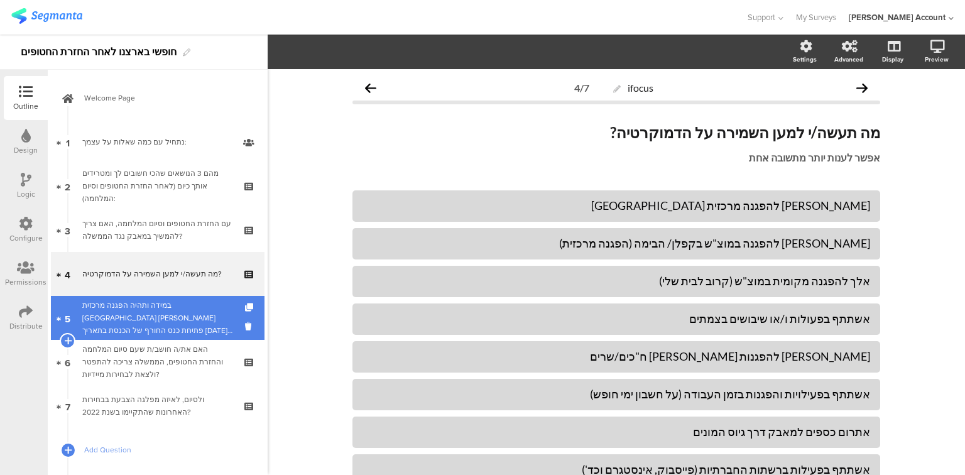
click at [175, 327] on div "במידה ותהיה הפגנה מרכזית [GEOGRAPHIC_DATA] [PERSON_NAME] פתיחת כנס החורף של הכנ…" at bounding box center [157, 318] width 150 height 38
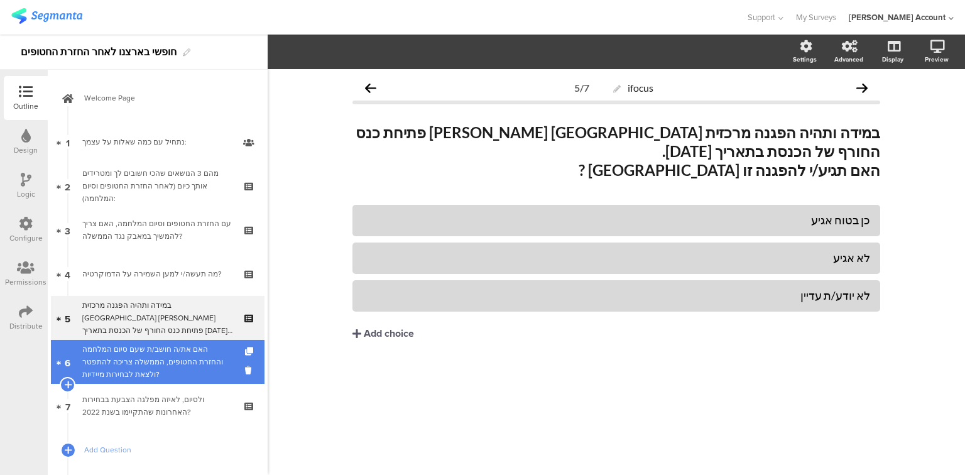
click at [183, 358] on div "האם את/ה חושב/ת שעם סיום המלחמה והחזרת החטופים, הממשלה צריכה להתפטר ולצאת לבחיר…" at bounding box center [157, 362] width 150 height 38
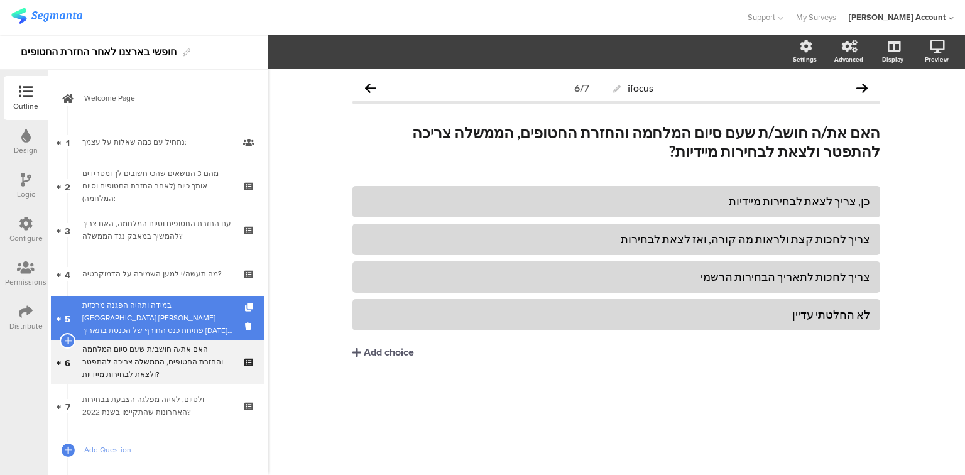
click at [180, 331] on div "במידה ותהיה הפגנה מרכזית [GEOGRAPHIC_DATA] [PERSON_NAME] פתיחת כנס החורף של הכנ…" at bounding box center [157, 318] width 150 height 38
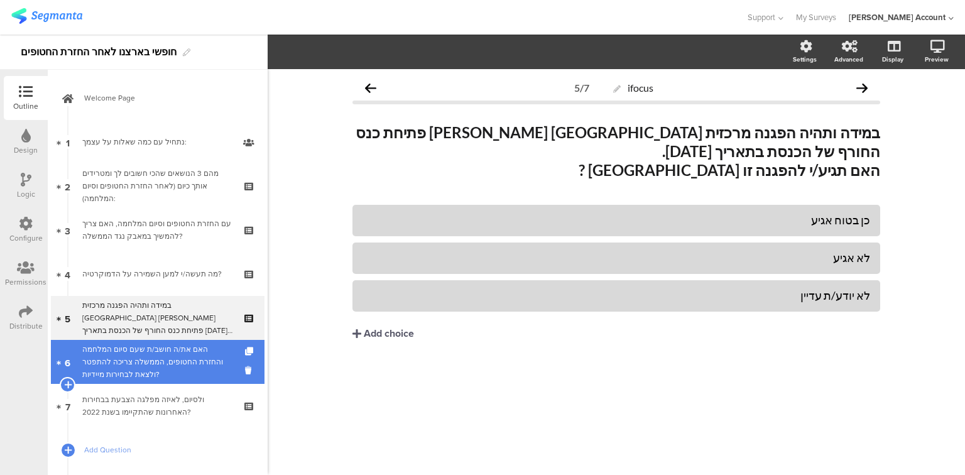
click at [194, 375] on div "האם את/ה חושב/ת שעם סיום המלחמה והחזרת החטופים, הממשלה צריכה להתפטר ולצאת לבחיר…" at bounding box center [157, 362] width 150 height 38
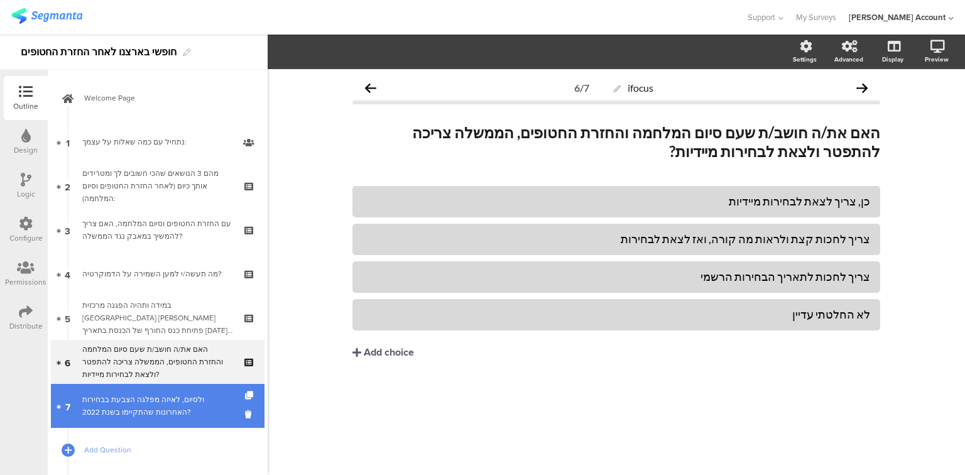
click at [197, 410] on div "ולסיום, לאיזה מפלגה הצבעת בבחירות האחרונות שהתקיימו בשנת 2022?" at bounding box center [157, 405] width 150 height 25
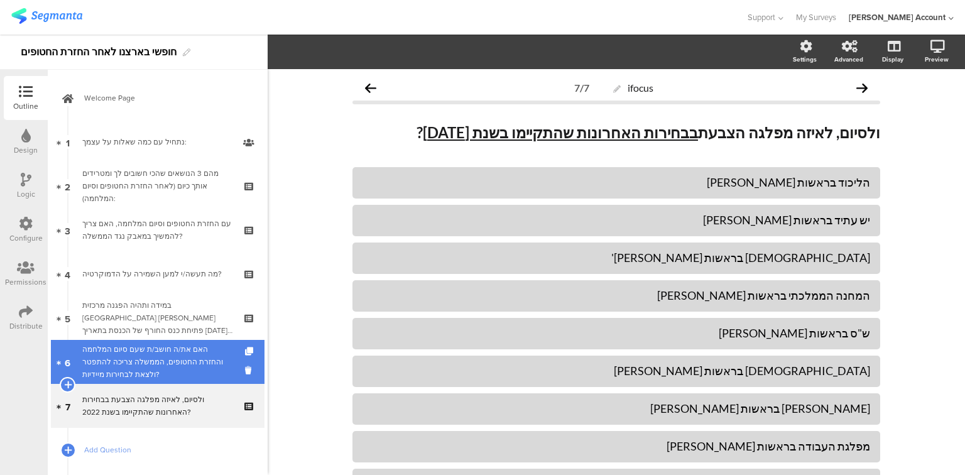
click at [200, 365] on div "האם את/ה חושב/ת שעם סיום המלחמה והחזרת החטופים, הממשלה צריכה להתפטר ולצאת לבחיר…" at bounding box center [157, 362] width 150 height 38
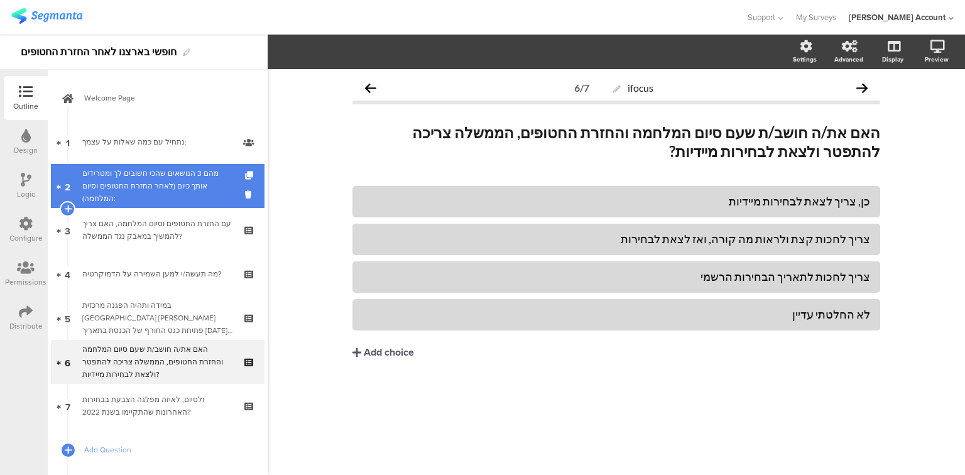
click at [170, 192] on div "מהם 3 הנושאים שהכי חשובים לך ומטרידים אותך כיום (לאחר החזרת החטופים וסיום המלחמ…" at bounding box center [157, 186] width 150 height 38
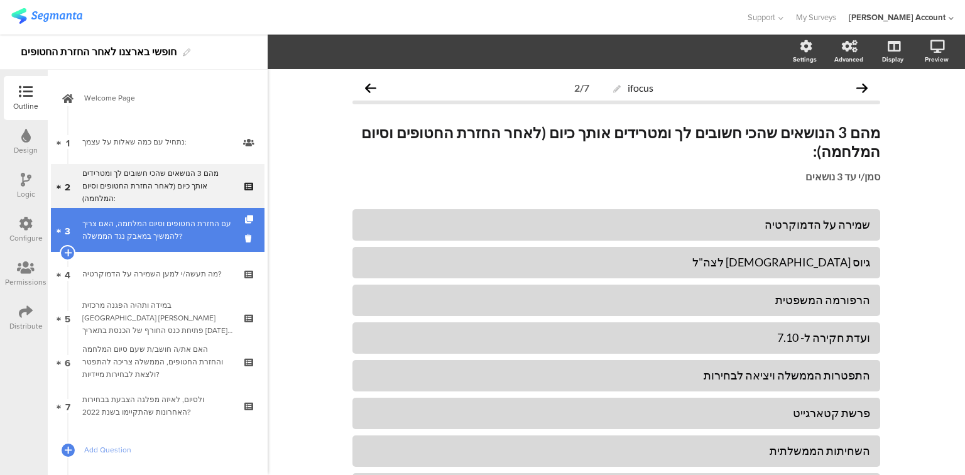
click at [163, 245] on link "3 עם החזרת החטופים וסיום המלחמה, האם צריך להמשיך במאבק נגד הממשלה?" at bounding box center [158, 230] width 214 height 44
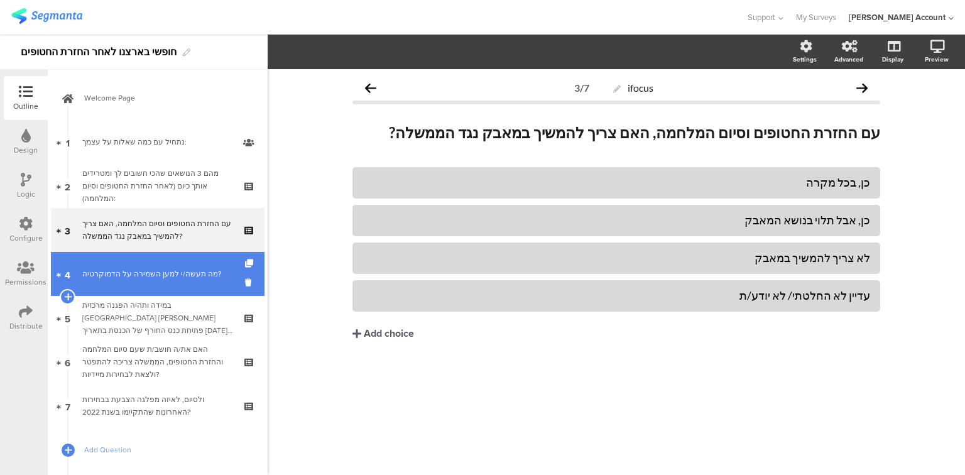
click at [163, 273] on div "מה תעשה/י למען השמירה על הדמוקרטיה?" at bounding box center [157, 274] width 150 height 13
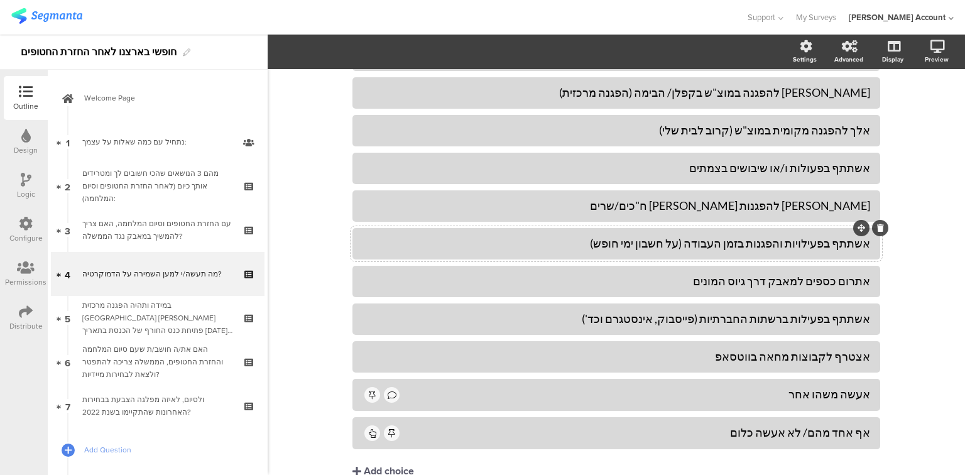
scroll to position [201, 0]
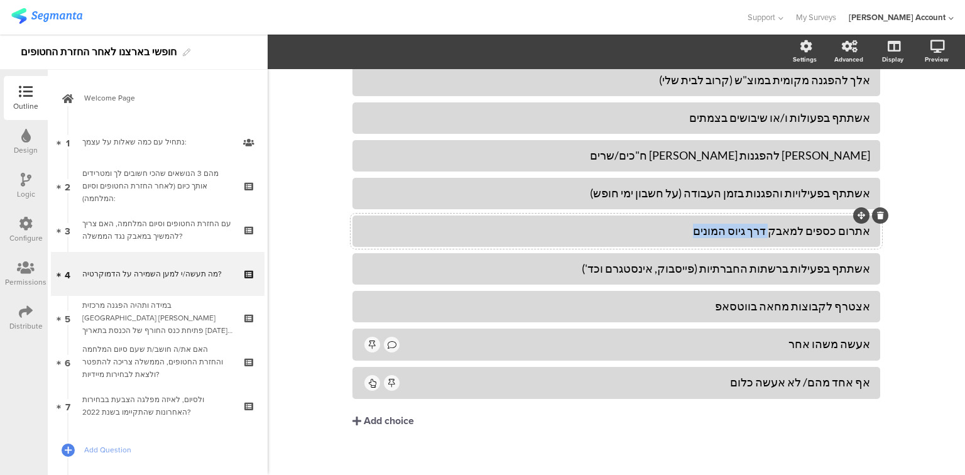
drag, startPoint x: 787, startPoint y: 231, endPoint x: 715, endPoint y: 234, distance: 71.7
click at [715, 234] on div "אתרום כספים למאבק דרך גיוס המונים" at bounding box center [617, 231] width 508 height 14
click at [811, 233] on div "אתרום כספים למאבק דרך גיוס המונים" at bounding box center [617, 231] width 508 height 14
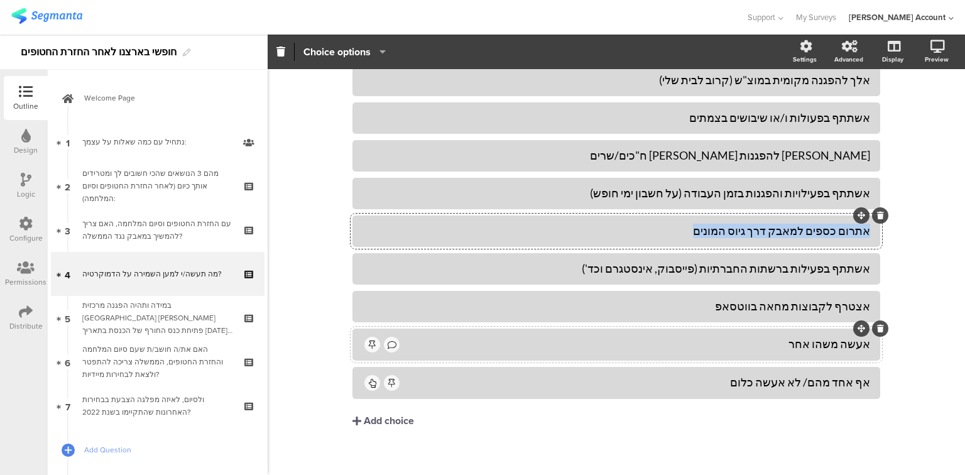
copy div "אתרום כספים למאבק דרך גיוס המונים"
drag, startPoint x: 783, startPoint y: 231, endPoint x: 695, endPoint y: 231, distance: 88.0
click at [695, 231] on div "אתרום כספים למאבק דרך גיוס המונים" at bounding box center [617, 231] width 508 height 14
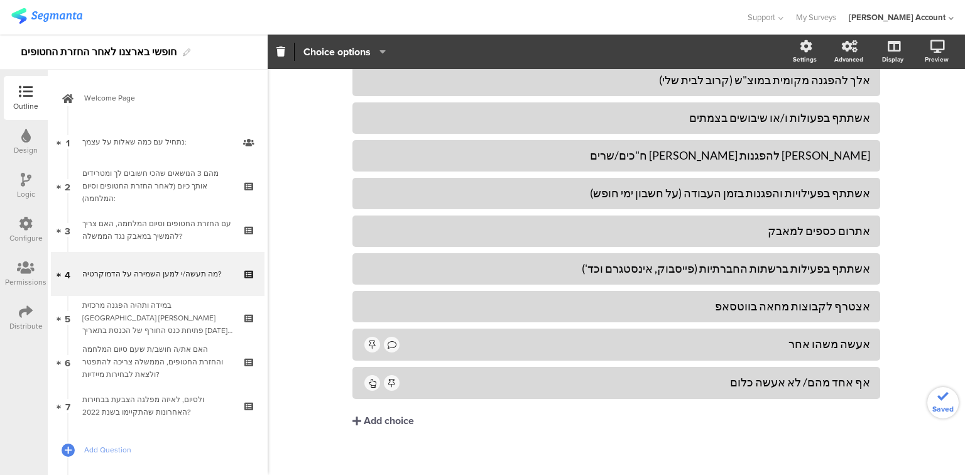
click at [505, 458] on div "אלך להפגנה מרכזית בירושלים אלך להפגנה במוצ"ש בקפלן/ הבימה (הפגנה מרכזית) אלך לה…" at bounding box center [617, 235] width 528 height 492
click at [734, 307] on div "אצטרף לקבוצות מחאה בווטסאפ" at bounding box center [617, 306] width 508 height 14
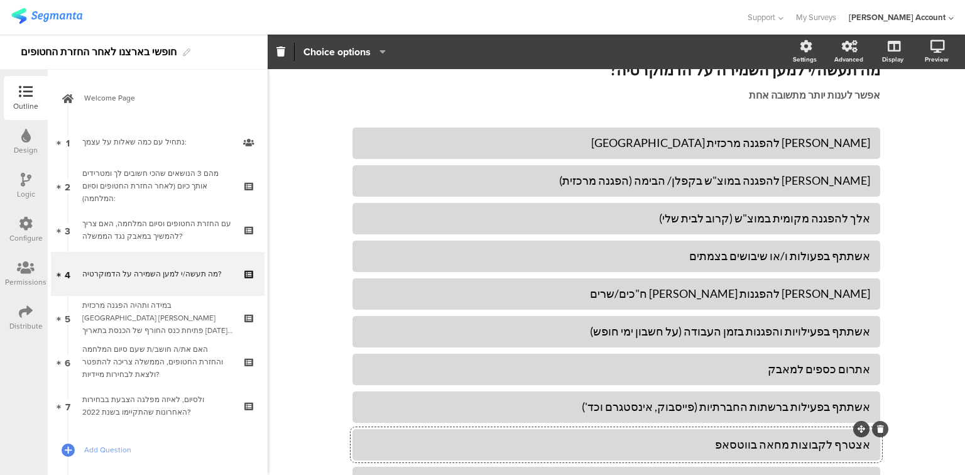
scroll to position [0, 0]
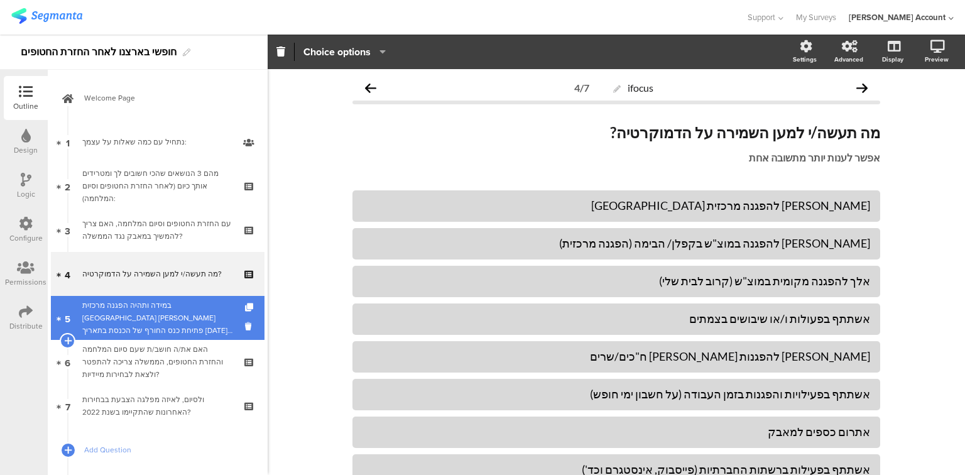
click at [136, 321] on div "במידה ותהיה הפגנה מרכזית [GEOGRAPHIC_DATA] [PERSON_NAME] פתיחת כנס החורף של הכנ…" at bounding box center [157, 318] width 150 height 38
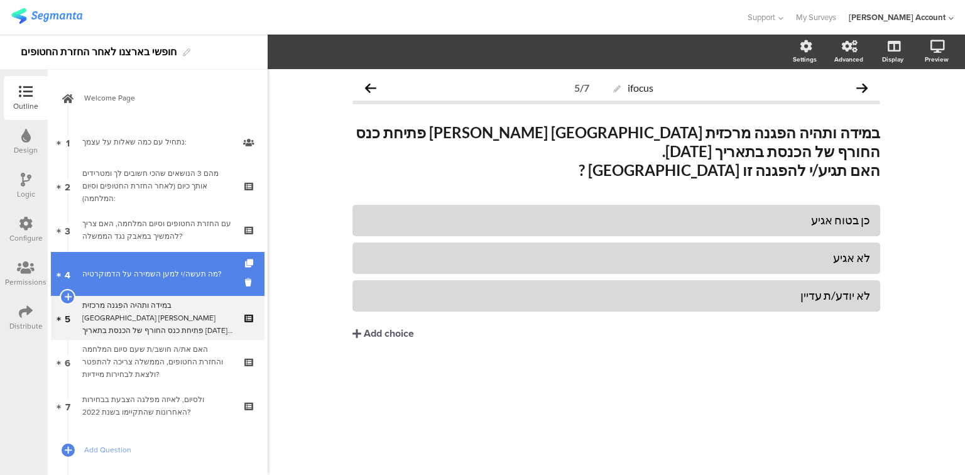
click at [145, 269] on div "מה תעשה/י למען השמירה על הדמוקרטיה?" at bounding box center [157, 274] width 150 height 13
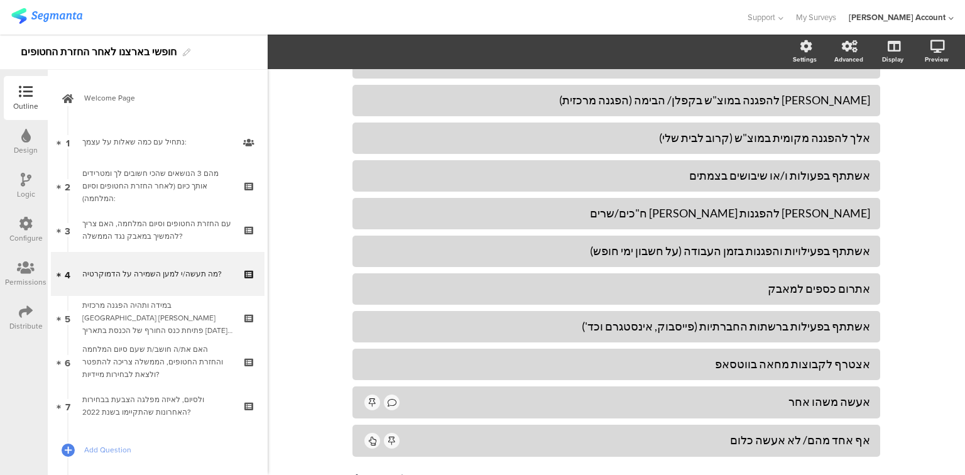
scroll to position [151, 0]
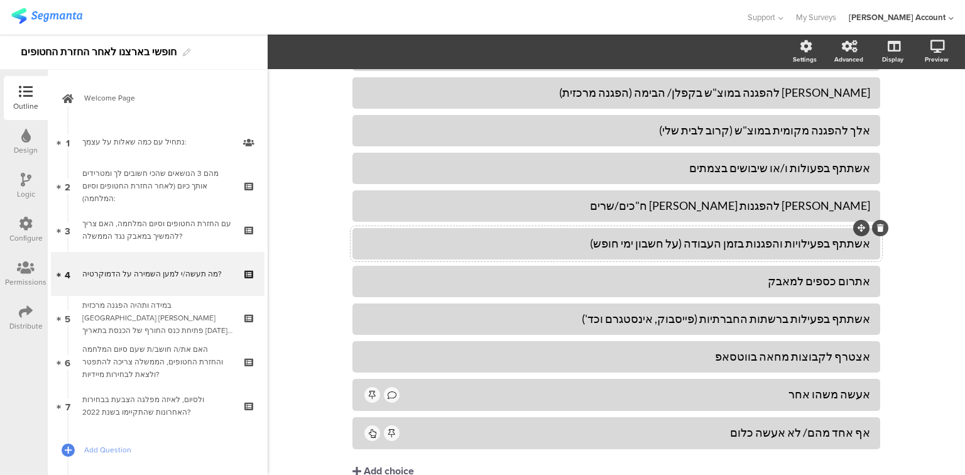
click at [799, 244] on div "אשתתף בפעילויות והפגנות בזמן העבודה (על חשבון ימי חופש)" at bounding box center [617, 243] width 508 height 14
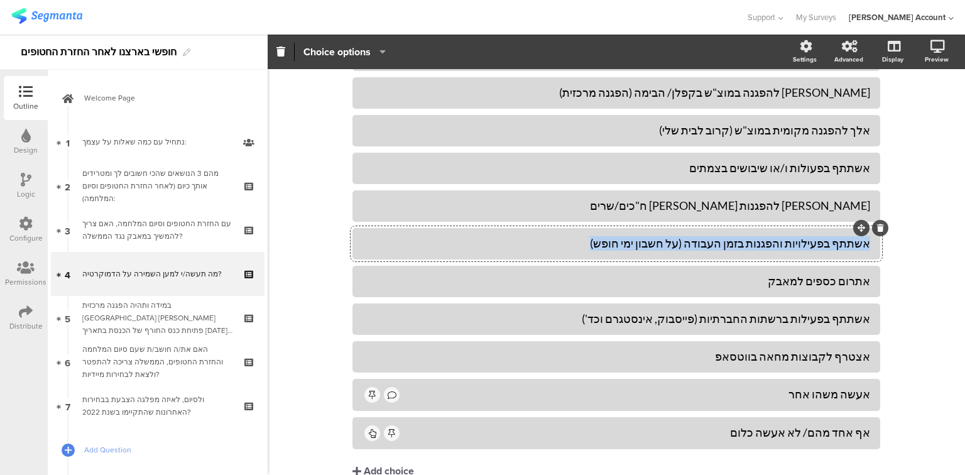
click at [799, 244] on div "אשתתף בפעילויות והפגנות בזמן העבודה (על חשבון ימי חופש)" at bounding box center [617, 243] width 508 height 14
paste div
click at [820, 243] on div "אוותר על יומיים עבודה בחודש כדי לצאת לפעילות אקטיבית" at bounding box center [617, 243] width 508 height 14
click at [543, 239] on div "אוותר על 2 ימי עבודה בחודש כדי לצאת לפעילות אקטיבית" at bounding box center [617, 243] width 508 height 14
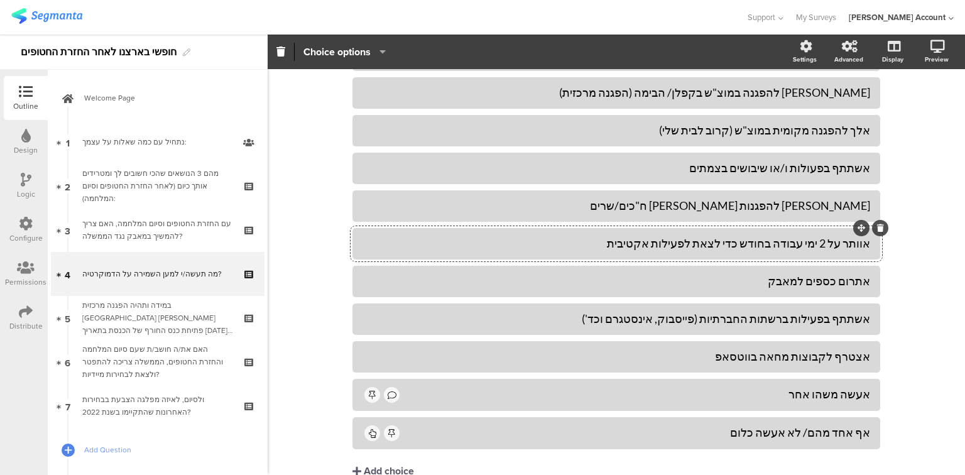
scroll to position [0, 0]
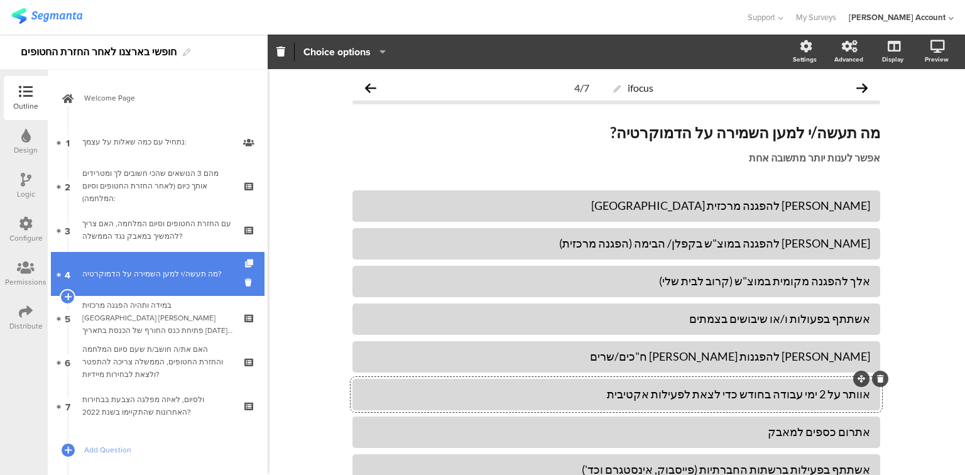
click at [245, 263] on icon at bounding box center [250, 264] width 11 height 8
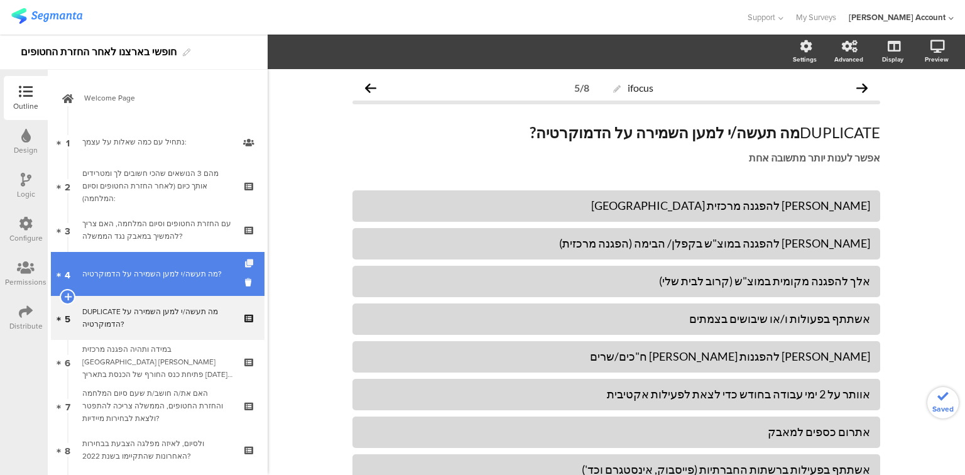
click at [245, 263] on icon at bounding box center [250, 264] width 11 height 8
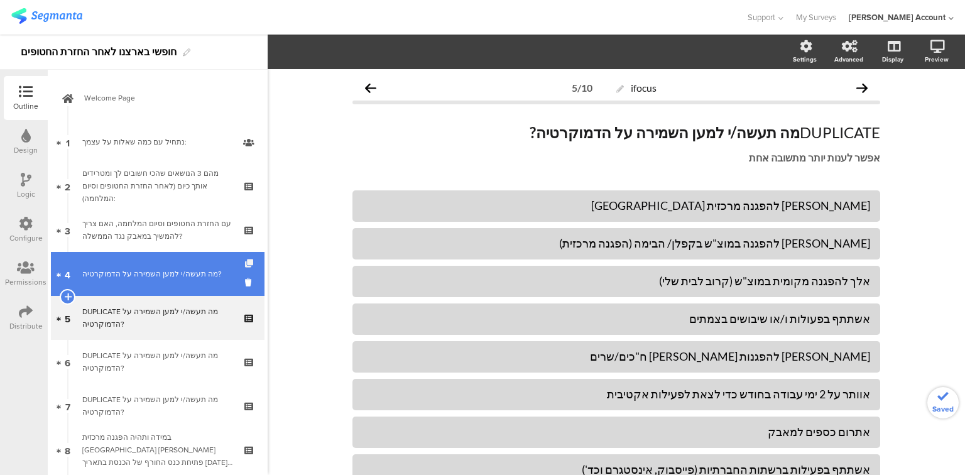
click at [245, 263] on icon at bounding box center [250, 264] width 11 height 8
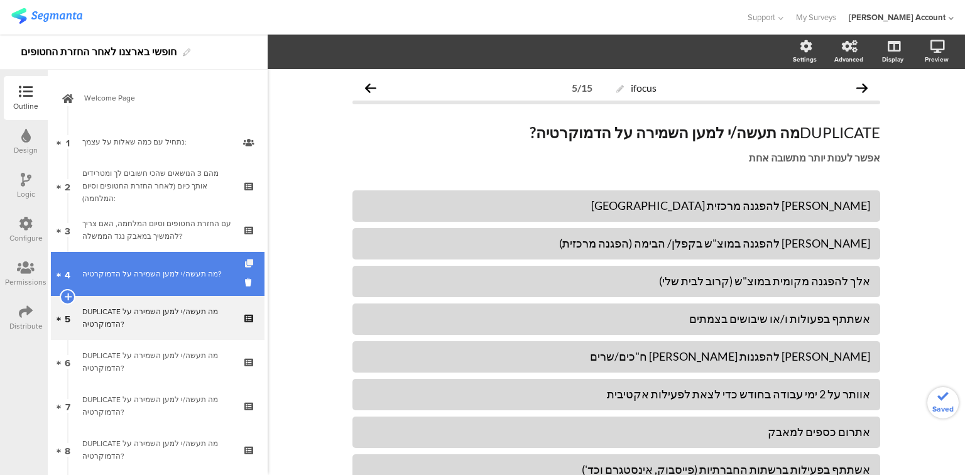
click at [245, 263] on icon at bounding box center [250, 264] width 11 height 8
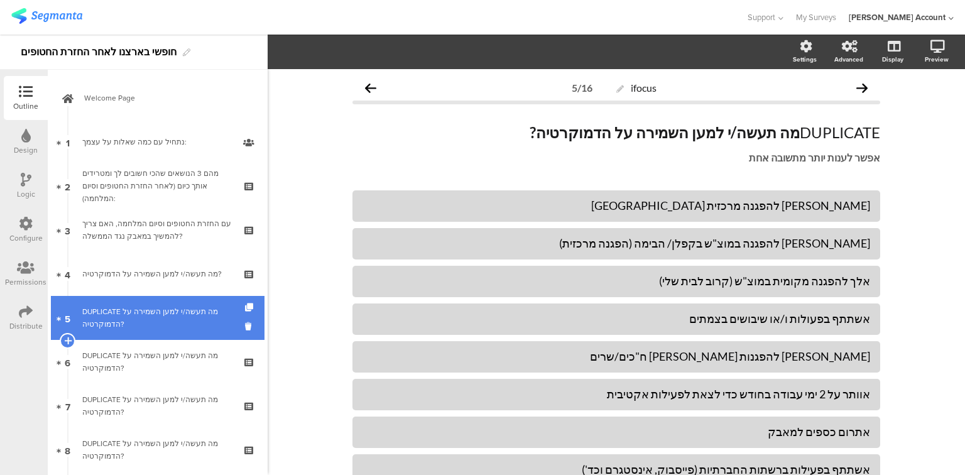
click at [160, 318] on div "DUPLICATE מה תעשה/י למען השמירה על הדמוקרטיה?" at bounding box center [157, 317] width 150 height 25
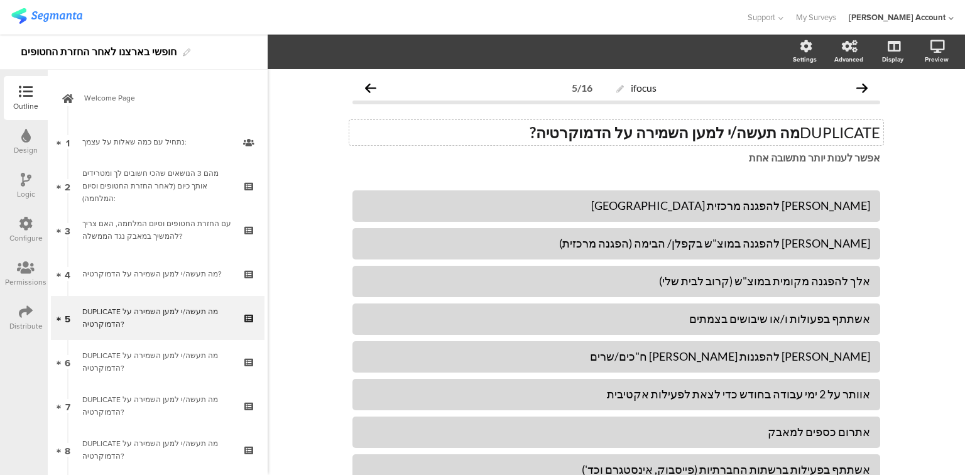
click at [832, 136] on div "DUPLICATE מה תעשה/י למען השמירה על הדמוקרטיה? DUPLICATE מה תעשה/י למען השמירה ע…" at bounding box center [616, 132] width 534 height 25
click at [832, 136] on p "DUPLICATE מה תעשה/י למען השמירה על הדמוקרטיה?" at bounding box center [617, 132] width 528 height 19
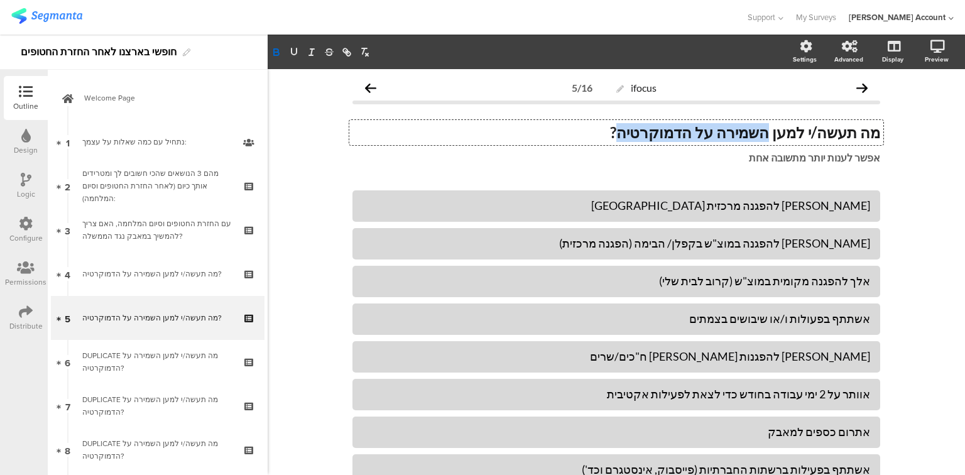
drag, startPoint x: 779, startPoint y: 133, endPoint x: 651, endPoint y: 131, distance: 128.2
click at [651, 131] on strong "מה תעשה/י למען השמירה על הדמוקרטיה?" at bounding box center [745, 132] width 270 height 18
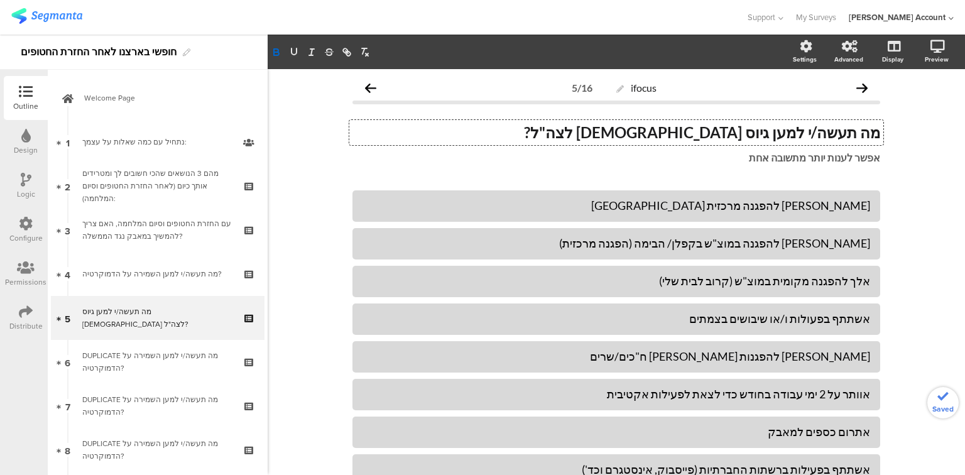
click at [23, 187] on div at bounding box center [26, 181] width 11 height 16
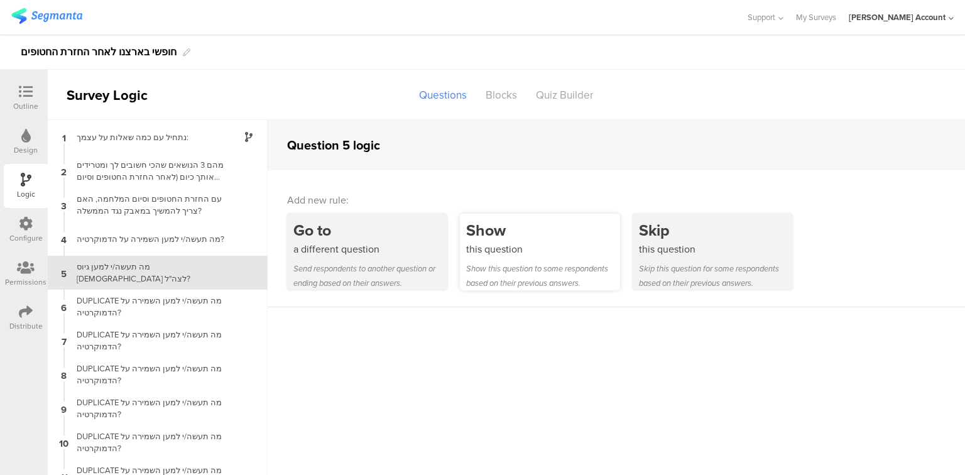
click at [494, 264] on div "Show this question to some respondents based on their previous answers." at bounding box center [543, 275] width 154 height 29
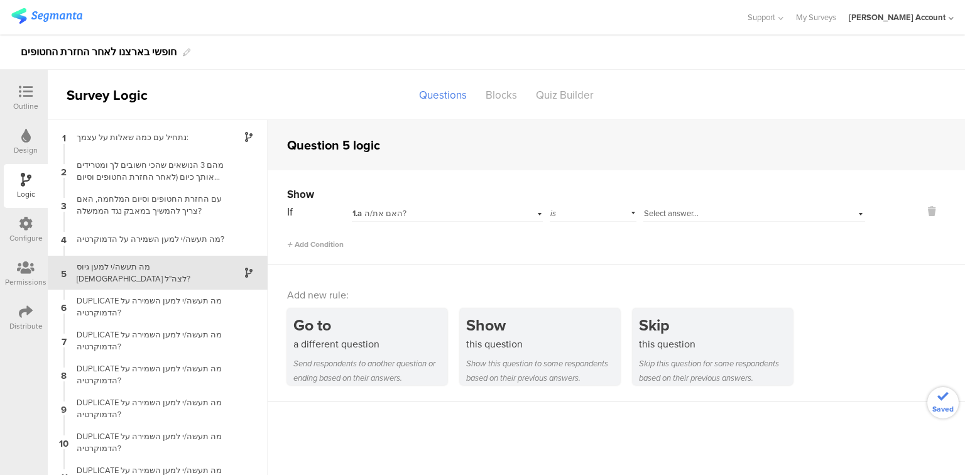
click at [450, 212] on div "1.a האם את/ה?" at bounding box center [431, 213] width 157 height 11
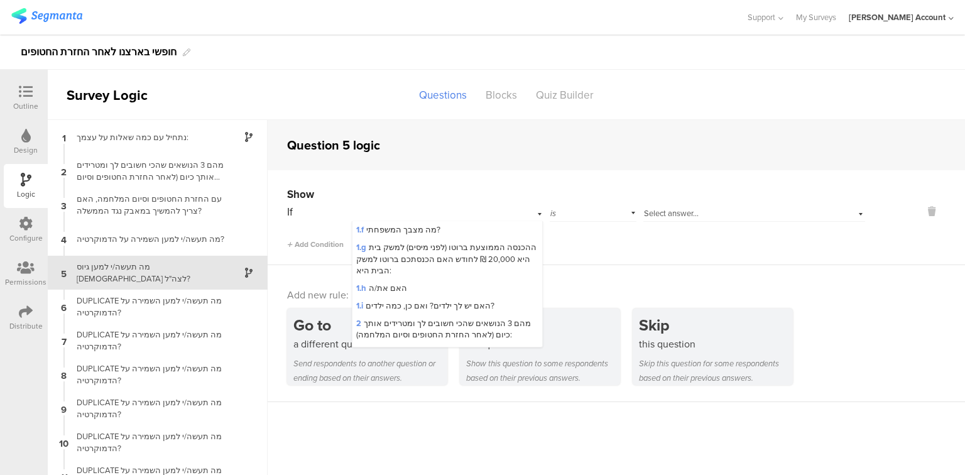
scroll to position [101, 0]
click at [468, 329] on span "2 מהם 3 הנושאים שהכי חשובים לך ומטרידים אותך כיום (לאחר החזרת החטופים וסיום המל…" at bounding box center [443, 328] width 175 height 23
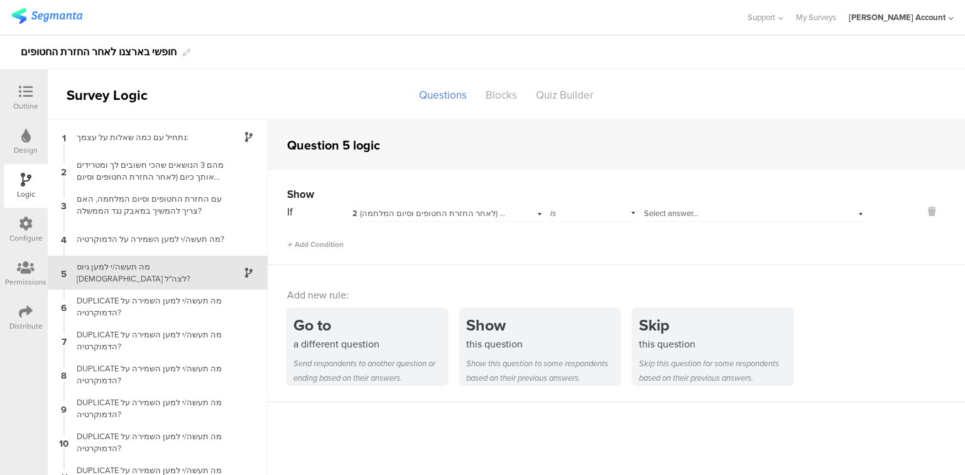
scroll to position [0, 0]
click at [652, 211] on span "Select answer..." at bounding box center [671, 213] width 55 height 12
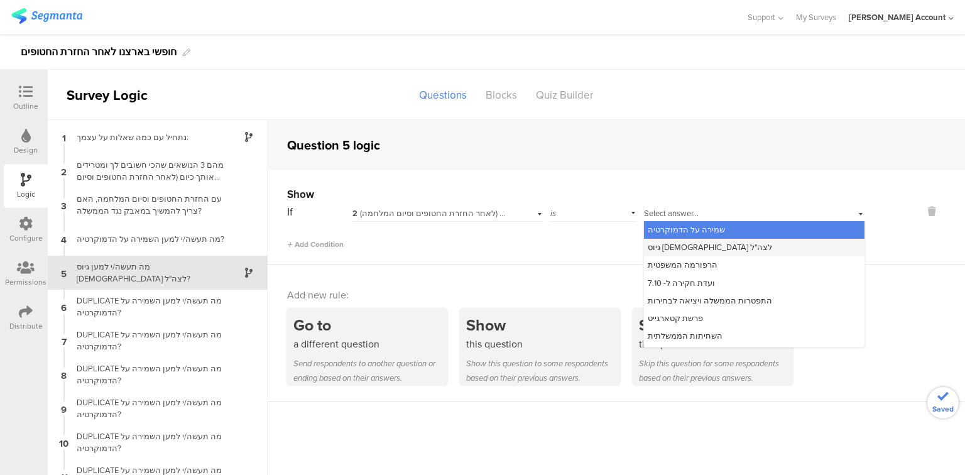
click at [659, 249] on span "גיוס [DEMOGRAPHIC_DATA] לצה"ל" at bounding box center [710, 247] width 124 height 12
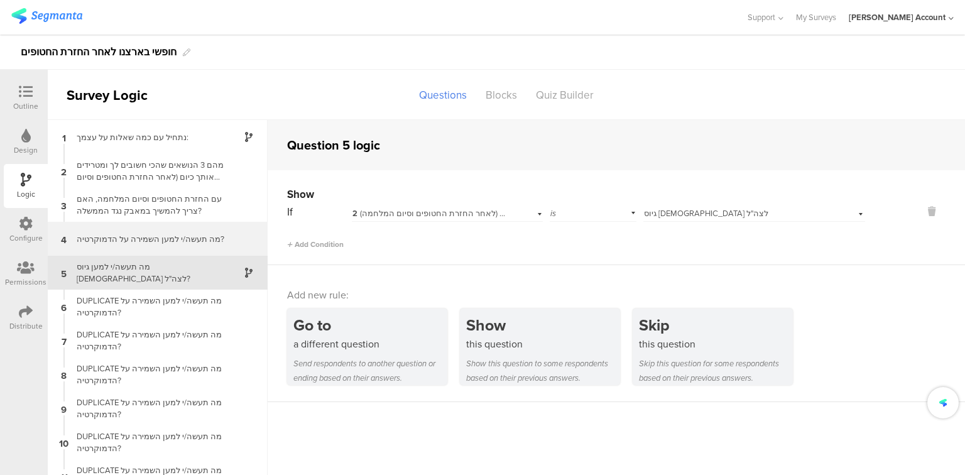
click at [123, 240] on div "מה תעשה/י למען השמירה על הדמוקרטיה?" at bounding box center [147, 239] width 157 height 12
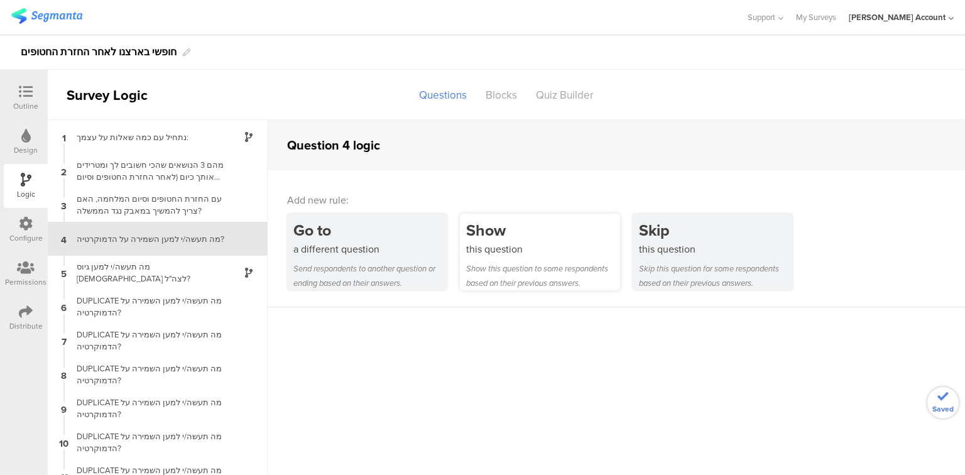
click at [564, 234] on div "Show" at bounding box center [543, 230] width 154 height 23
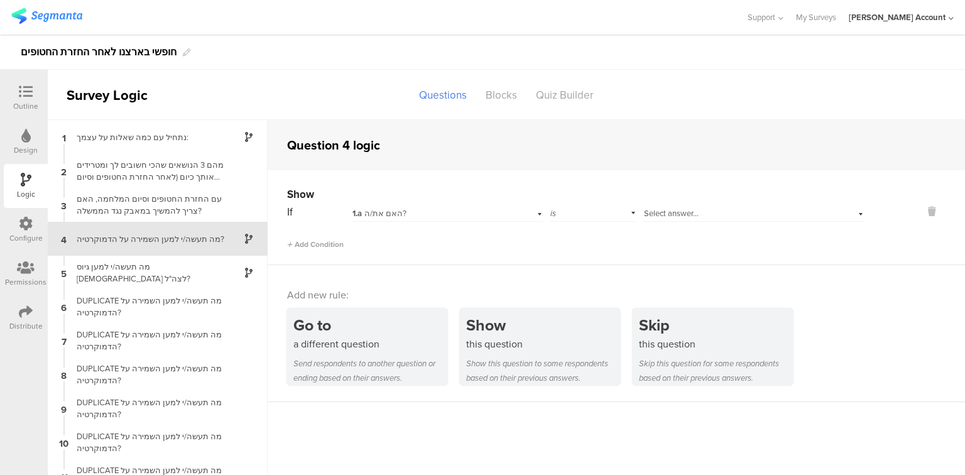
click at [453, 211] on div "1.a האם את/ה?" at bounding box center [431, 213] width 157 height 11
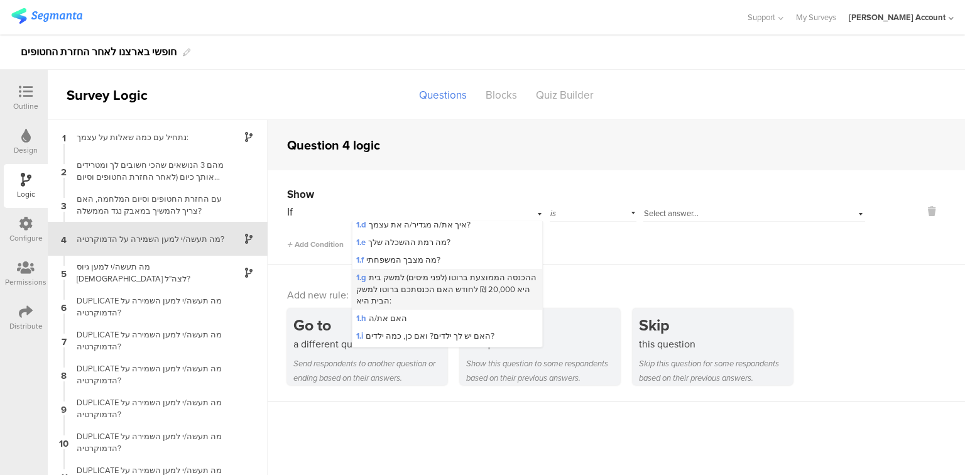
scroll to position [151, 0]
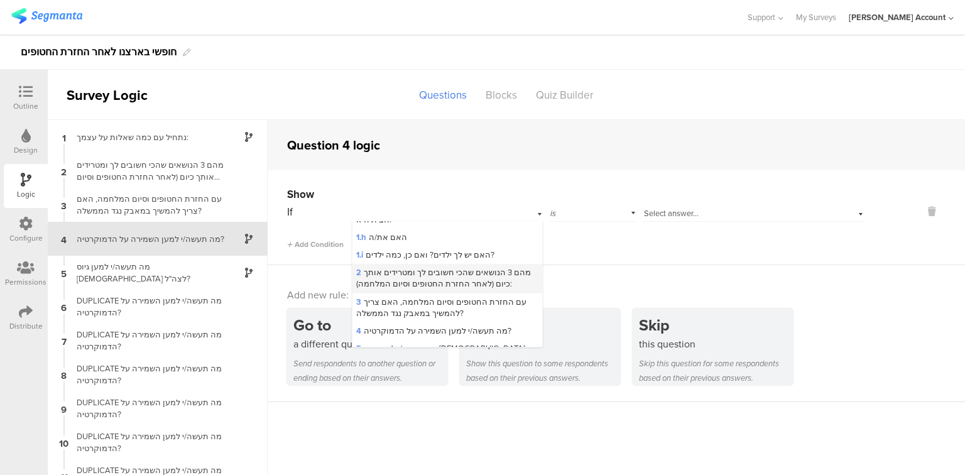
click at [461, 278] on span "2 מהם 3 הנושאים שהכי חשובים לך ומטרידים אותך כיום (לאחר החזרת החטופים וסיום המל…" at bounding box center [443, 278] width 175 height 23
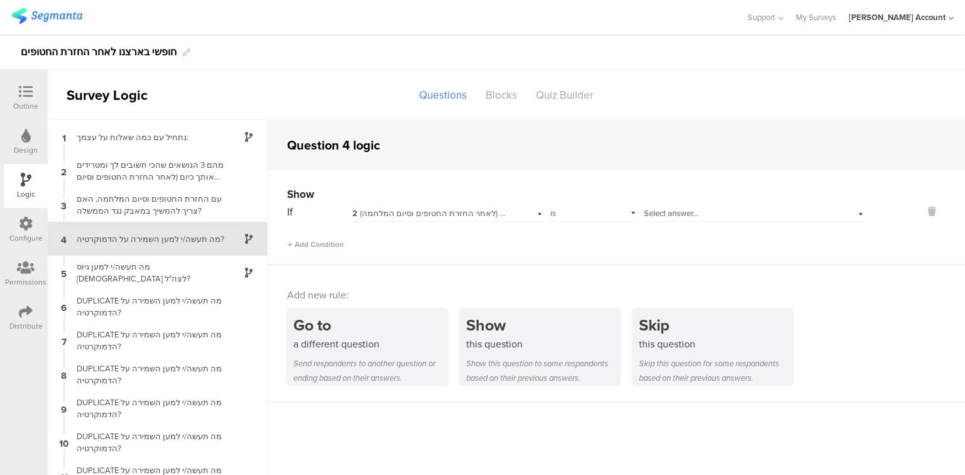
click at [668, 210] on span "Select answer..." at bounding box center [671, 213] width 55 height 12
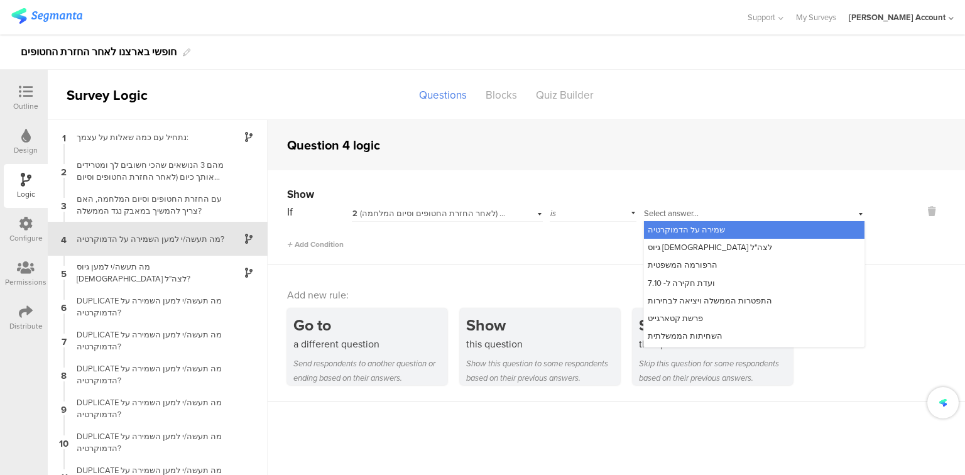
click at [667, 229] on span "שמירה על הדמוקרטיה" at bounding box center [686, 230] width 77 height 12
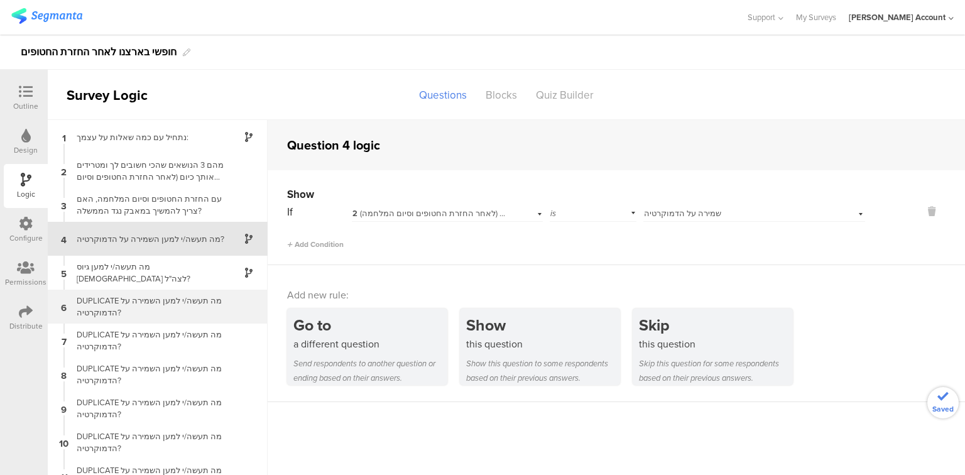
click at [147, 312] on div "DUPLICATE מה תעשה/י למען השמירה על הדמוקרטיה?" at bounding box center [147, 307] width 157 height 24
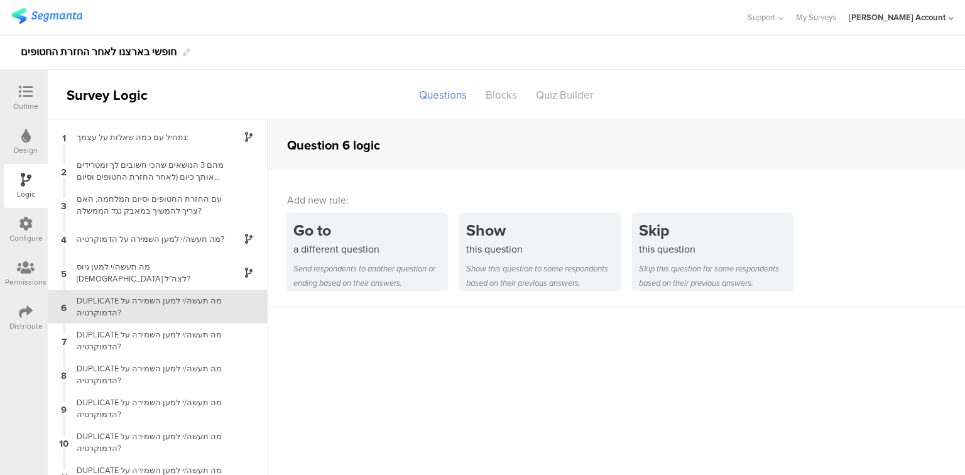
scroll to position [34, 0]
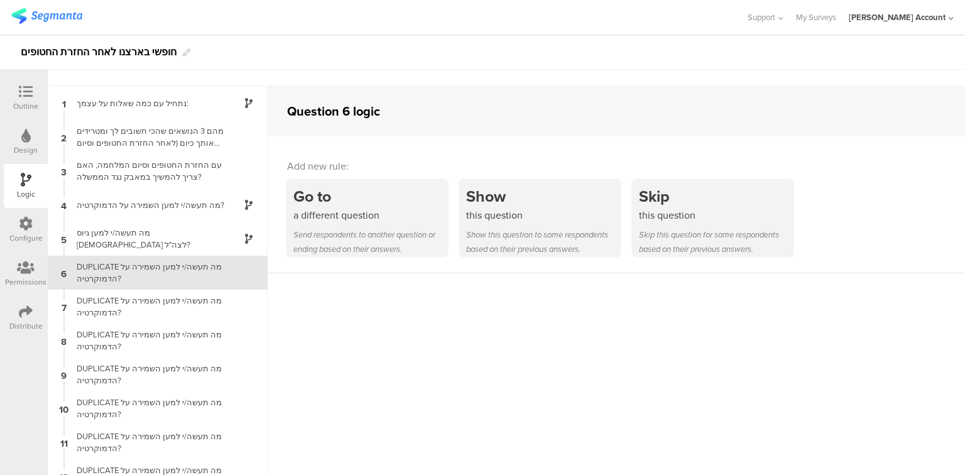
click at [32, 98] on icon at bounding box center [26, 92] width 14 height 14
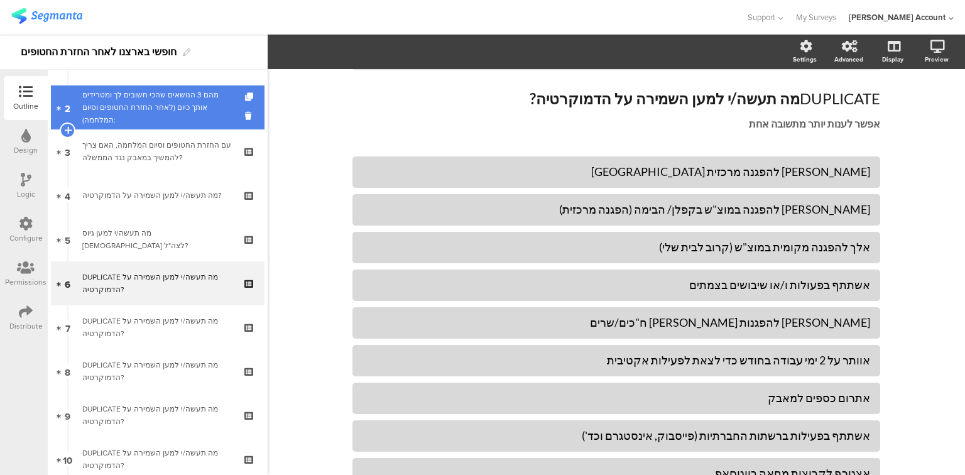
scroll to position [89, 0]
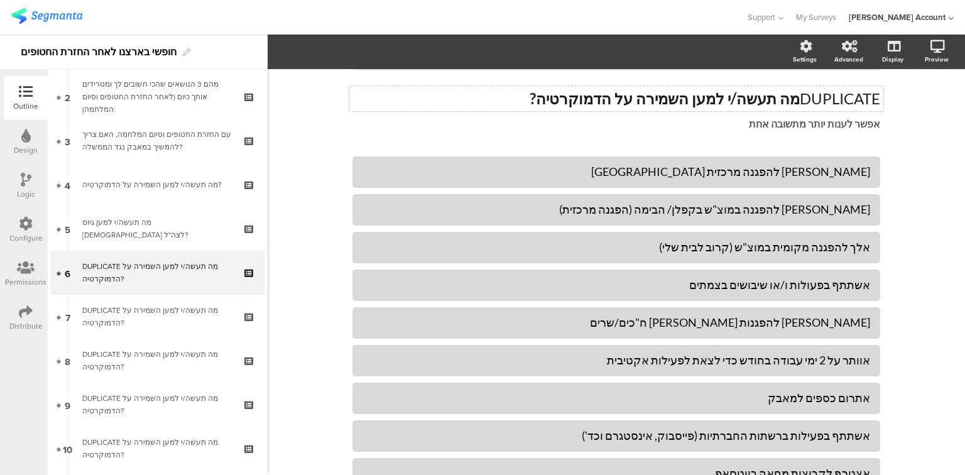
click at [817, 101] on p "DUPLICATE מה תעשה/י למען השמירה על הדמוקרטיה?" at bounding box center [617, 98] width 528 height 19
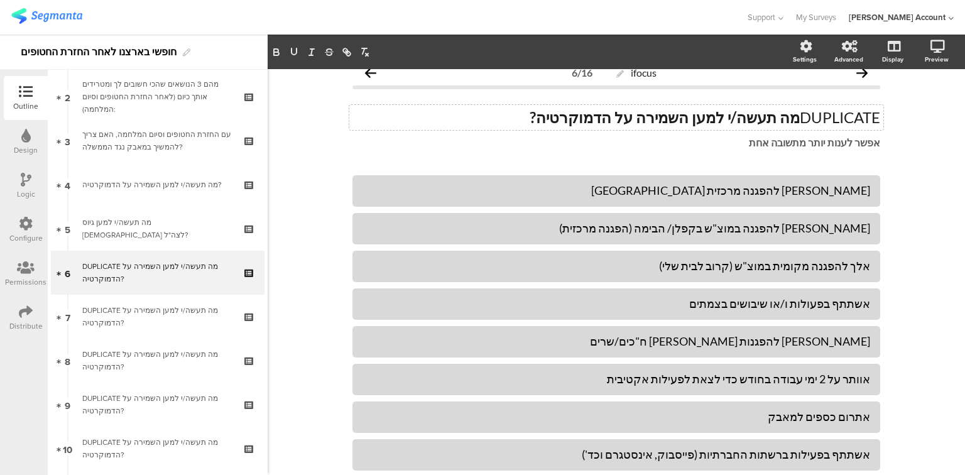
click at [817, 101] on div "DUPLICATE מה תעשה/י למען השמירה על הדמוקרטיה? DUPLICATE מה תעשה/י למען השמירה ע…" at bounding box center [617, 129] width 528 height 67
click at [821, 112] on div "DUPLICATE מה תעשה/י למען השמירה על הדמוקרטיה? DUPLICATE מה תעשה/י למען השמירה ע…" at bounding box center [617, 129] width 528 height 67
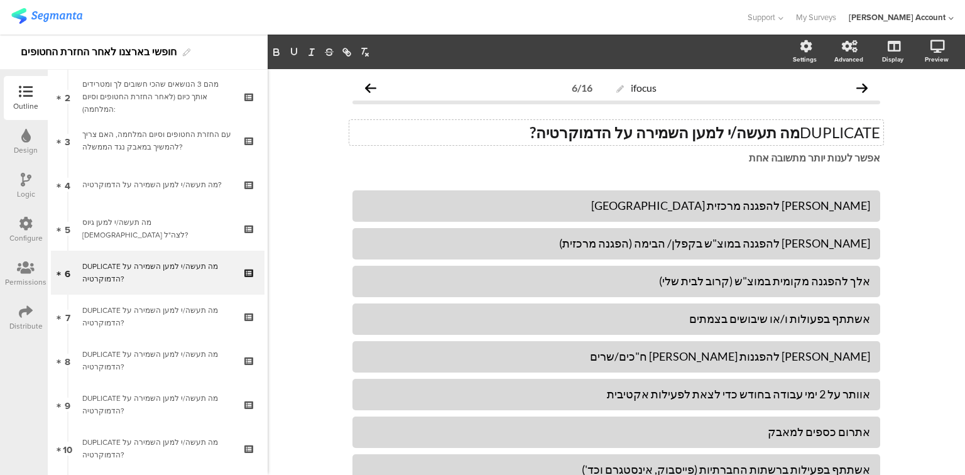
click at [821, 112] on div "DUPLICATE מה תעשה/י למען השמירה על הדמוקרטיה? DUPLICATE מה תעשה/י למען השמירה ע…" at bounding box center [617, 144] width 528 height 67
click at [826, 125] on div "DUPLICATE מה תעשה/י למען השמירה על הדמוקרטיה? DUPLICATE מה תעשה/י למען השמירה ע…" at bounding box center [616, 132] width 534 height 25
click at [826, 125] on p "DUPLICATE מה תעשה/י למען השמירה על הדמוקרטיה?" at bounding box center [617, 132] width 528 height 19
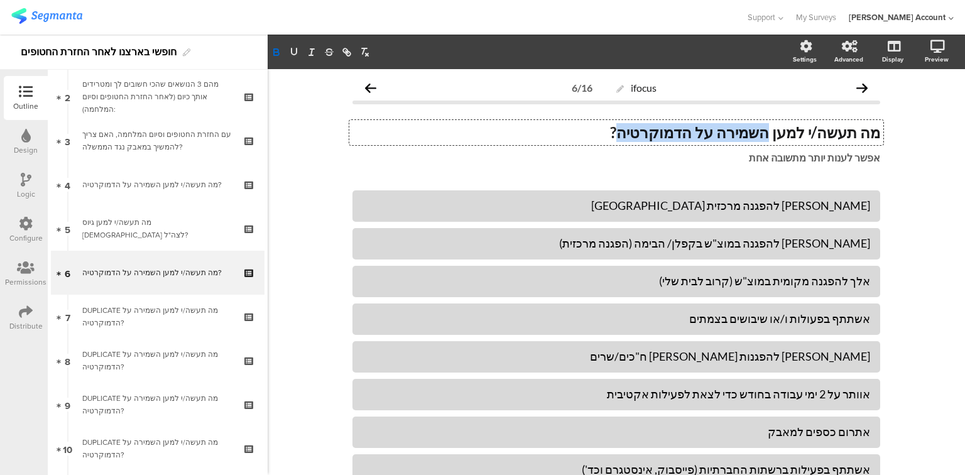
drag, startPoint x: 779, startPoint y: 136, endPoint x: 651, endPoint y: 134, distance: 128.9
click at [651, 134] on strong "מה תעשה/י למען השמירה על הדמוקרטיה?" at bounding box center [745, 132] width 270 height 18
click at [25, 183] on icon at bounding box center [26, 180] width 11 height 14
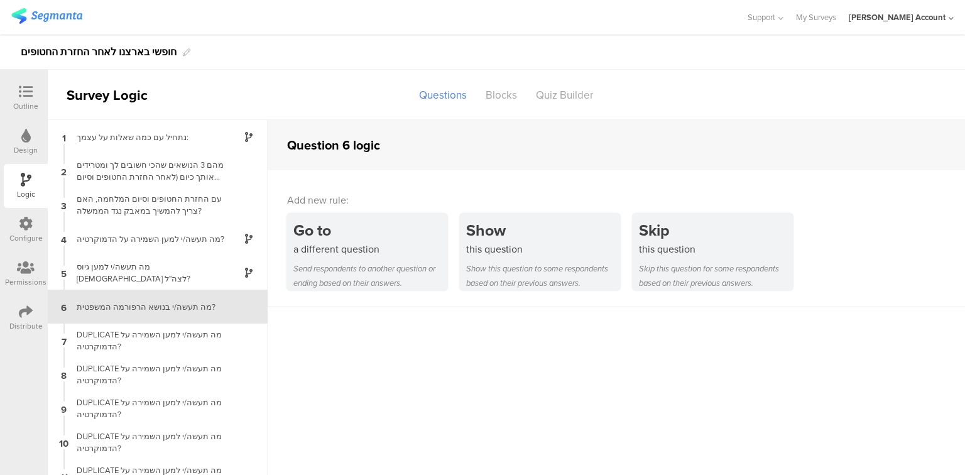
scroll to position [34, 0]
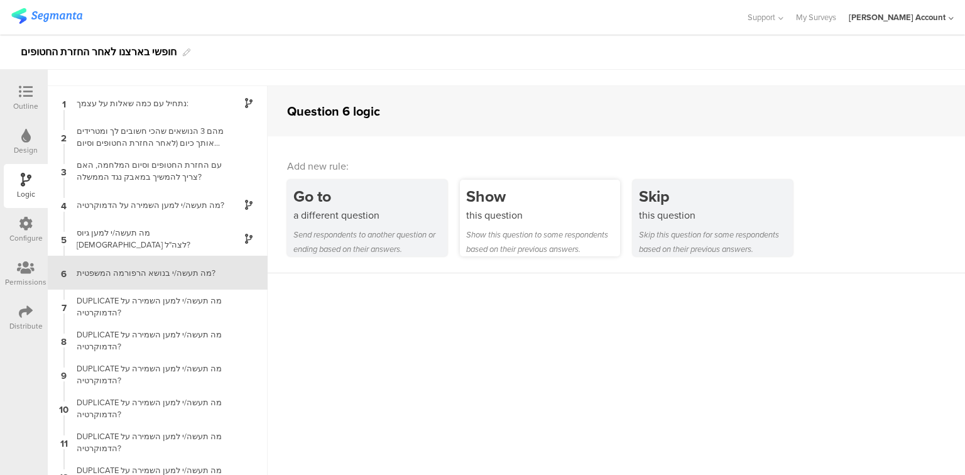
click at [498, 226] on div "Show this question Show this question to some respondents based on their previo…" at bounding box center [540, 218] width 160 height 77
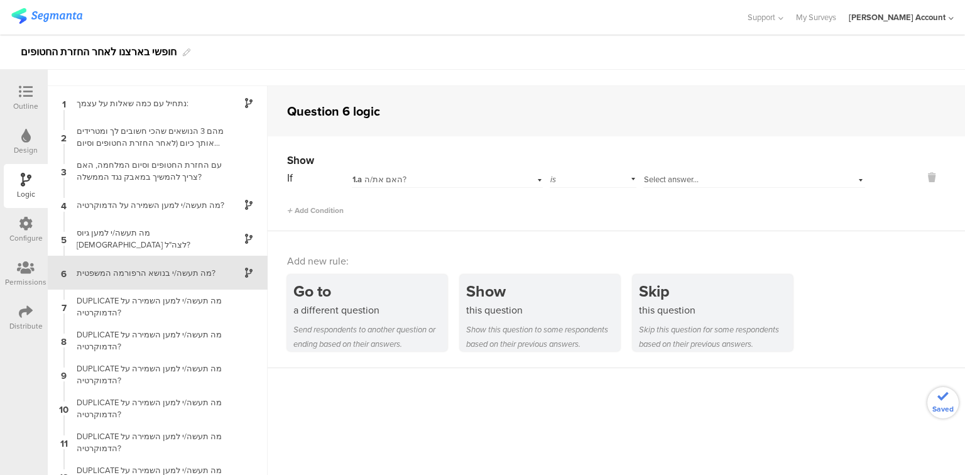
click at [665, 177] on span "Select answer..." at bounding box center [671, 179] width 55 height 12
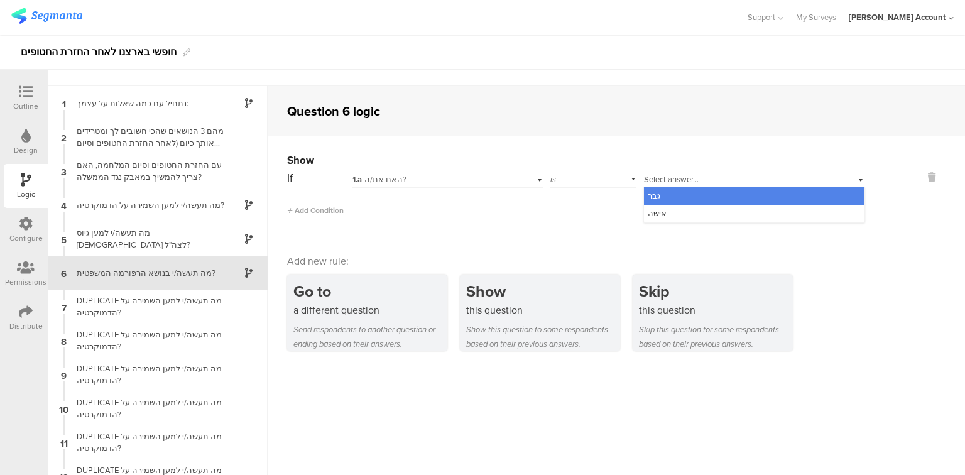
click at [427, 175] on div "1.a האם את/ה?" at bounding box center [431, 179] width 157 height 11
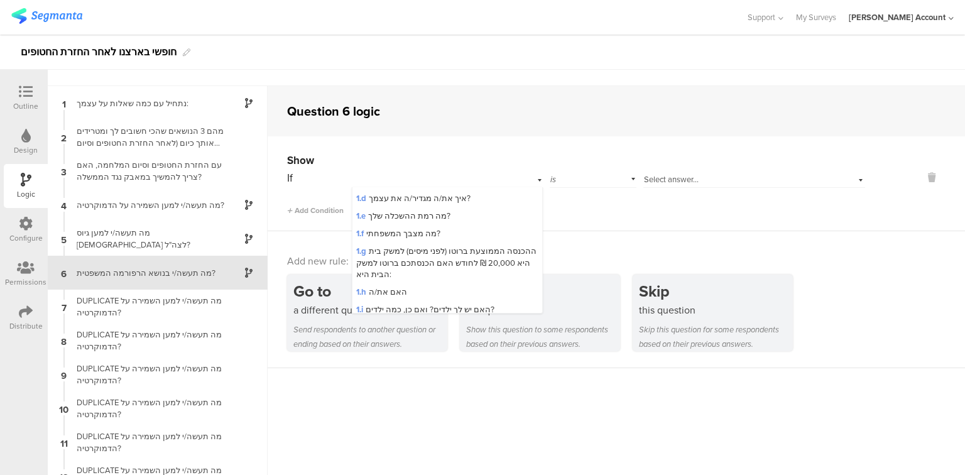
scroll to position [101, 0]
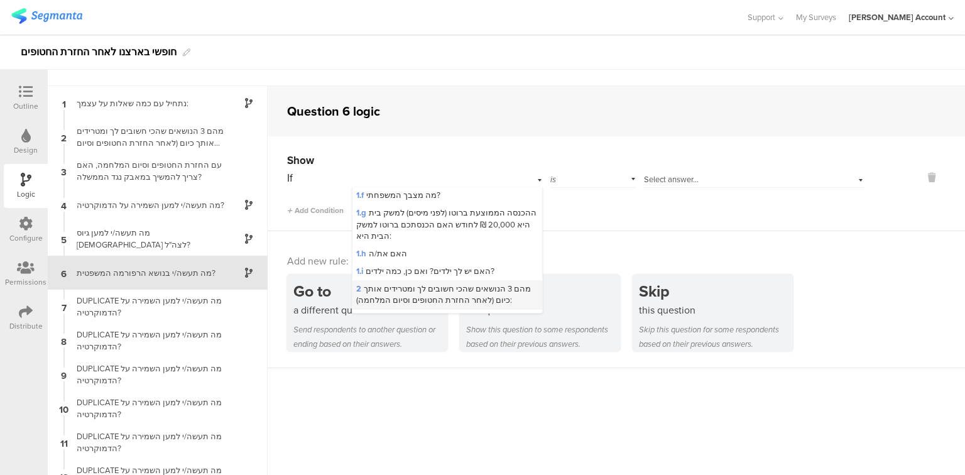
click at [444, 294] on span "2 מהם 3 הנושאים שהכי חשובים לך ומטרידים אותך כיום (לאחר החזרת החטופים וסיום המל…" at bounding box center [443, 294] width 175 height 23
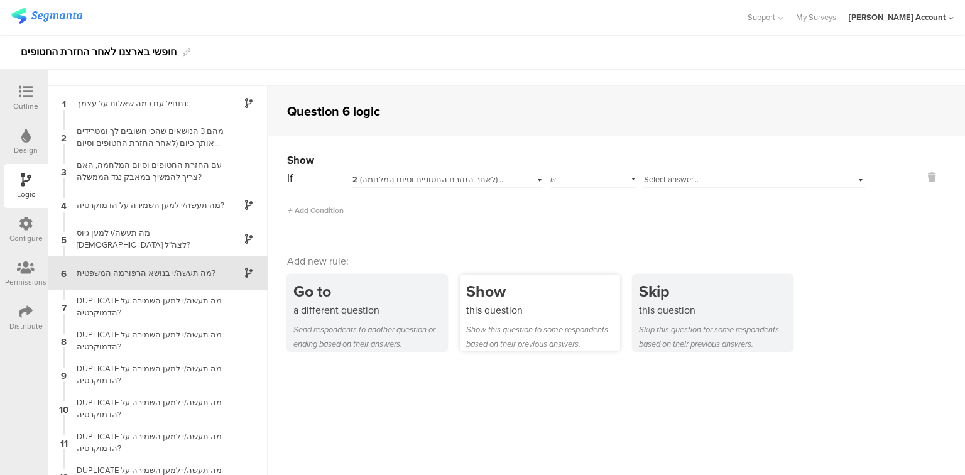
scroll to position [0, 0]
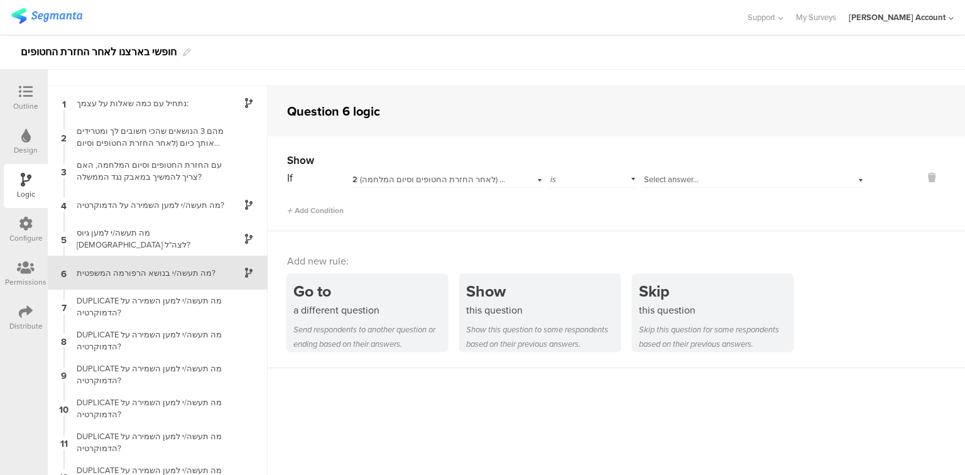
click at [686, 170] on div "Select answer..." at bounding box center [755, 177] width 222 height 19
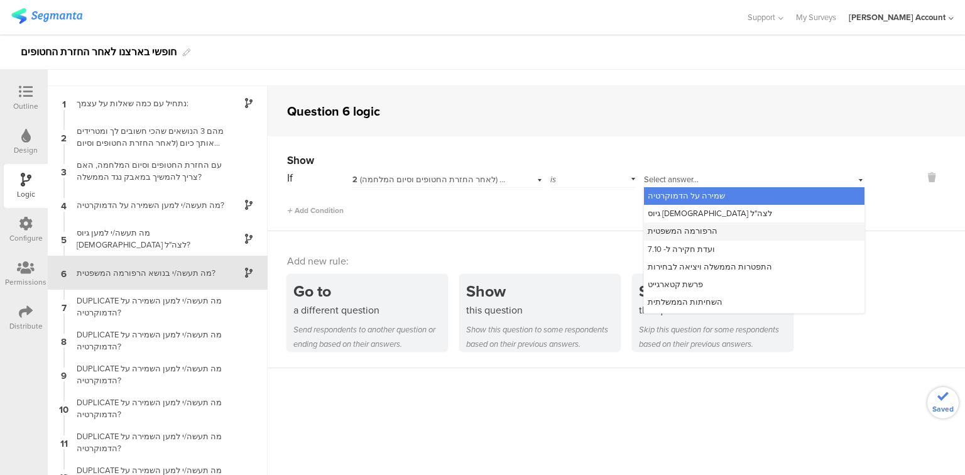
click at [682, 236] on span "הרפורמה המשפטית" at bounding box center [683, 231] width 70 height 12
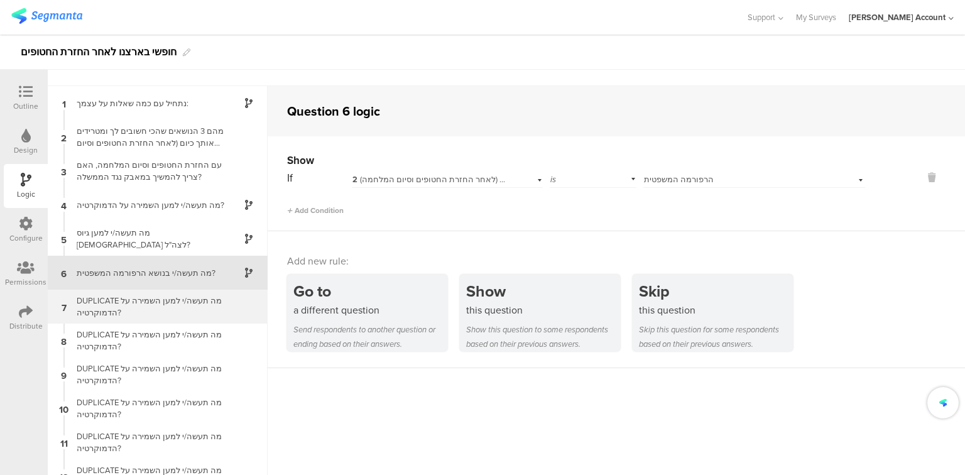
click at [145, 311] on div "DUPLICATE מה תעשה/י למען השמירה על הדמוקרטיה?" at bounding box center [147, 307] width 157 height 24
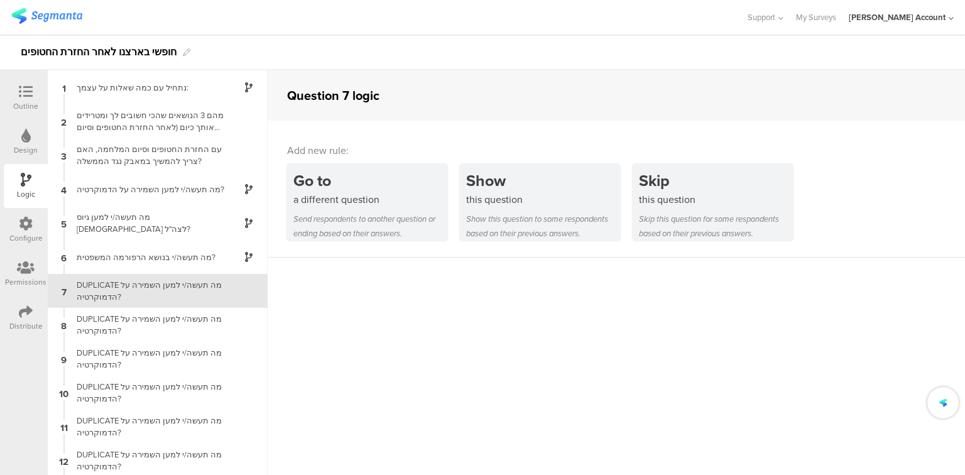
scroll to position [18, 0]
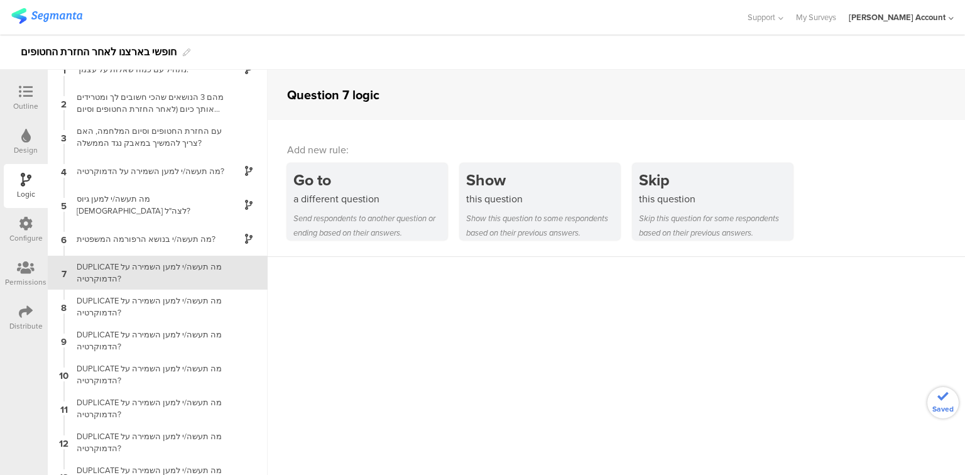
click at [28, 92] on icon at bounding box center [26, 92] width 14 height 14
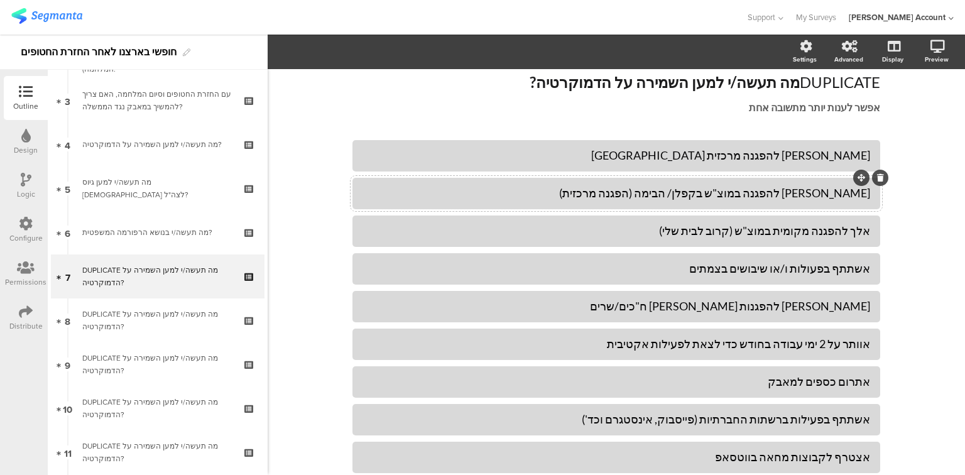
scroll to position [133, 0]
click at [825, 88] on div "DUPLICATE מה תעשה/י למען השמירה על הדמוקרטיה? DUPLICATE מה תעשה/י למען השמירה ע…" at bounding box center [617, 93] width 528 height 67
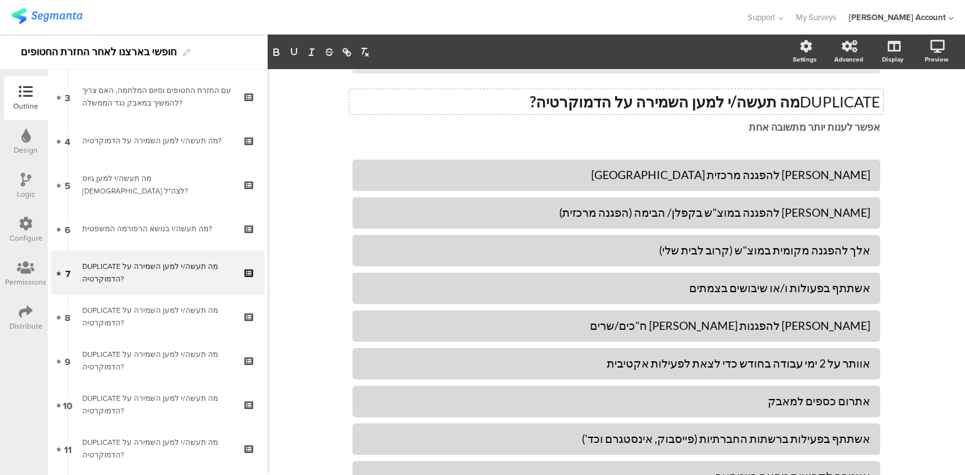
click at [825, 88] on div "DUPLICATE מה תעשה/י למען השמירה על הדמוקרטיה? DUPLICATE מה תעשה/י למען השמירה ע…" at bounding box center [617, 113] width 528 height 67
click at [827, 94] on div "ifocus 7/16 DUPLICATE מה תעשה/י למען השמירה על הדמוקרטיה? DUPLICATE מה תעשה/י ל…" at bounding box center [617, 348] width 528 height 607
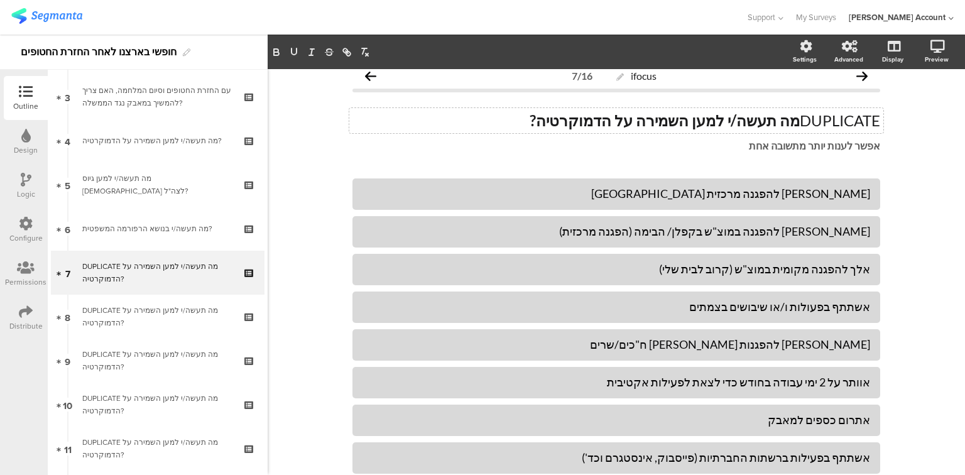
click at [827, 94] on div "ifocus 7/16 DUPLICATE מה תעשה/י למען השמירה על הדמוקרטיה? DUPLICATE מה תעשה/י ל…" at bounding box center [617, 366] width 528 height 607
click at [820, 117] on div "DUPLICATE מה תעשה/י למען השמירה על הדמוקרטיה? DUPLICATE מה תעשה/י למען השמירה ע…" at bounding box center [617, 132] width 528 height 67
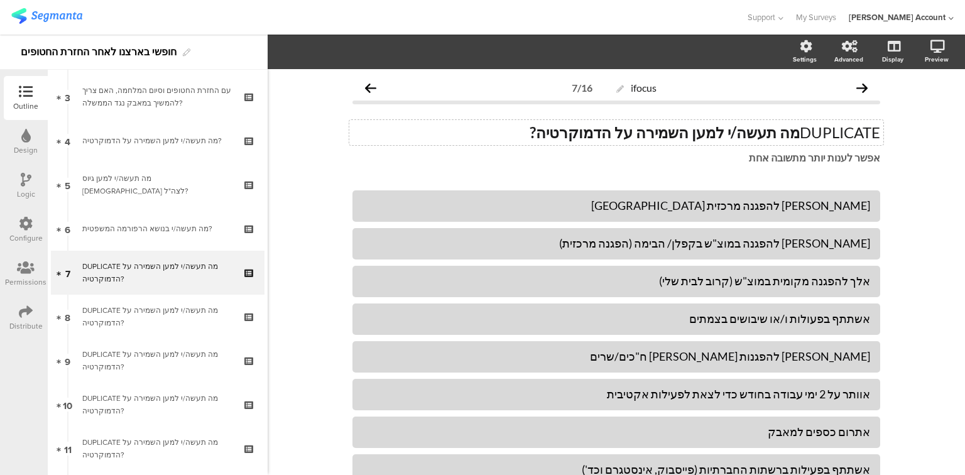
click at [820, 117] on div "DUPLICATE מה תעשה/י למען השמירה על הדמוקרטיה? DUPLICATE מה תעשה/י למען השמירה ע…" at bounding box center [617, 144] width 528 height 67
click at [820, 131] on div "DUPLICATE מה תעשה/י למען השמירה על הדמוקרטיה? DUPLICATE מה תעשה/י למען השמירה ע…" at bounding box center [616, 132] width 534 height 25
click at [820, 131] on p "DUPLICATE מה תעשה/י למען השמירה על הדמוקרטיה?" at bounding box center [617, 132] width 528 height 19
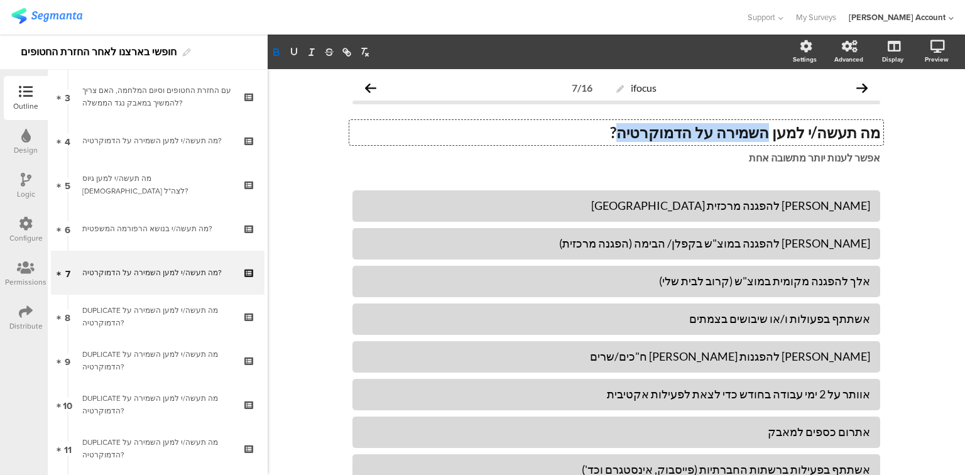
drag, startPoint x: 779, startPoint y: 134, endPoint x: 654, endPoint y: 131, distance: 124.5
click at [654, 131] on strong "מה תעשה/י למען השמירה על הדמוקרטיה?" at bounding box center [745, 132] width 270 height 18
click at [22, 180] on icon at bounding box center [26, 180] width 11 height 14
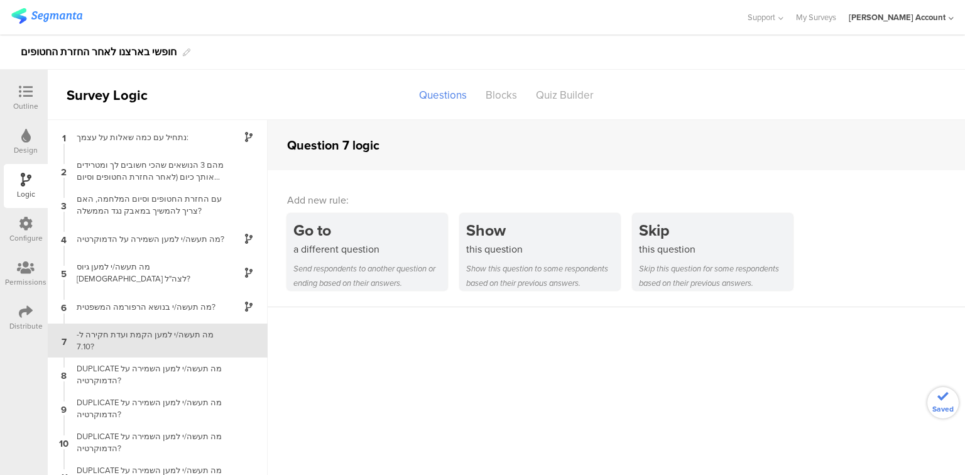
scroll to position [18, 0]
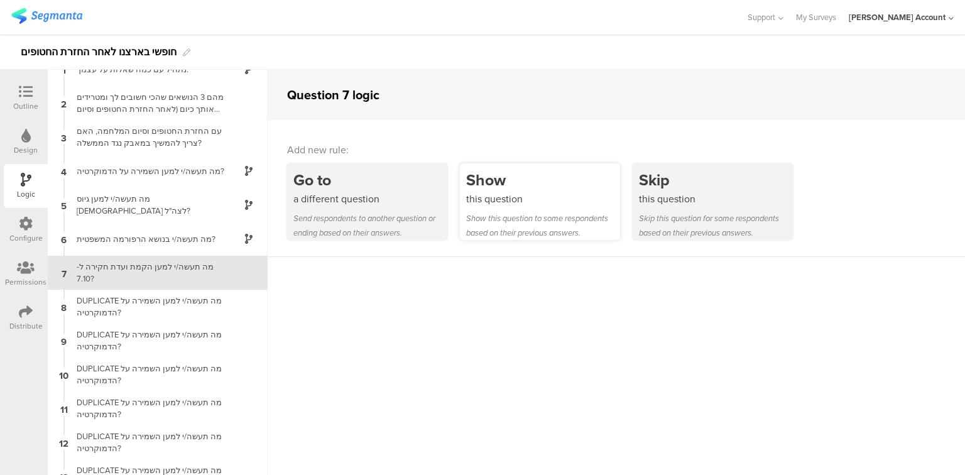
click at [533, 202] on div "this question" at bounding box center [543, 199] width 154 height 14
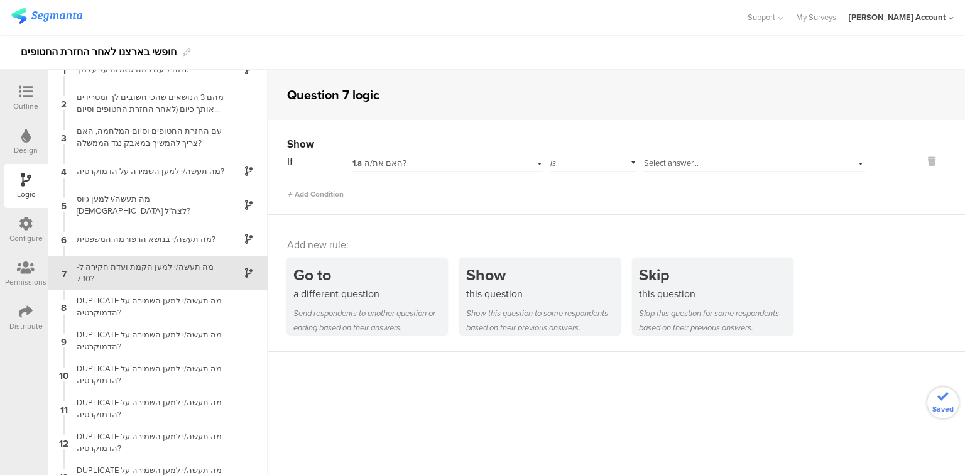
click at [469, 165] on div "1.a האם את/ה?" at bounding box center [431, 163] width 157 height 11
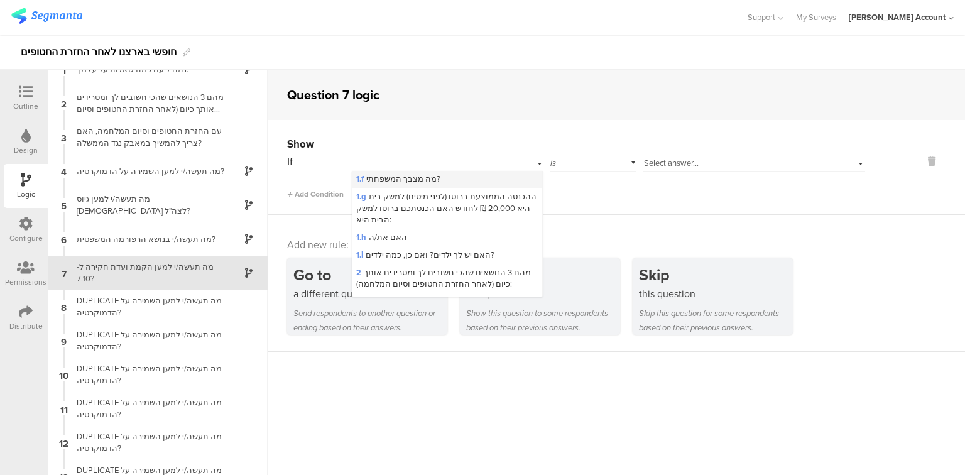
scroll to position [151, 0]
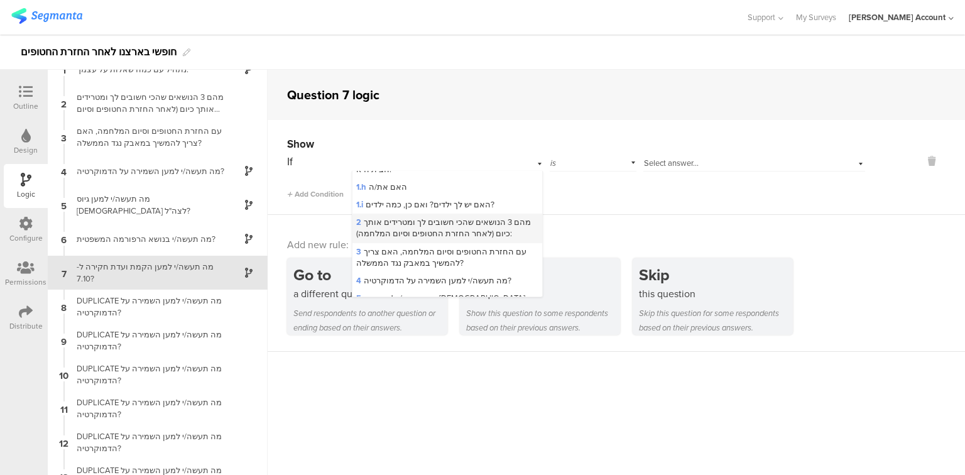
click at [447, 221] on span "2 מהם 3 הנושאים שהכי חשובים לך ומטרידים אותך כיום (לאחר החזרת החטופים וסיום המל…" at bounding box center [443, 227] width 175 height 23
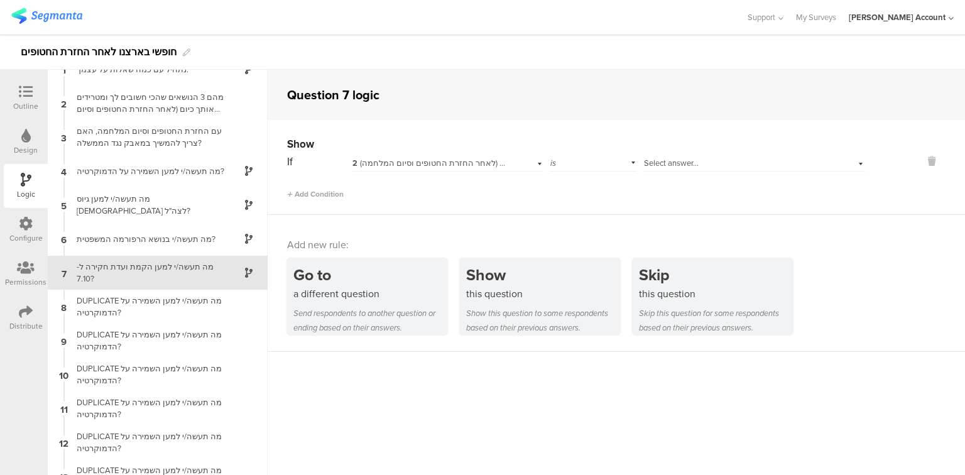
scroll to position [0, 0]
click at [698, 160] on div "Select answer..." at bounding box center [736, 163] width 185 height 11
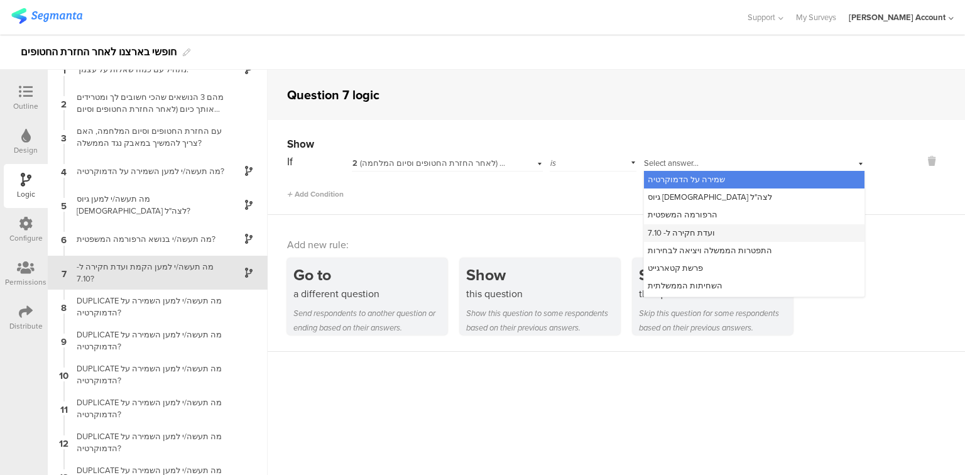
click at [699, 237] on span "ועדת חקירה ל- 7.10" at bounding box center [681, 233] width 67 height 12
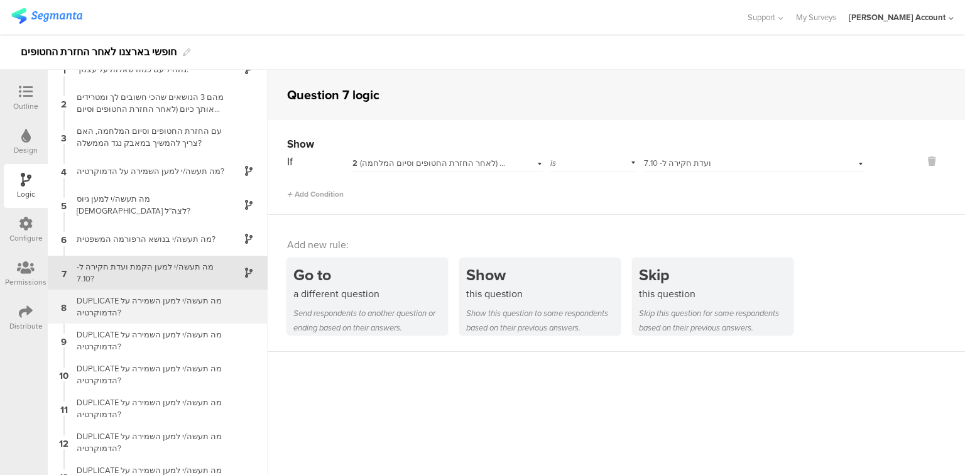
click at [147, 312] on div "DUPLICATE מה תעשה/י למען השמירה על הדמוקרטיה?" at bounding box center [147, 307] width 157 height 24
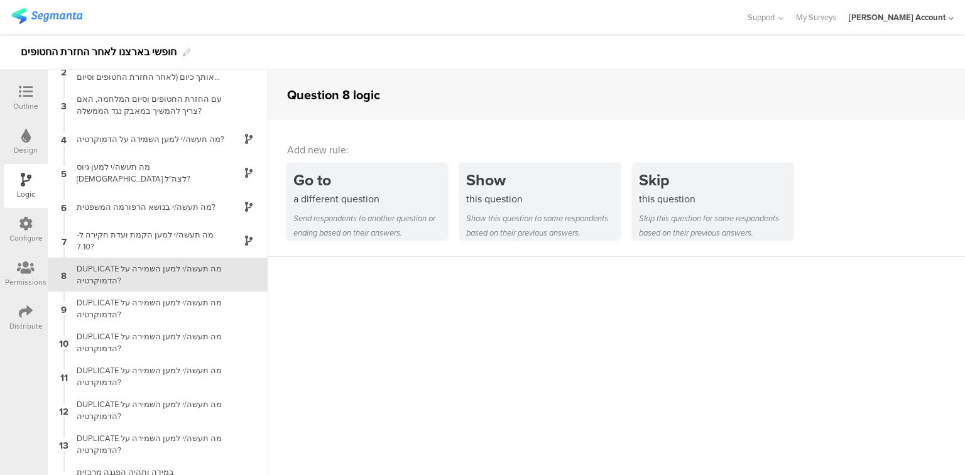
scroll to position [52, 0]
click at [20, 94] on icon at bounding box center [26, 92] width 14 height 14
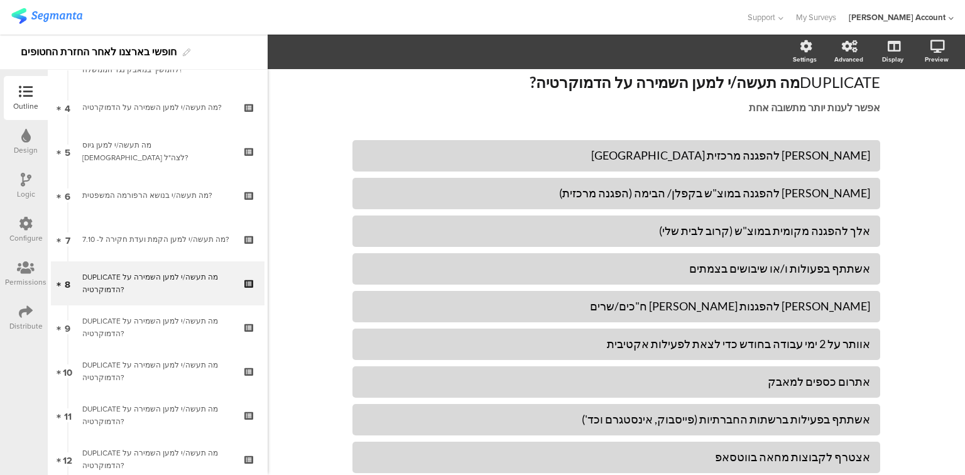
scroll to position [177, 0]
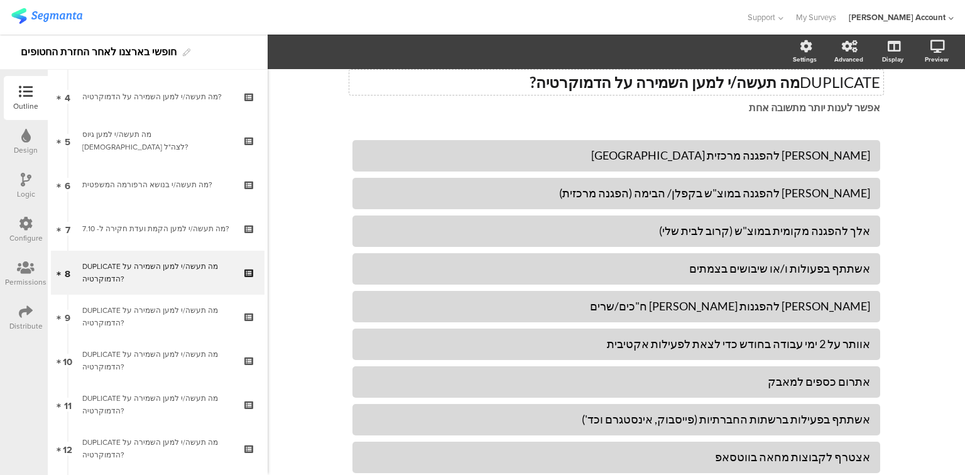
click at [810, 84] on div "DUPLICATE מה תעשה/י למען השמירה על הדמוקרטיה? DUPLICATE מה תעשה/י למען השמירה ע…" at bounding box center [617, 93] width 528 height 67
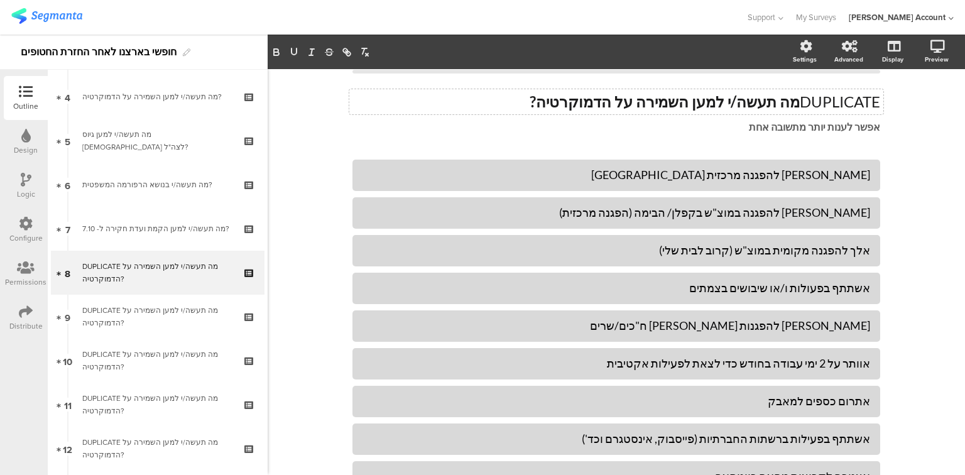
click at [810, 84] on div "DUPLICATE מה תעשה/י למען השמירה על הדמוקרטיה? DUPLICATE מה תעשה/י למען השמירה ע…" at bounding box center [617, 113] width 528 height 67
click at [828, 101] on div "DUPLICATE מה תעשה/י למען השמירה על הדמוקרטיה? DUPLICATE מה תעשה/י למען השמירה ע…" at bounding box center [617, 113] width 528 height 67
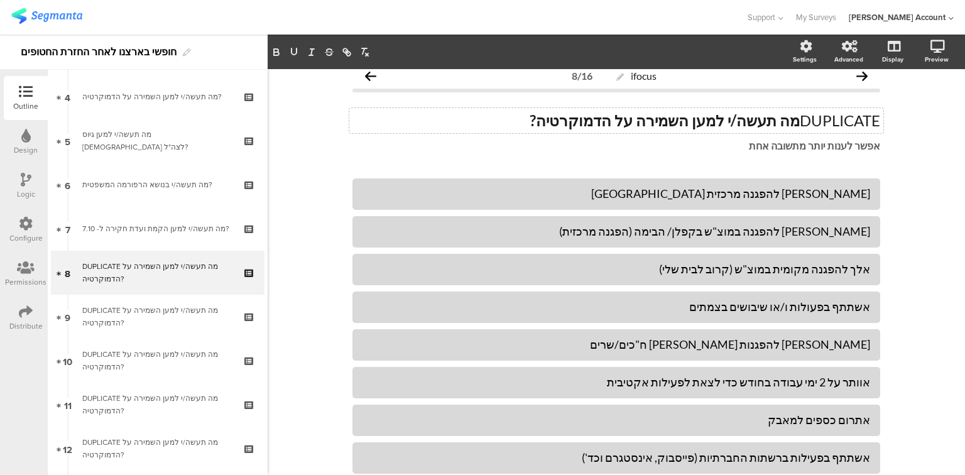
click at [828, 101] on div "DUPLICATE מה תעשה/י למען השמירה על הדמוקרטיה? DUPLICATE מה תעשה/י למען השמירה ע…" at bounding box center [617, 132] width 528 height 67
click at [832, 118] on div "DUPLICATE מה תעשה/י למען השמירה על הדמוקרטיה? DUPLICATE מה תעשה/י למען השמירה ע…" at bounding box center [617, 132] width 528 height 67
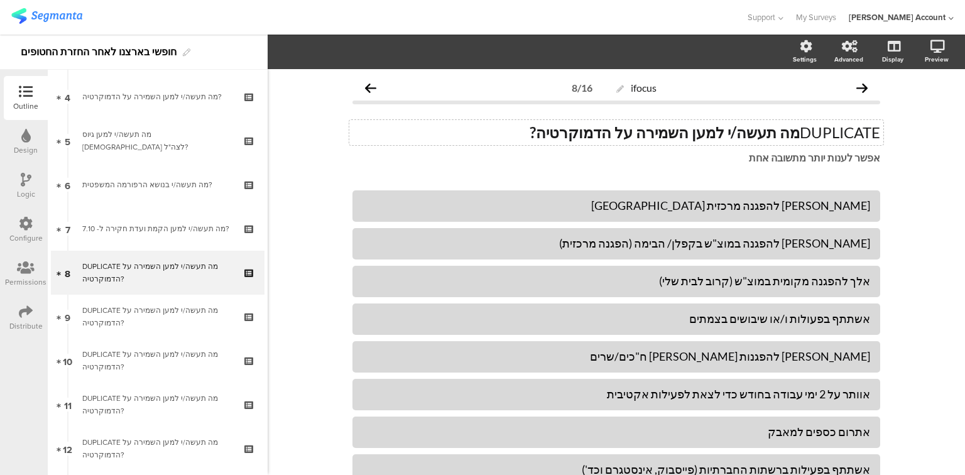
click at [832, 118] on div "DUPLICATE מה תעשה/י למען השמירה על הדמוקרטיה? DUPLICATE מה תעשה/י למען השמירה ע…" at bounding box center [617, 144] width 528 height 67
click at [835, 131] on div "DUPLICATE מה תעשה/י למען השמירה על הדמוקרטיה? DUPLICATE מה תעשה/י למען השמירה ע…" at bounding box center [616, 132] width 534 height 25
click at [835, 131] on p "DUPLICATE מה תעשה/י למען השמירה על הדמוקרטיה?" at bounding box center [617, 132] width 528 height 19
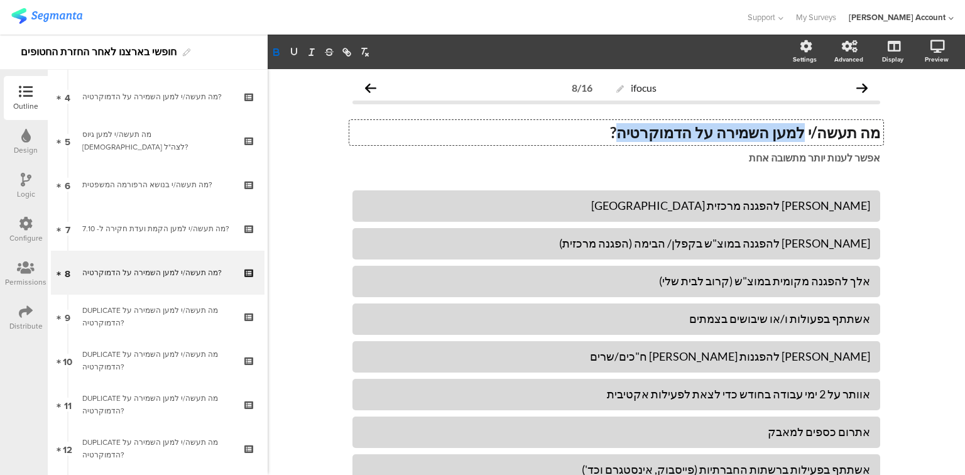
drag, startPoint x: 809, startPoint y: 129, endPoint x: 652, endPoint y: 131, distance: 156.5
click at [652, 131] on strong "מה תעשה/י למען השמירה על הדמוקרטיה?" at bounding box center [745, 132] width 270 height 18
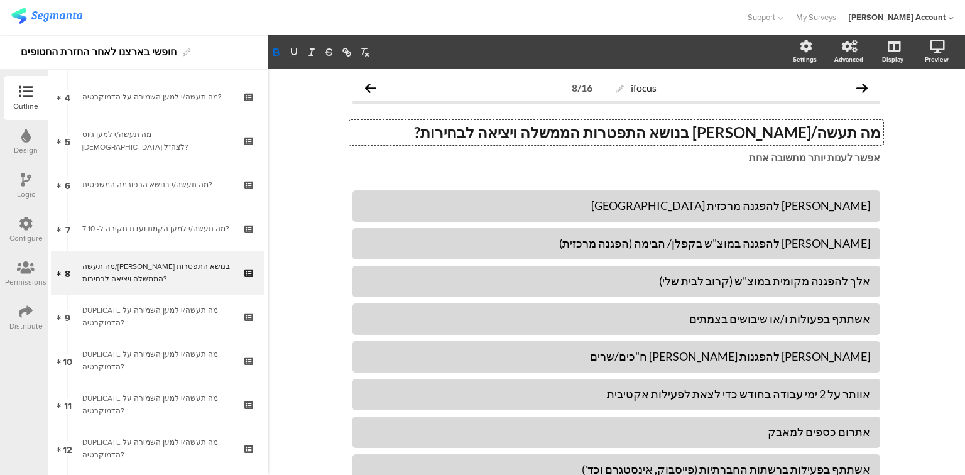
click at [23, 184] on icon at bounding box center [26, 180] width 11 height 14
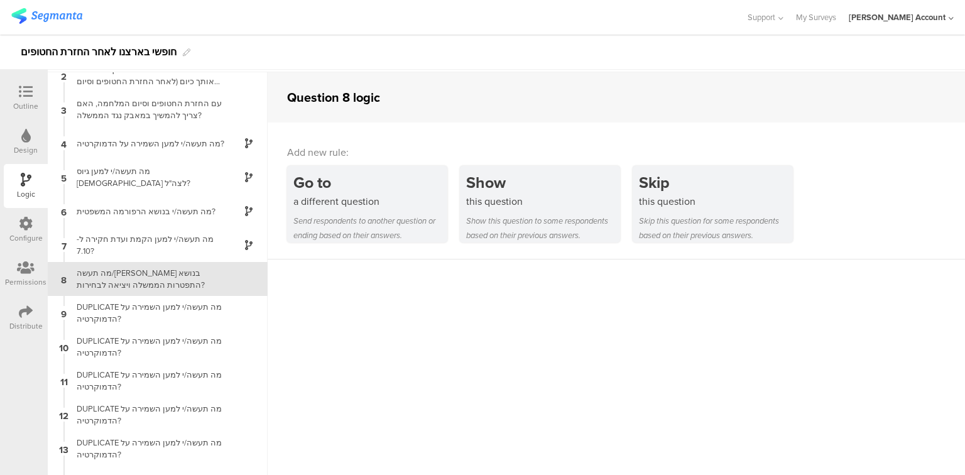
scroll to position [52, 0]
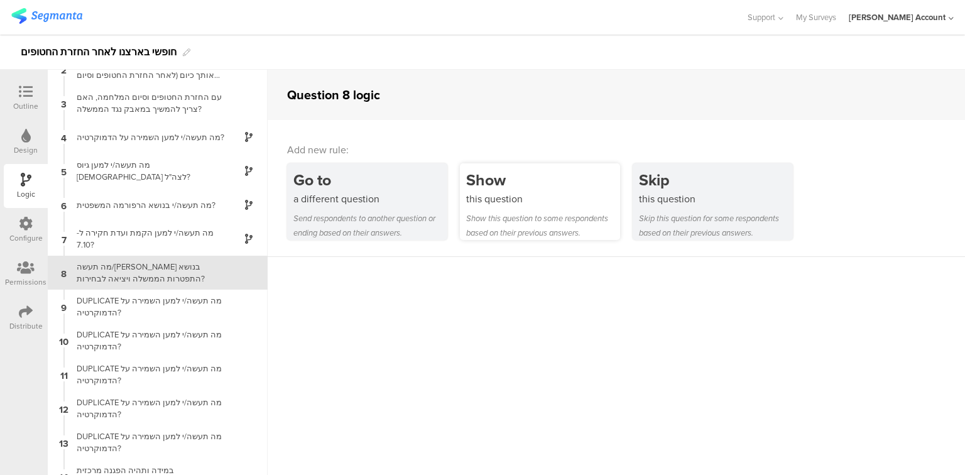
click at [517, 215] on div "Show this question to some respondents based on their previous answers." at bounding box center [543, 225] width 154 height 29
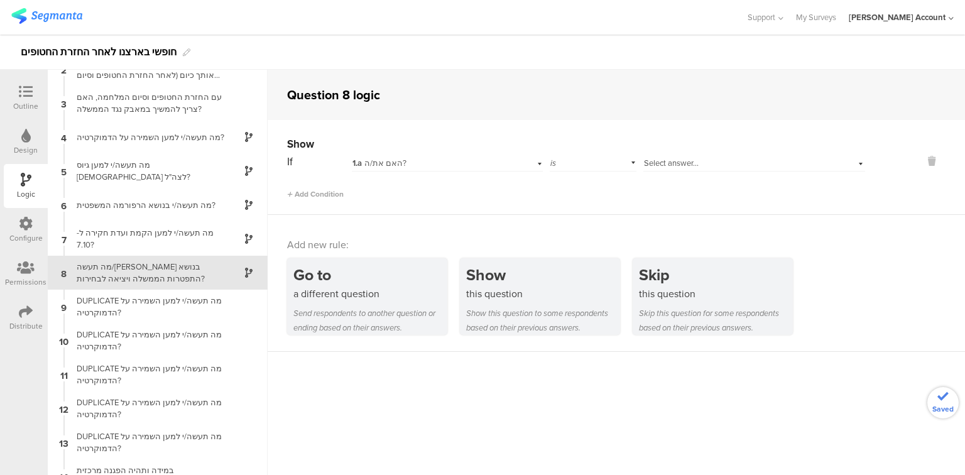
click at [446, 162] on div "1.a האם את/ה?" at bounding box center [431, 163] width 157 height 11
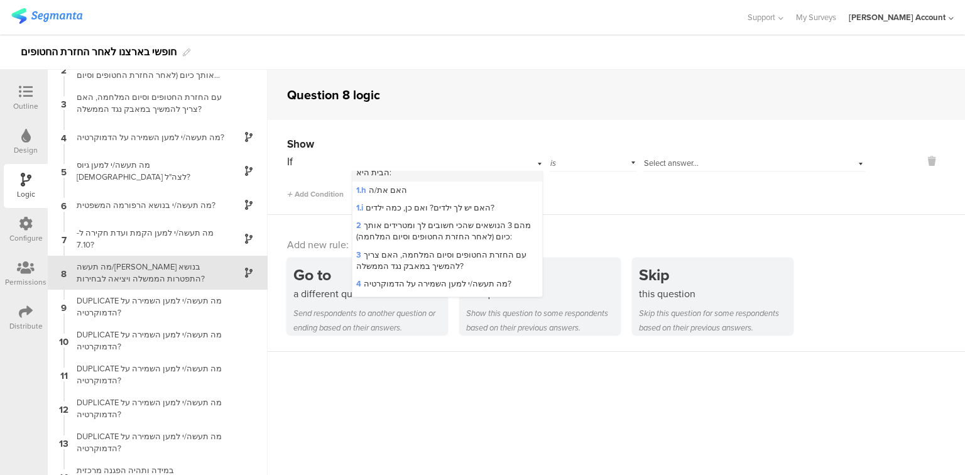
scroll to position [151, 0]
click at [458, 236] on span "2 מהם 3 הנושאים שהכי חשובים לך ומטרידים אותך כיום (לאחר החזרת החטופים וסיום המל…" at bounding box center [443, 227] width 175 height 23
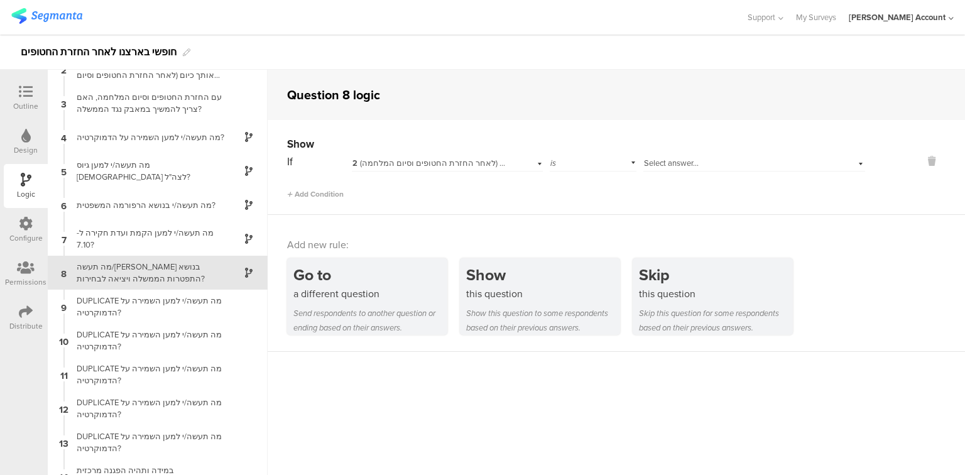
click at [661, 162] on span "Select answer..." at bounding box center [671, 163] width 55 height 12
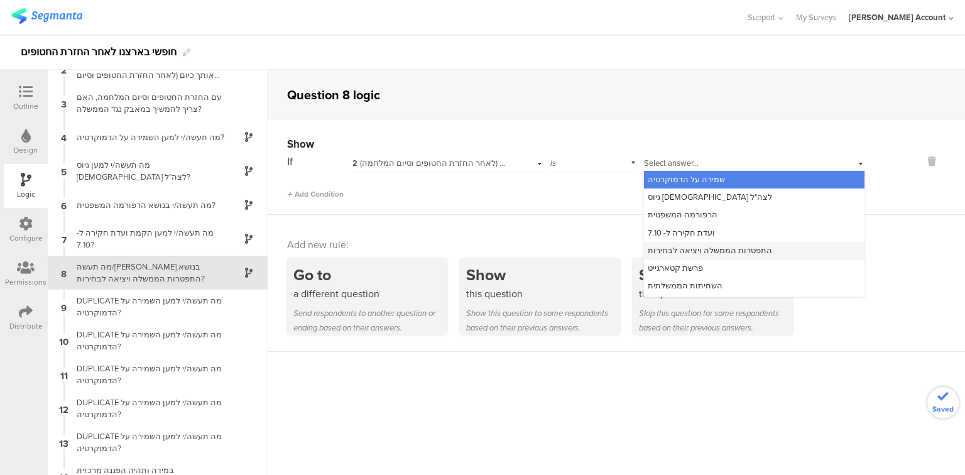
click at [671, 246] on span "התפטרות הממשלה ויציאה לבחירות" at bounding box center [710, 251] width 124 height 12
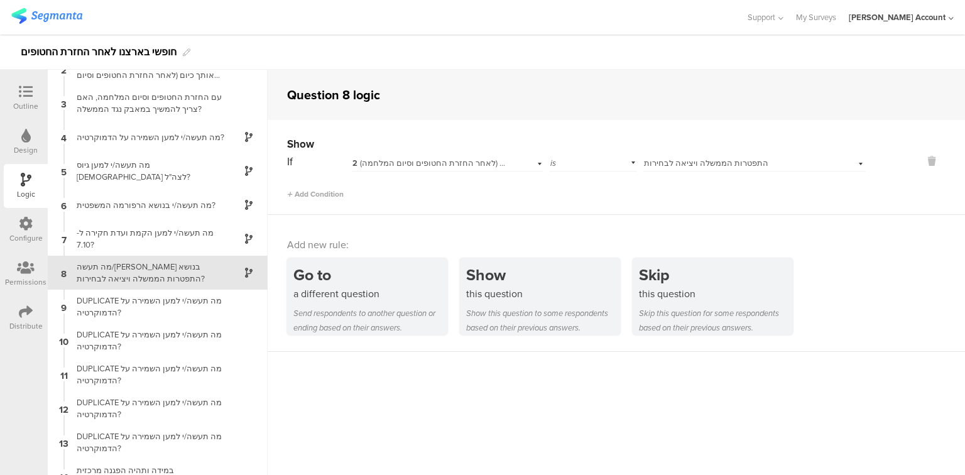
click at [26, 98] on icon at bounding box center [26, 92] width 14 height 14
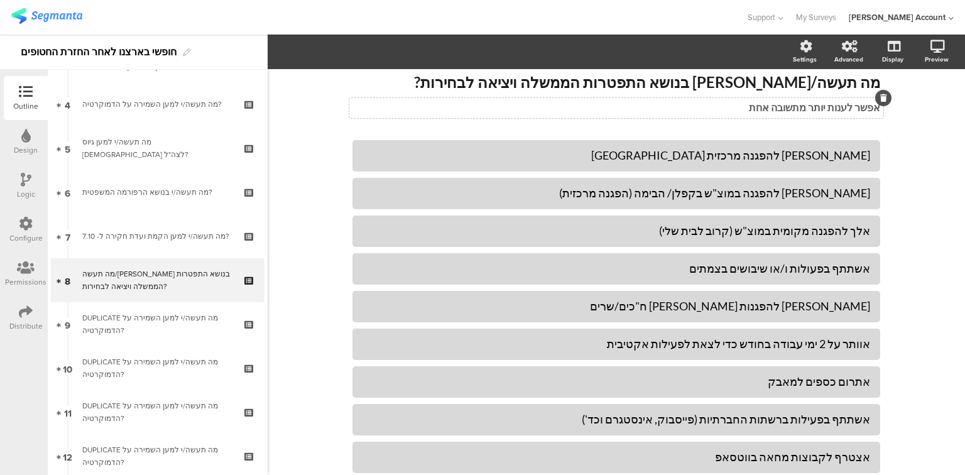
scroll to position [177, 0]
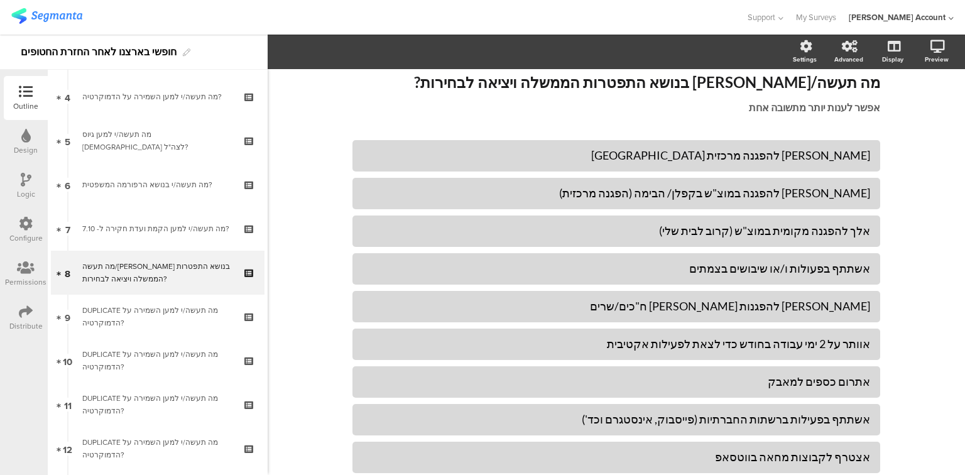
click at [786, 85] on strong "מה תעשה/י בנושא התפטרות הממשלה ויציאה לבחירות?" at bounding box center [647, 82] width 466 height 18
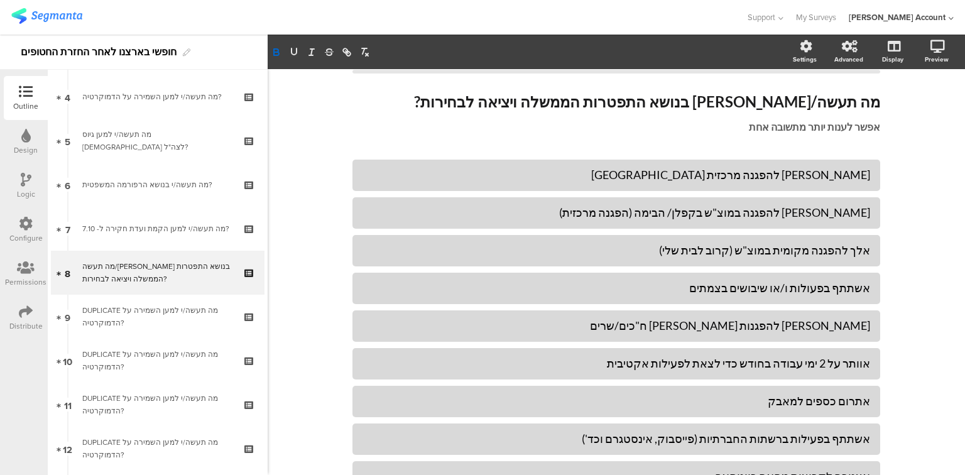
click at [786, 85] on div "מה תעשה/י בנושא התפטרות הממשלה ויציאה לבחירות? מה תעשה/י בנושא התפטרות הממשלה ו…" at bounding box center [617, 113] width 528 height 67
click at [793, 105] on div "מה תעשה/י בנושא התפטרות הממשלה ויציאה לבחירות? מה תעשה/י בנושא התפטרות הממשלה ו…" at bounding box center [617, 113] width 528 height 67
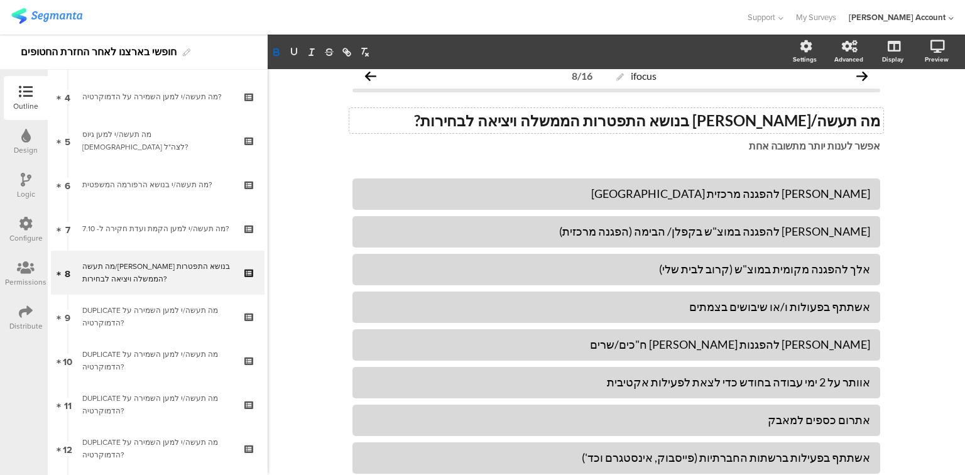
click at [793, 105] on div "מה תעשה/י בנושא התפטרות הממשלה ויציאה לבחירות? מה תעשה/י בנושא התפטרות הממשלה ו…" at bounding box center [617, 132] width 528 height 67
click at [795, 132] on div "מה תעשה/י בנושא התפטרות הממשלה ויציאה לבחירות? מה תעשה/י בנושא התפטרות הממשלה ו…" at bounding box center [616, 120] width 534 height 25
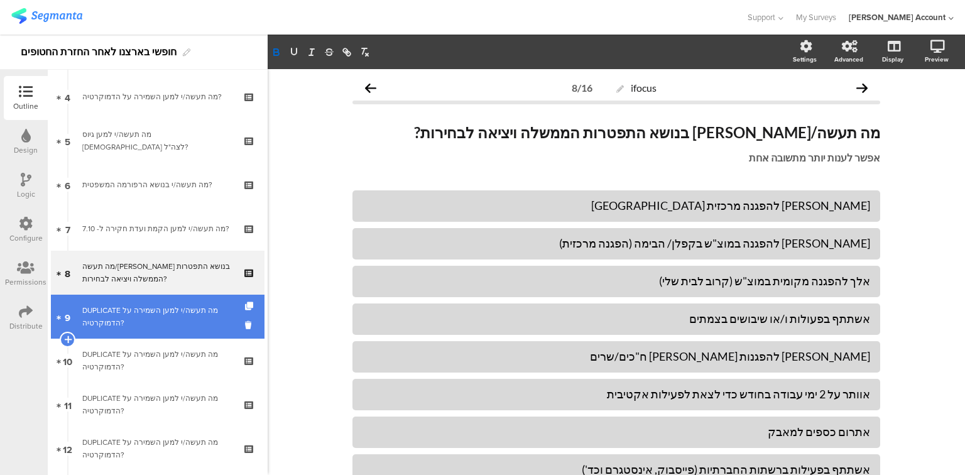
click at [99, 329] on div "DUPLICATE מה תעשה/י למען השמירה על הדמוקרטיה?" at bounding box center [157, 316] width 150 height 25
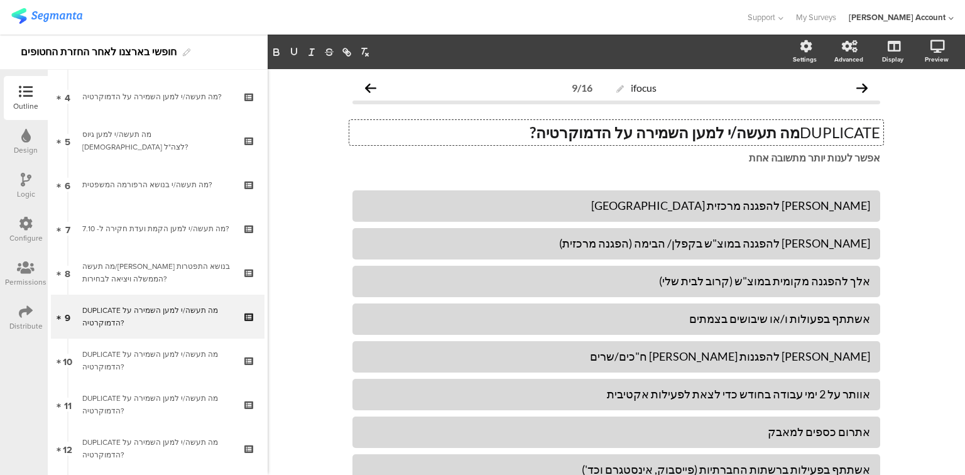
click at [812, 136] on div "DUPLICATE מה תעשה/י למען השמירה על הדמוקרטיה? DUPLICATE מה תעשה/י למען השמירה ע…" at bounding box center [616, 132] width 534 height 25
click at [812, 136] on p "DUPLICATE מה תעשה/י למען השמירה על הדמוקרטיה?" at bounding box center [617, 132] width 528 height 19
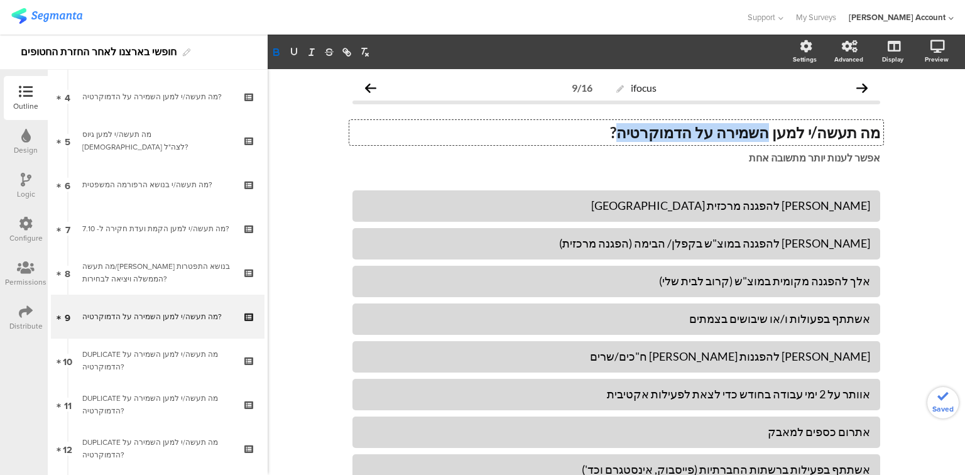
drag, startPoint x: 779, startPoint y: 135, endPoint x: 654, endPoint y: 133, distance: 125.1
click at [654, 133] on strong "מה תעשה/י למען השמירה על הדמוקרטיה?" at bounding box center [745, 132] width 270 height 18
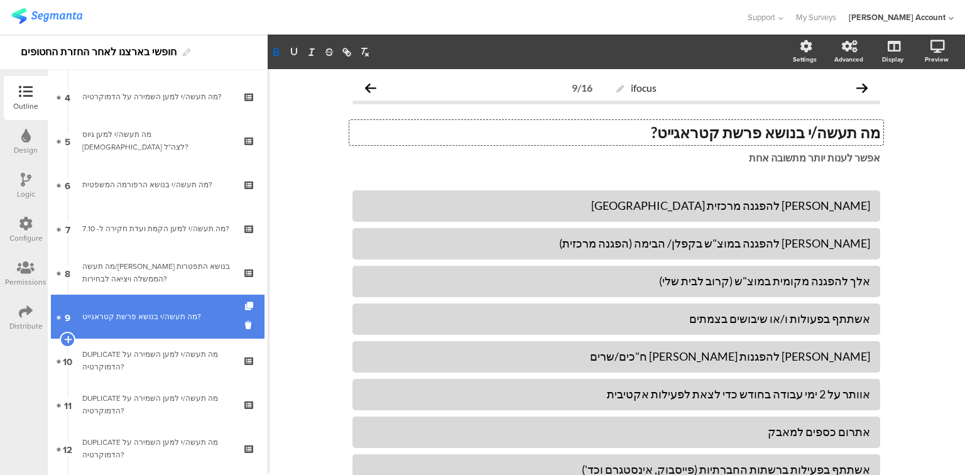
click at [189, 324] on link "9 מה תעשה/י בנושא פרשת קטראגייט?" at bounding box center [158, 317] width 214 height 44
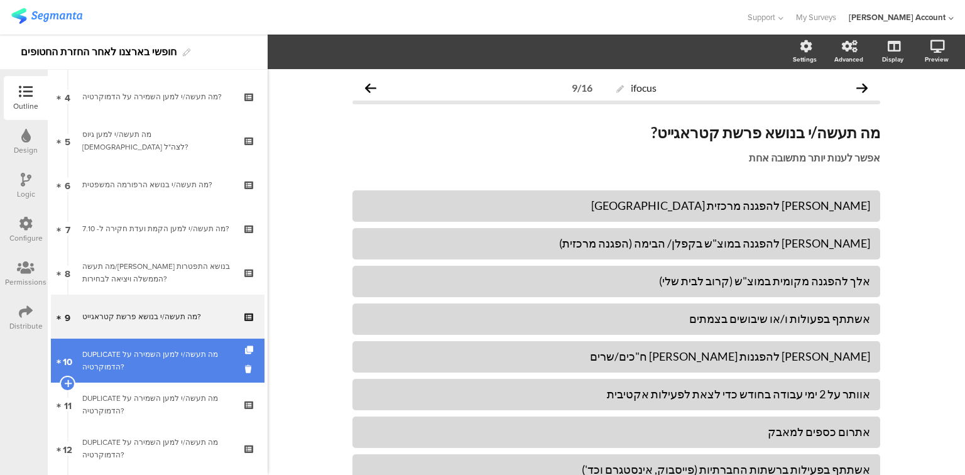
click at [96, 362] on div "DUPLICATE מה תעשה/י למען השמירה על הדמוקרטיה?" at bounding box center [157, 360] width 150 height 25
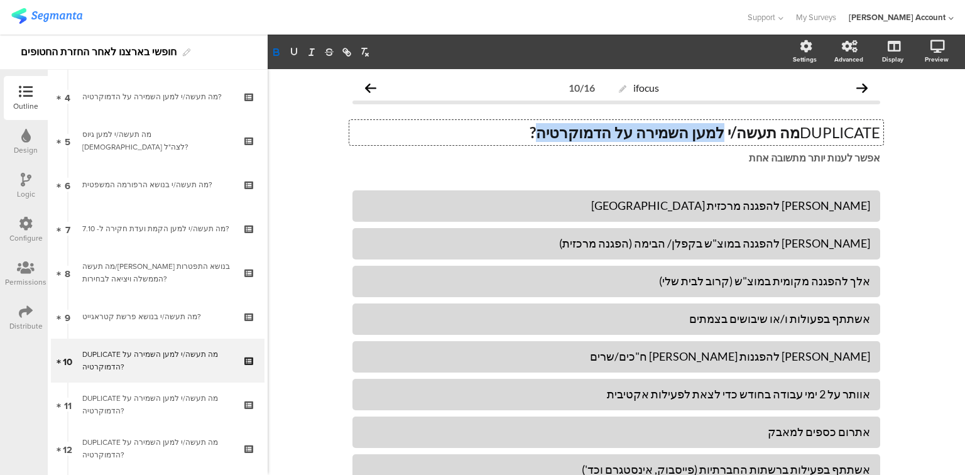
drag, startPoint x: 726, startPoint y: 131, endPoint x: 566, endPoint y: 132, distance: 160.3
click at [566, 132] on div "DUPLICATE מה תעשה/י למען השמירה על הדמוקרטיה? DUPLICATE מה תעשה/י למען השמירה ע…" at bounding box center [616, 132] width 534 height 25
click at [834, 133] on p "DUPLICATE מה תעשה/י בנושא השחיתות הממשלתית?" at bounding box center [617, 132] width 528 height 19
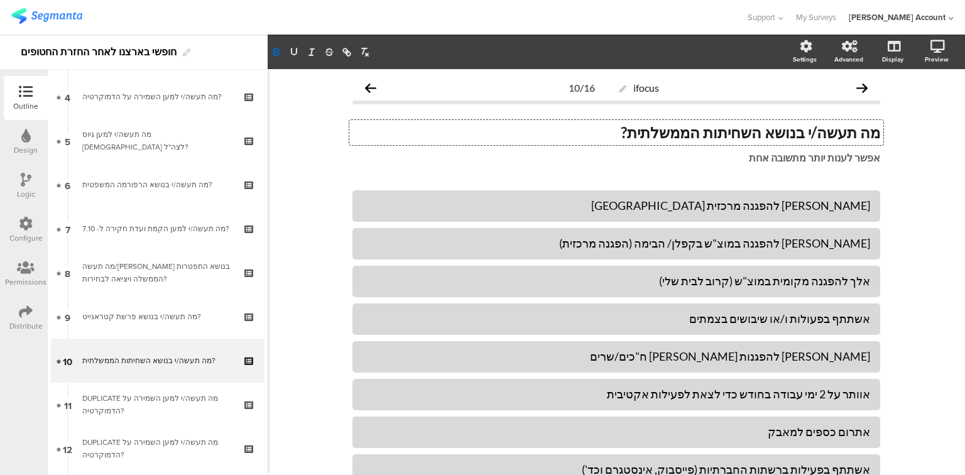
click at [23, 190] on div "Logic" at bounding box center [26, 194] width 18 height 11
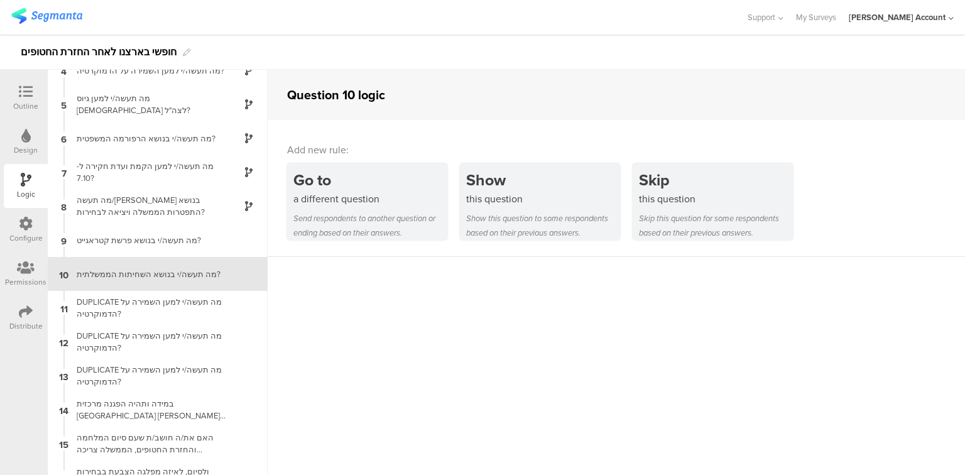
scroll to position [119, 0]
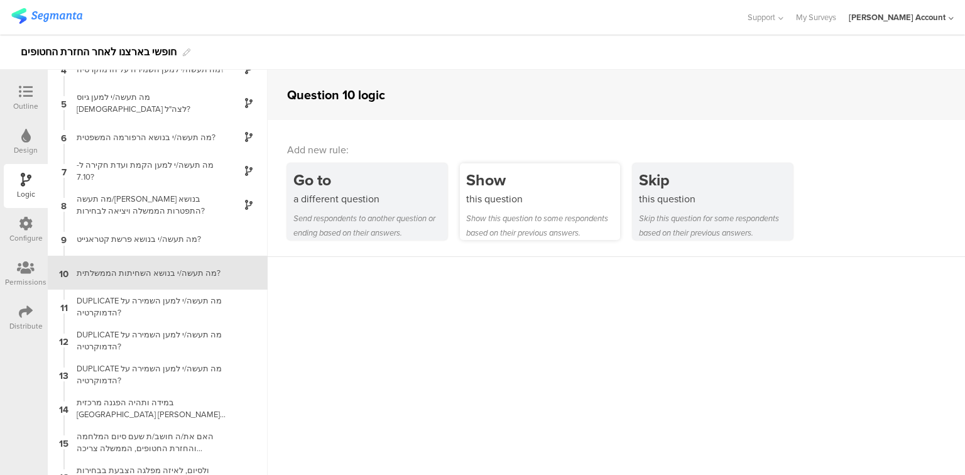
click at [533, 207] on div "Show this question Show this question to some respondents based on their previo…" at bounding box center [540, 201] width 160 height 77
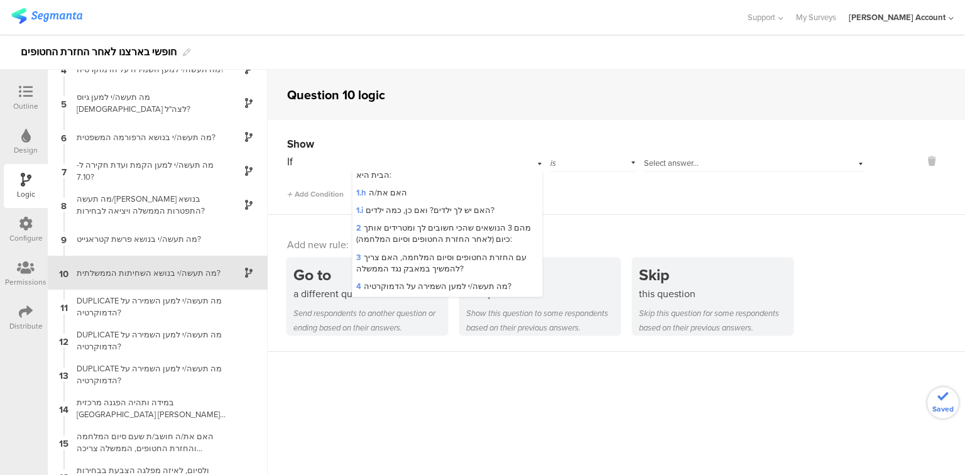
scroll to position [151, 0]
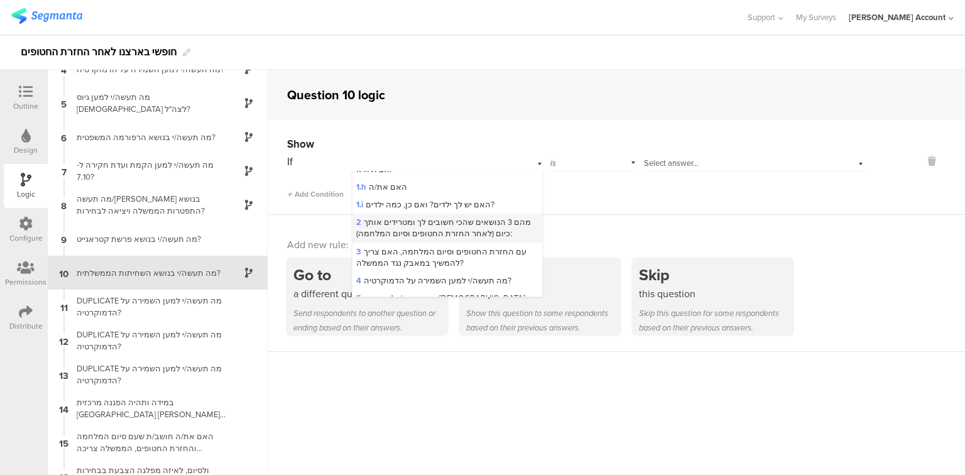
click at [447, 233] on span "2 מהם 3 הנושאים שהכי חשובים לך ומטרידים אותך כיום (לאחר החזרת החטופים וסיום המל…" at bounding box center [443, 227] width 175 height 23
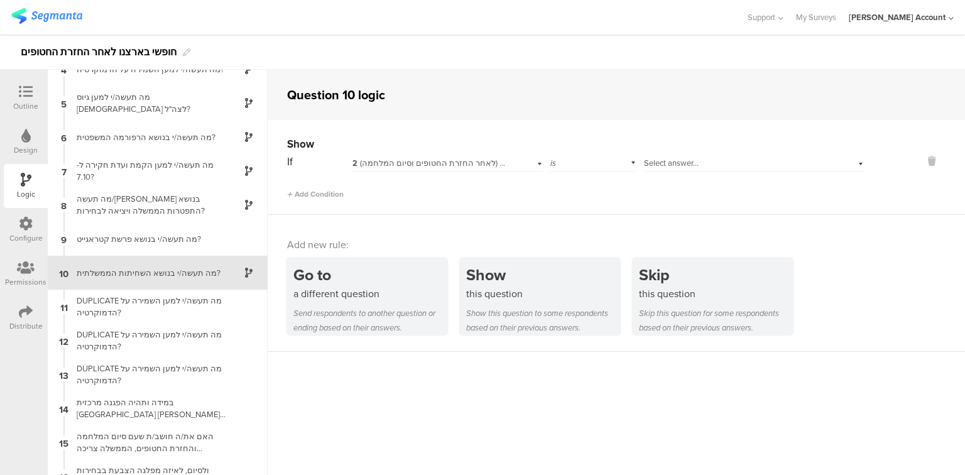
click at [710, 163] on div "Select answer..." at bounding box center [736, 163] width 185 height 11
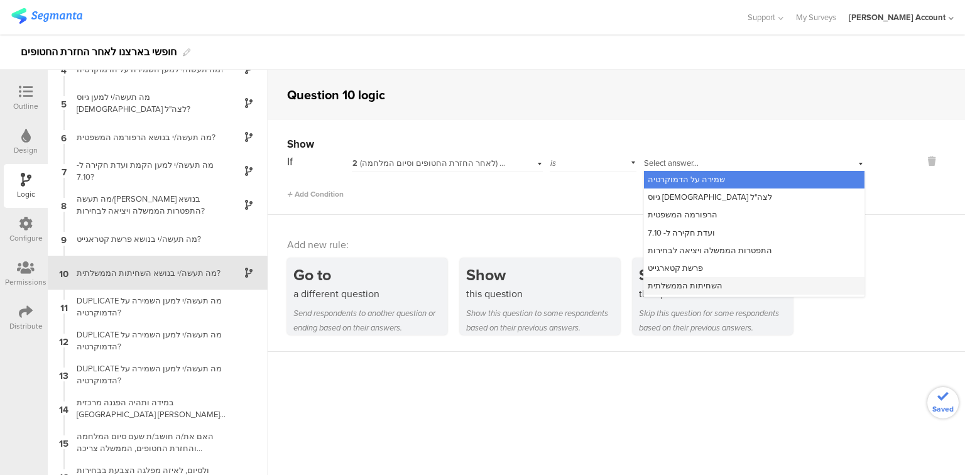
click at [719, 280] on div "השחיתות הממשלתית" at bounding box center [754, 286] width 221 height 18
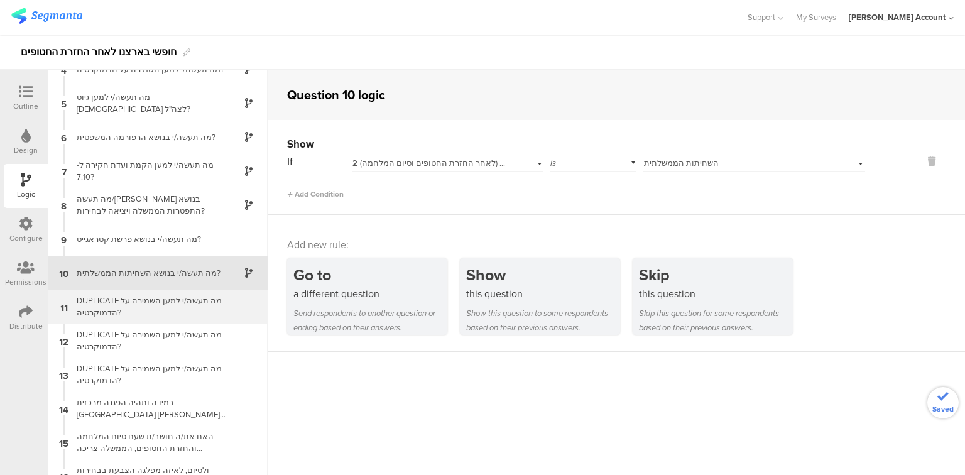
click at [158, 311] on div "DUPLICATE מה תעשה/י למען השמירה על הדמוקרטיה?" at bounding box center [147, 307] width 157 height 24
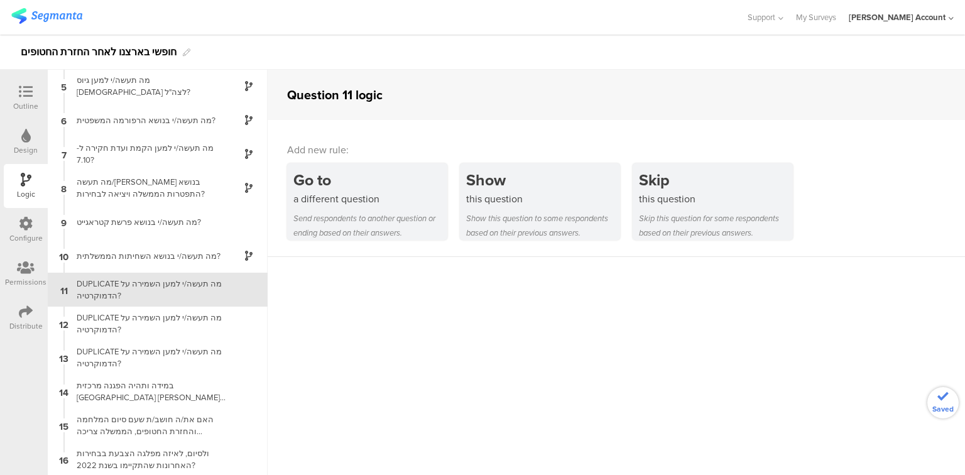
scroll to position [138, 0]
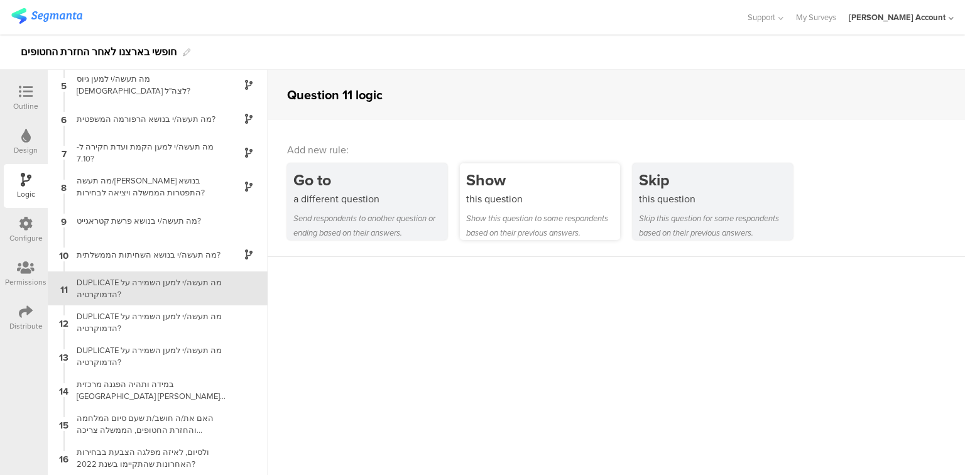
click at [529, 199] on div "this question" at bounding box center [543, 199] width 154 height 14
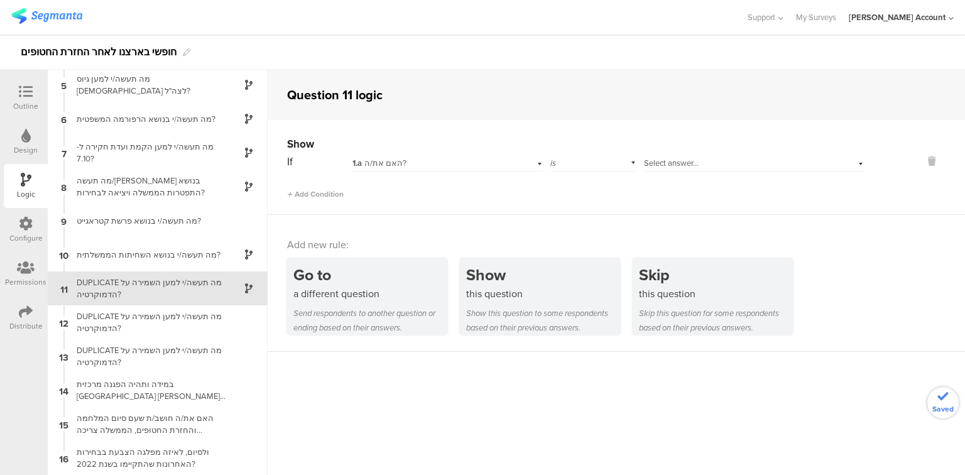
click at [429, 158] on div "1.a האם את/ה?" at bounding box center [431, 163] width 157 height 11
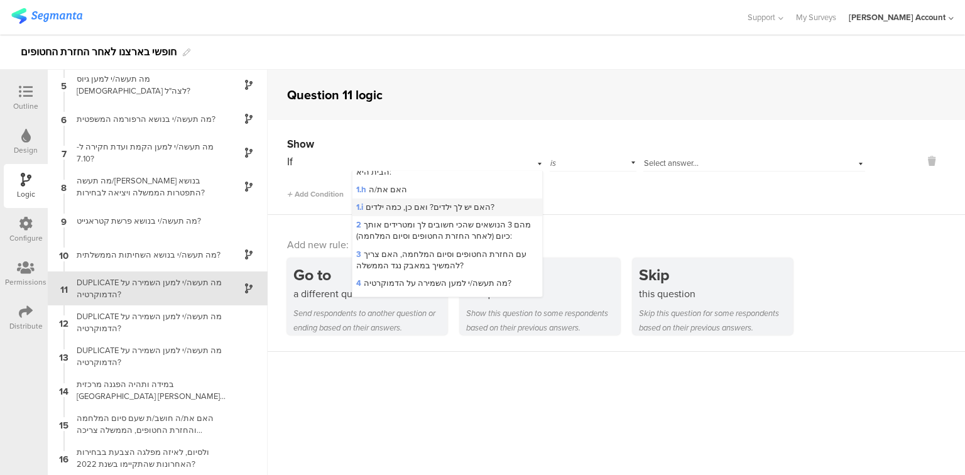
scroll to position [151, 0]
click at [415, 233] on span "2 מהם 3 הנושאים שהכי חשובים לך ומטרידים אותך כיום (לאחר החזרת החטופים וסיום המל…" at bounding box center [443, 227] width 175 height 23
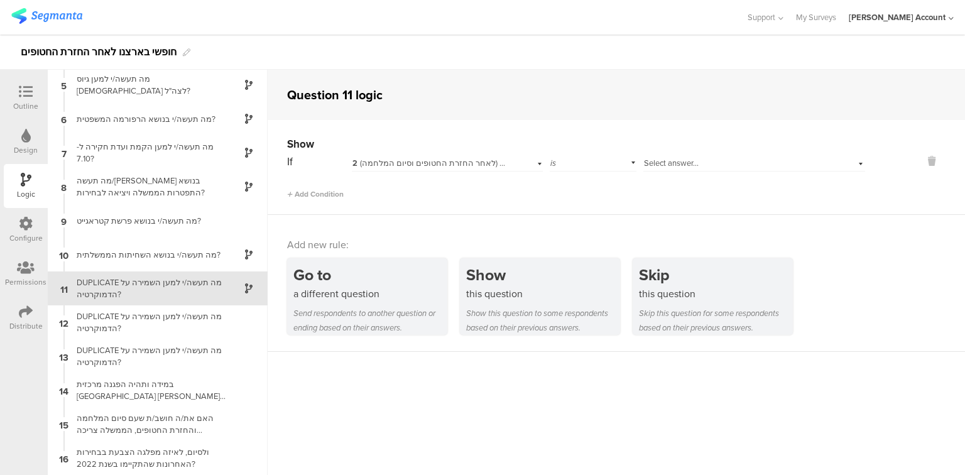
click at [734, 161] on div "Select answer..." at bounding box center [736, 163] width 185 height 11
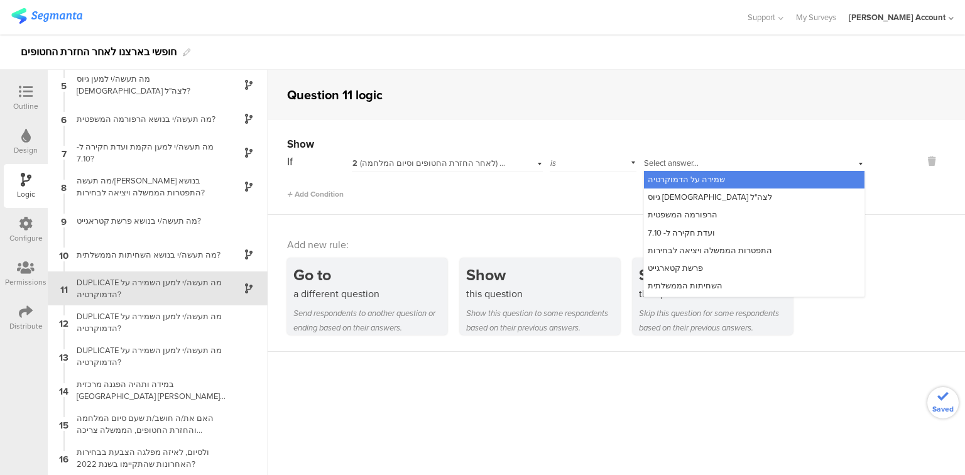
scroll to position [50, 0]
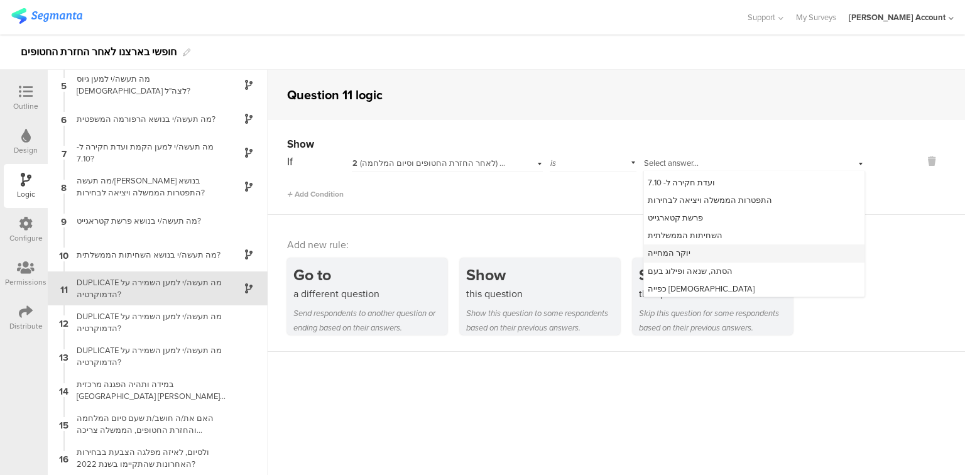
click at [701, 253] on div "יוקר המחייה" at bounding box center [754, 254] width 221 height 18
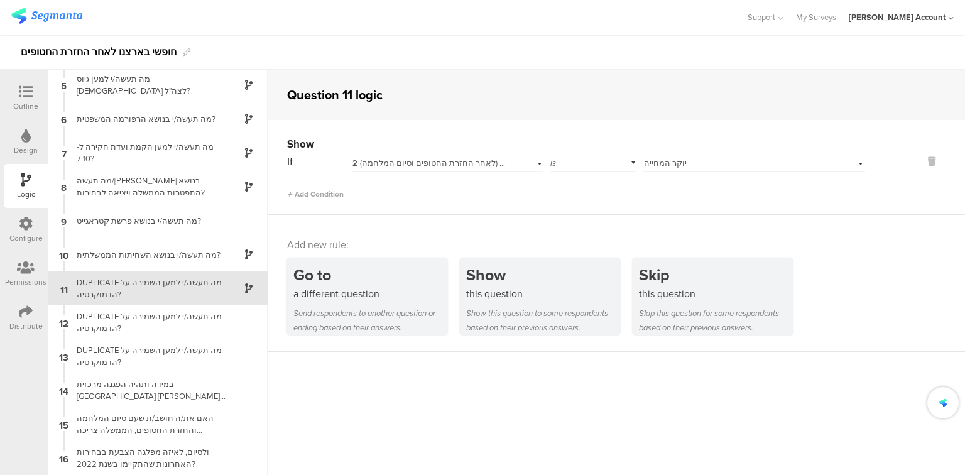
click at [30, 93] on icon at bounding box center [26, 92] width 14 height 14
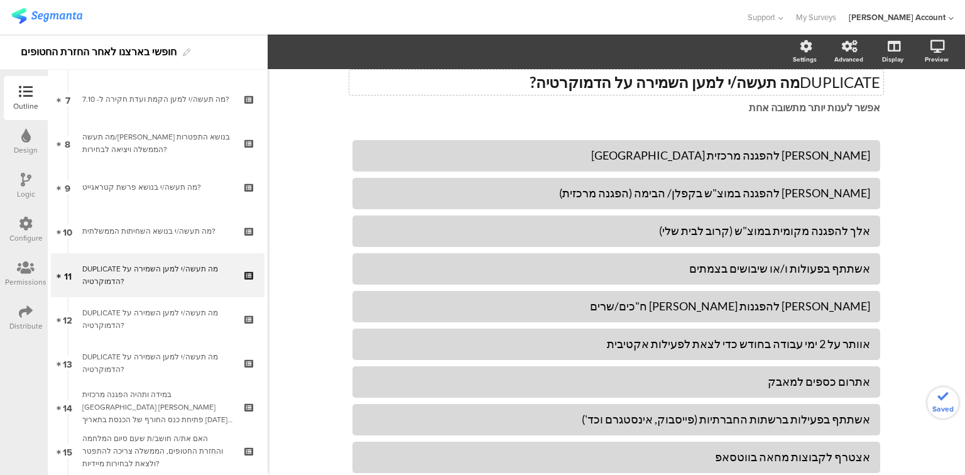
scroll to position [309, 0]
click at [834, 78] on p "DUPLICATE מה תעשה/י למען השמירה על הדמוקרטיה?" at bounding box center [617, 82] width 528 height 19
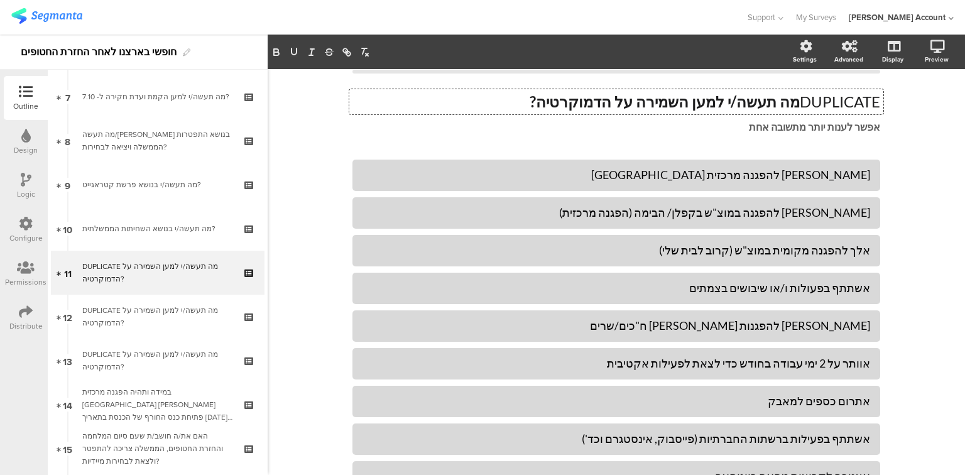
click at [834, 78] on div "ifocus 11/16 DUPLICATE מה תעשה/י למען השמירה על הדמוקרטיה? DUPLICATE מה תעשה/י …" at bounding box center [617, 348] width 528 height 607
click at [834, 106] on div "DUPLICATE מה תעשה/י למען השמירה על הדמוקרטיה? DUPLICATE מה תעשה/י למען השמירה ע…" at bounding box center [617, 113] width 528 height 67
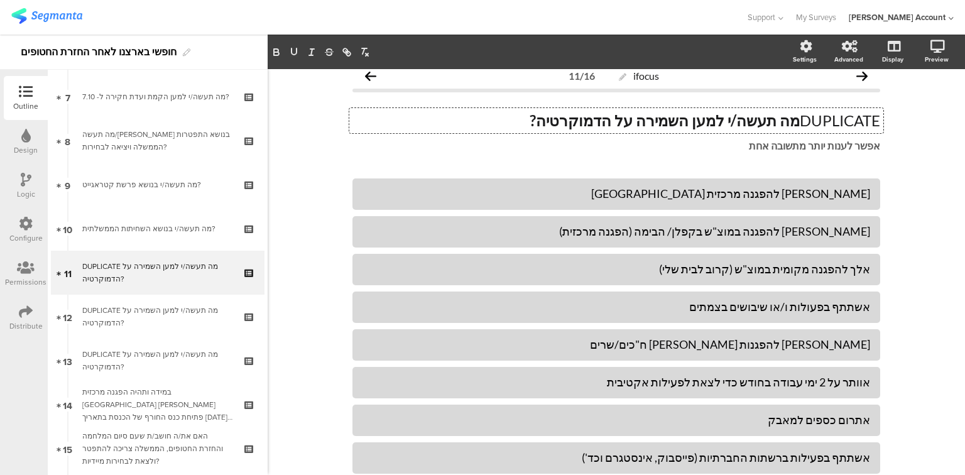
click at [834, 106] on div "DUPLICATE מה תעשה/י למען השמירה על הדמוקרטיה? DUPLICATE מה תעשה/י למען השמירה ע…" at bounding box center [617, 132] width 528 height 67
click at [836, 128] on div "DUPLICATE מה תעשה/י למען השמירה על הדמוקרטיה? DUPLICATE מה תעשה/י למען השמירה ע…" at bounding box center [616, 120] width 534 height 25
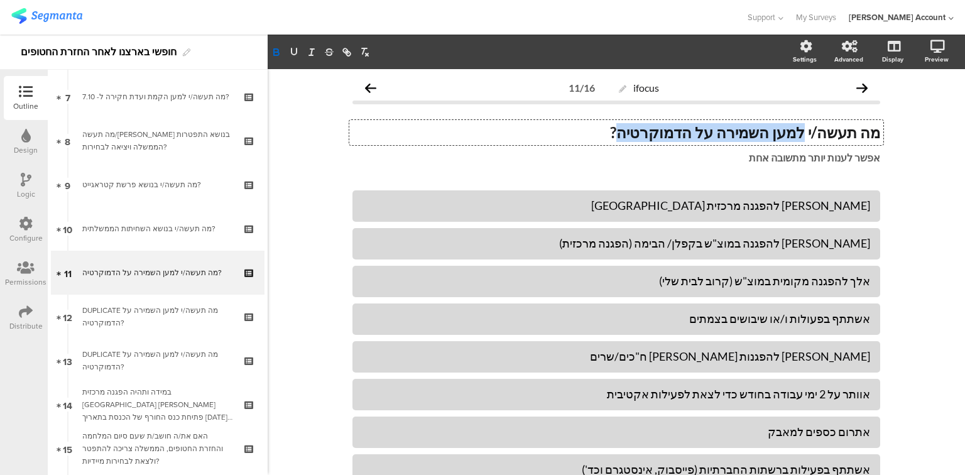
drag, startPoint x: 810, startPoint y: 128, endPoint x: 656, endPoint y: 132, distance: 154.0
click at [656, 132] on strong "מה תעשה/י למען השמירה על הדמוקרטיה?" at bounding box center [745, 132] width 270 height 18
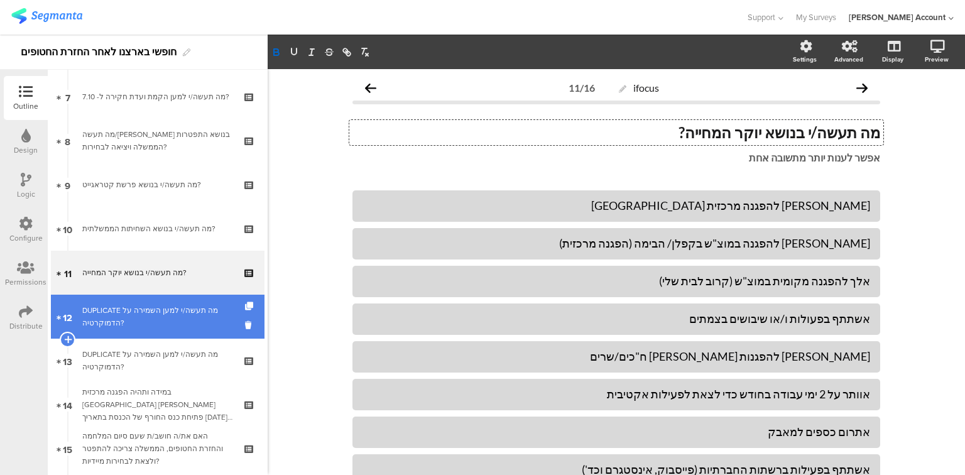
click at [143, 324] on div "DUPLICATE מה תעשה/י למען השמירה על הדמוקרטיה?" at bounding box center [157, 316] width 150 height 25
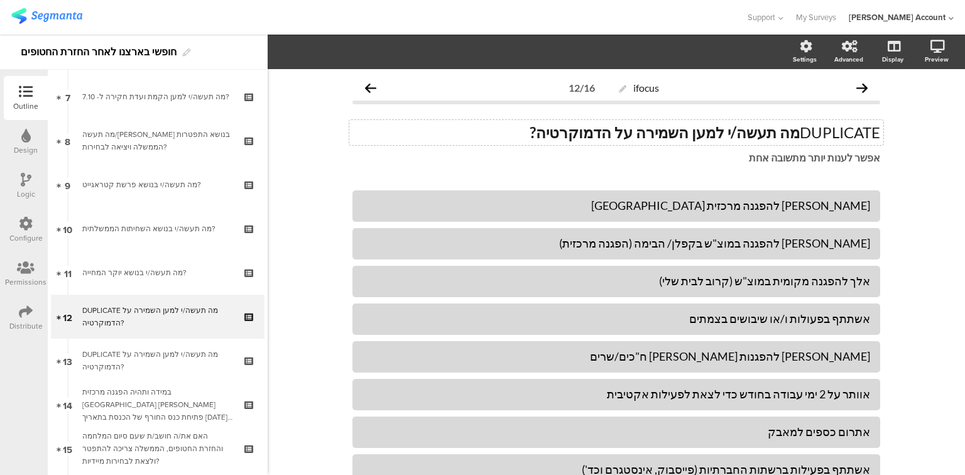
click at [828, 135] on p "DUPLICATE מה תעשה/י למען השמירה על הדמוקרטיה?" at bounding box center [617, 132] width 528 height 19
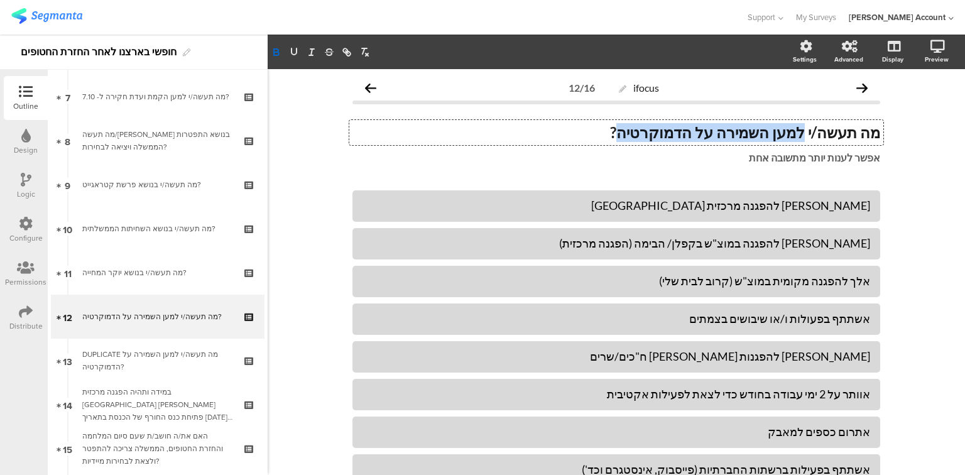
drag, startPoint x: 810, startPoint y: 131, endPoint x: 651, endPoint y: 132, distance: 158.4
click at [651, 135] on strong "מה תעשה/י למען השמירה על הדמוקרטיה?" at bounding box center [745, 132] width 270 height 18
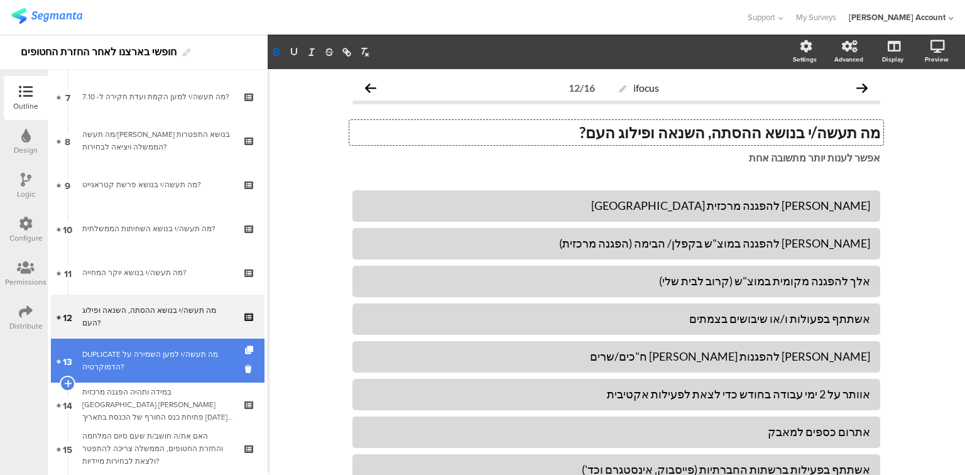
click at [140, 366] on div "DUPLICATE מה תעשה/י למען השמירה על הדמוקרטיה?" at bounding box center [157, 360] width 150 height 25
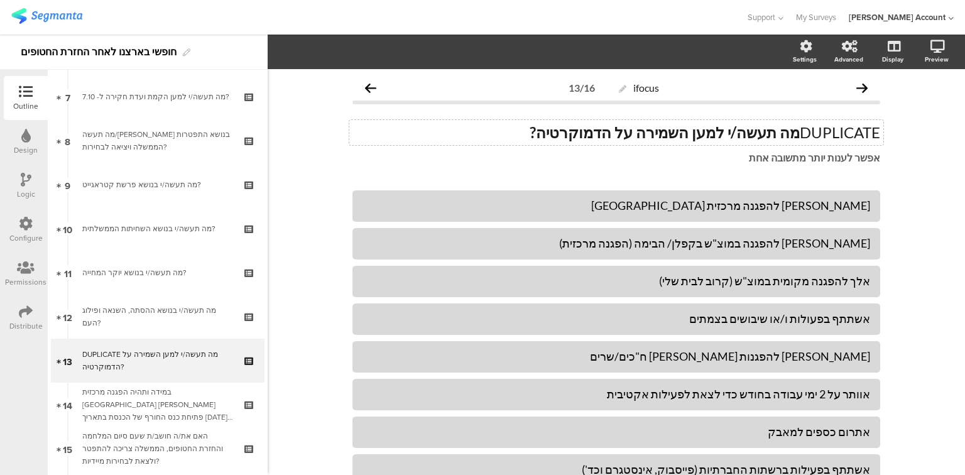
click at [837, 128] on div "DUPLICATE מה תעשה/י למען השמירה על הדמוקרטיה? DUPLICATE מה תעשה/י למען השמירה ע…" at bounding box center [616, 132] width 534 height 25
click at [837, 128] on p "DUPLICATE מה תעשה/י למען השמירה על הדמוקרטיה?" at bounding box center [617, 132] width 528 height 19
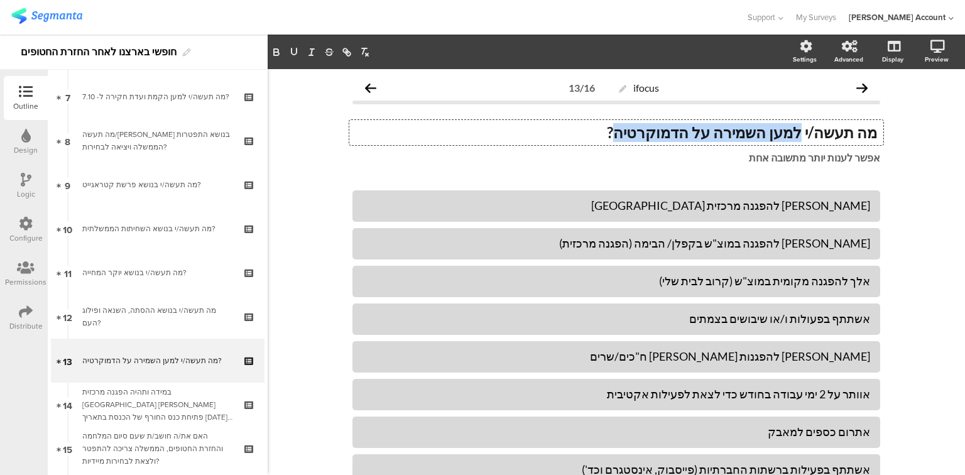
drag, startPoint x: 806, startPoint y: 131, endPoint x: 650, endPoint y: 134, distance: 155.9
click at [650, 134] on strong "מה תעשה/י למען השמירה על הדמוקרטיה?" at bounding box center [742, 132] width 270 height 18
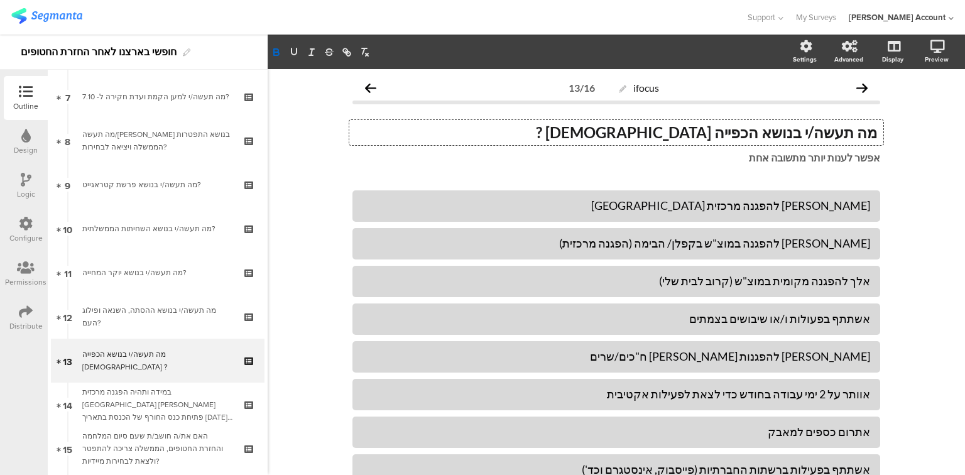
click at [24, 184] on icon at bounding box center [26, 180] width 11 height 14
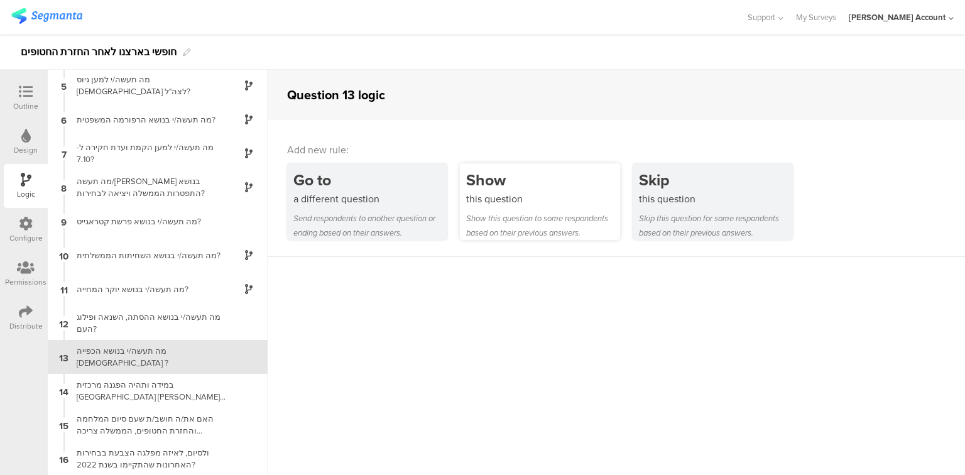
scroll to position [138, 0]
click at [552, 228] on div "Show this question to some respondents based on their previous answers." at bounding box center [543, 225] width 154 height 29
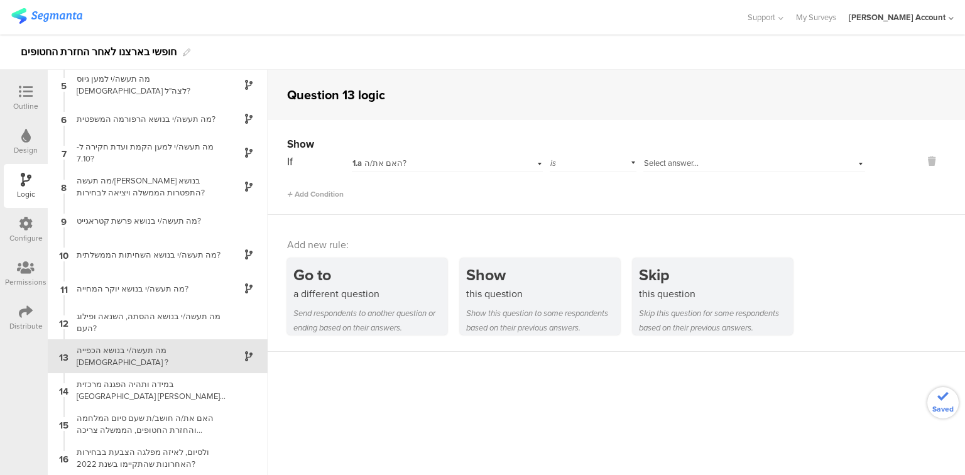
click at [436, 158] on div "1.a האם את/ה?" at bounding box center [431, 163] width 157 height 11
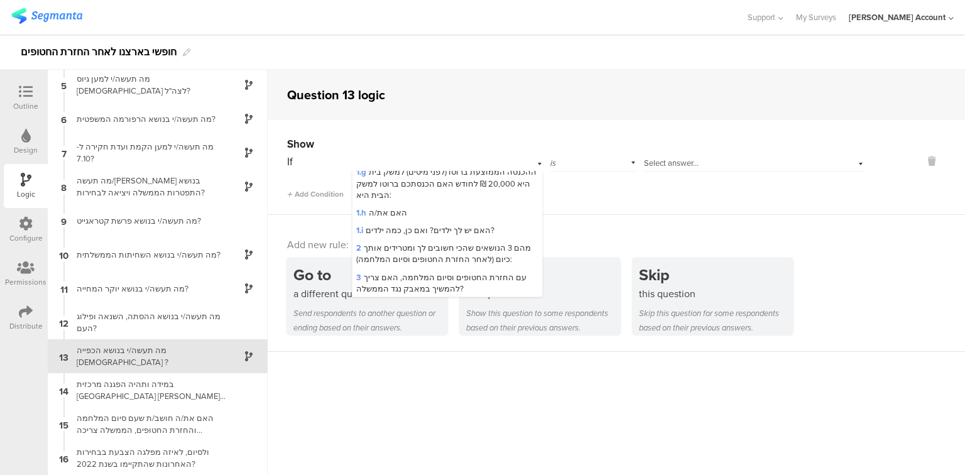
scroll to position [101, 0]
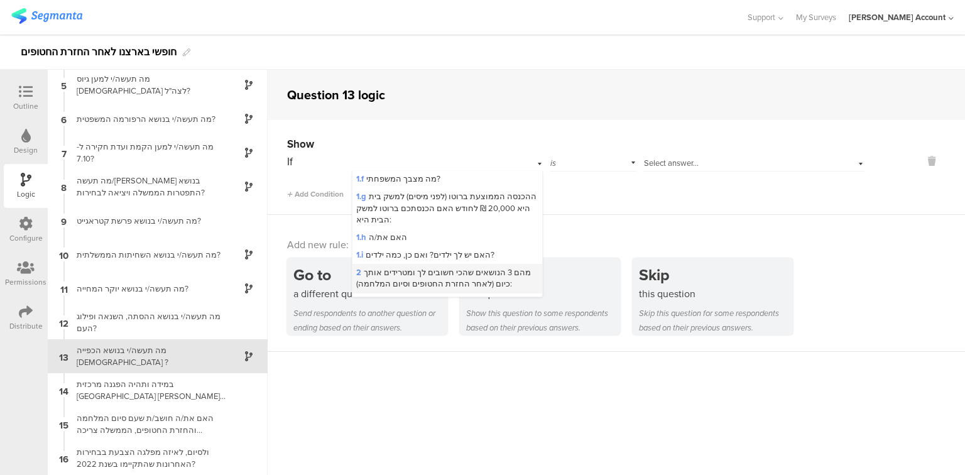
click at [465, 269] on span "2 מהם 3 הנושאים שהכי חשובים לך ומטרידים אותך כיום (לאחר החזרת החטופים וסיום המל…" at bounding box center [443, 278] width 175 height 23
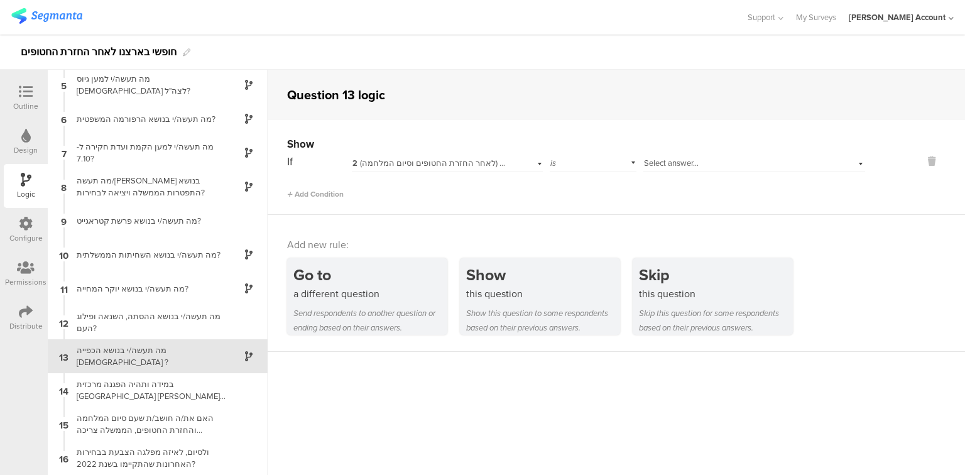
click at [686, 162] on span "Select answer..." at bounding box center [671, 163] width 55 height 12
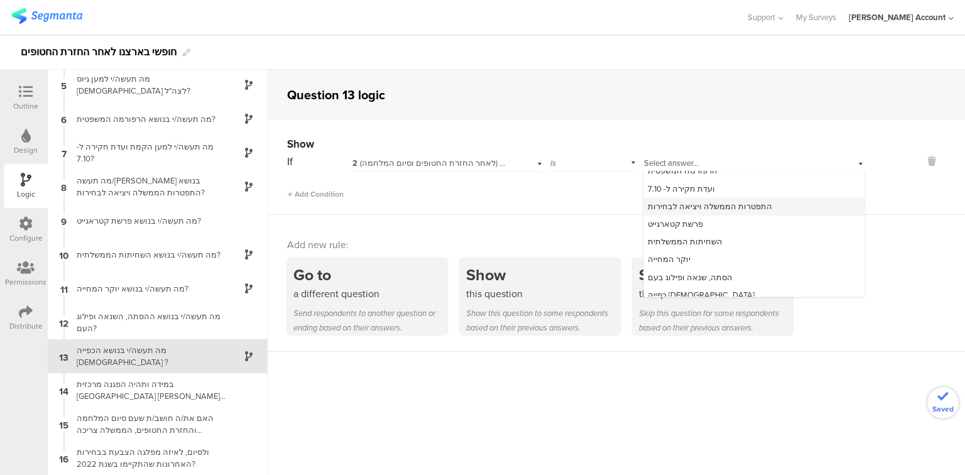
scroll to position [87, 0]
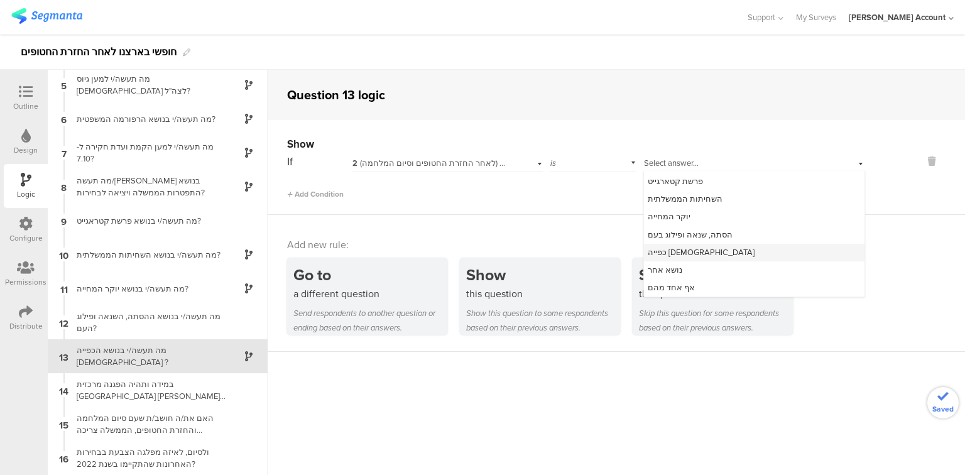
click at [695, 256] on div "כפייה [DEMOGRAPHIC_DATA]" at bounding box center [754, 253] width 221 height 18
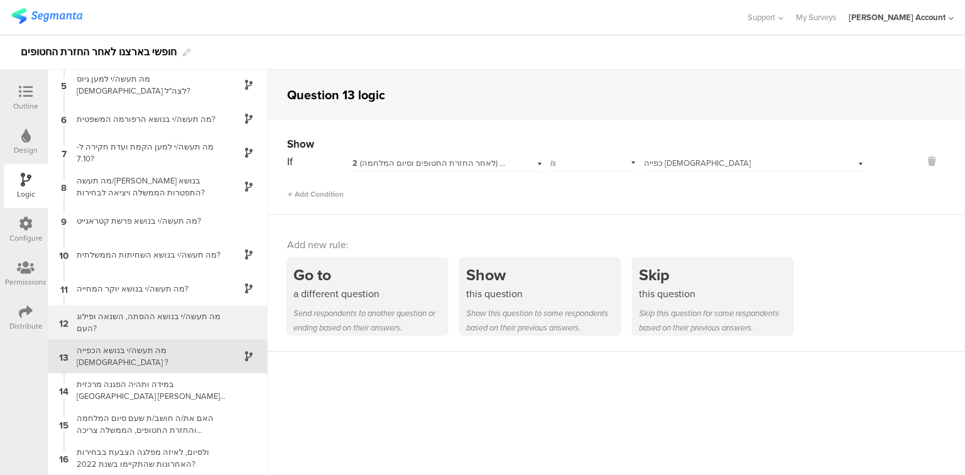
click at [141, 326] on div "מה תעשה/י בנושא ההסתה, השנאה ופילוג העם?" at bounding box center [147, 323] width 157 height 24
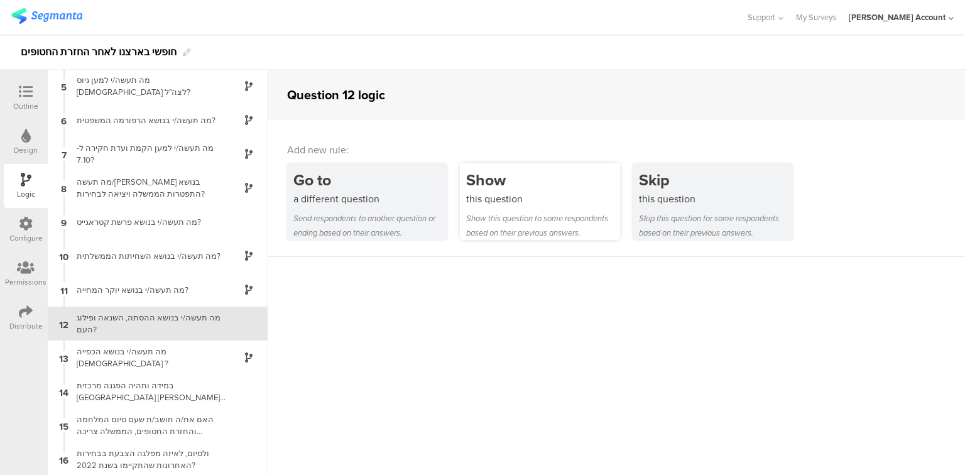
scroll to position [138, 0]
click at [554, 199] on div "this question" at bounding box center [543, 199] width 154 height 14
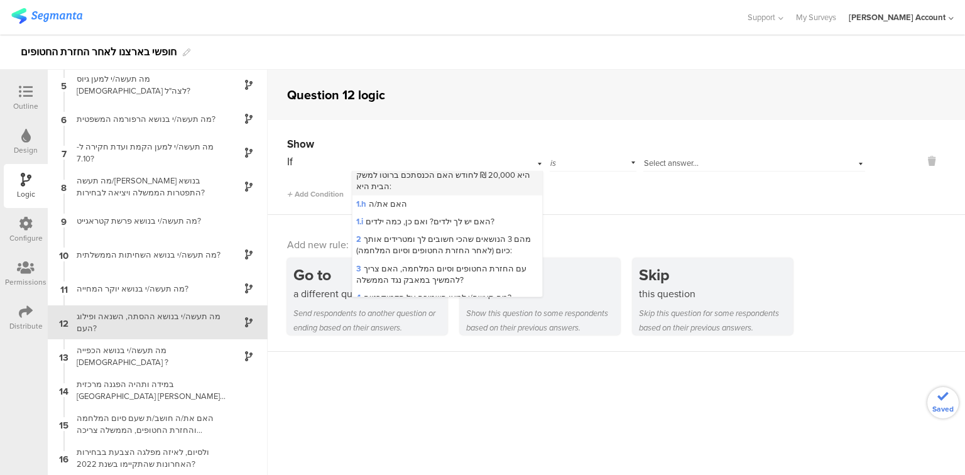
scroll to position [151, 0]
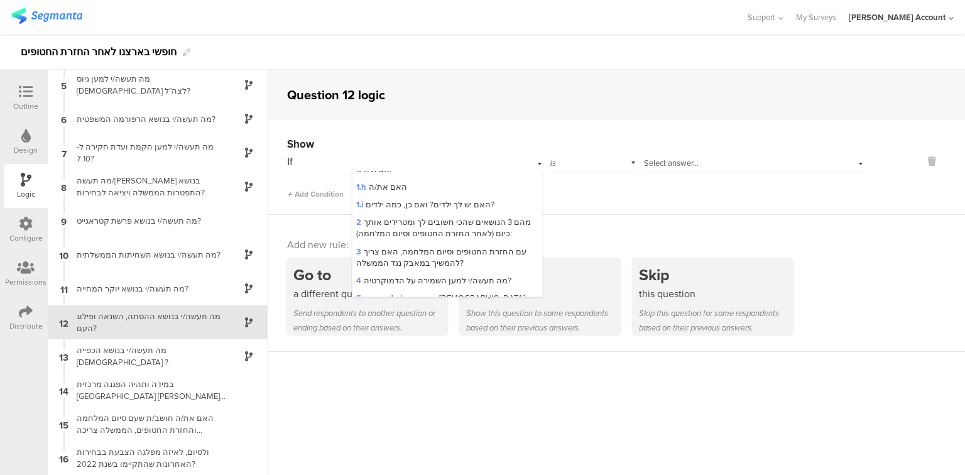
click at [469, 231] on span "2 מהם 3 הנושאים שהכי חשובים לך ומטרידים אותך כיום (לאחר החזרת החטופים וסיום המל…" at bounding box center [443, 227] width 175 height 23
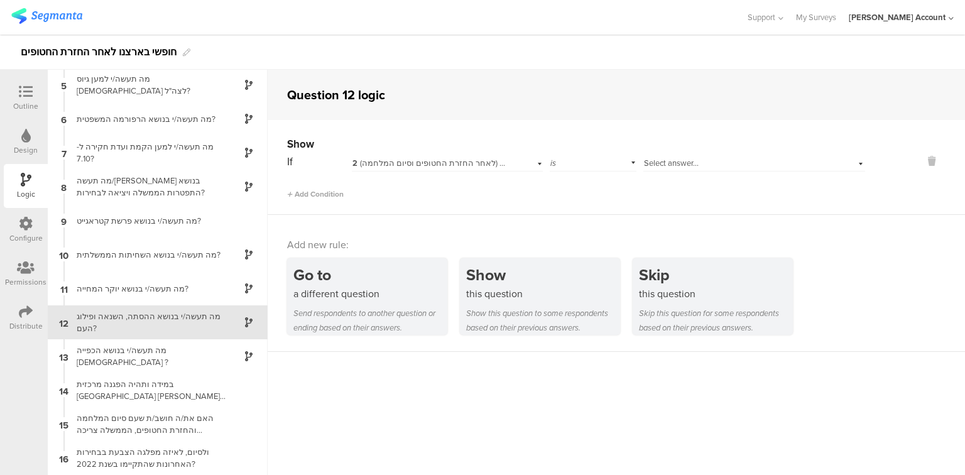
scroll to position [0, 0]
click at [677, 157] on div "Select answer..." at bounding box center [755, 161] width 222 height 19
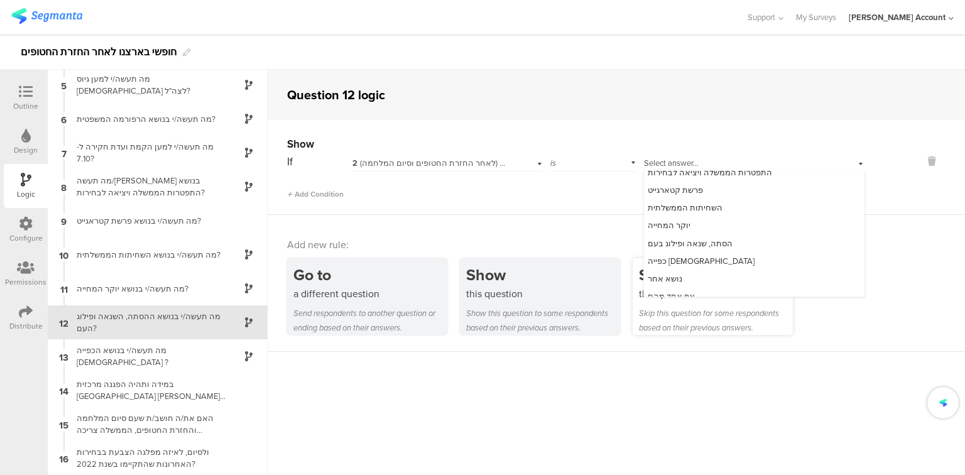
scroll to position [87, 0]
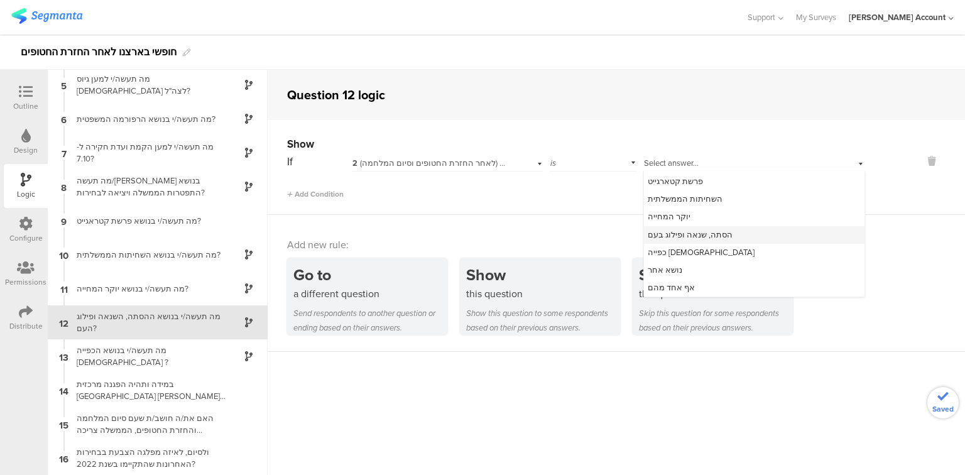
click at [698, 234] on span "הסתה, שנאה ופילוג בעם" at bounding box center [690, 235] width 85 height 12
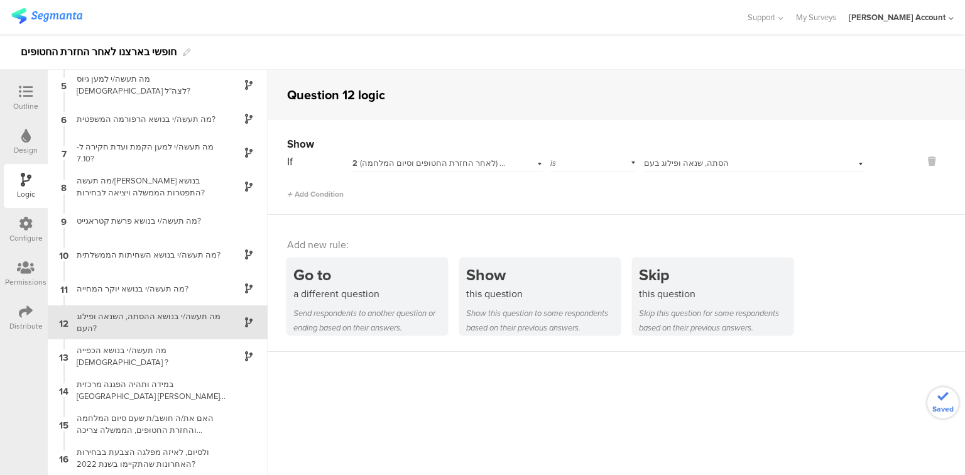
scroll to position [0, 0]
click at [140, 288] on div "מה תעשה/י בנושא יוקר המחייה?" at bounding box center [147, 289] width 157 height 12
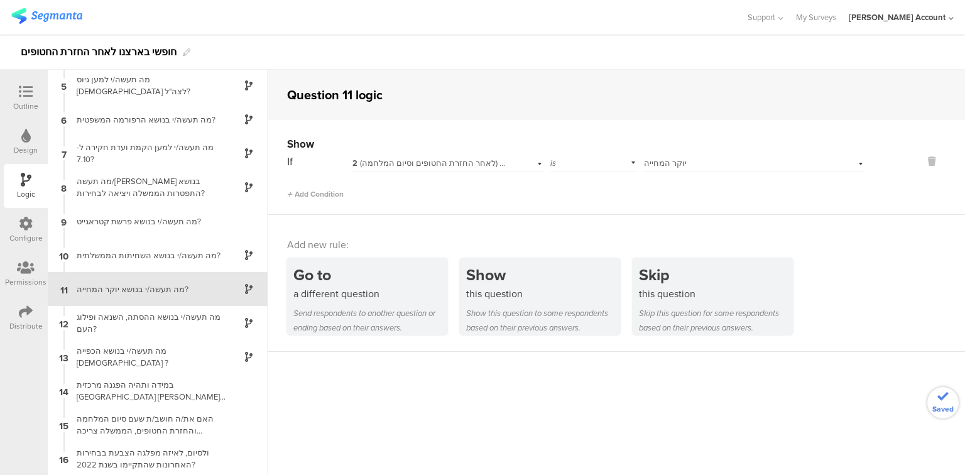
scroll to position [138, 0]
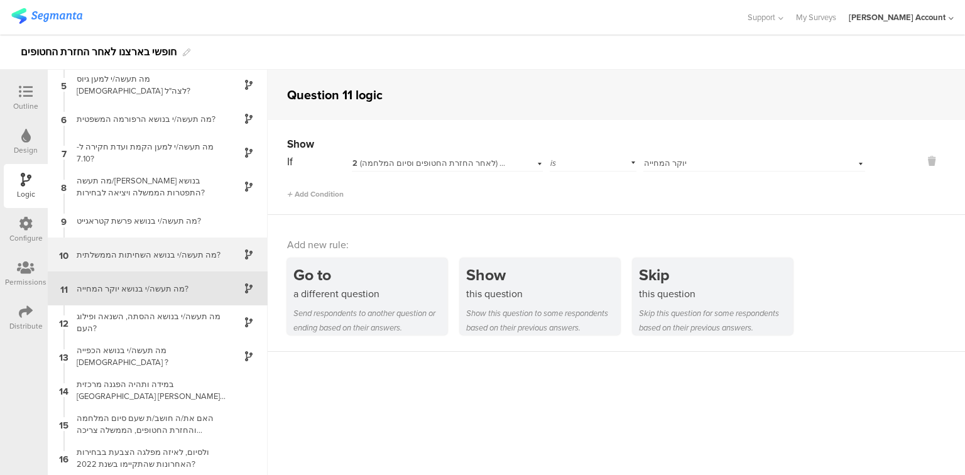
click at [145, 263] on div "10 מה תעשה/י בנושא השחיתות הממשלתית?" at bounding box center [158, 255] width 220 height 34
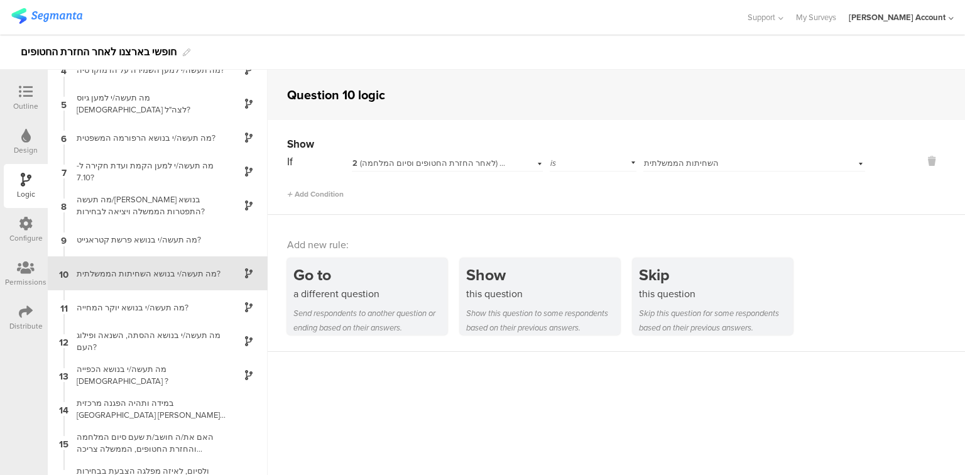
scroll to position [119, 0]
click at [146, 236] on div "מה תעשה/י בנושא פרשת קטראגייט?" at bounding box center [147, 239] width 157 height 12
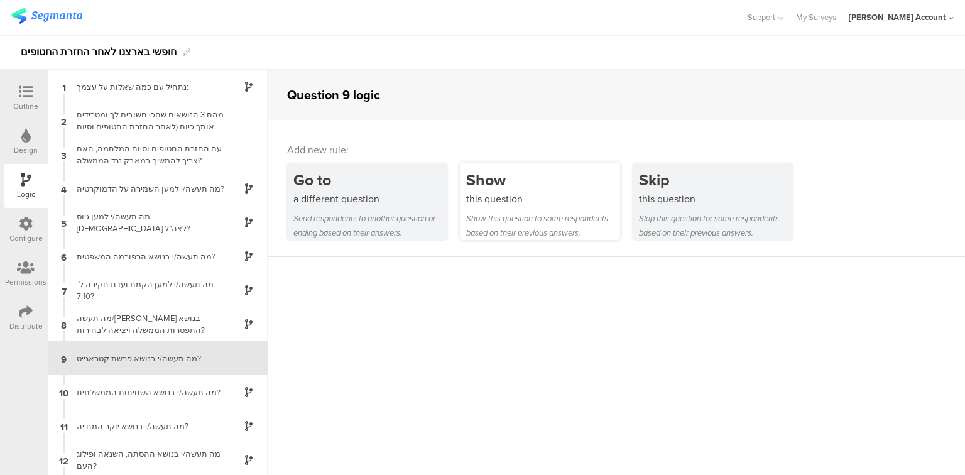
scroll to position [85, 0]
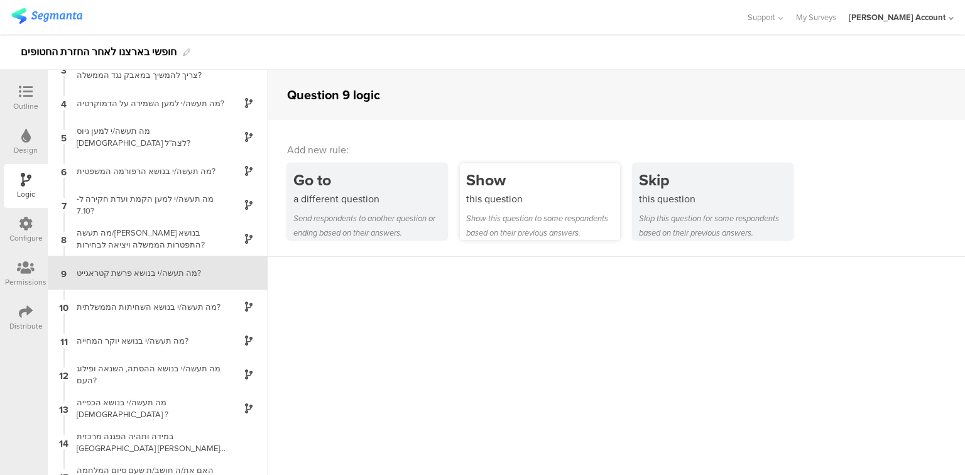
click at [581, 201] on div "this question" at bounding box center [543, 199] width 154 height 14
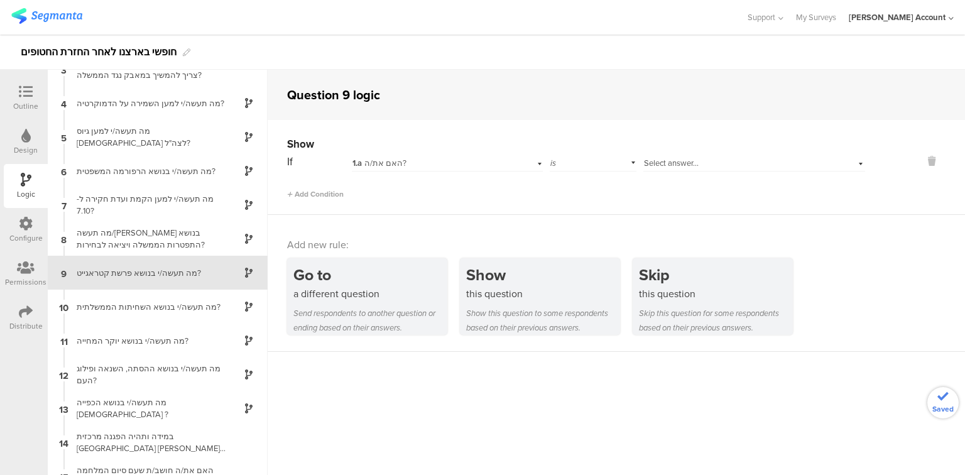
click at [478, 161] on div "1.a האם את/ה?" at bounding box center [431, 163] width 157 height 11
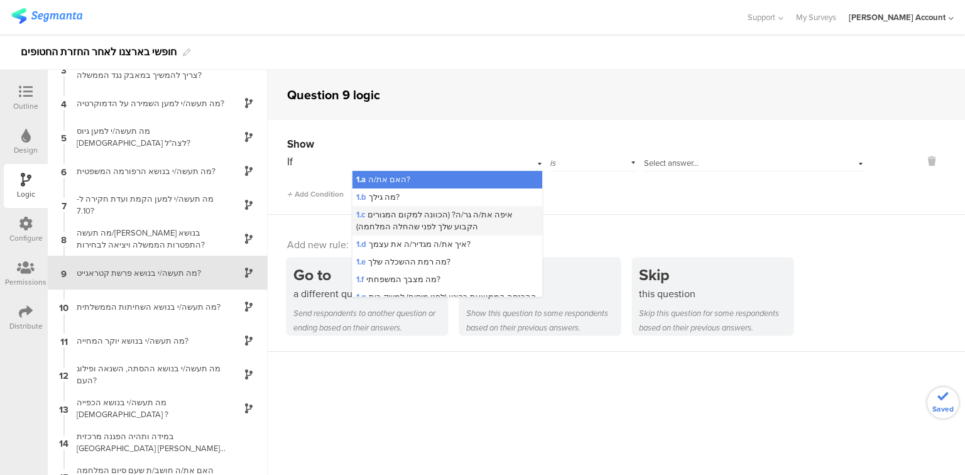
scroll to position [151, 0]
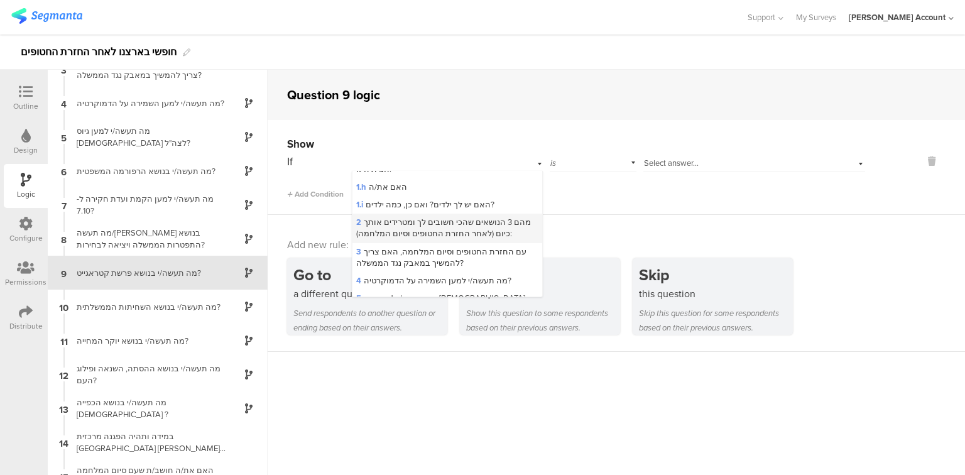
click at [488, 239] on div "2 מהם 3 הנושאים שהכי חשובים לך ומטרידים אותך כיום (לאחר החזרת החטופים וסיום המל…" at bounding box center [448, 228] width 190 height 29
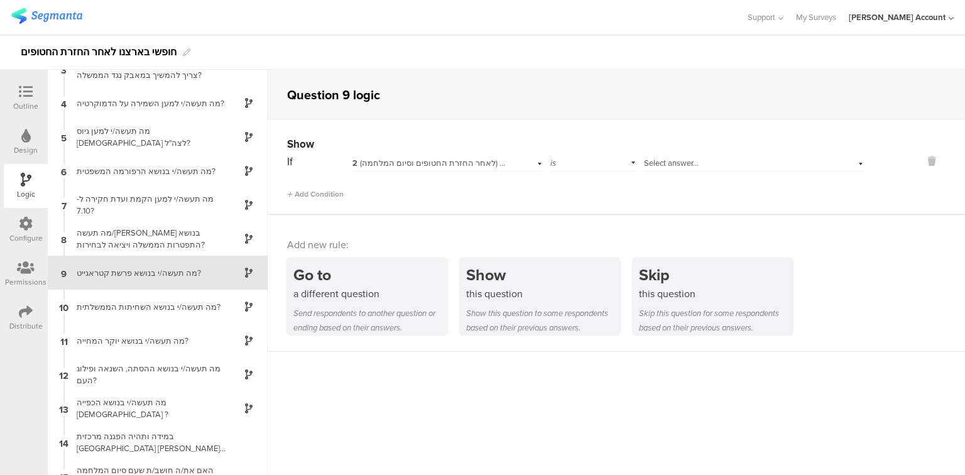
scroll to position [0, 0]
click at [696, 162] on div "Select answer..." at bounding box center [736, 163] width 185 height 11
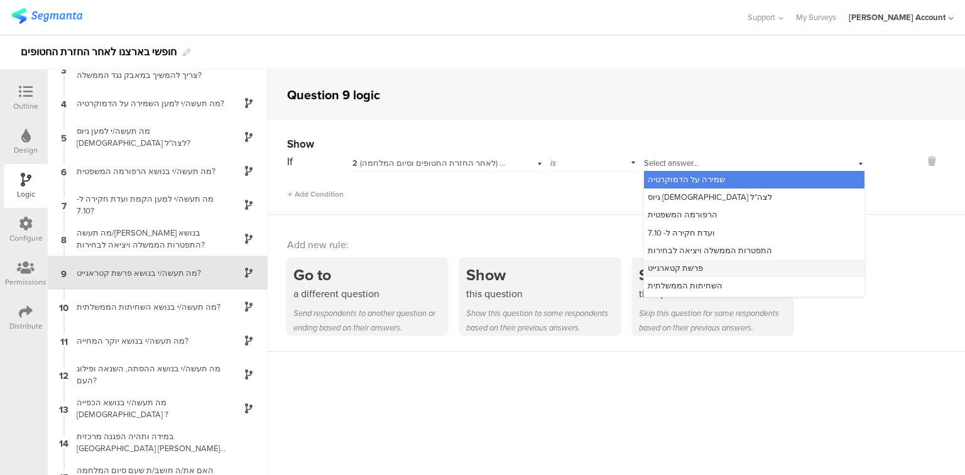
click at [702, 269] on div "פרשת קטארגייט" at bounding box center [754, 269] width 221 height 18
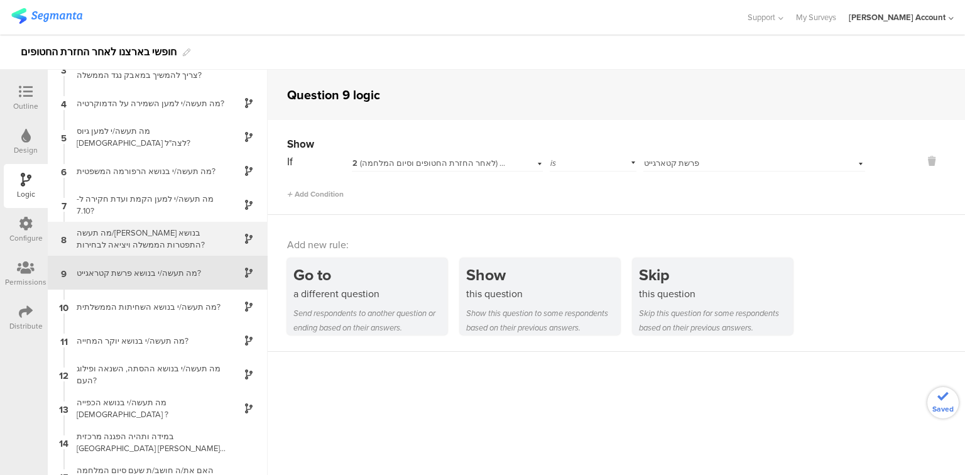
click at [141, 243] on div "מה תעשה/י בנושא התפטרות הממשלה ויציאה לבחירות?" at bounding box center [147, 239] width 157 height 24
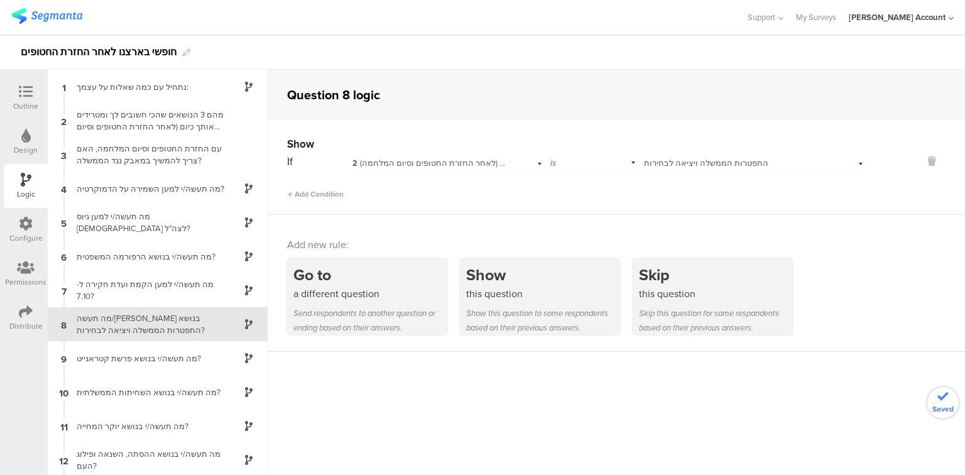
scroll to position [52, 0]
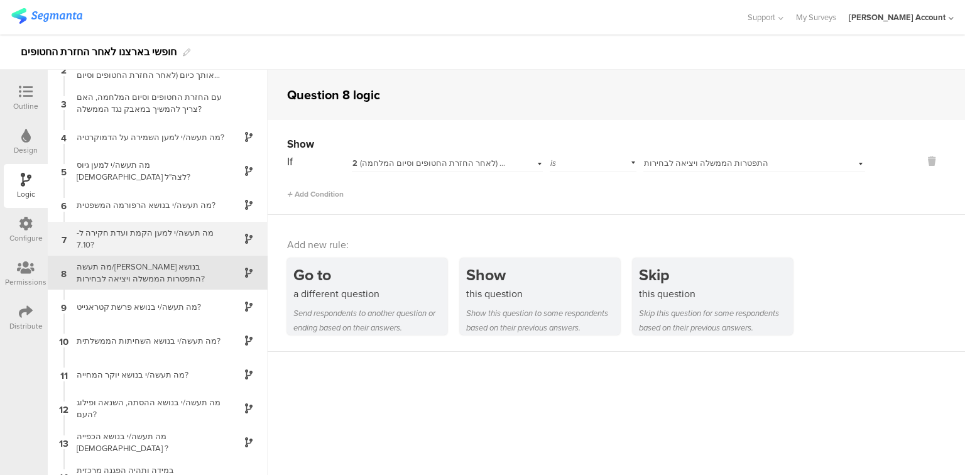
click at [138, 236] on div "מה תעשה/י למען הקמת ועדת חקירה ל- 7.10?" at bounding box center [147, 239] width 157 height 24
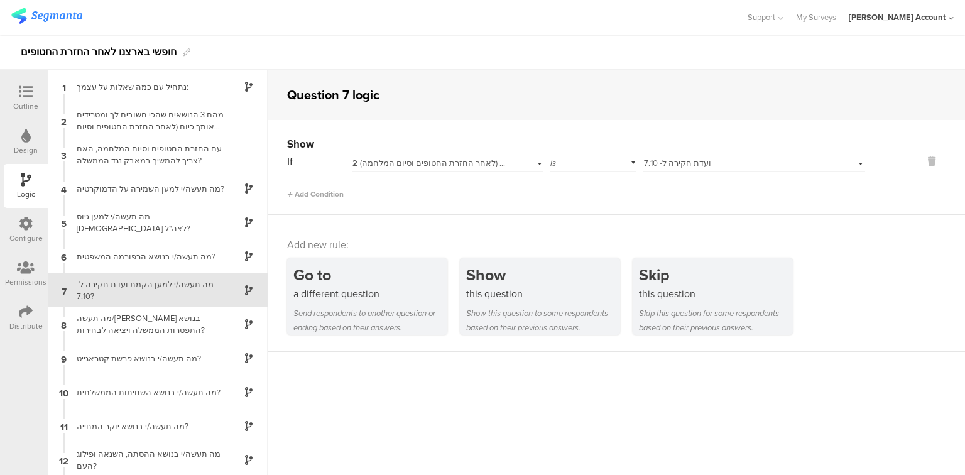
scroll to position [18, 0]
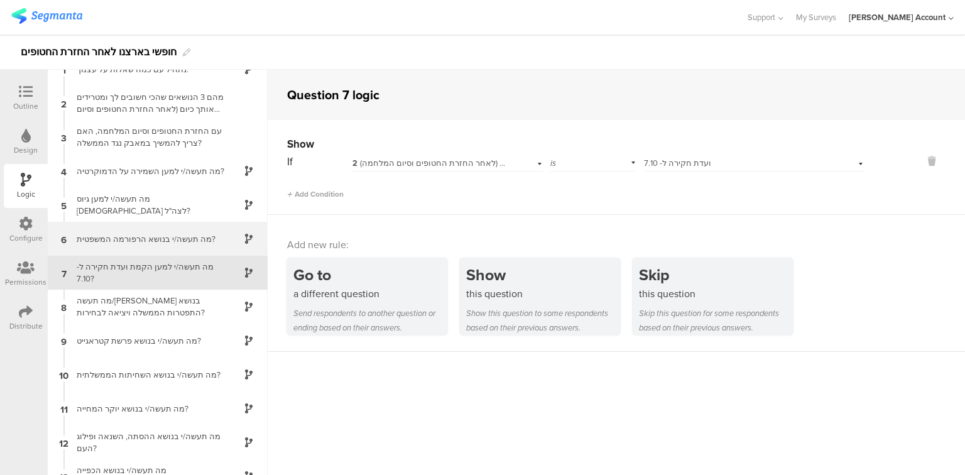
click at [138, 233] on div "מה תעשה/י בנושא הרפורמה המשפטית?" at bounding box center [147, 239] width 157 height 12
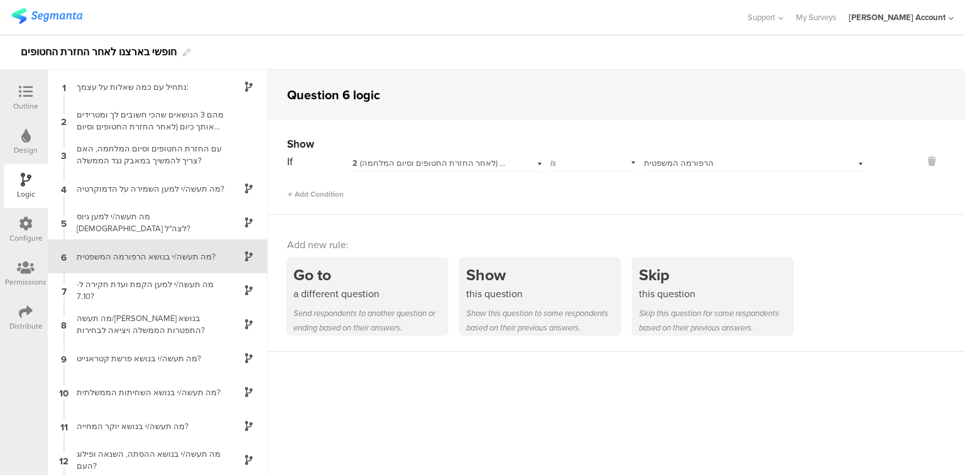
scroll to position [34, 0]
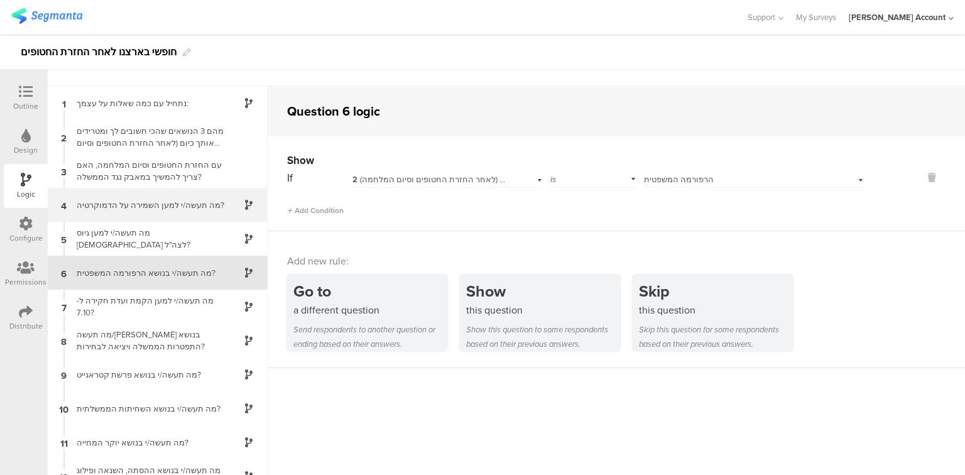
click at [137, 211] on div "4 מה תעשה/י למען השמירה על הדמוקרטיה?" at bounding box center [158, 205] width 220 height 34
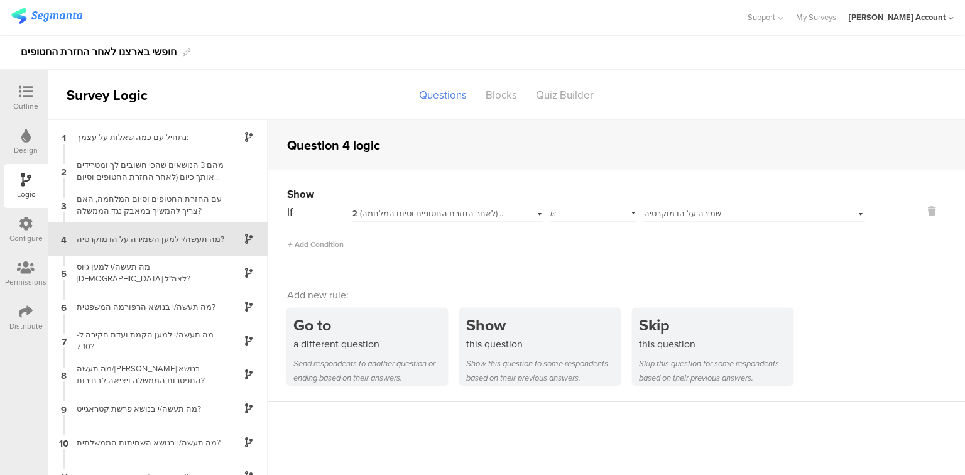
click at [30, 94] on icon at bounding box center [26, 92] width 14 height 14
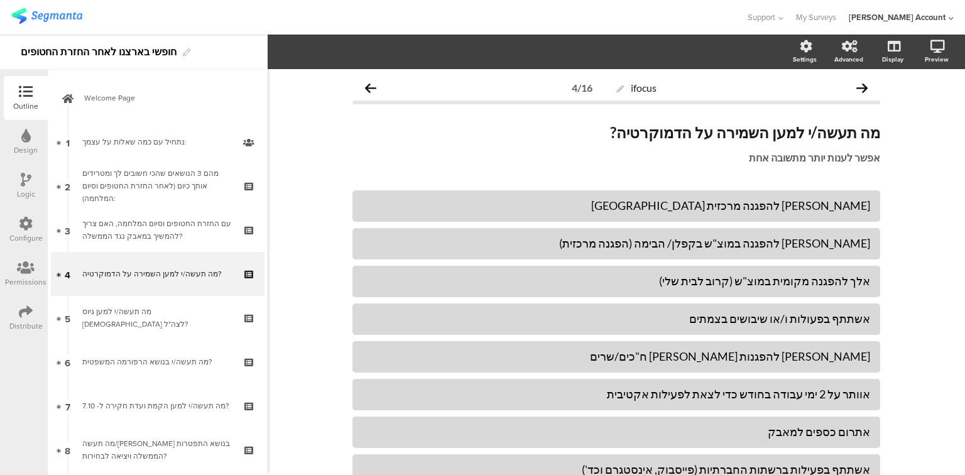
scroll to position [1, 0]
click at [25, 173] on icon at bounding box center [26, 180] width 11 height 14
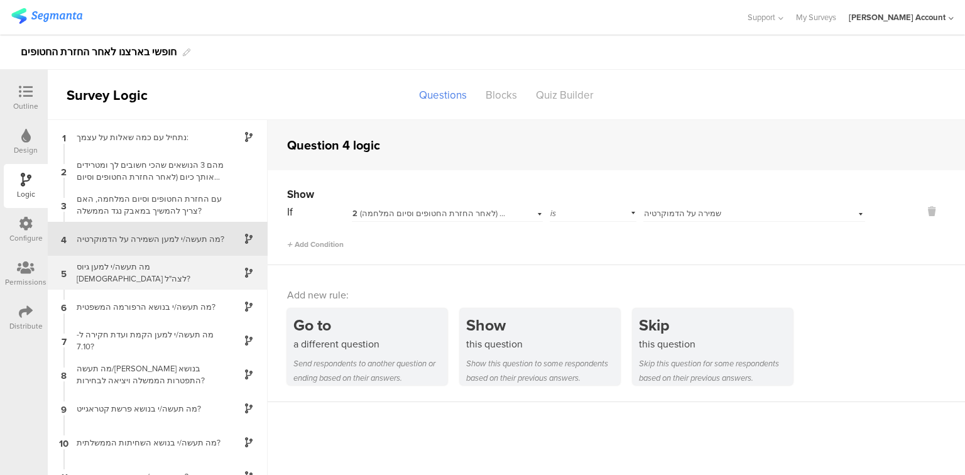
click at [136, 278] on div "5 מה תעשה/י למען גיוס חרדים לצה"ל?" at bounding box center [158, 273] width 220 height 34
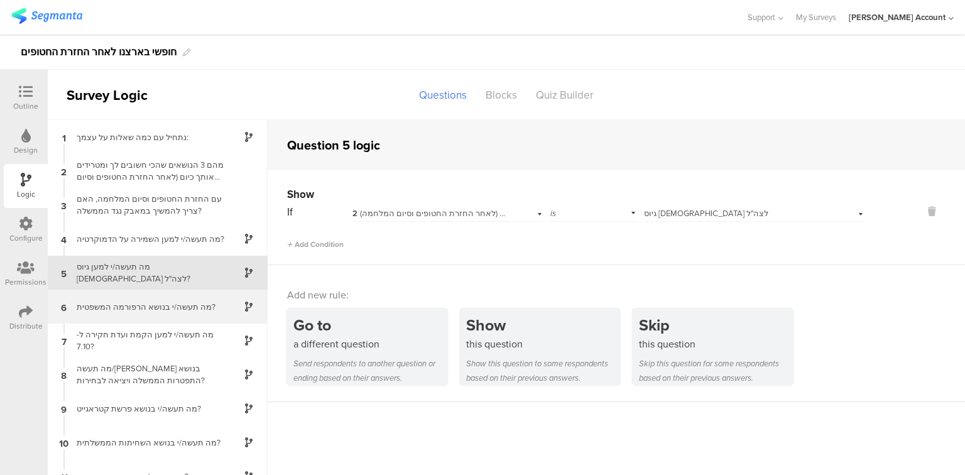
click at [136, 309] on div "מה תעשה/י בנושא הרפורמה המשפטית?" at bounding box center [147, 307] width 157 height 12
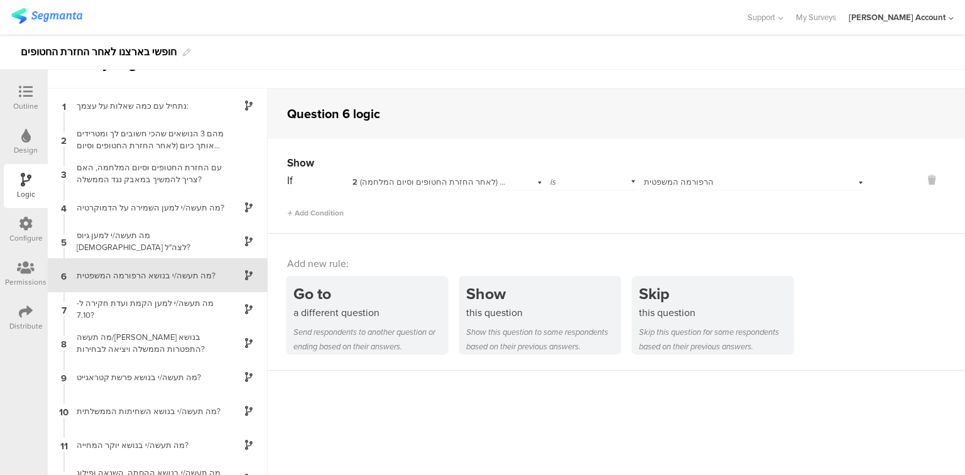
scroll to position [34, 0]
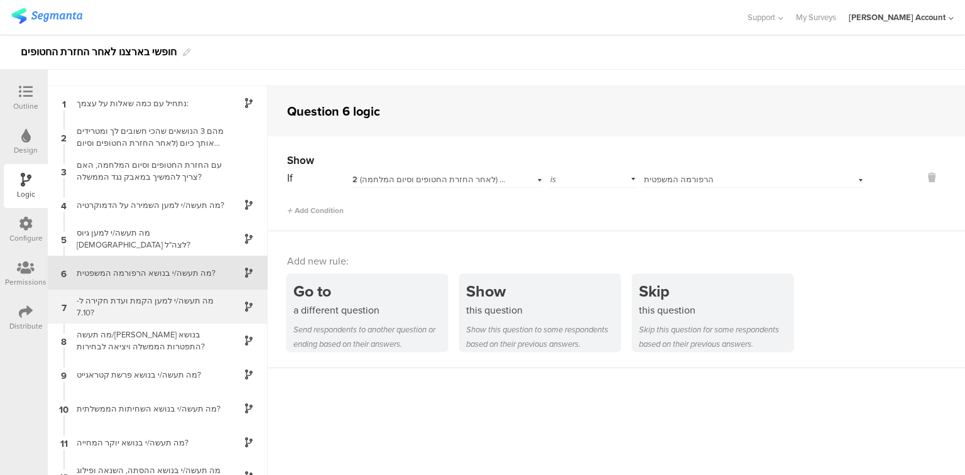
click at [138, 310] on div "מה תעשה/י למען הקמת ועדת חקירה ל- 7.10?" at bounding box center [147, 307] width 157 height 24
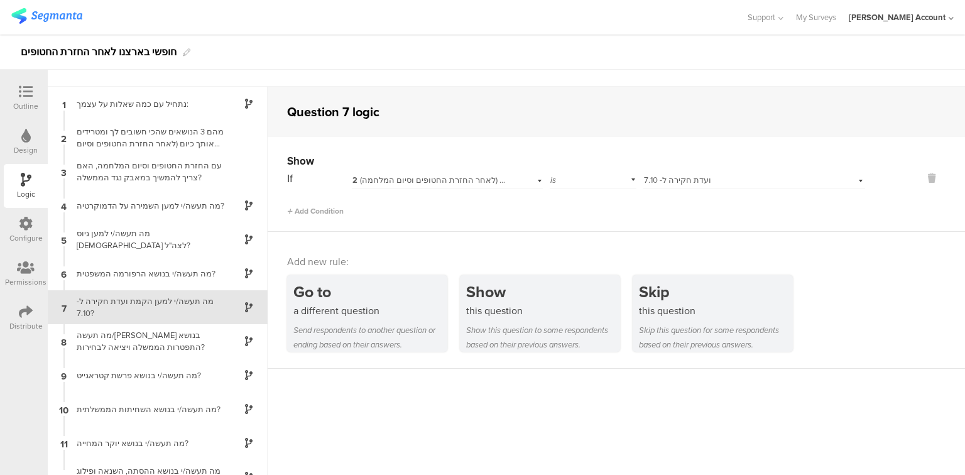
scroll to position [18, 0]
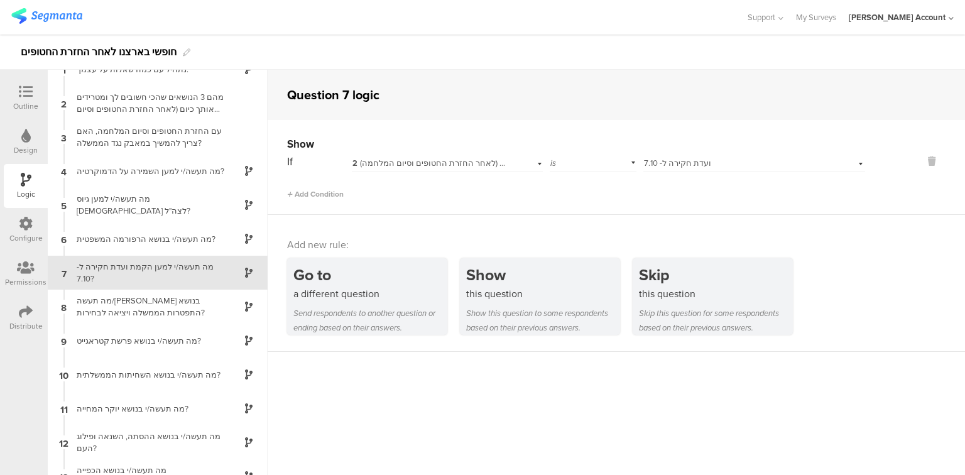
click at [138, 310] on div "מה תעשה/י בנושא התפטרות הממשלה ויציאה לבחירות?" at bounding box center [147, 307] width 157 height 24
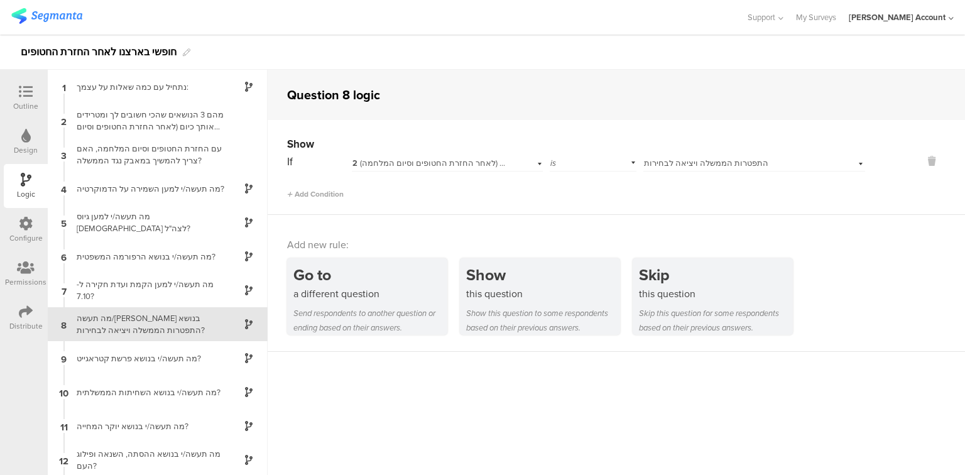
scroll to position [52, 0]
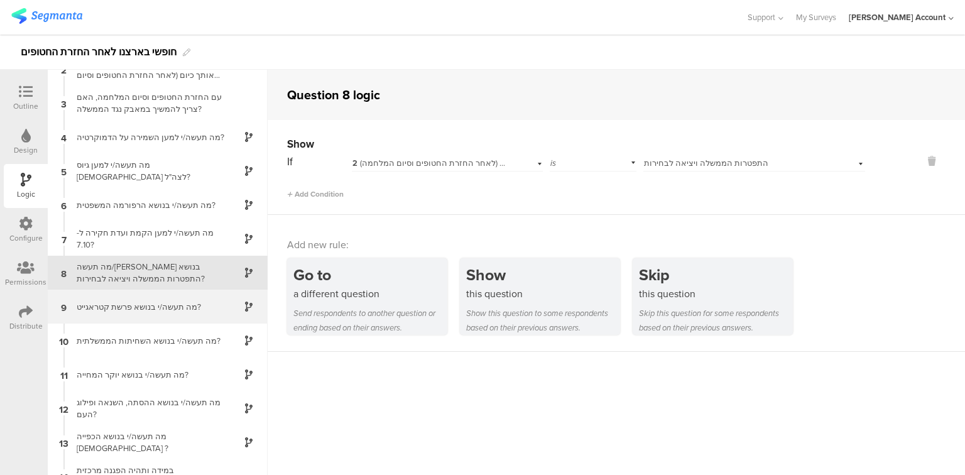
click at [136, 309] on div "מה תעשה/י בנושא פרשת קטראגייט?" at bounding box center [147, 307] width 157 height 12
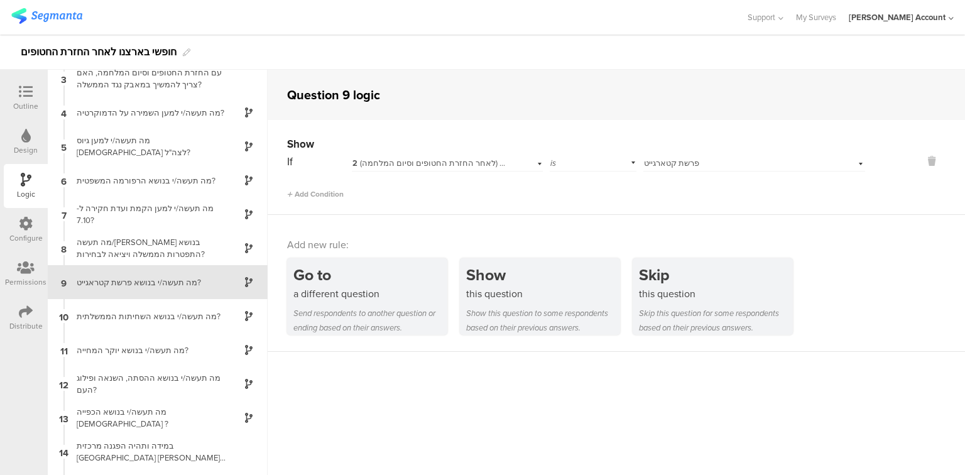
scroll to position [85, 0]
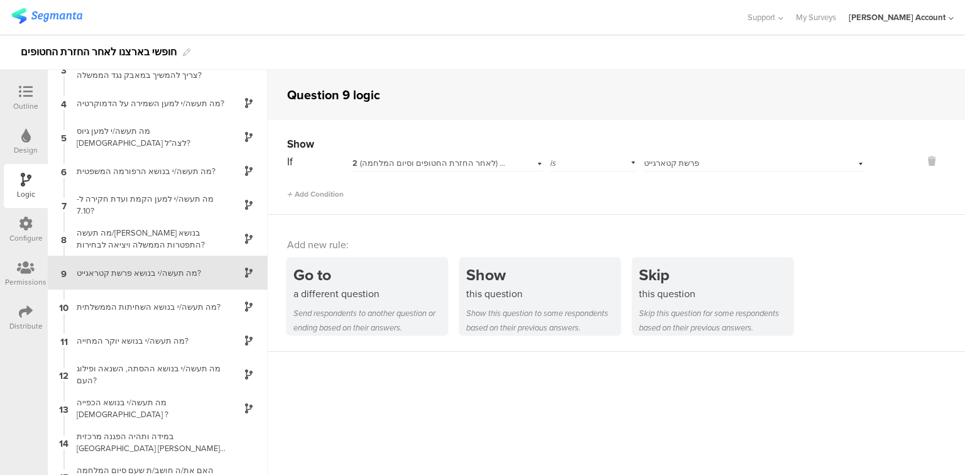
click at [136, 309] on div "מה תעשה/י בנושא השחיתות הממשלתית?" at bounding box center [147, 307] width 157 height 12
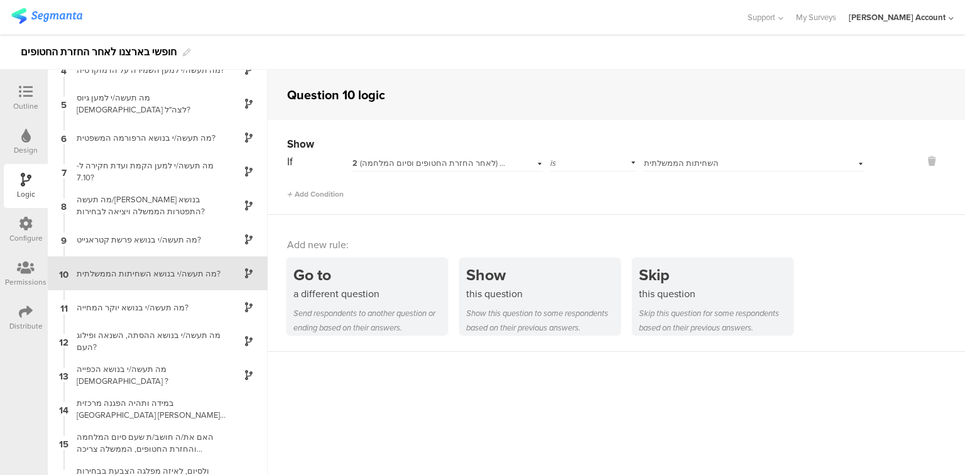
scroll to position [119, 0]
click at [138, 312] on div "11 מה תעשה/י בנושא יוקר המחייה?" at bounding box center [158, 307] width 220 height 34
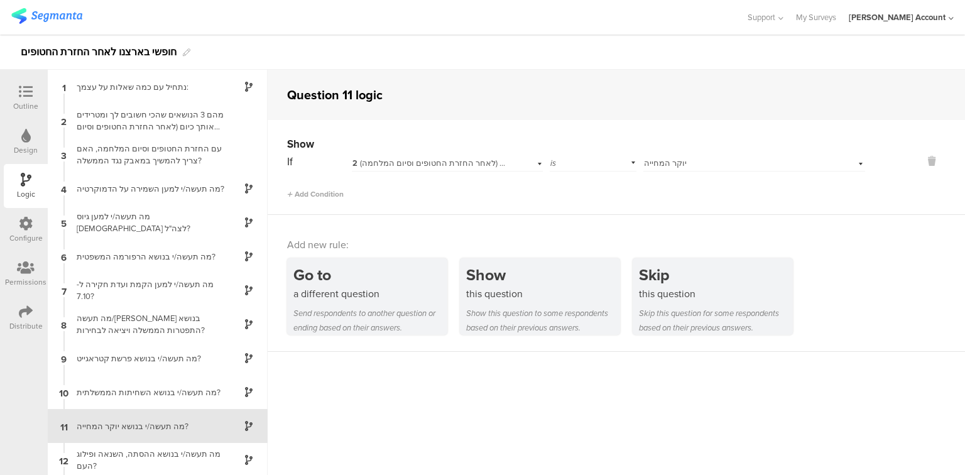
scroll to position [138, 0]
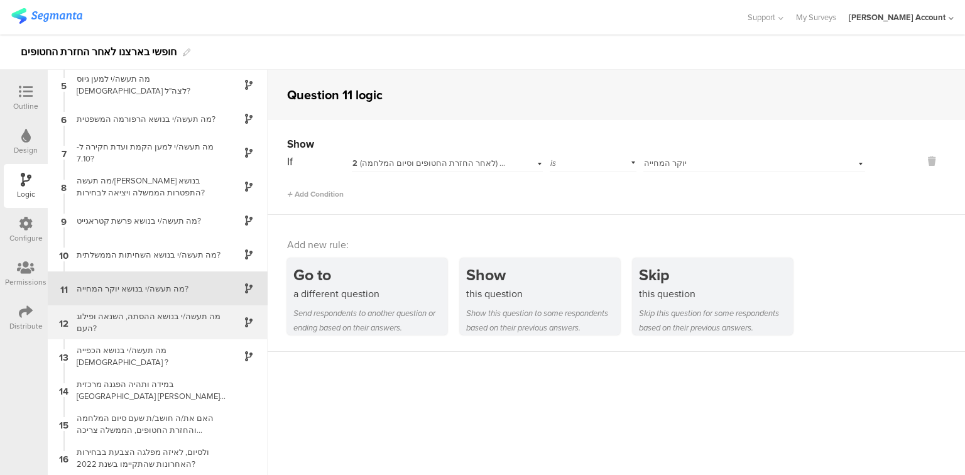
click at [139, 321] on div "מה תעשה/י בנושא ההסתה, השנאה ופילוג העם?" at bounding box center [147, 323] width 157 height 24
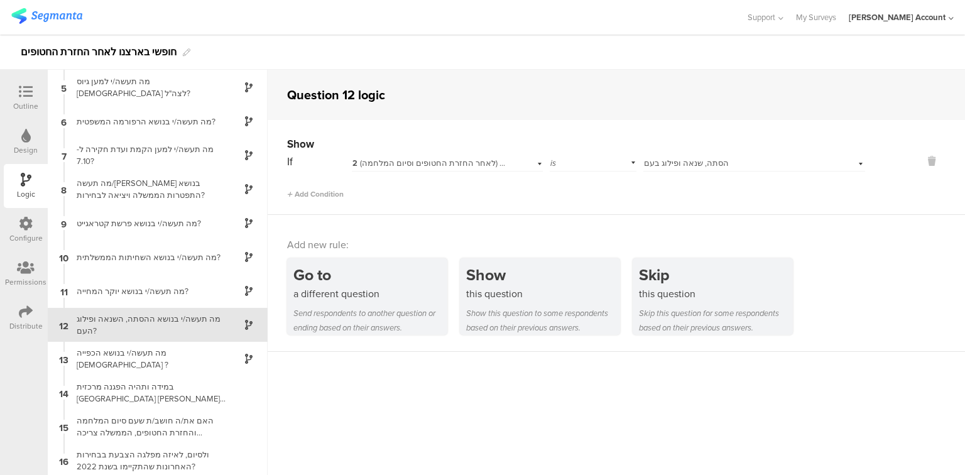
scroll to position [138, 0]
click at [145, 350] on div "מה תעשה/י בנושא הכפייה הדתית ?" at bounding box center [147, 356] width 157 height 24
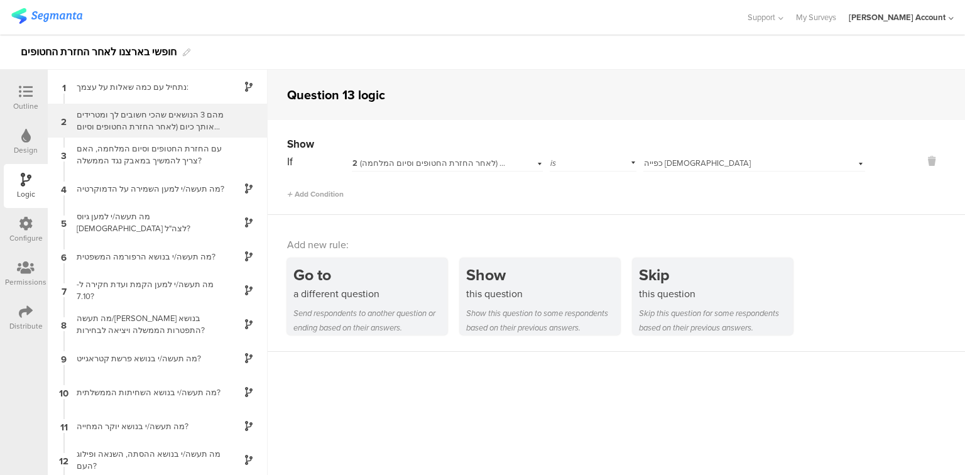
click at [120, 112] on div "מהם 3 הנושאים שהכי חשובים לך ומטרידים אותך כיום (לאחר החזרת החטופים וסיום המלחמ…" at bounding box center [147, 121] width 157 height 24
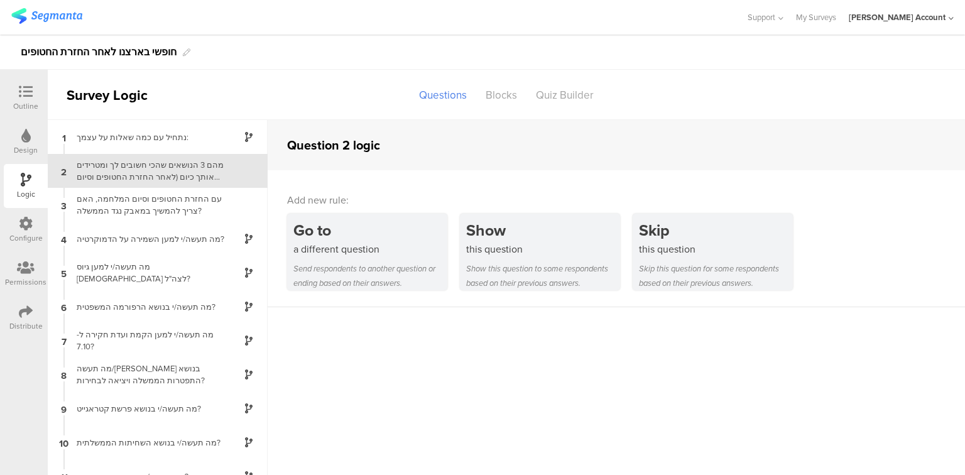
click at [28, 91] on icon at bounding box center [26, 92] width 14 height 14
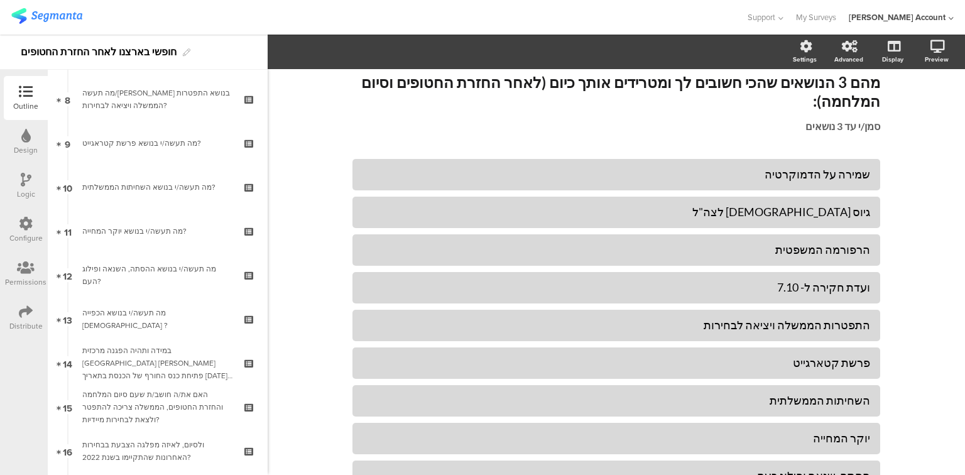
scroll to position [352, 0]
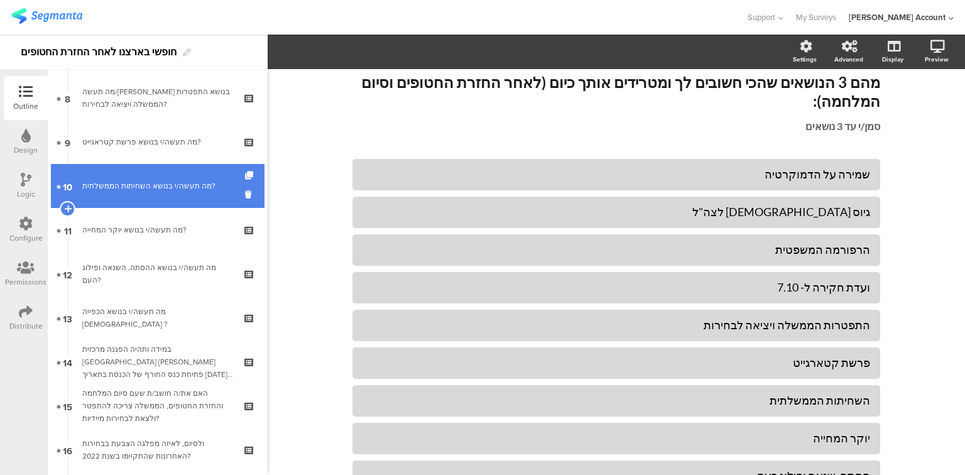
click at [119, 201] on link "10 מה תעשה/י בנושא השחיתות הממשלתית?" at bounding box center [158, 186] width 214 height 44
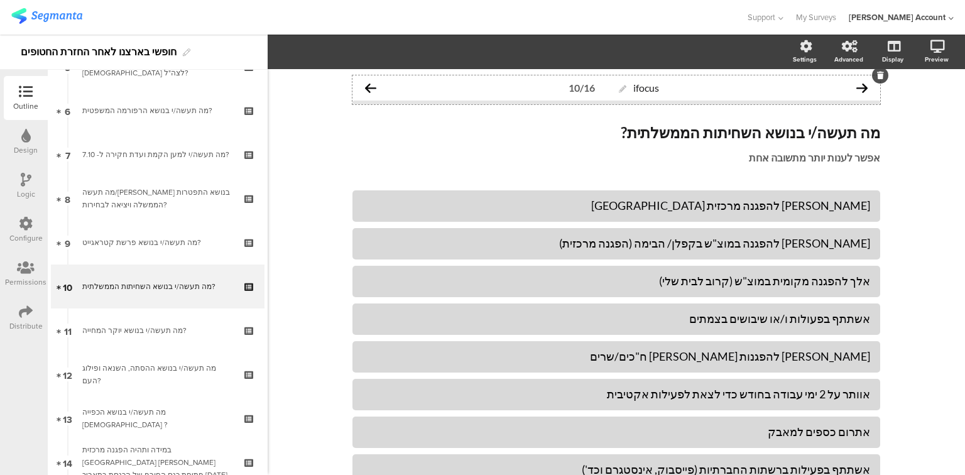
click at [569, 88] on div "10/16" at bounding box center [582, 88] width 26 height 12
click at [619, 88] on icon at bounding box center [623, 89] width 8 height 8
click at [377, 89] on div "ifocus 10/16" at bounding box center [617, 87] width 528 height 25
click at [299, 52] on span "Layout" at bounding box center [292, 52] width 30 height 14
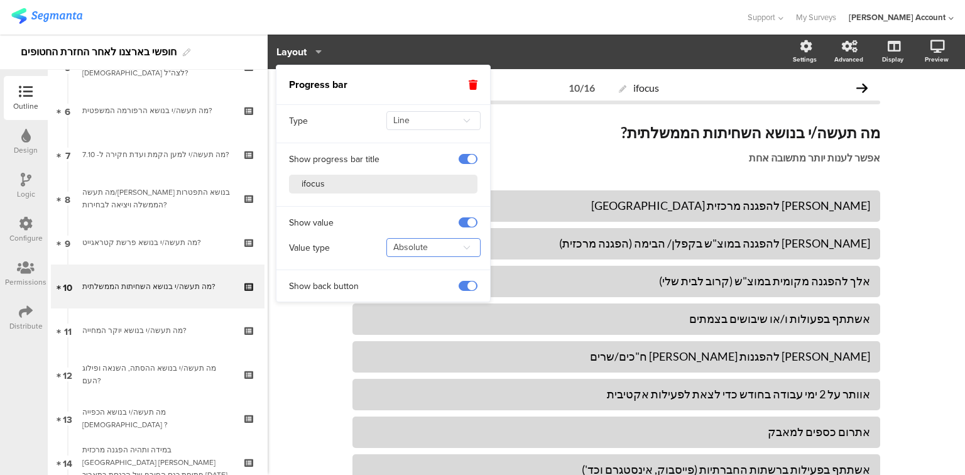
click at [415, 248] on input "Absolute" at bounding box center [434, 247] width 94 height 19
click at [412, 283] on span "Percentage" at bounding box center [419, 278] width 45 height 13
type input "Percentage"
click at [595, 124] on p "מה תעשה/י בנושא השחיתות הממשלתית?" at bounding box center [617, 132] width 528 height 19
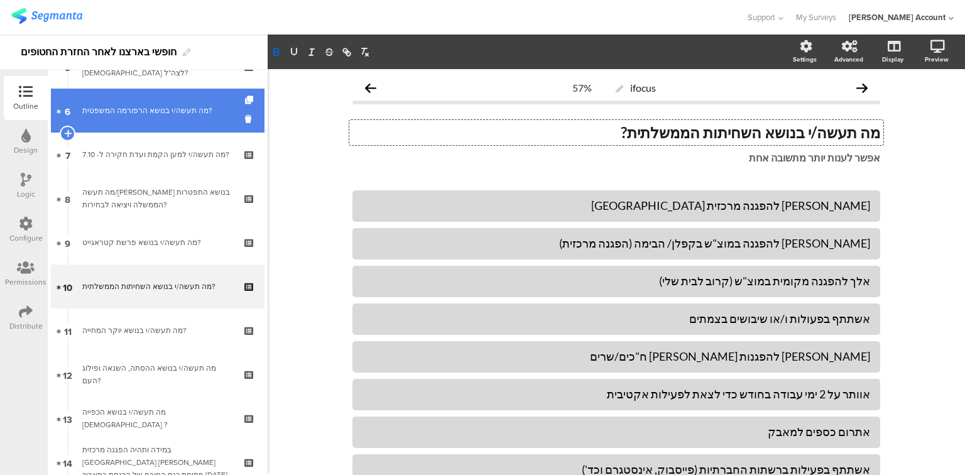
click at [153, 117] on link "6 מה תעשה/י בנושא הרפורמה המשפטית?" at bounding box center [158, 111] width 214 height 44
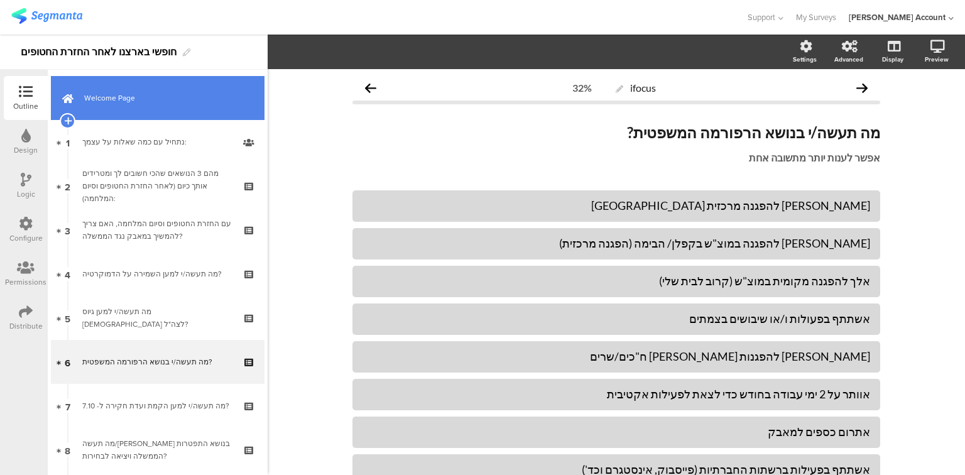
click at [141, 111] on link "Welcome Page" at bounding box center [158, 98] width 214 height 44
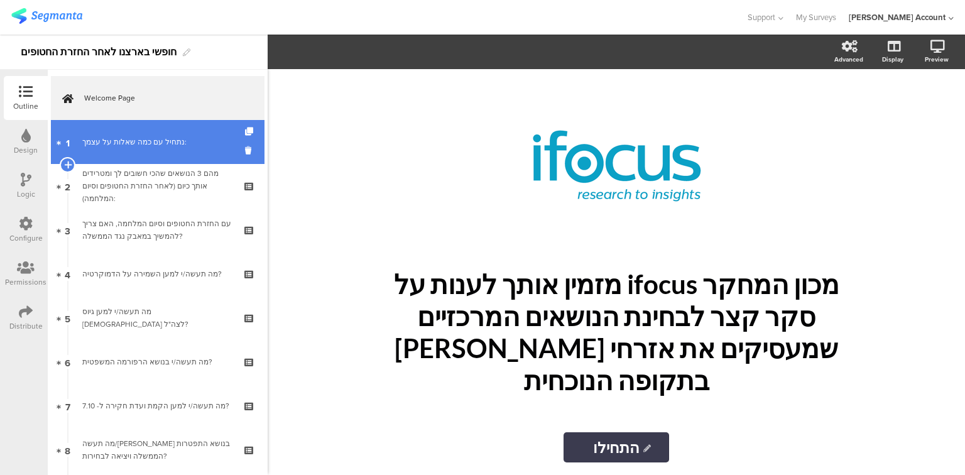
click at [155, 155] on link "1 נתחיל עם כמה שאלות על עצמך:" at bounding box center [158, 142] width 214 height 44
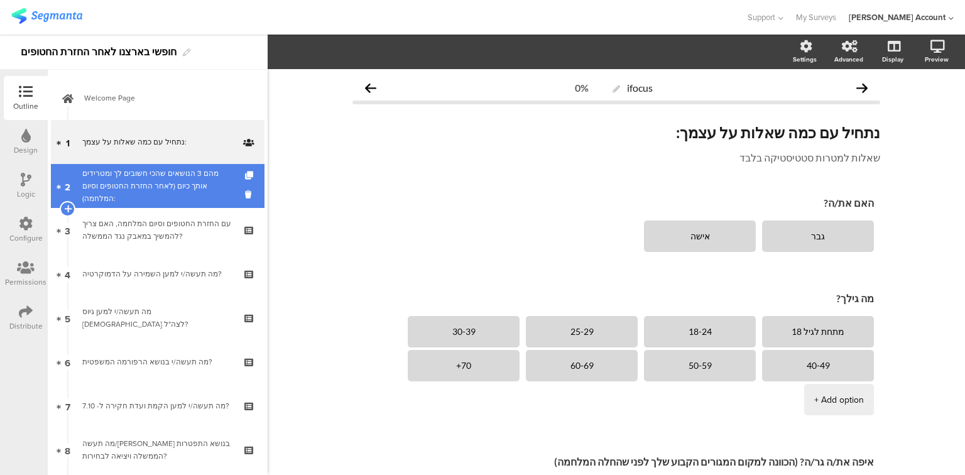
click at [172, 199] on link "2 מהם 3 הנושאים שהכי חשובים לך ומטרידים אותך כיום (לאחר החזרת החטופים וסיום המל…" at bounding box center [158, 186] width 214 height 44
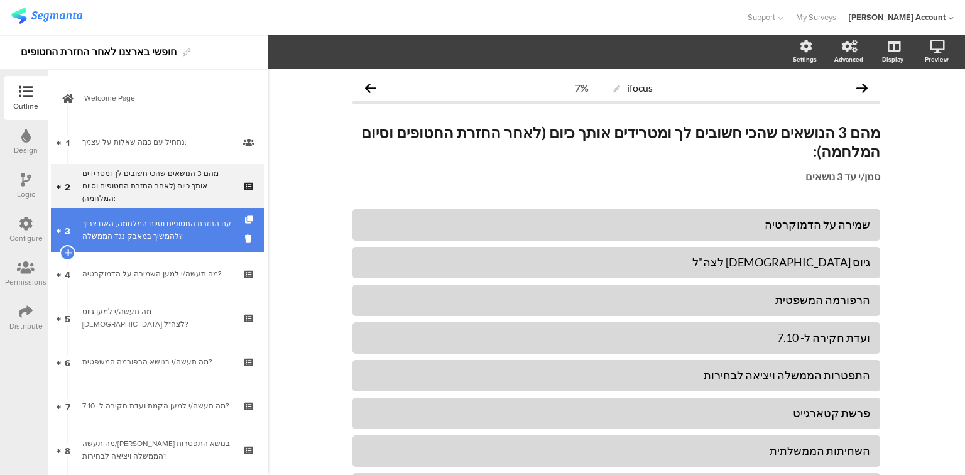
click at [173, 239] on div "עם החזרת החטופים וסיום המלחמה, האם צריך להמשיך במאבק נגד הממשלה?" at bounding box center [157, 229] width 150 height 25
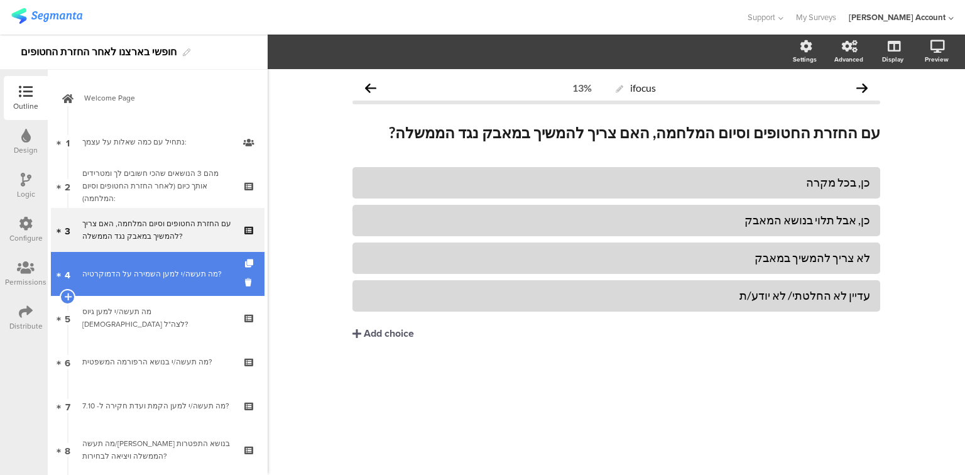
click at [185, 287] on link "4 מה תעשה/י למען השמירה על הדמוקרטיה?" at bounding box center [158, 274] width 214 height 44
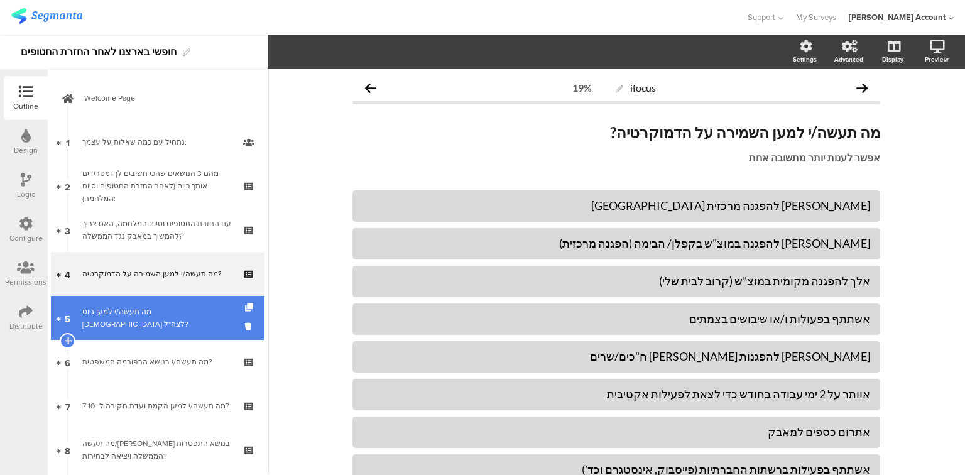
click at [143, 332] on link "5 מה תעשה/י למען גיוס חרדים לצה"ל?" at bounding box center [158, 318] width 214 height 44
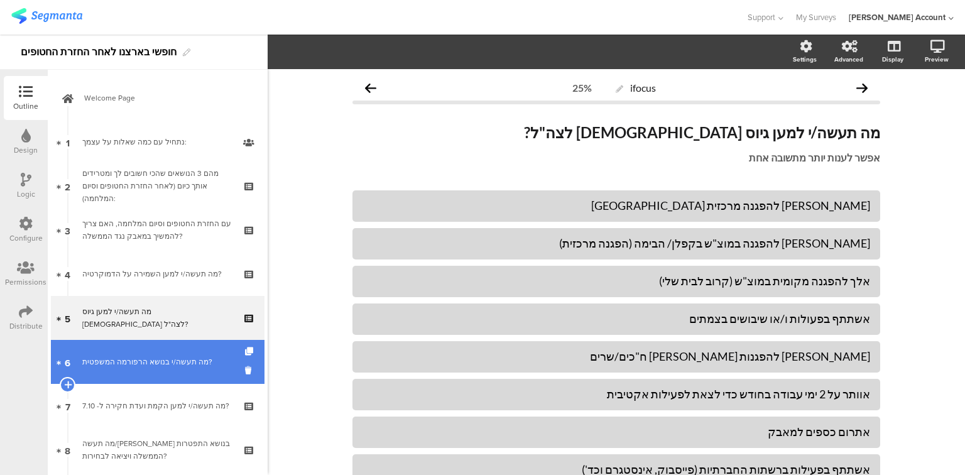
click at [174, 356] on div "מה תעשה/י בנושא הרפורמה המשפטית?" at bounding box center [157, 362] width 150 height 13
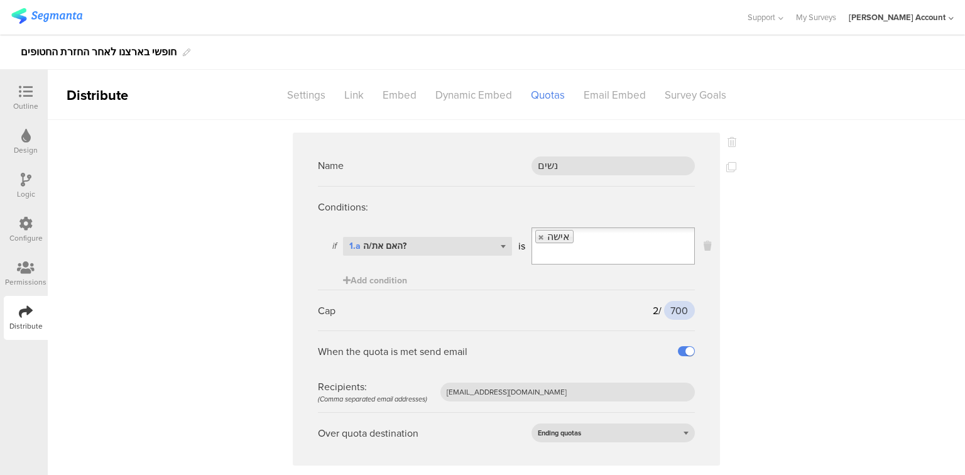
click at [674, 301] on input "700" at bounding box center [679, 310] width 31 height 19
type input "510"
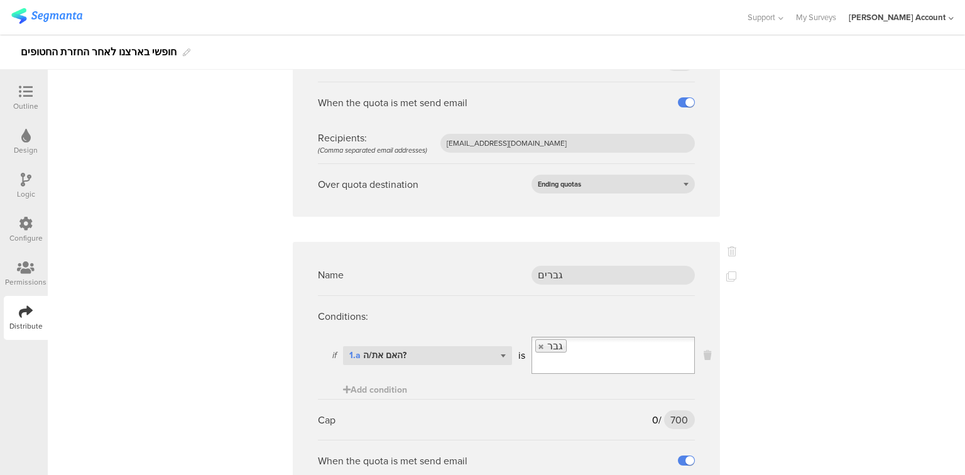
scroll to position [955, 0]
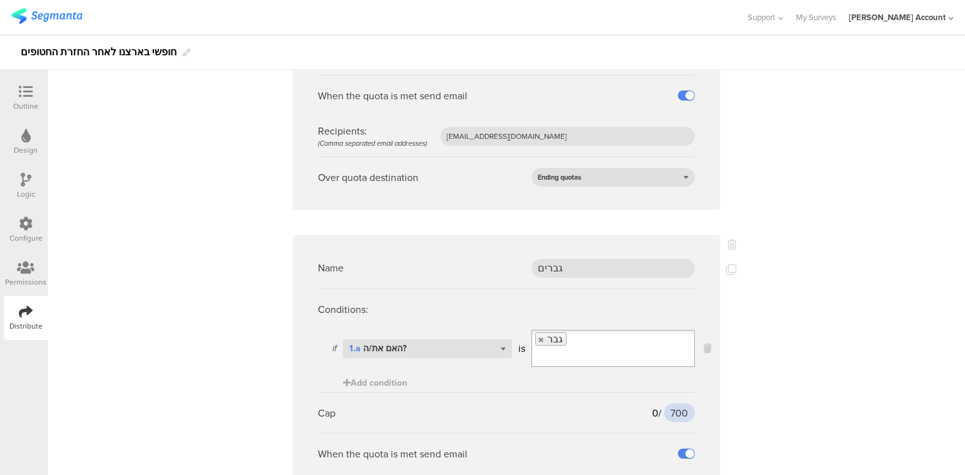
click at [678, 404] on input "700" at bounding box center [679, 413] width 31 height 19
click at [669, 404] on input "500" at bounding box center [679, 413] width 31 height 19
click at [670, 404] on input "500" at bounding box center [679, 413] width 31 height 19
type input "495"
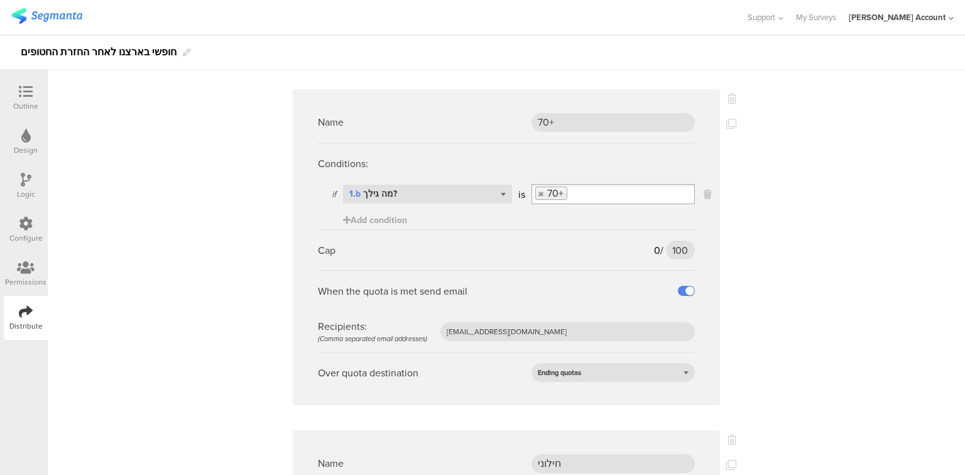
scroll to position [402, 0]
click at [673, 240] on input "100" at bounding box center [680, 249] width 29 height 19
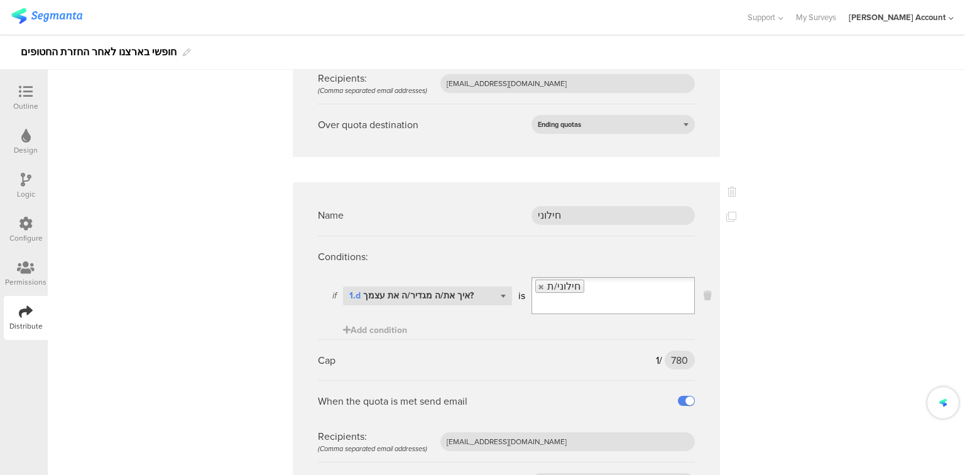
scroll to position [704, 0]
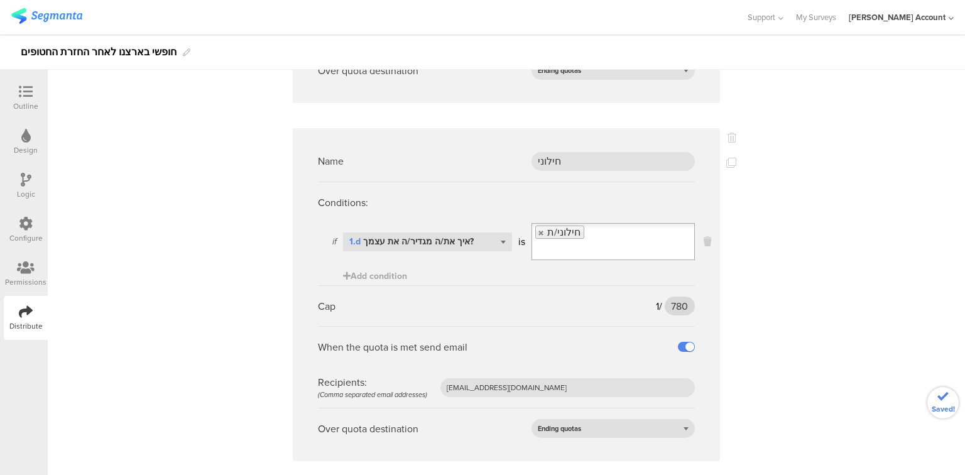
type input "70"
click at [676, 297] on input "780" at bounding box center [680, 306] width 30 height 19
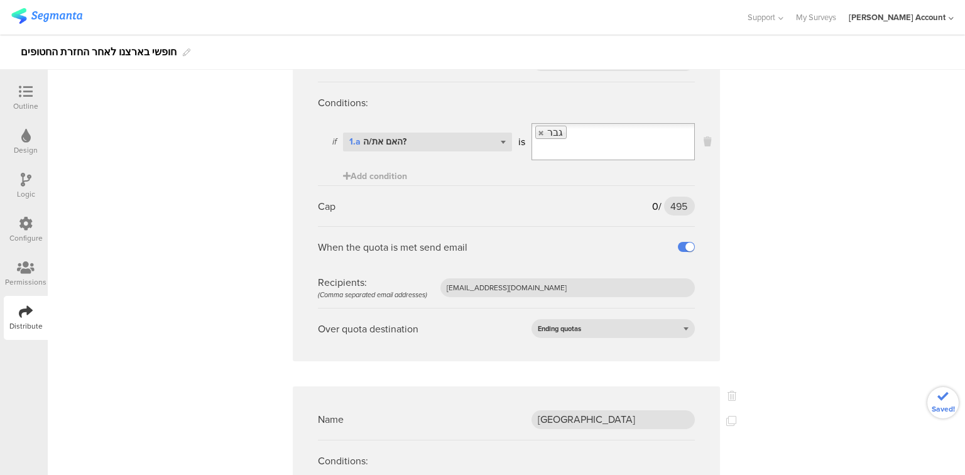
scroll to position [1257, 0]
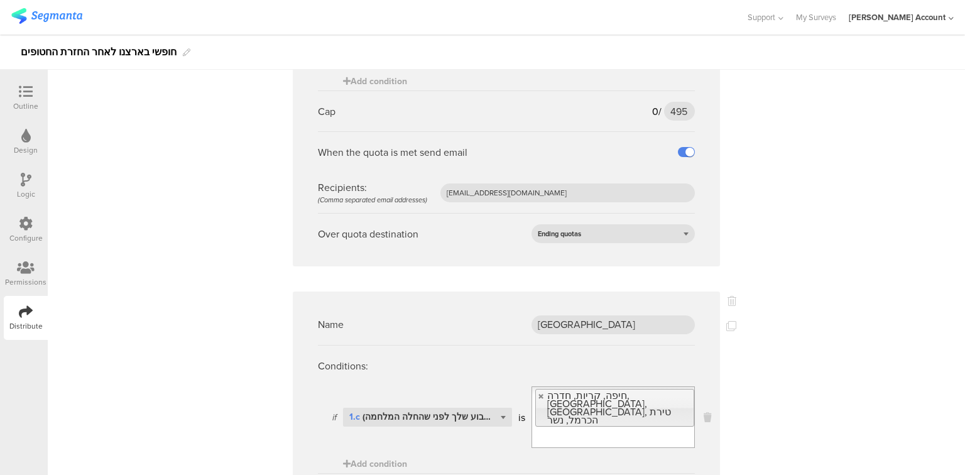
type input "549"
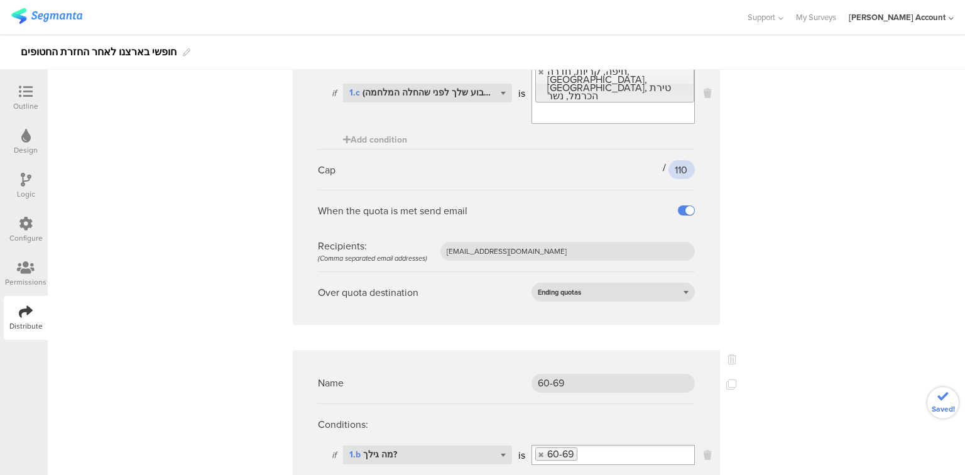
scroll to position [1659, 0]
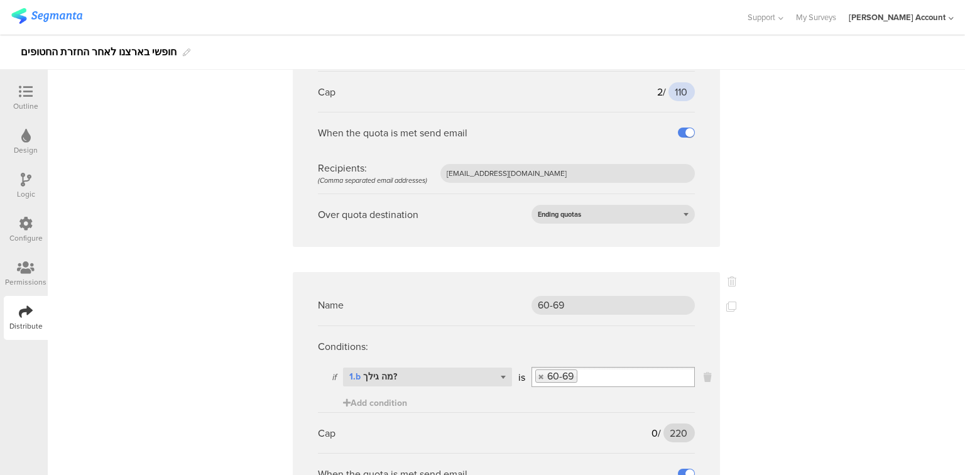
type input "110"
click at [679, 424] on input "220" at bounding box center [679, 433] width 31 height 19
type input "150"
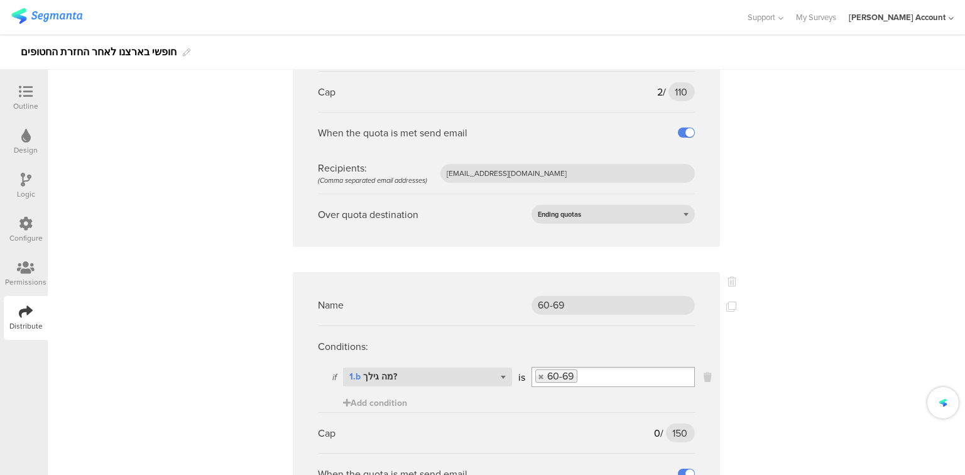
scroll to position [1961, 0]
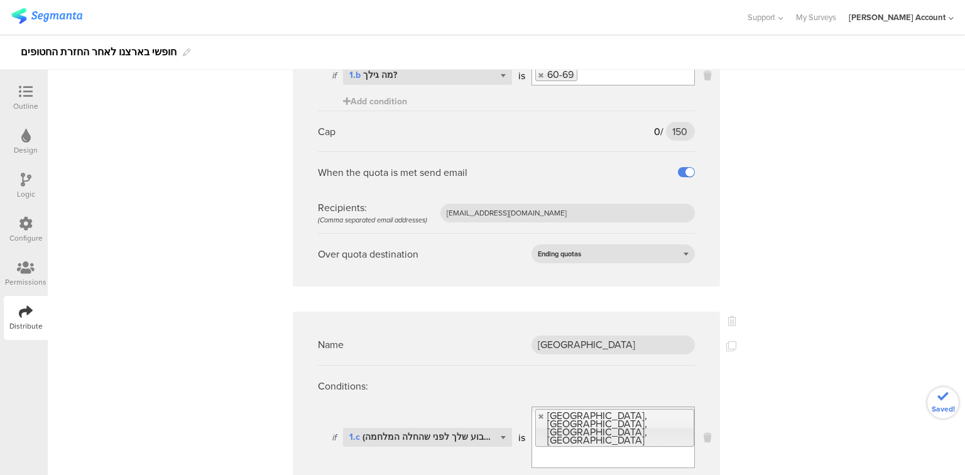
type input "100"
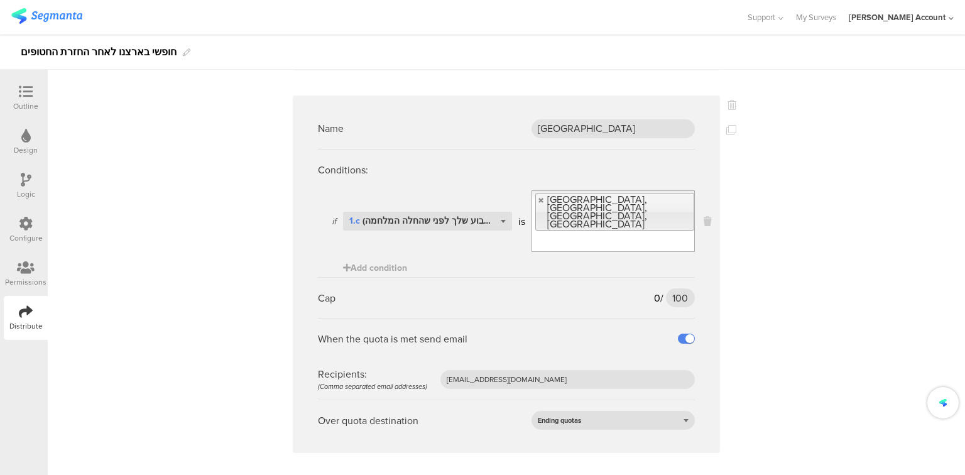
scroll to position [2313, 0]
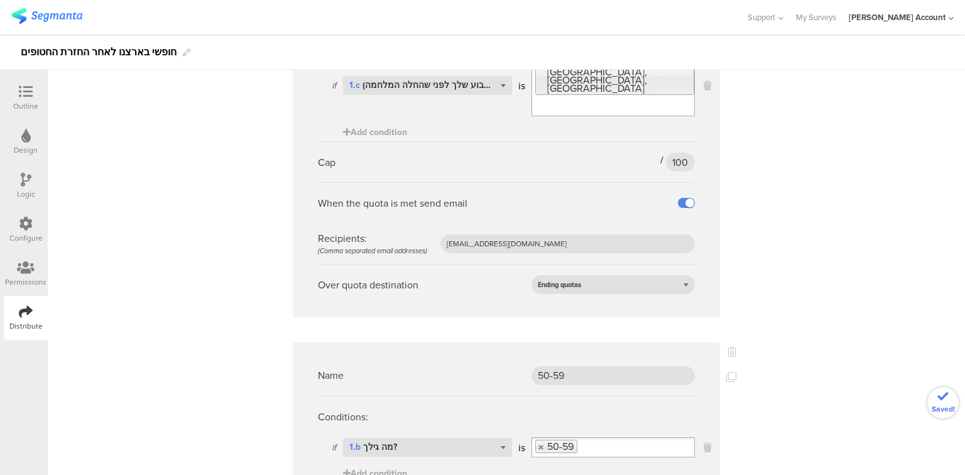
type input "180"
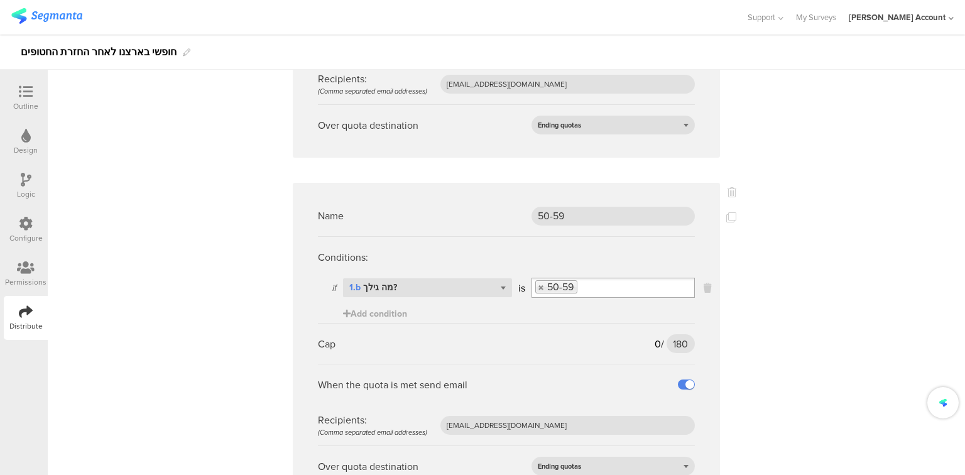
scroll to position [2615, 0]
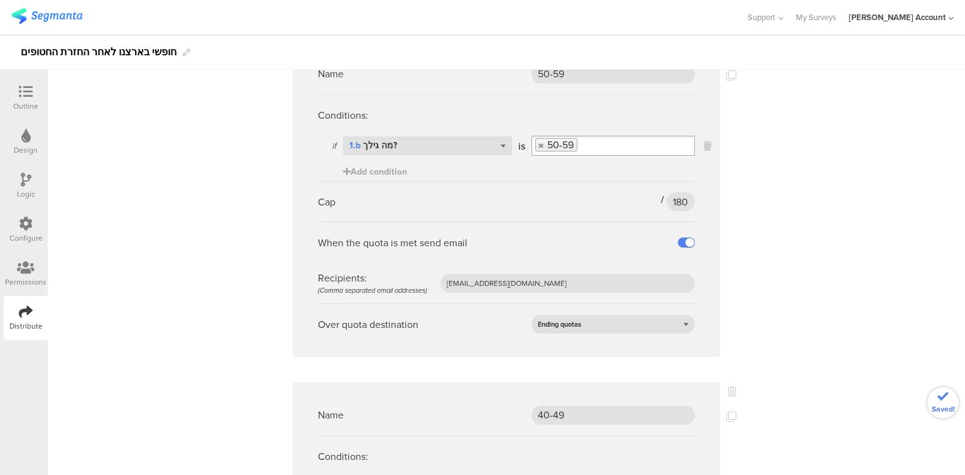
type input "190"
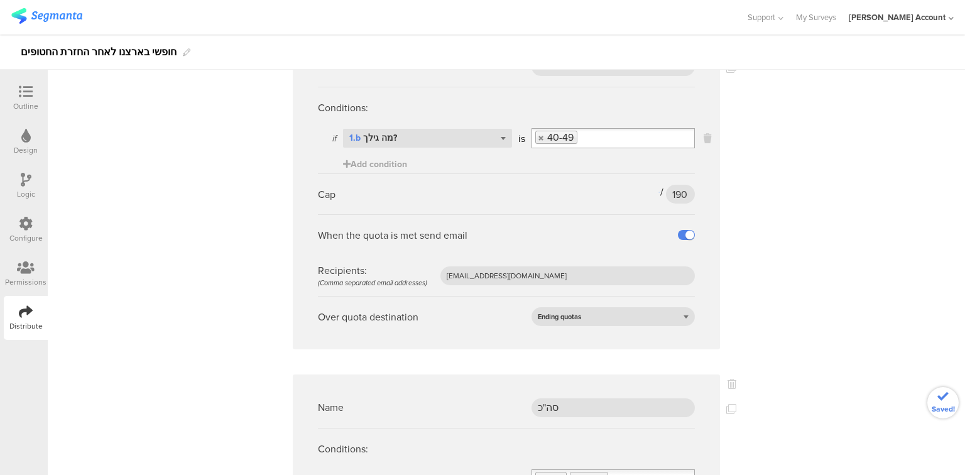
scroll to position [3067, 0]
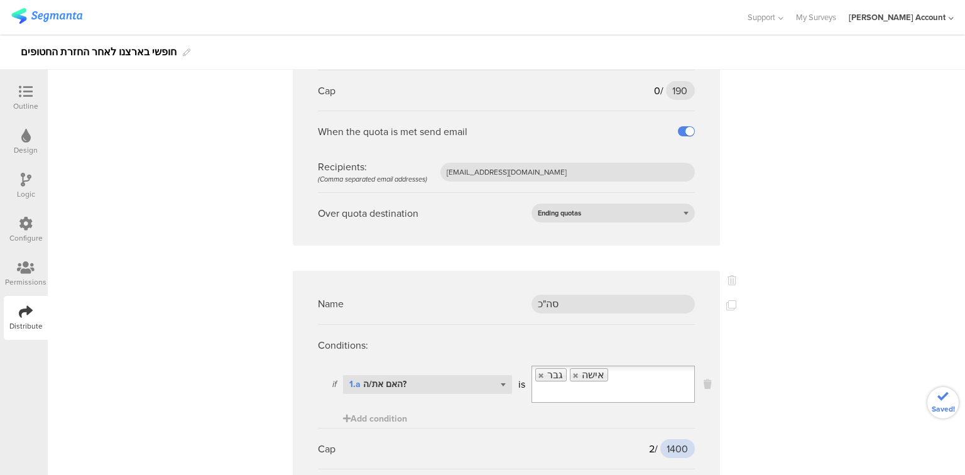
click at [672, 439] on input "1400" at bounding box center [678, 448] width 35 height 19
type input "1000"
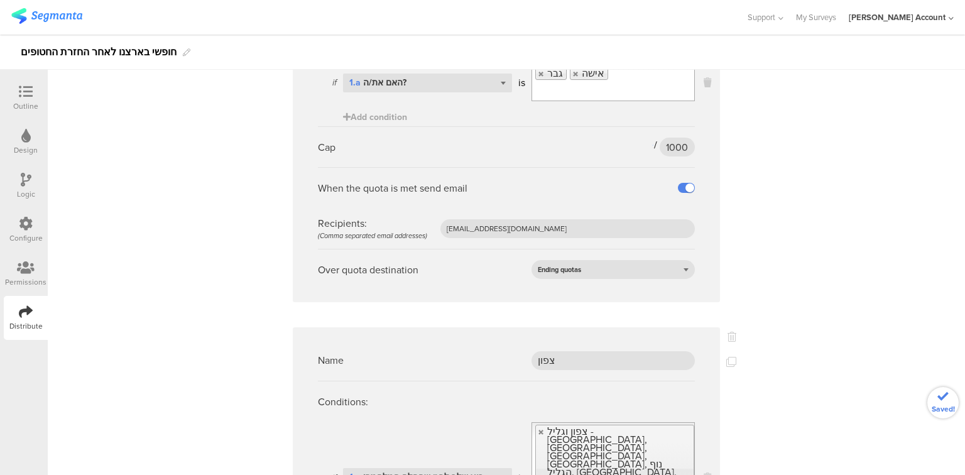
type input "100"
click at [776, 393] on div "Name נשים Conditions: if Select question... 1.a האם את/ה? is אישה Add condition…" at bounding box center [507, 293] width 918 height 7085
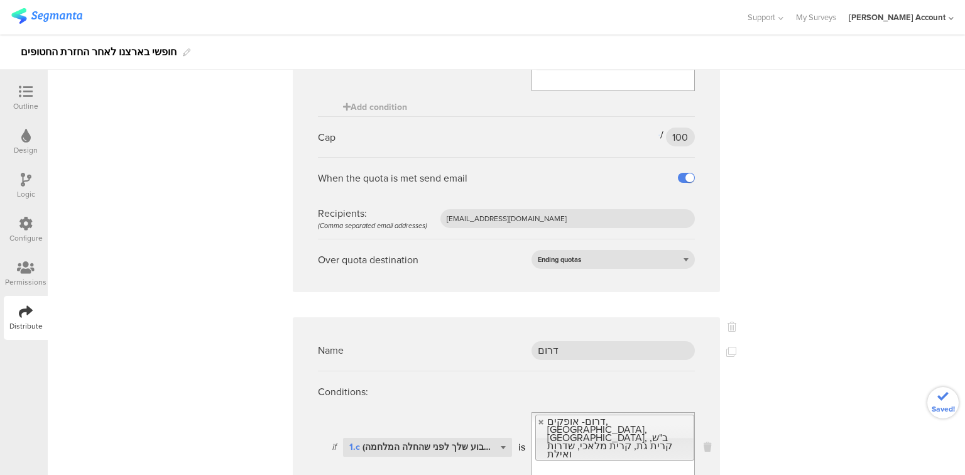
scroll to position [3822, 0]
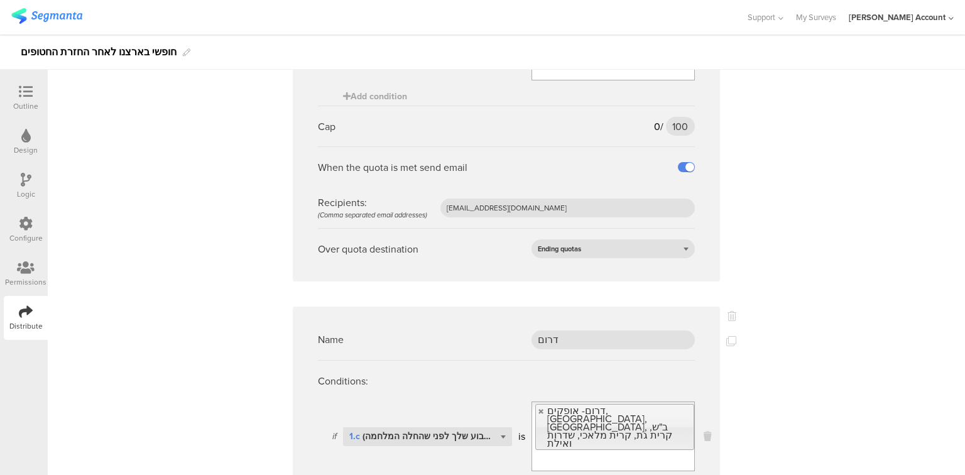
type input "140"
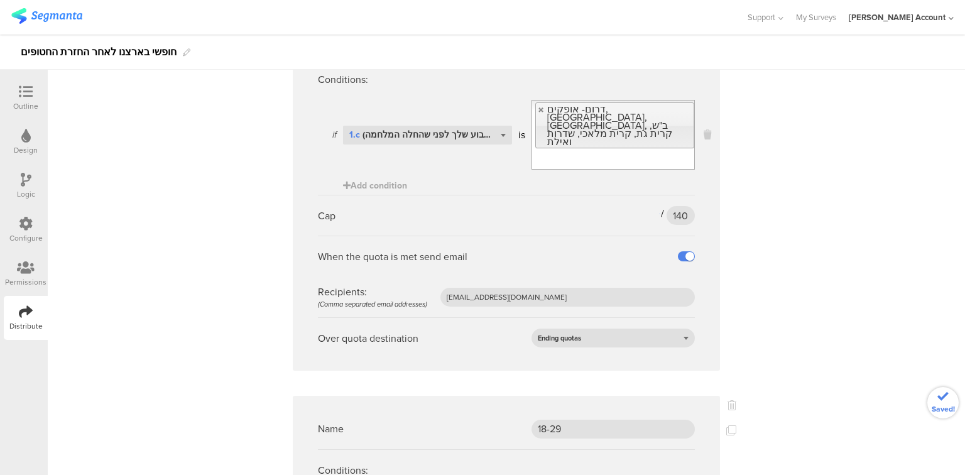
scroll to position [4325, 0]
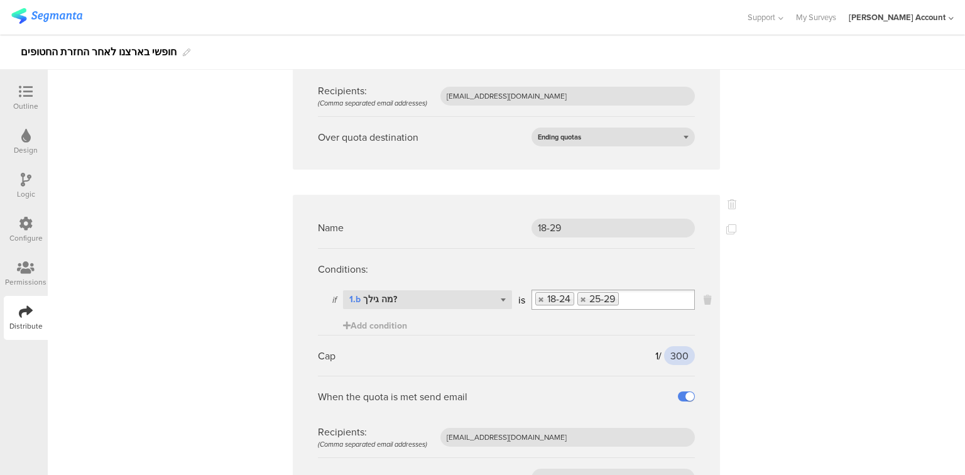
click at [677, 346] on input "300" at bounding box center [679, 355] width 31 height 19
type input "210"
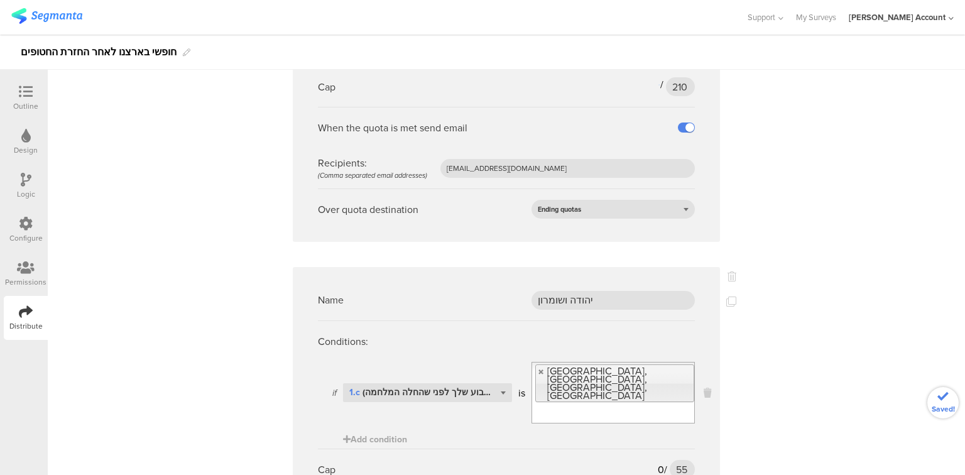
scroll to position [4626, 0]
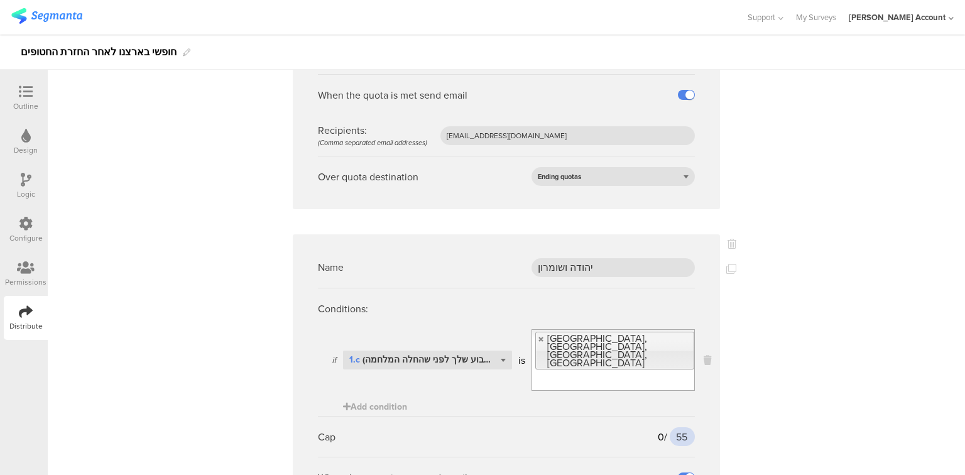
click at [677, 427] on input "55" at bounding box center [682, 436] width 25 height 19
type input "30"
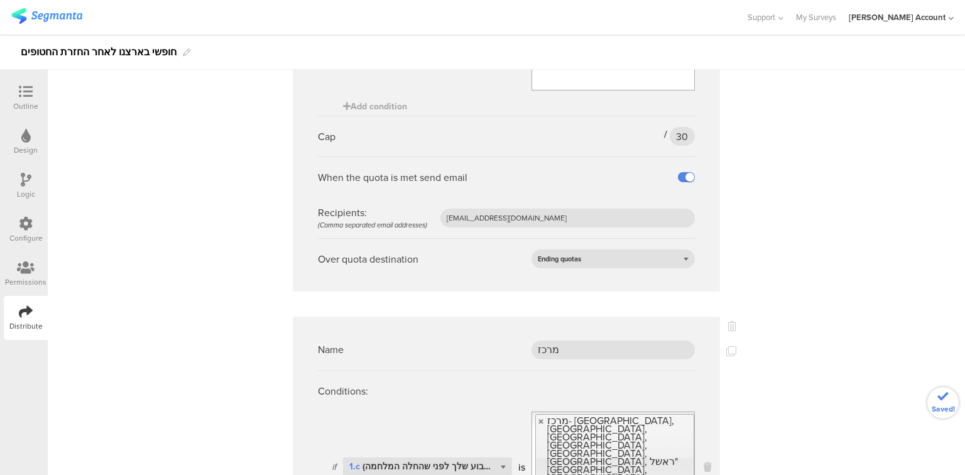
scroll to position [4928, 0]
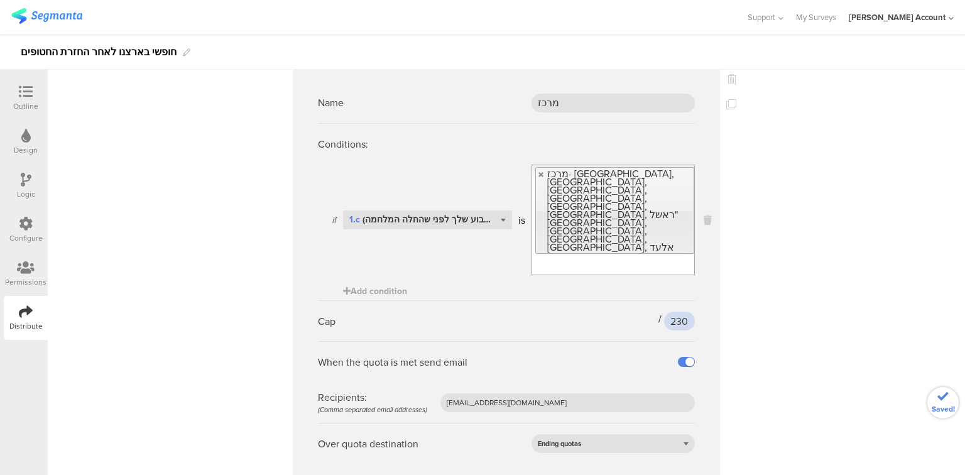
scroll to position [5230, 0]
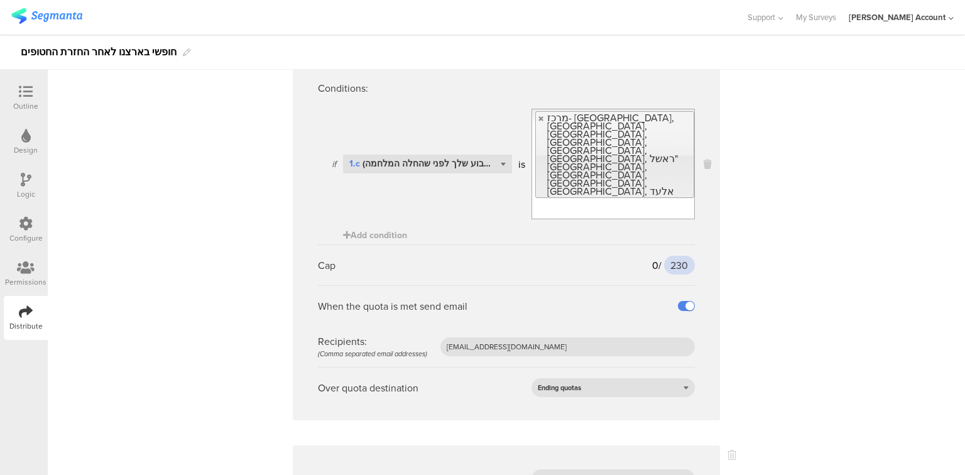
type input "230"
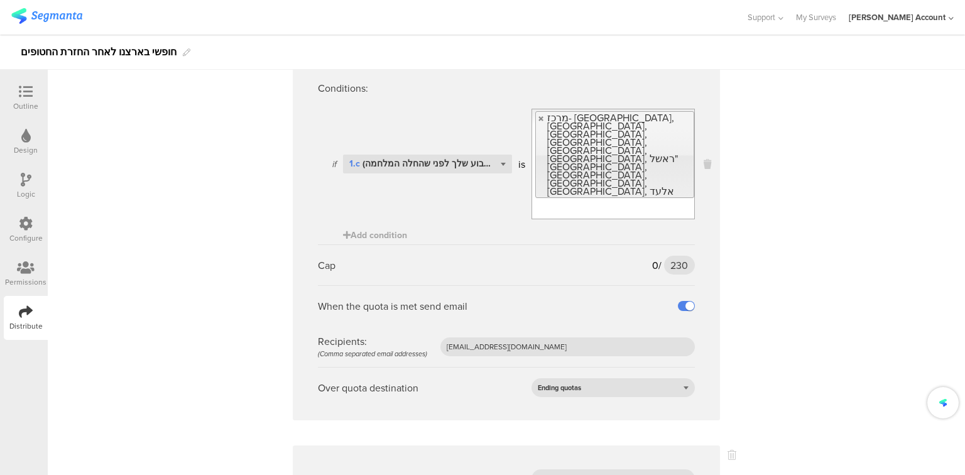
scroll to position [5532, 0]
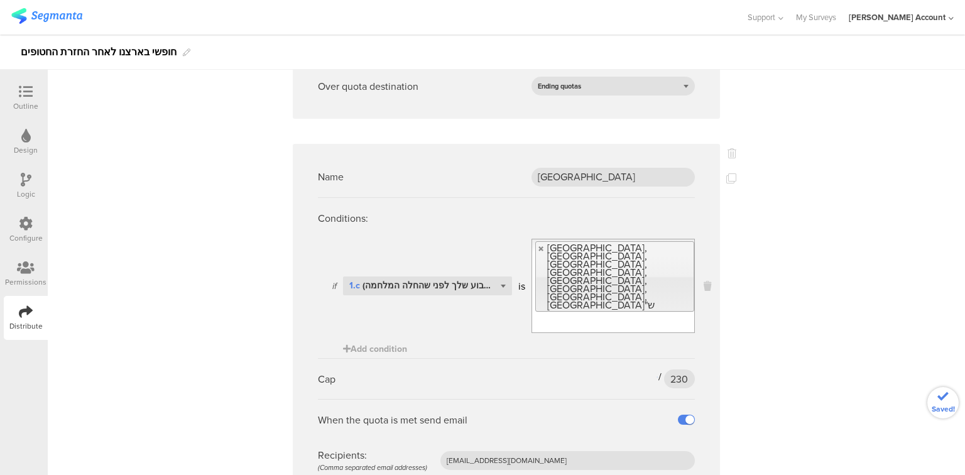
type input "200"
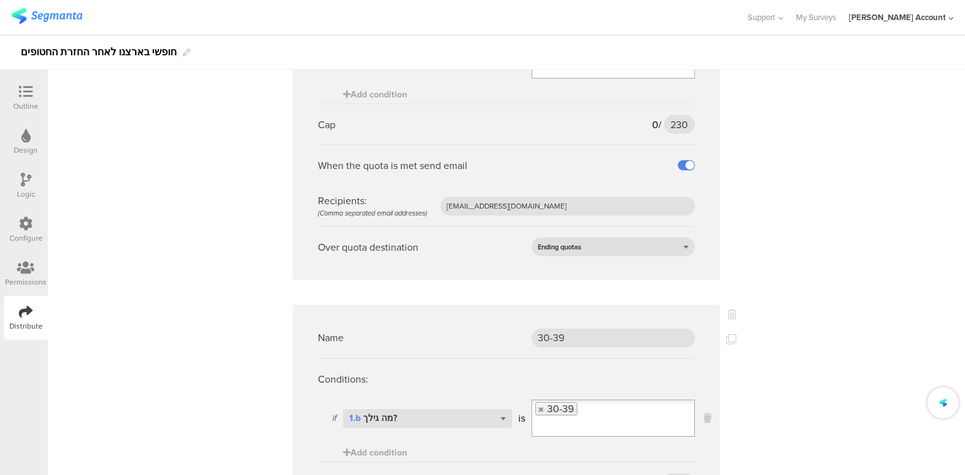
scroll to position [5833, 0]
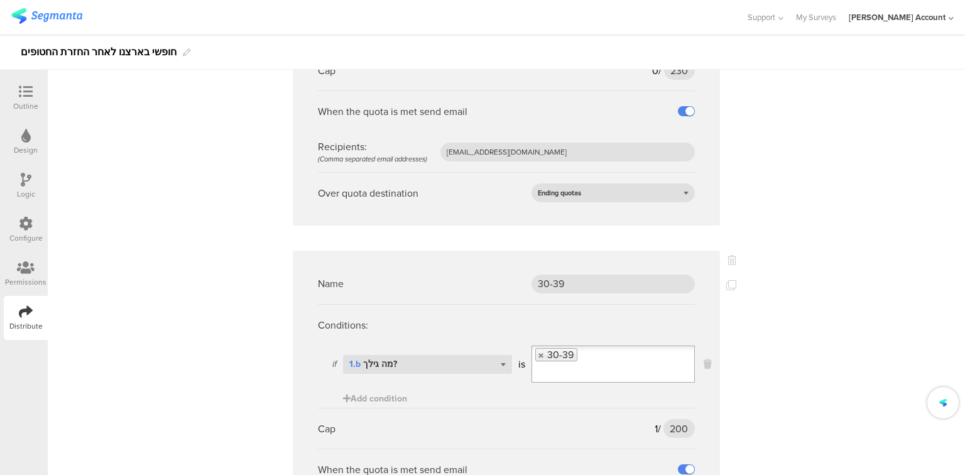
type input "330"
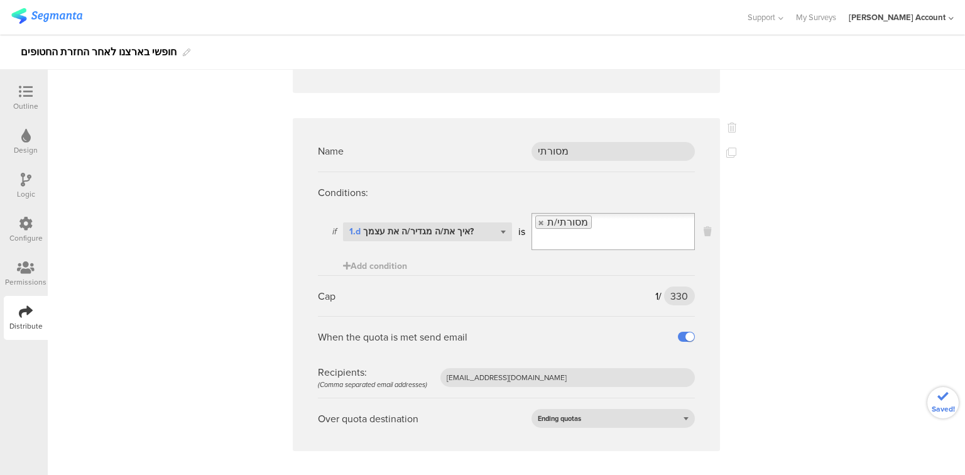
scroll to position [6343, 0]
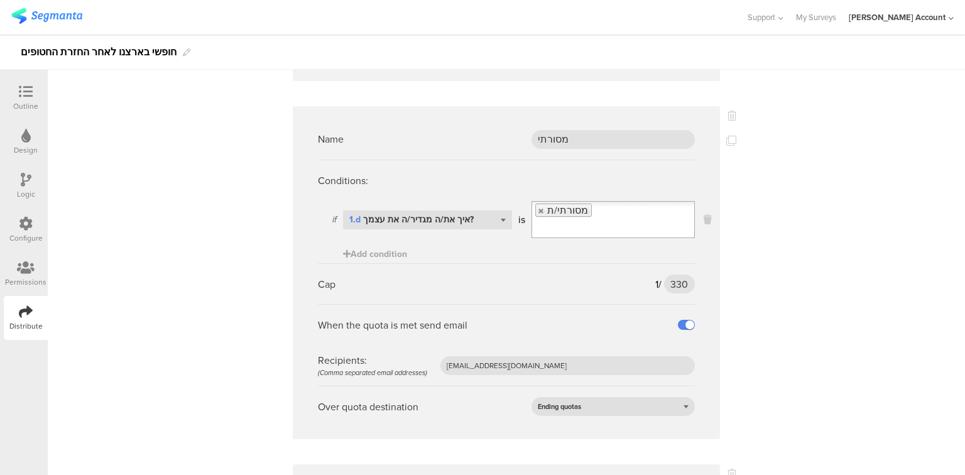
type input "120"
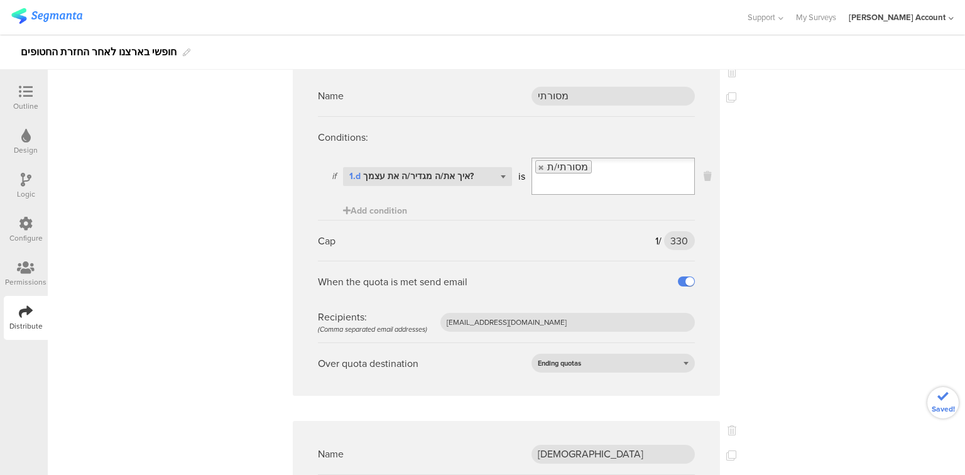
scroll to position [6387, 0]
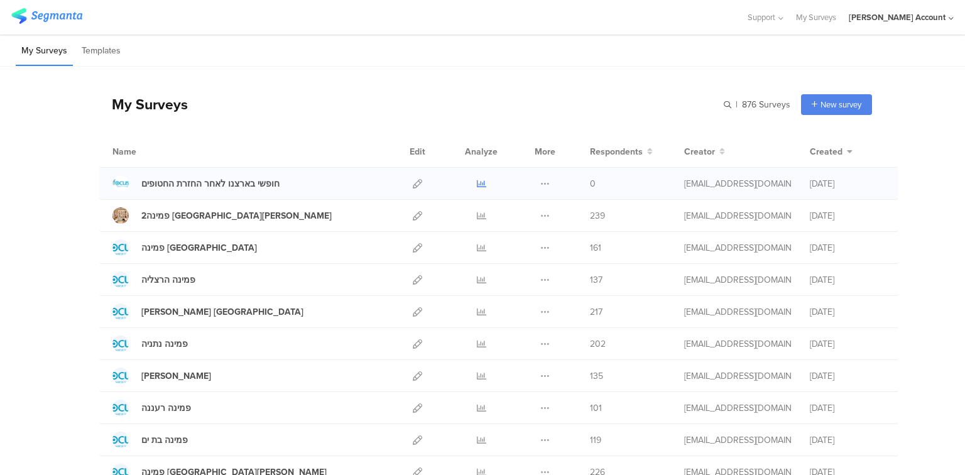
click at [477, 181] on icon at bounding box center [481, 183] width 9 height 9
click at [481, 181] on icon at bounding box center [481, 183] width 9 height 9
click at [196, 179] on div "חופשי בארצנו לאחר החזרת החטופים" at bounding box center [210, 183] width 138 height 13
click at [173, 186] on div "חופשי בארצנו לאחר החזרת החטופים" at bounding box center [210, 183] width 138 height 13
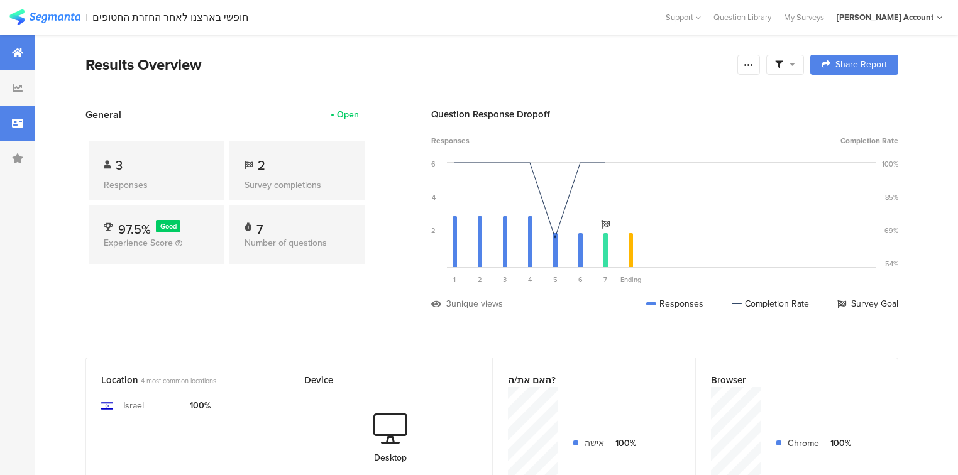
click at [20, 131] on div at bounding box center [17, 123] width 35 height 35
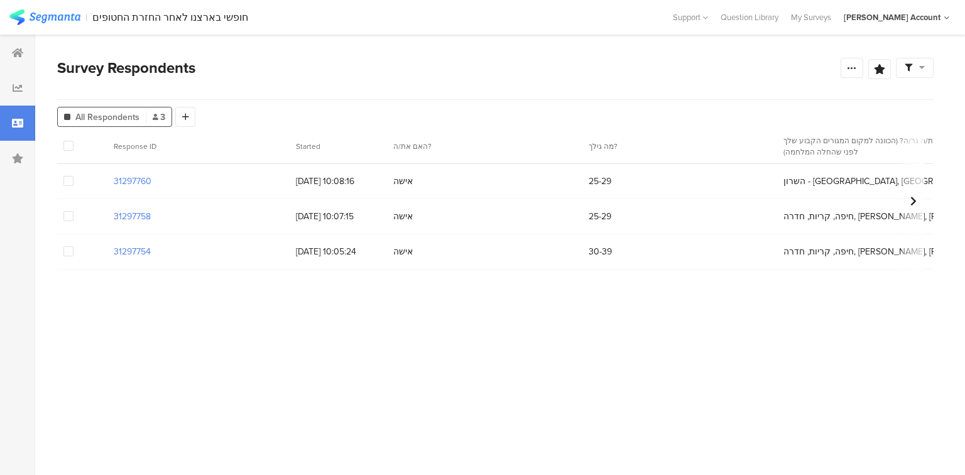
click at [69, 182] on span at bounding box center [68, 181] width 10 height 10
click at [74, 176] on input "checkbox" at bounding box center [74, 176] width 0 height 0
drag, startPoint x: 67, startPoint y: 216, endPoint x: 72, endPoint y: 241, distance: 24.9
click at [67, 217] on span at bounding box center [68, 216] width 10 height 10
click at [74, 211] on input "checkbox" at bounding box center [74, 211] width 0 height 0
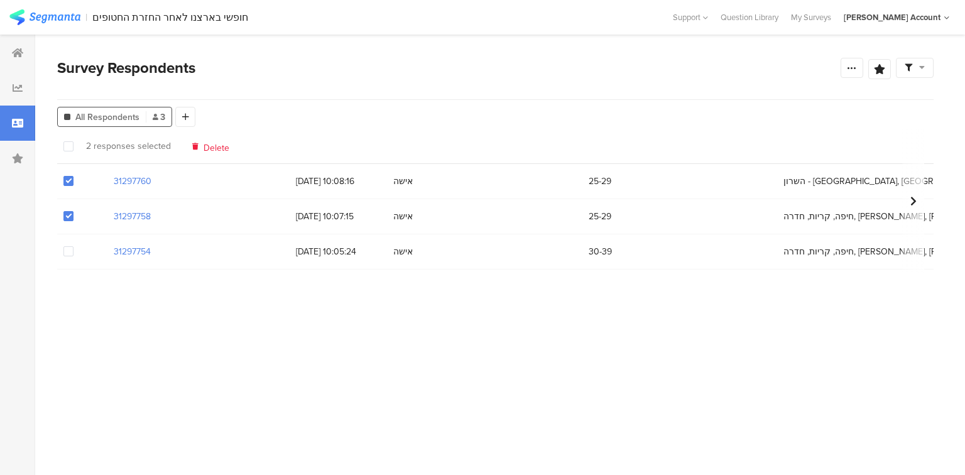
click at [67, 249] on span at bounding box center [68, 251] width 10 height 10
click at [74, 246] on input "checkbox" at bounding box center [74, 246] width 0 height 0
click at [204, 148] on span "Delete" at bounding box center [217, 145] width 26 height 9
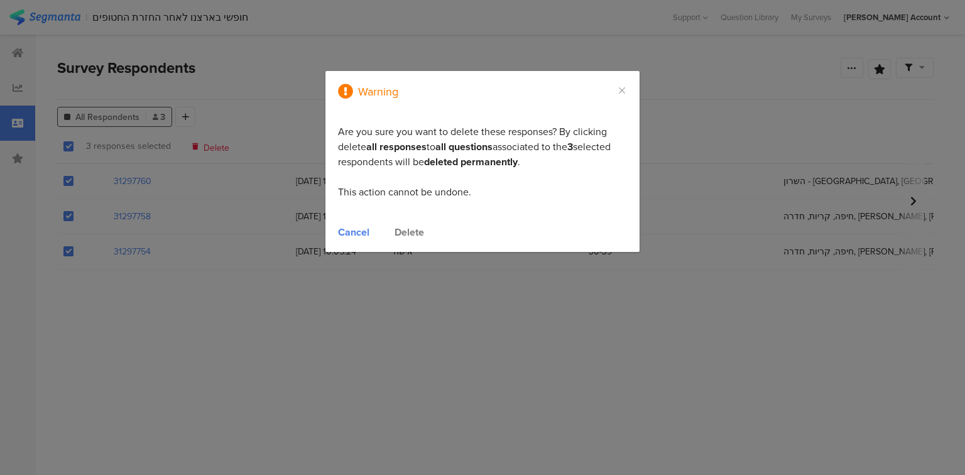
click at [405, 230] on div "Delete" at bounding box center [410, 232] width 30 height 14
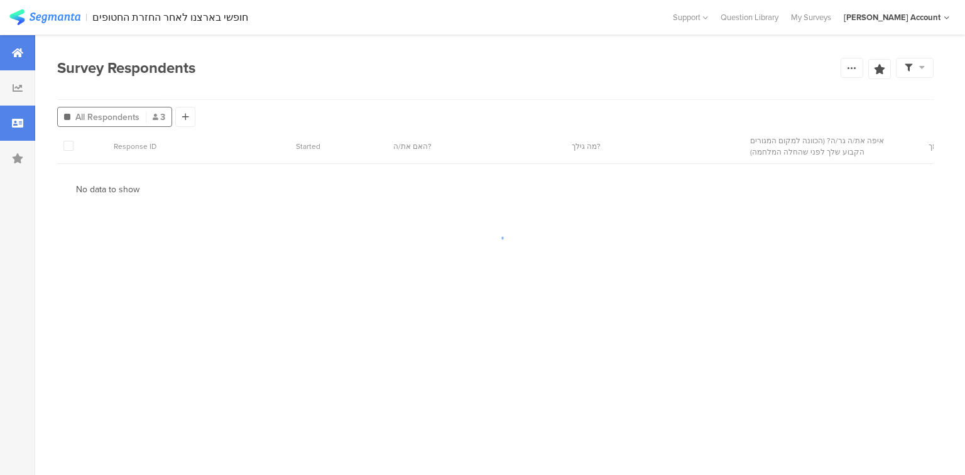
click at [12, 47] on div at bounding box center [17, 52] width 35 height 35
